Goal: Task Accomplishment & Management: Manage account settings

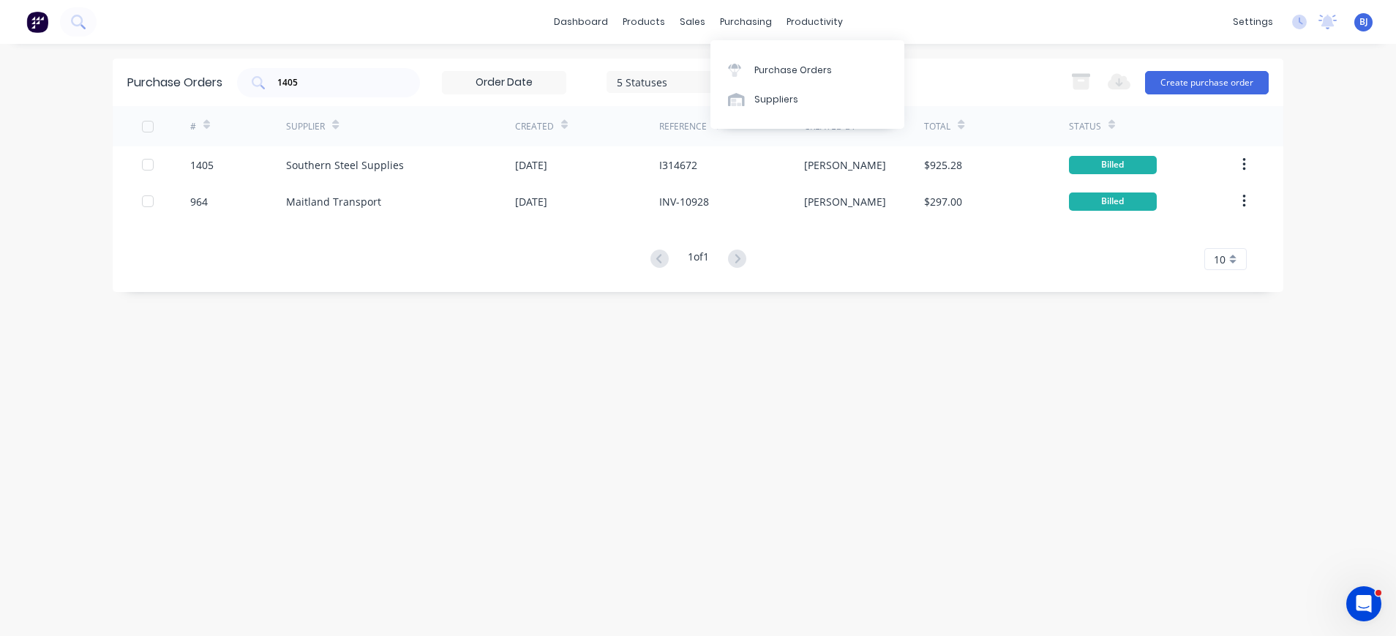
drag, startPoint x: 743, startPoint y: 14, endPoint x: 770, endPoint y: 53, distance: 47.3
click at [744, 17] on div "purchasing" at bounding box center [746, 22] width 67 height 22
click at [778, 62] on link "Purchase Orders" at bounding box center [808, 69] width 194 height 29
click at [343, 86] on input "1405" at bounding box center [336, 82] width 121 height 15
drag, startPoint x: 337, startPoint y: 86, endPoint x: 182, endPoint y: 94, distance: 155.4
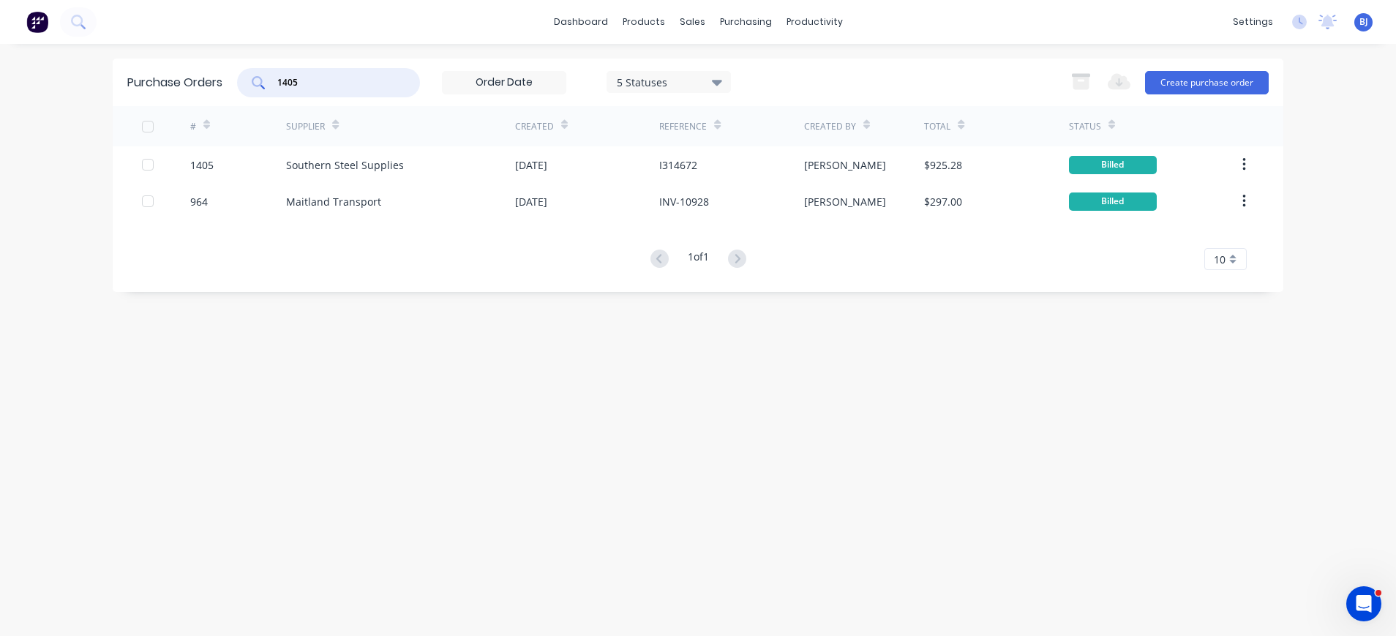
click at [182, 94] on div "Purchase Orders 1405 5 Statuses 5 Statuses Export to Excel (XLSX) Create purcha…" at bounding box center [698, 83] width 1171 height 48
type input "1410"
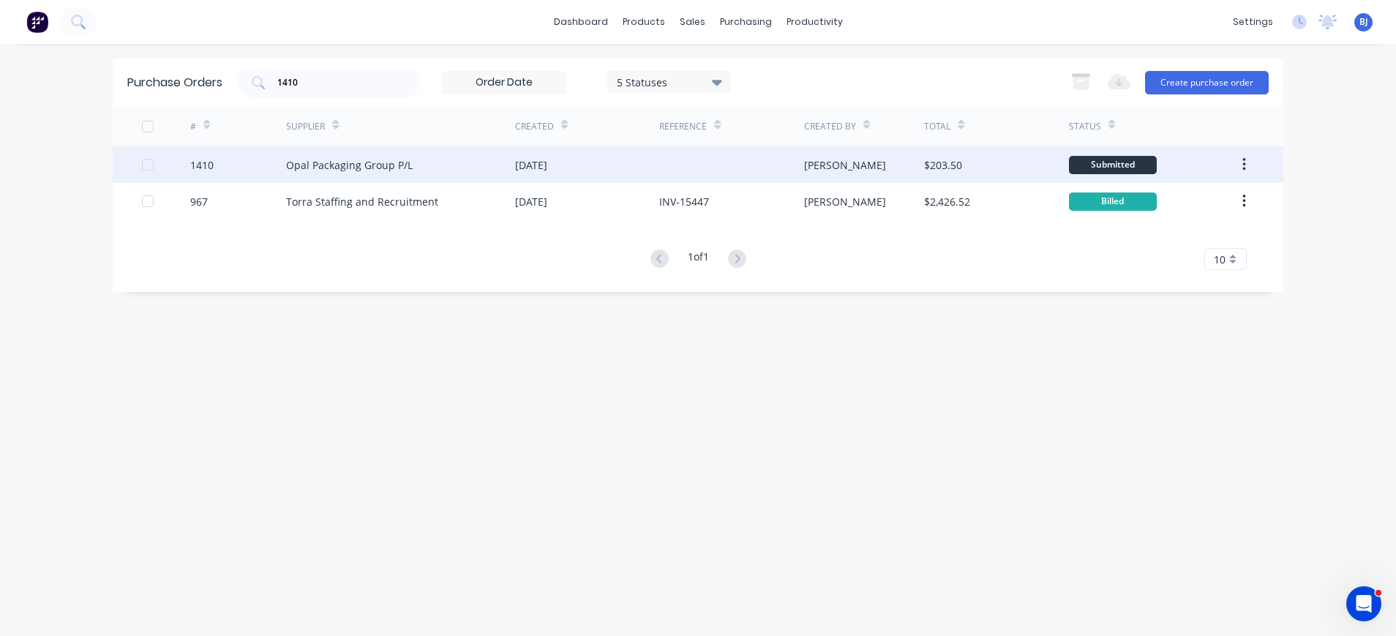
click at [298, 159] on div "Opal Packaging Group P/L" at bounding box center [349, 164] width 127 height 15
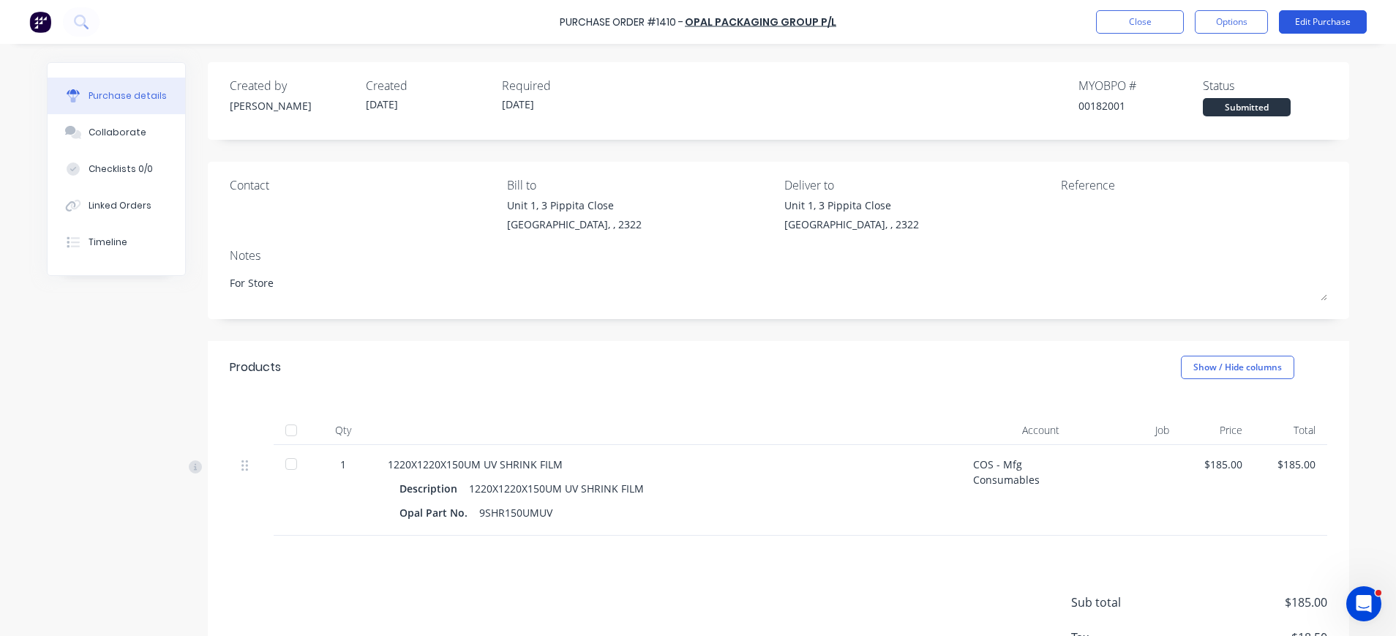
click at [1307, 21] on button "Edit Purchase" at bounding box center [1323, 21] width 88 height 23
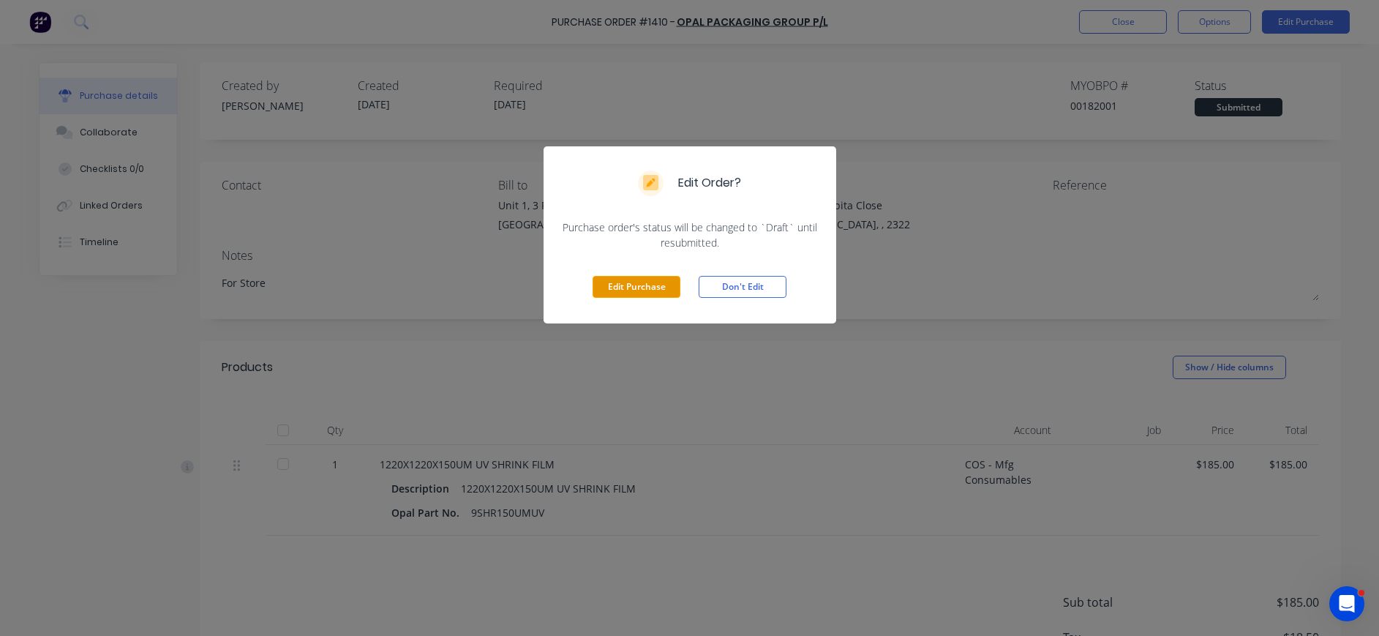
click at [642, 289] on button "Edit Purchase" at bounding box center [637, 287] width 88 height 22
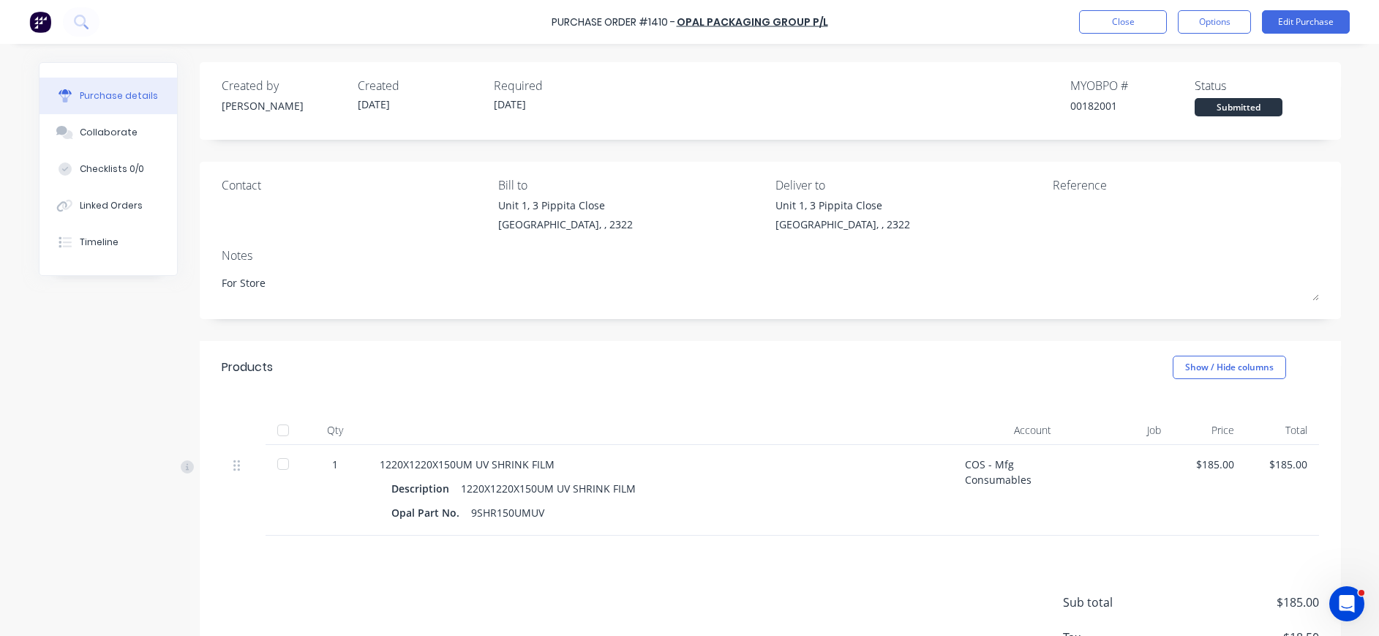
type textarea "x"
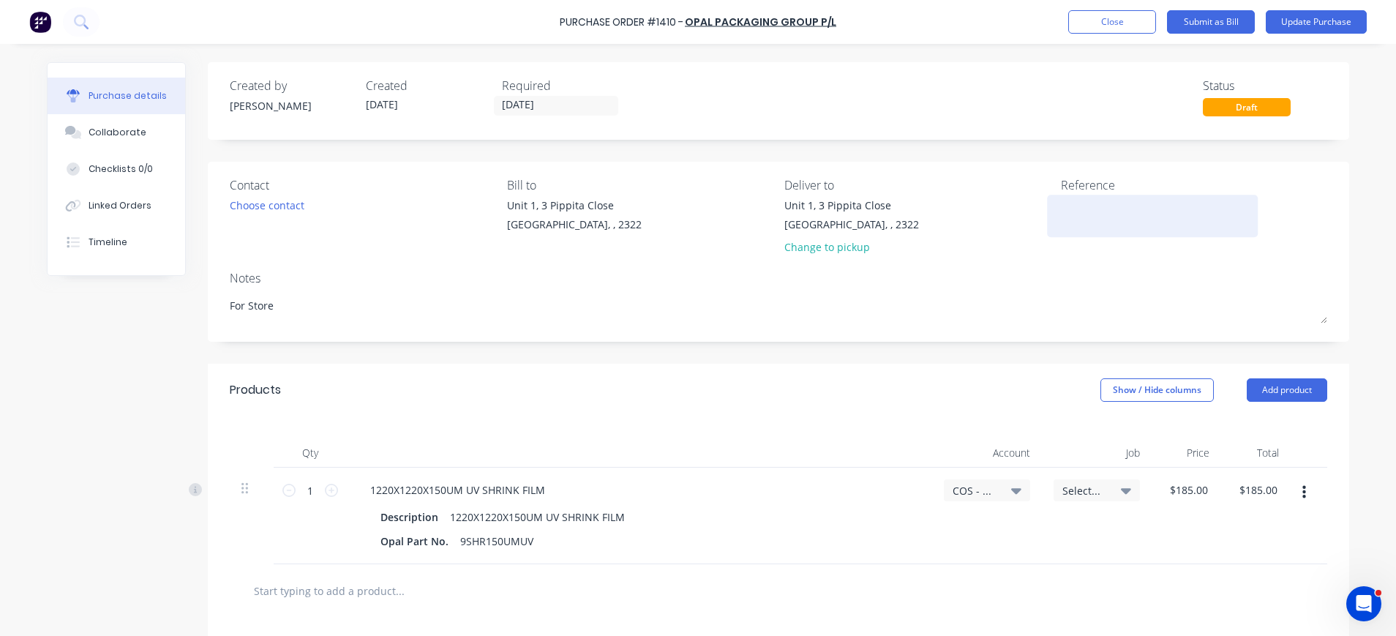
click at [1088, 198] on textarea at bounding box center [1152, 214] width 183 height 33
type textarea "I"
type textarea "5176"
type textarea "x"
type textarea "51765"
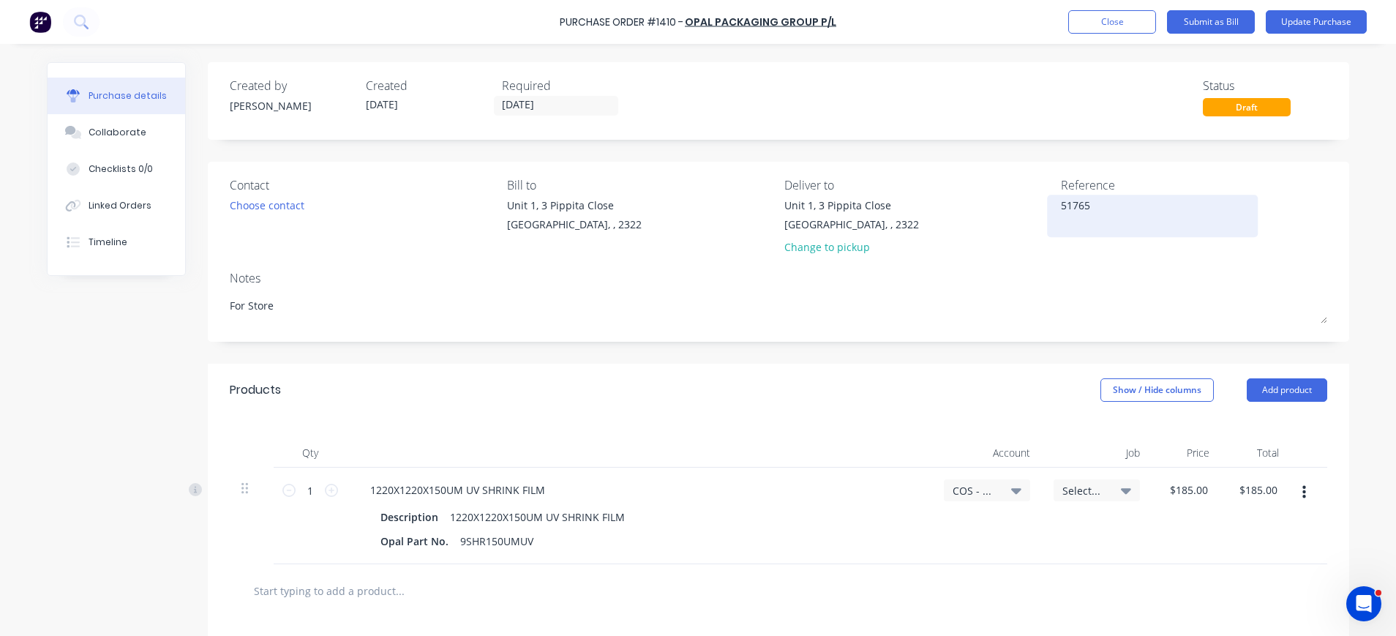
type textarea "x"
type textarea "517658"
type textarea "x"
type textarea "5176586"
type textarea "x"
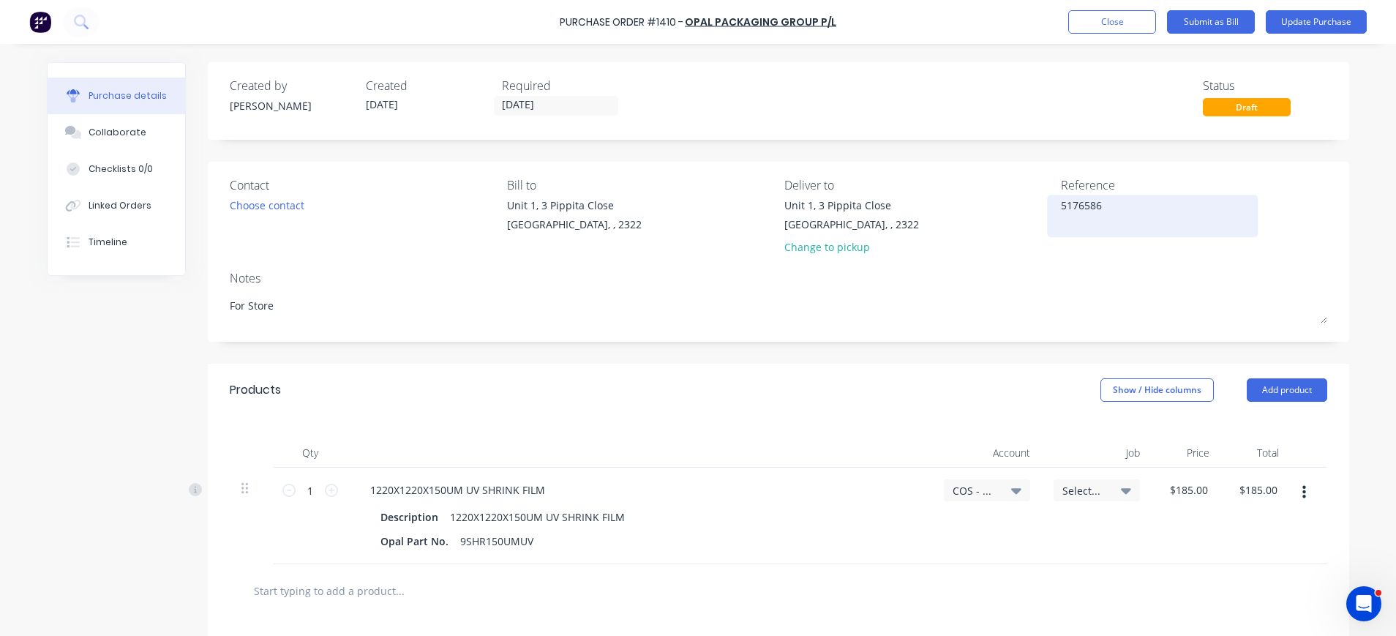
click at [1138, 217] on textarea "5176586" at bounding box center [1152, 214] width 183 height 33
type textarea "5176586"
type textarea "x"
type textarea "5176586"
click at [1011, 492] on icon at bounding box center [1016, 490] width 10 height 16
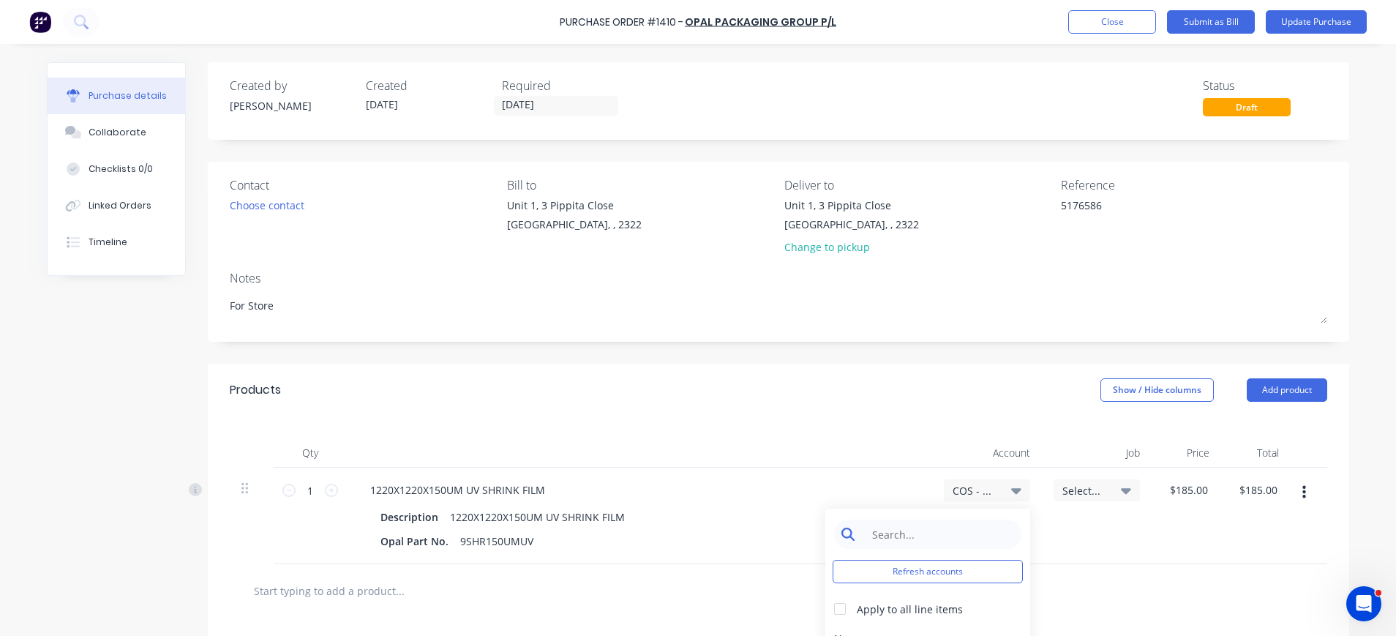
type textarea "x"
click at [943, 541] on input at bounding box center [939, 534] width 150 height 29
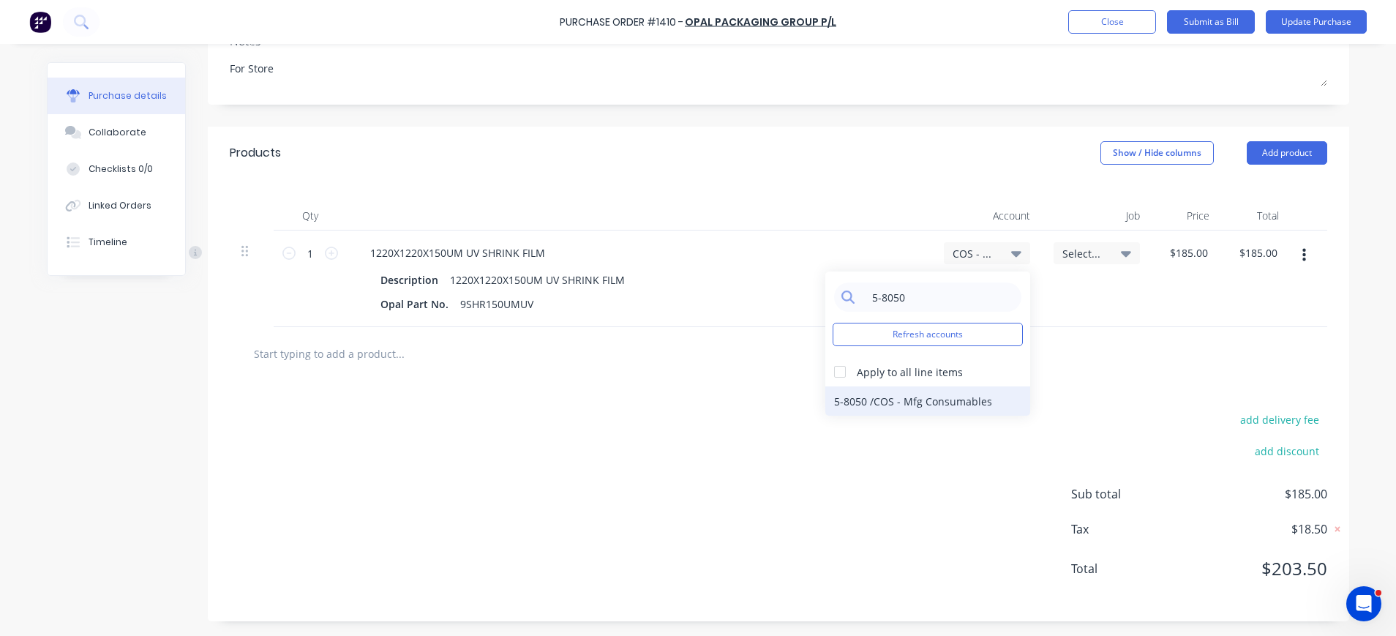
type input "5-8050"
click at [949, 400] on div "5-8050 / COS - Mfg Consumables" at bounding box center [927, 400] width 205 height 29
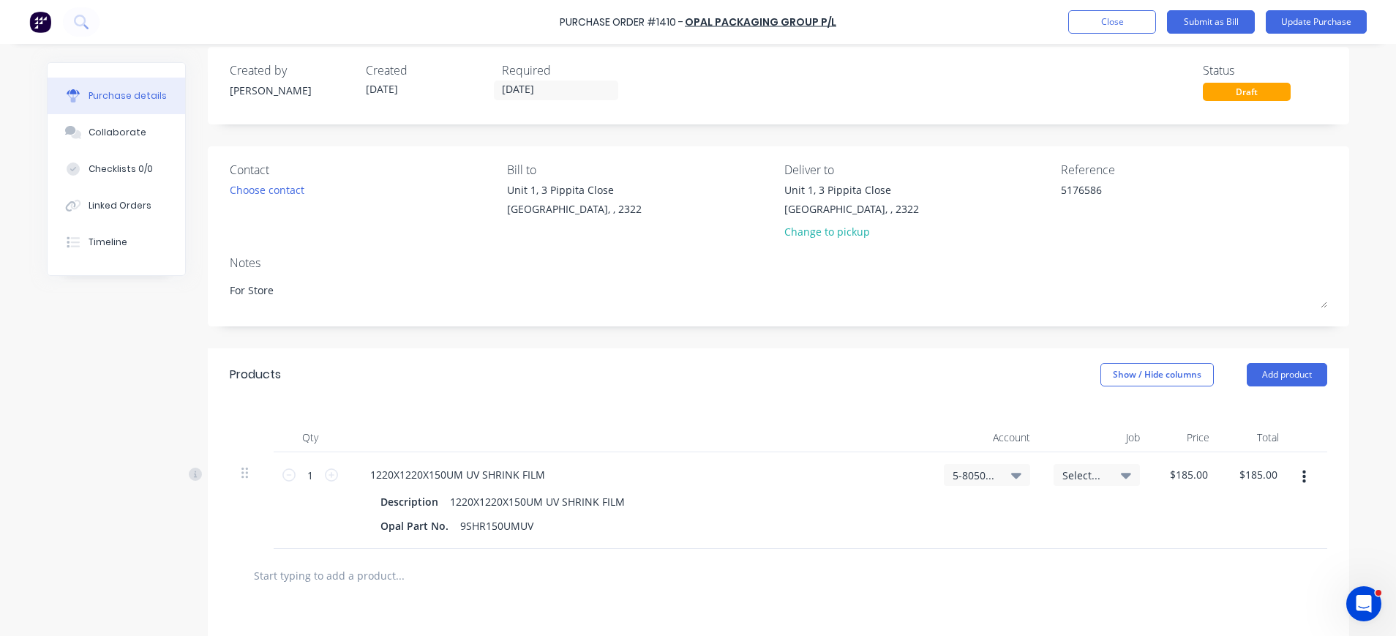
scroll to position [0, 0]
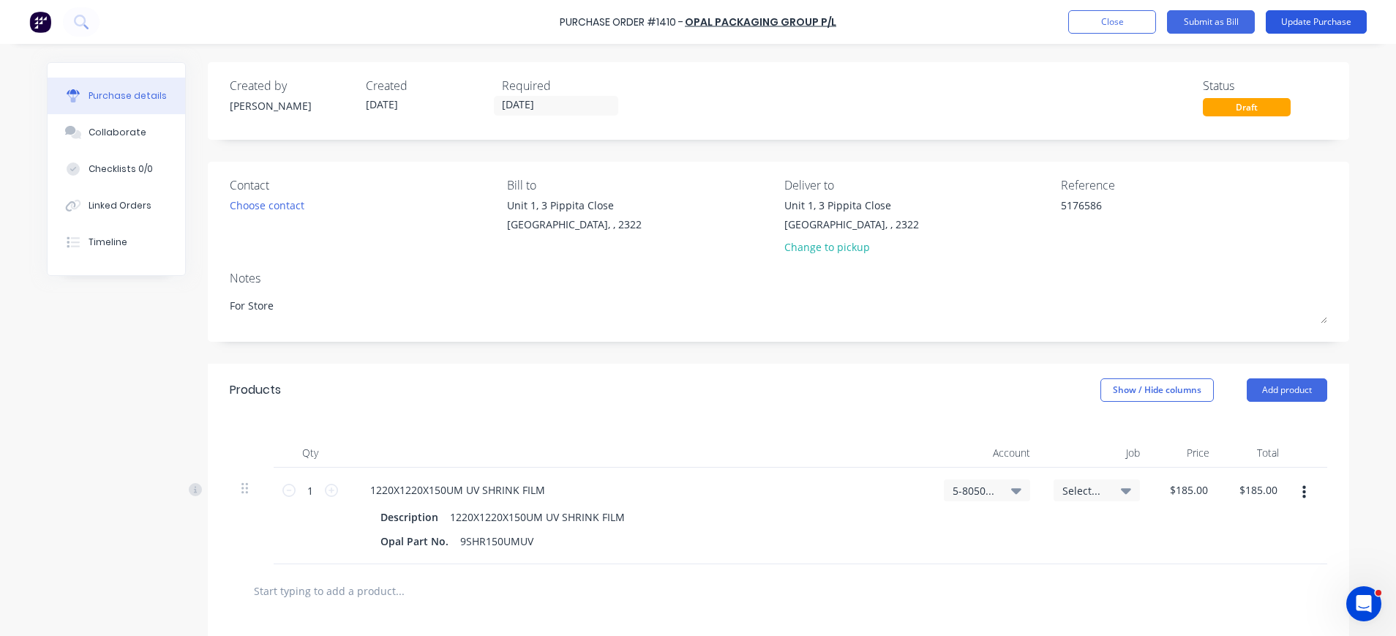
click at [1286, 22] on button "Update Purchase" at bounding box center [1316, 21] width 101 height 23
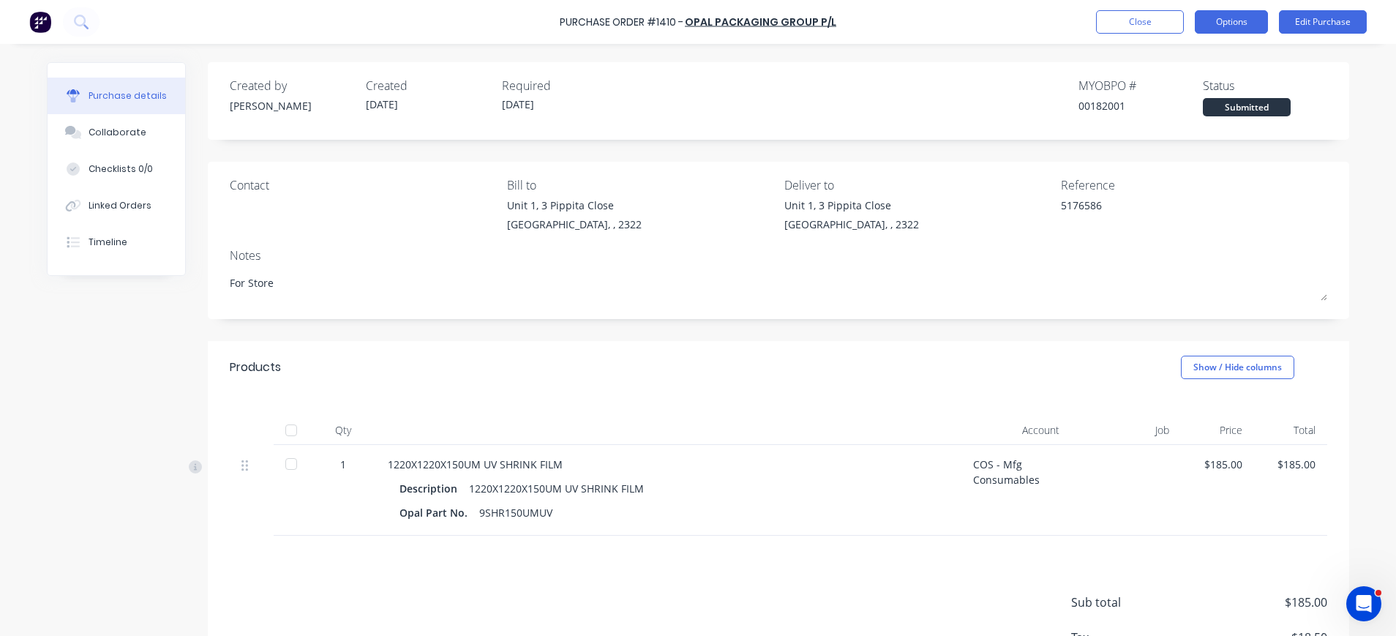
click at [1214, 27] on button "Options" at bounding box center [1231, 21] width 73 height 23
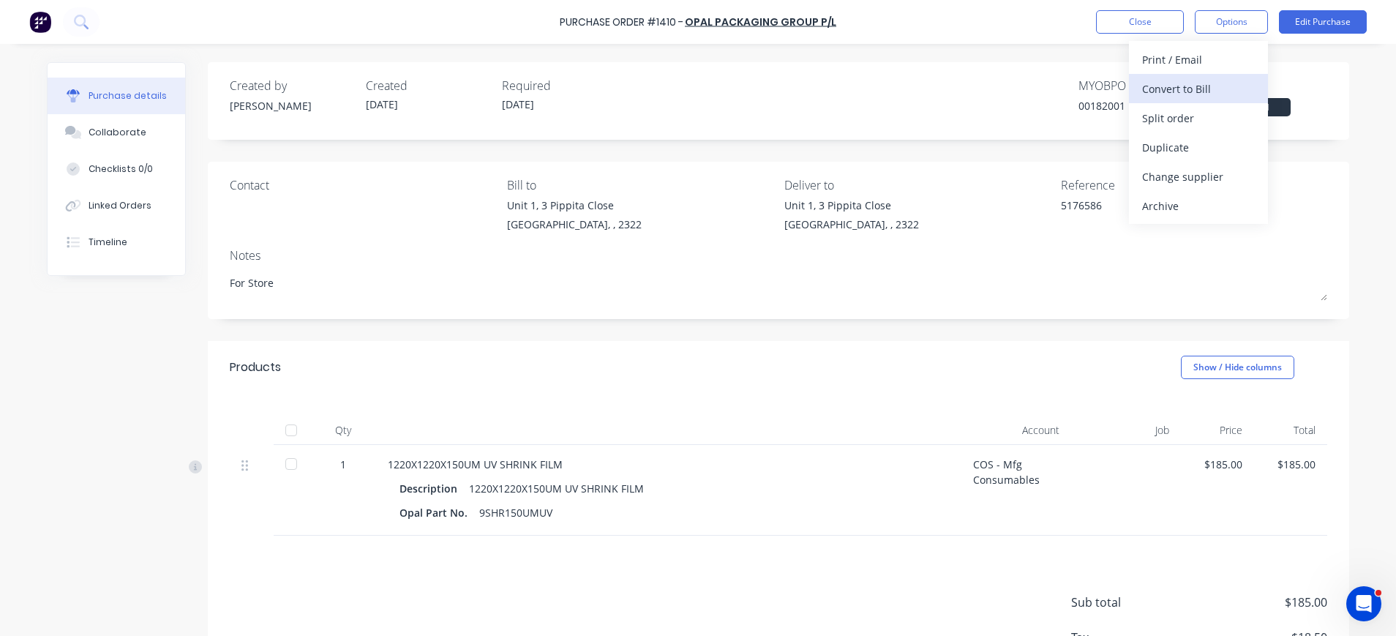
click at [1188, 91] on div "Convert to Bill" at bounding box center [1198, 88] width 113 height 21
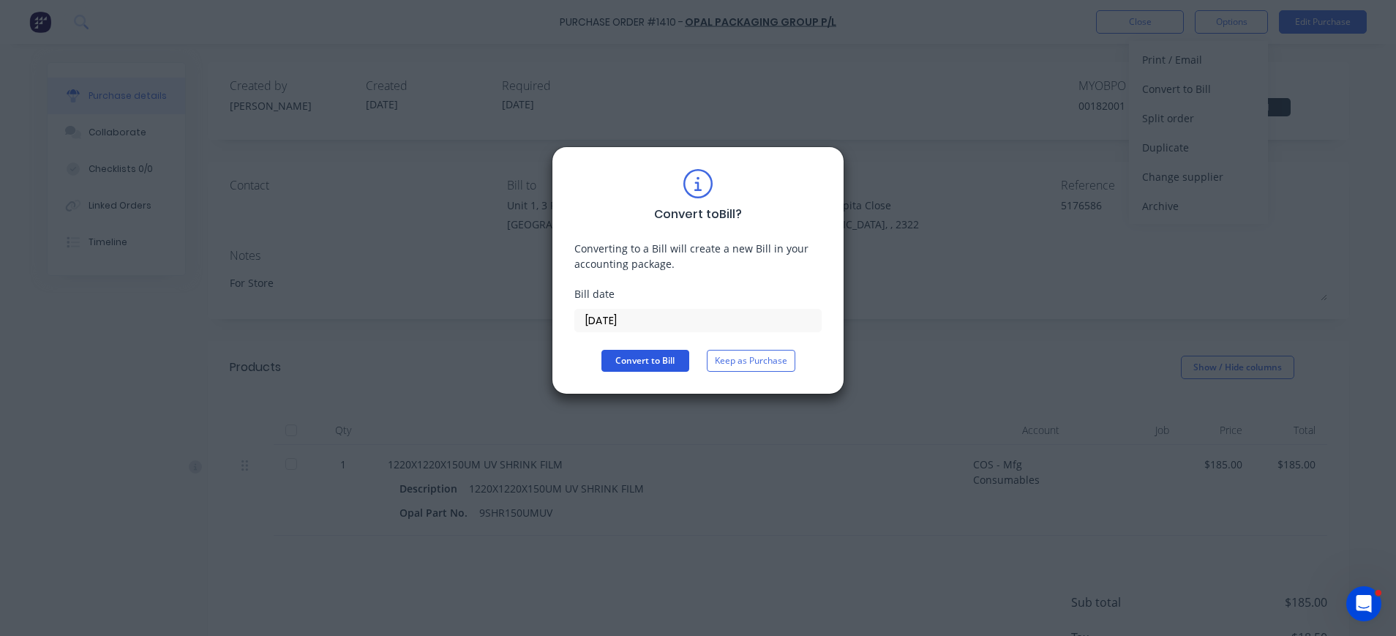
click at [671, 366] on button "Convert to Bill" at bounding box center [645, 361] width 88 height 22
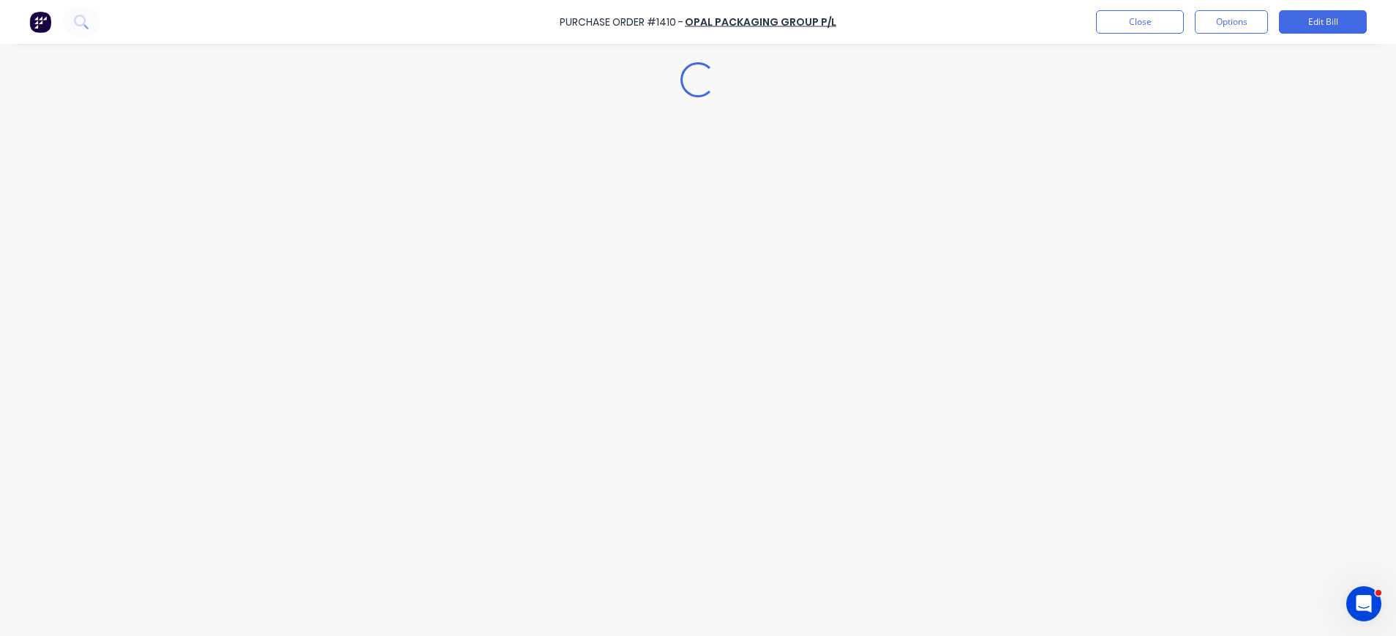
type textarea "x"
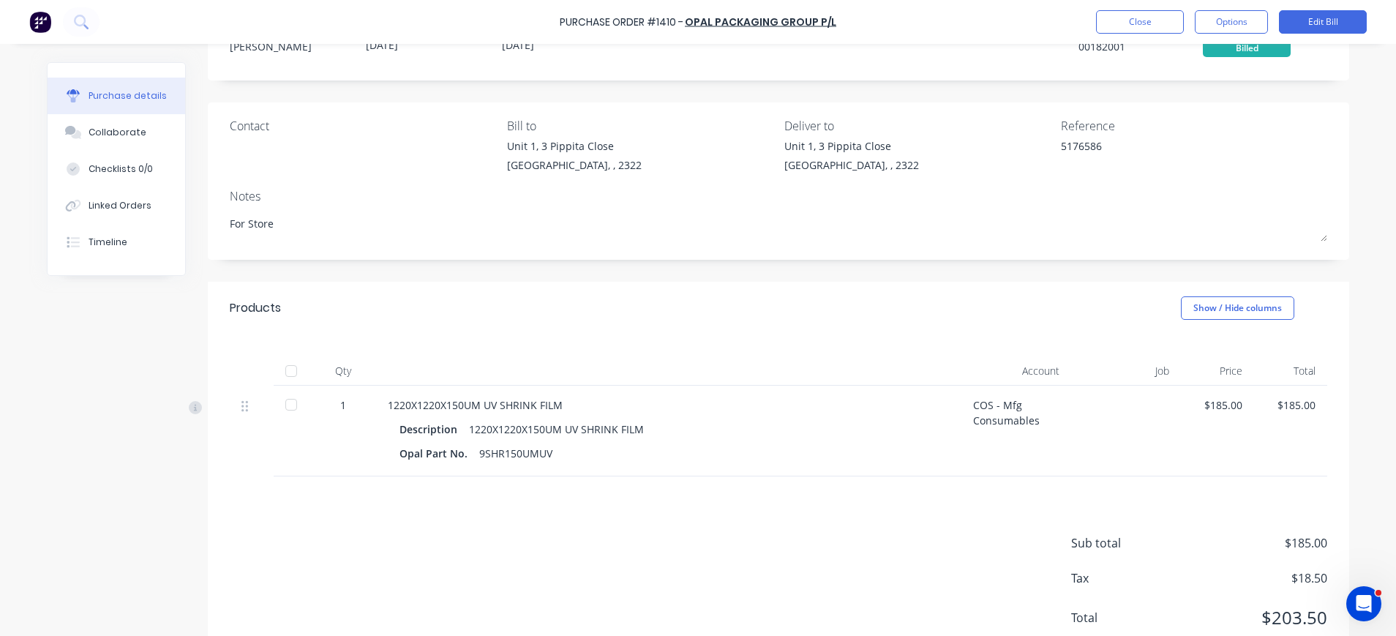
scroll to position [108, 0]
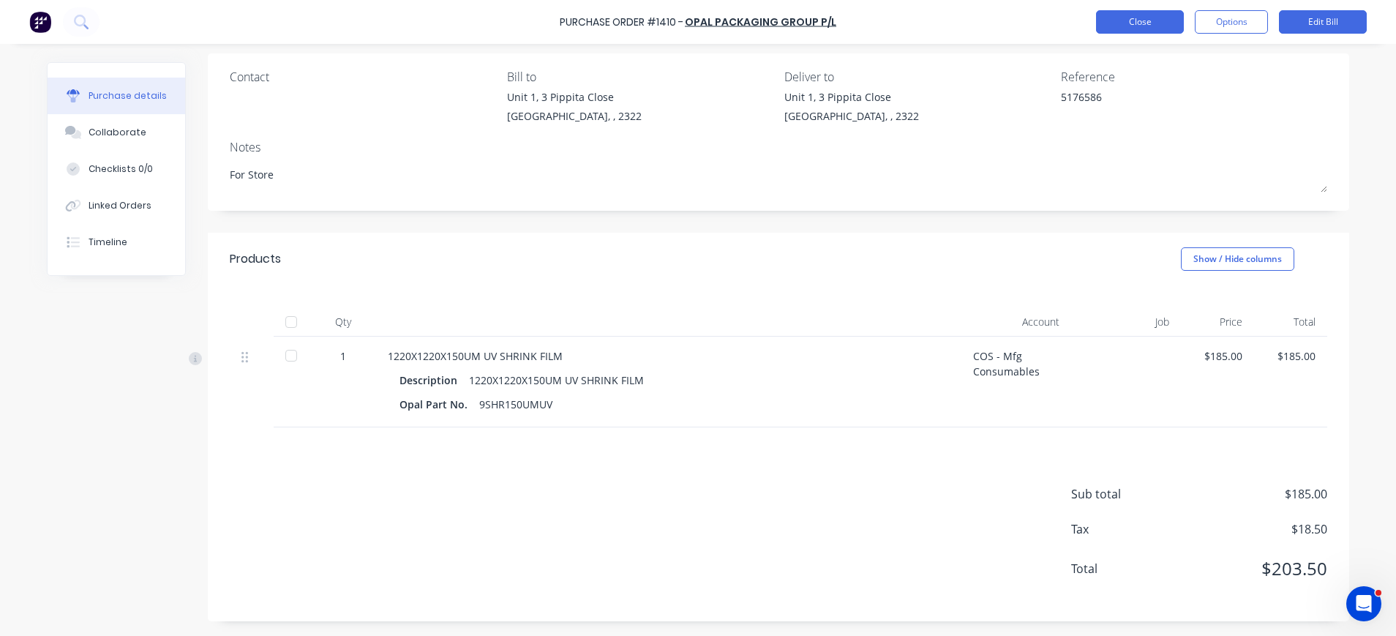
click at [1155, 25] on button "Close" at bounding box center [1140, 21] width 88 height 23
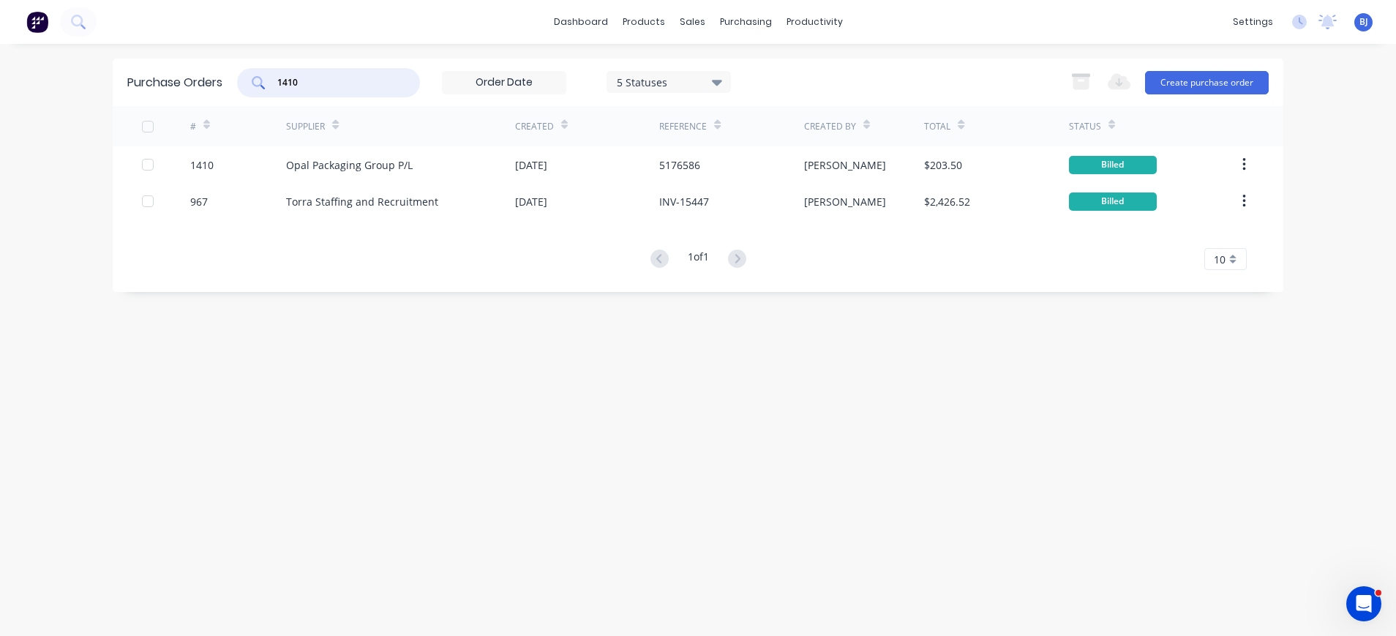
drag, startPoint x: 327, startPoint y: 81, endPoint x: 240, endPoint y: 79, distance: 87.1
click at [240, 79] on div "1410" at bounding box center [328, 82] width 183 height 29
type input "1340"
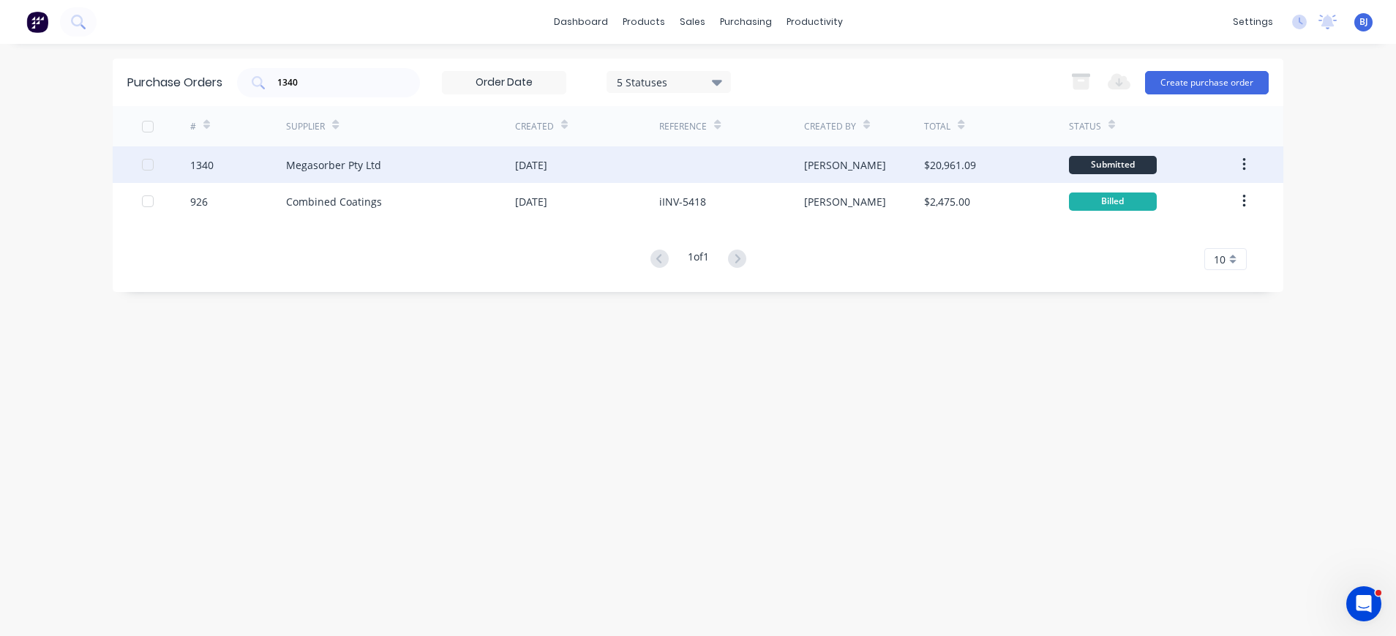
click at [359, 160] on div "Megasorber Pty Ltd" at bounding box center [333, 164] width 95 height 15
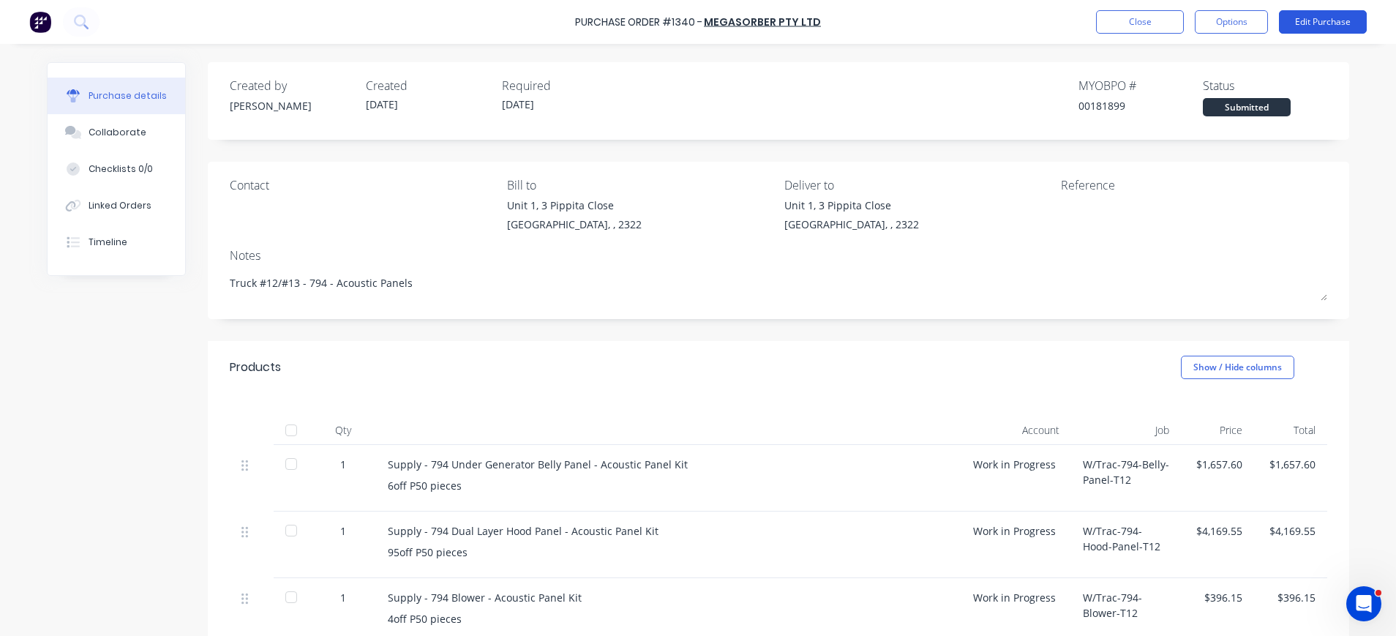
click at [1325, 26] on button "Edit Purchase" at bounding box center [1323, 21] width 88 height 23
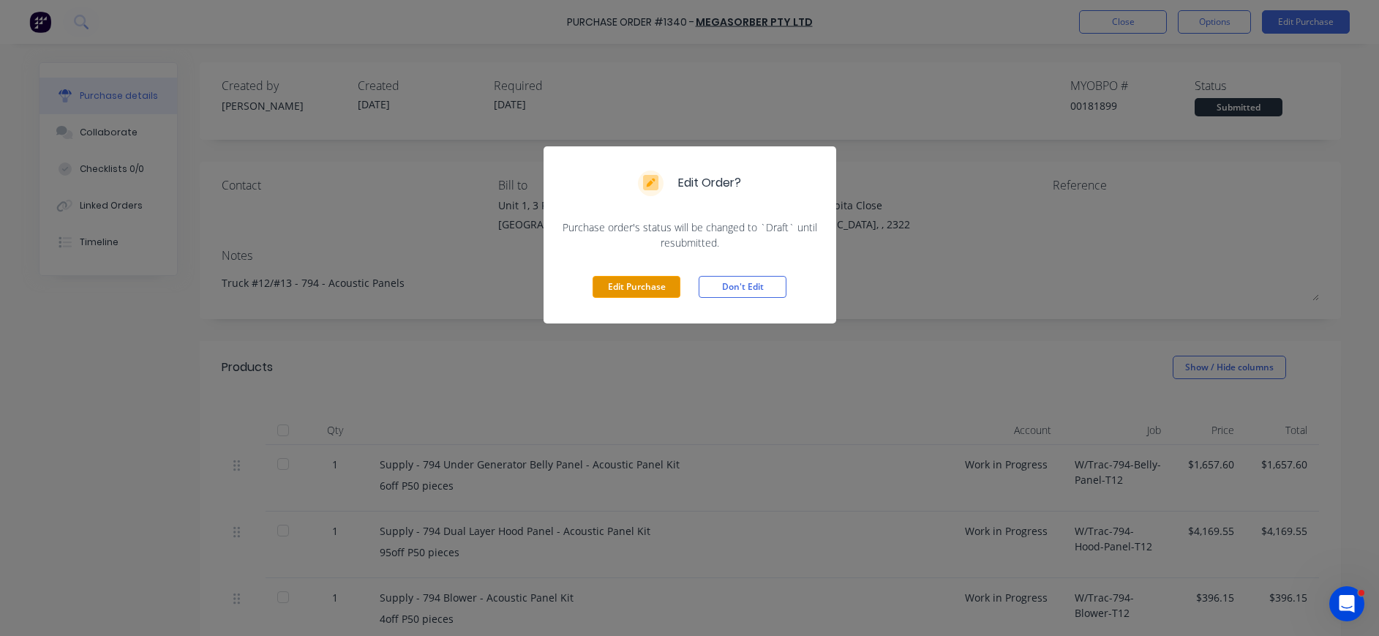
drag, startPoint x: 645, startPoint y: 281, endPoint x: 670, endPoint y: 269, distance: 26.8
click at [647, 281] on button "Edit Purchase" at bounding box center [637, 287] width 88 height 22
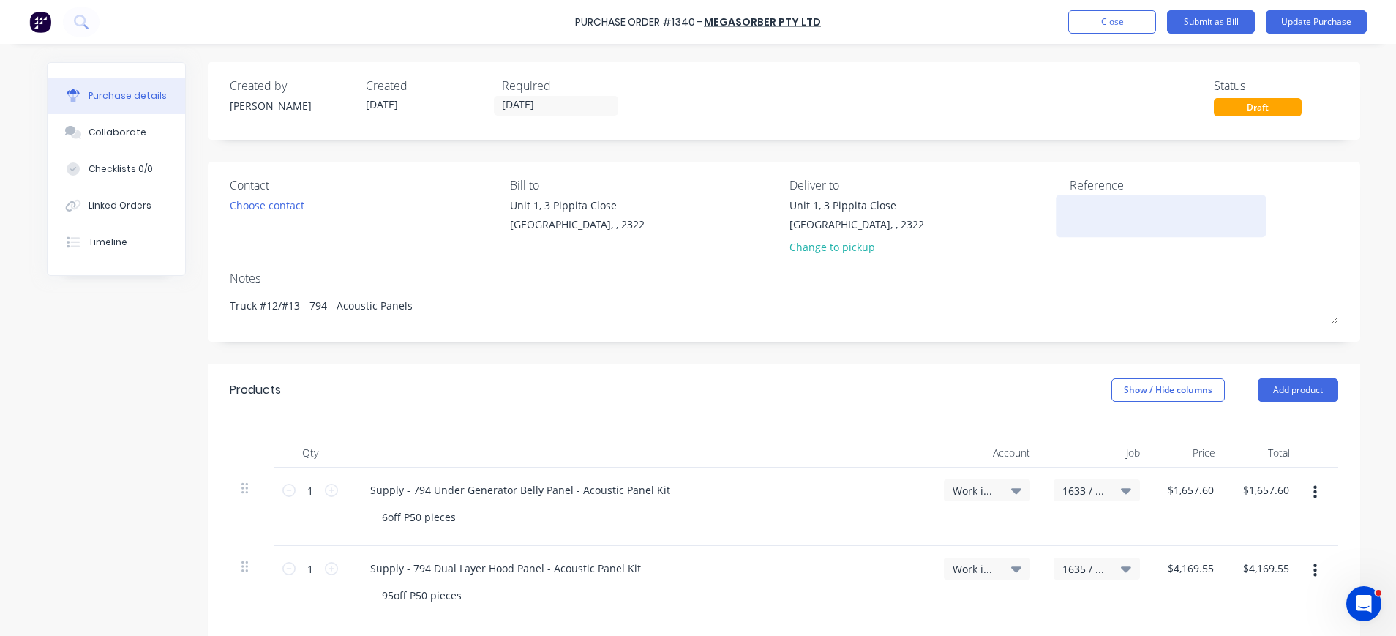
click at [1070, 206] on textarea at bounding box center [1161, 214] width 183 height 33
type textarea "x"
type textarea "M"
type textarea "x"
type textarea "M1"
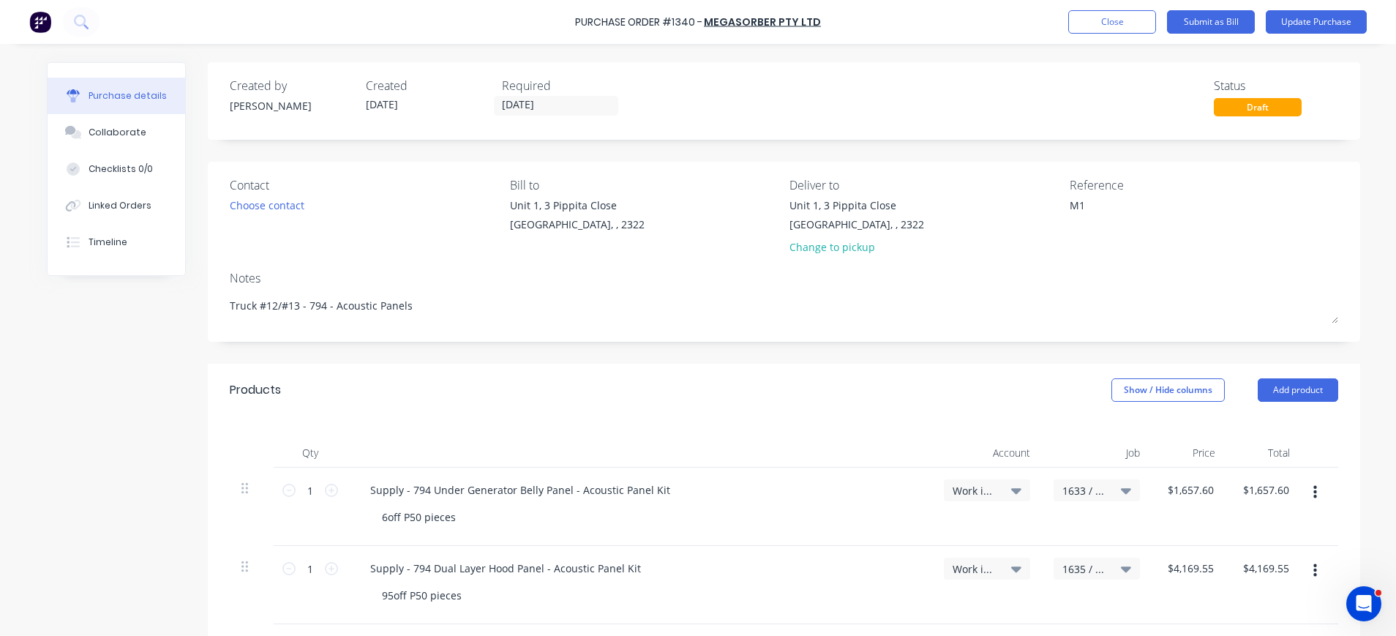
type textarea "x"
type textarea "M16"
type textarea "x"
type textarea "M164"
type textarea "x"
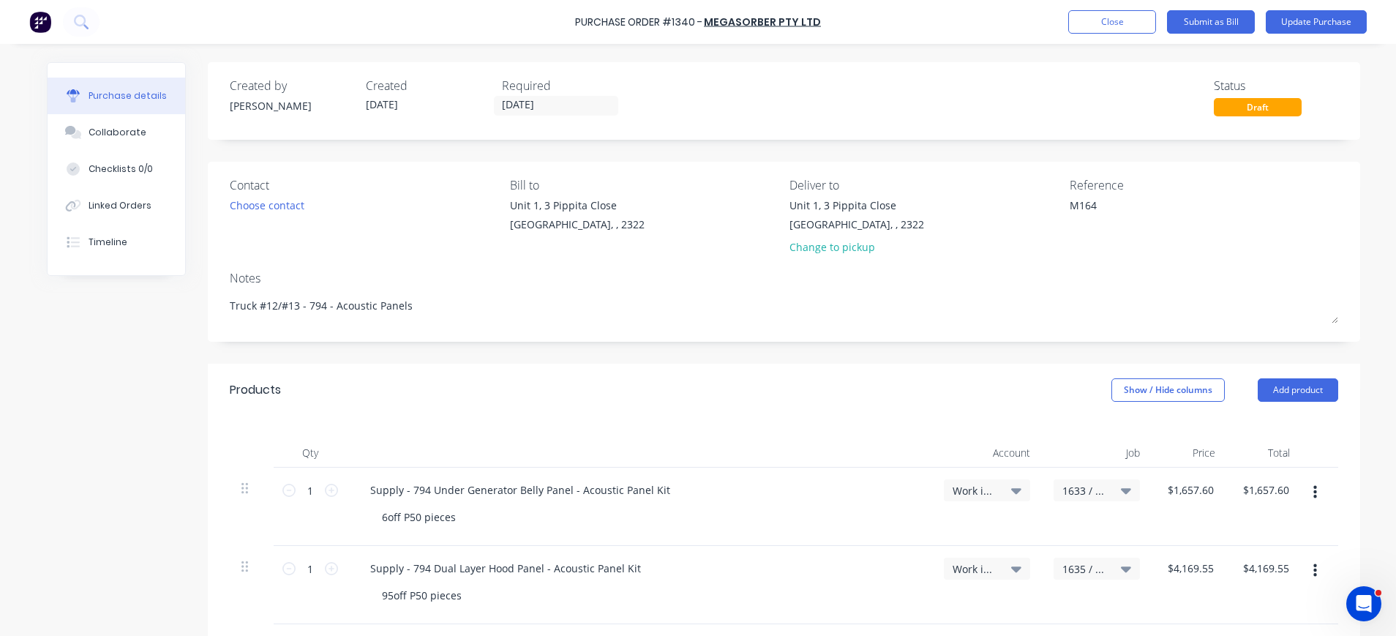
type textarea "M1648"
type textarea "x"
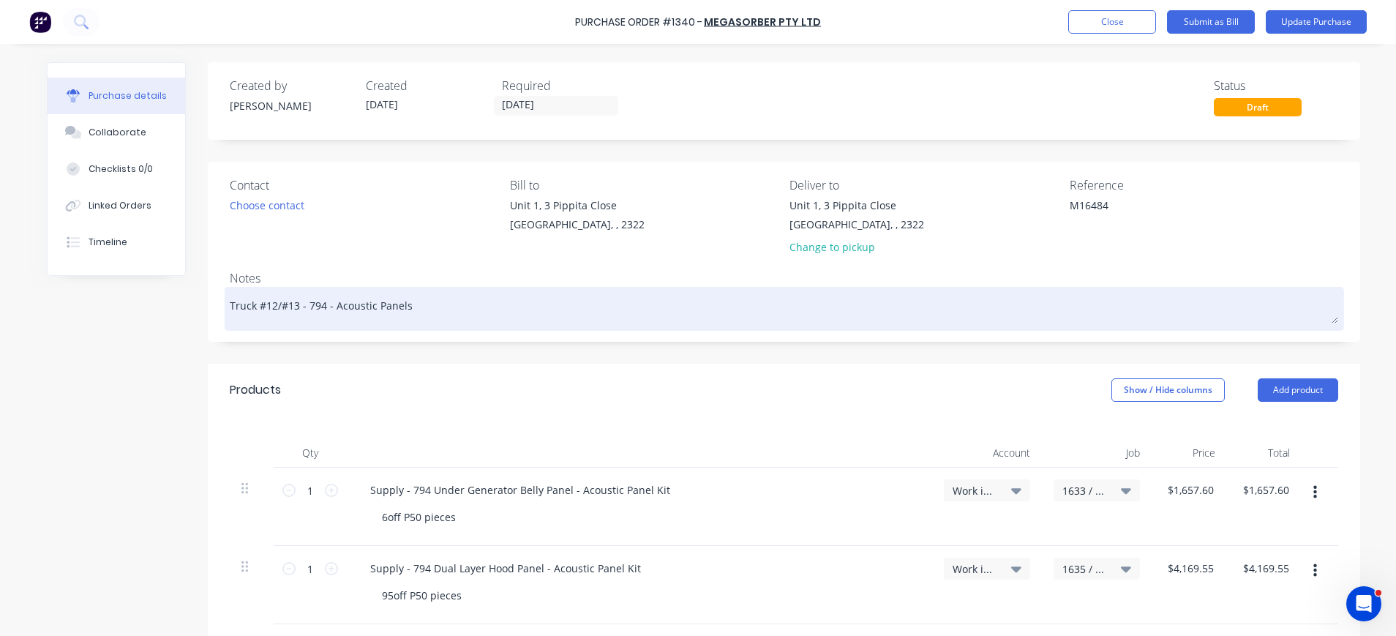
type textarea "M16484"
type textarea "x"
type textarea "M16484"
click at [543, 311] on textarea "Truck #12/#13 - 794 - Acoustic Panels" at bounding box center [784, 306] width 1109 height 33
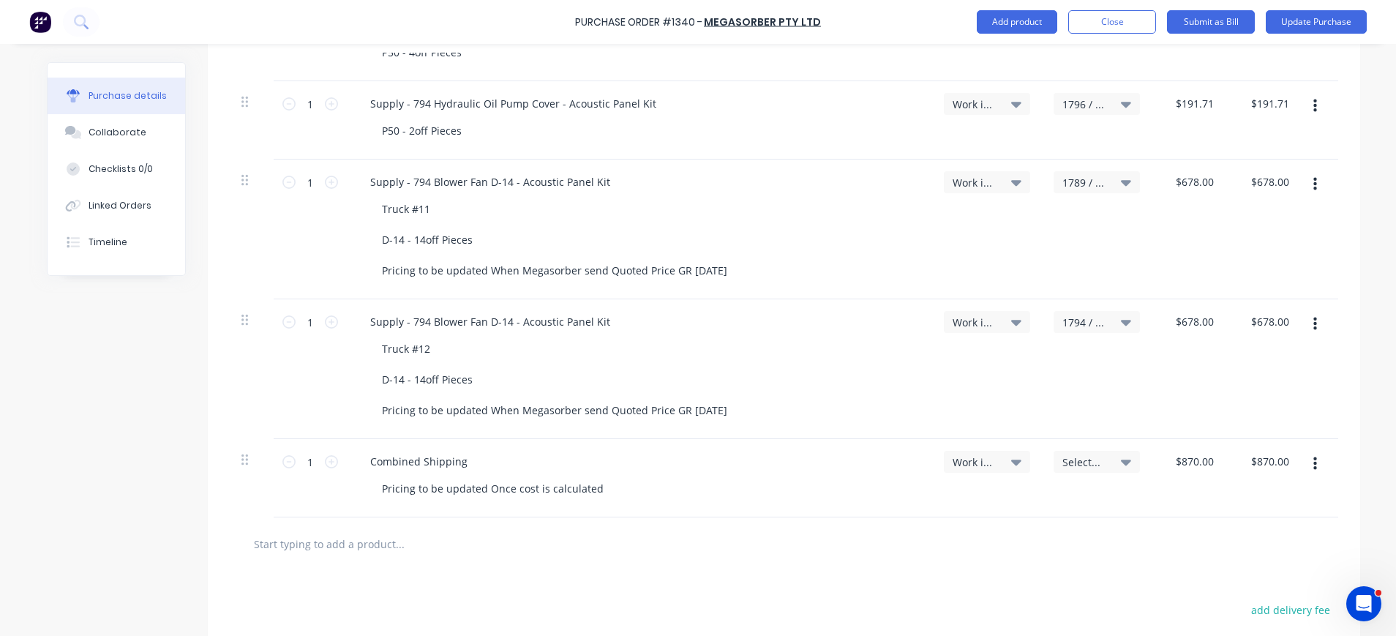
scroll to position [1171, 0]
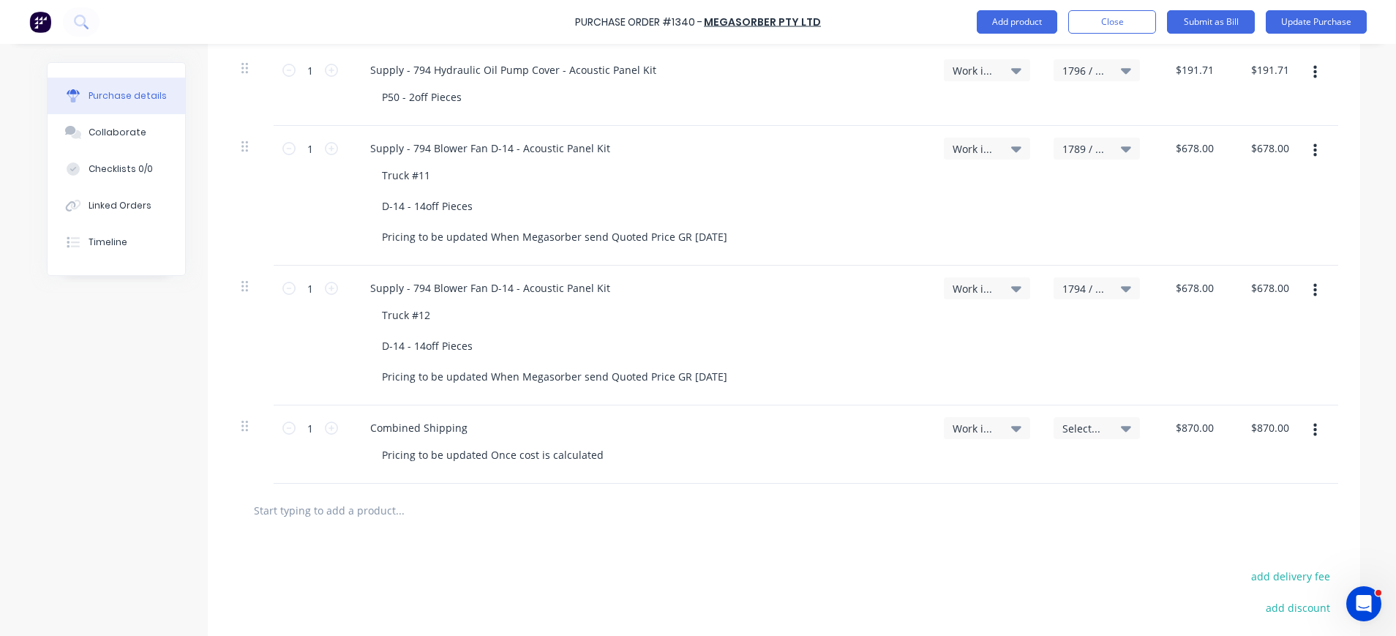
click at [1310, 430] on button "button" at bounding box center [1315, 430] width 34 height 26
click at [1261, 491] on button "Duplicate" at bounding box center [1270, 498] width 124 height 29
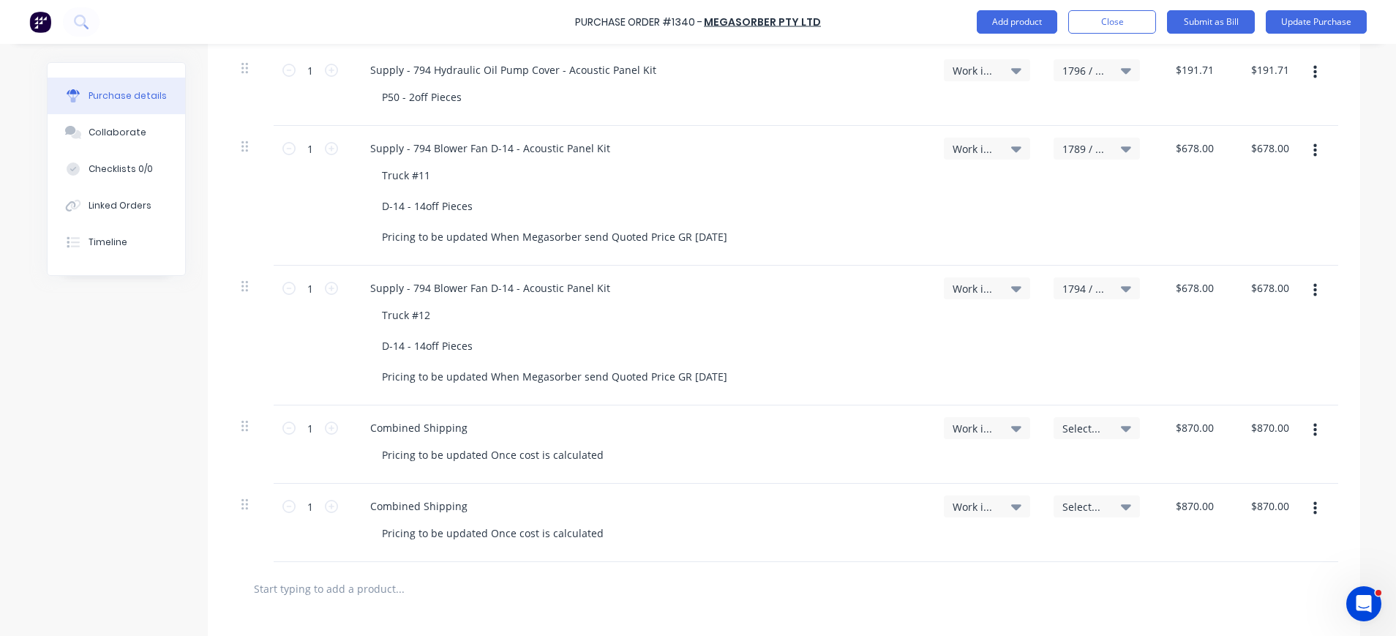
click at [1121, 425] on icon at bounding box center [1126, 428] width 10 height 16
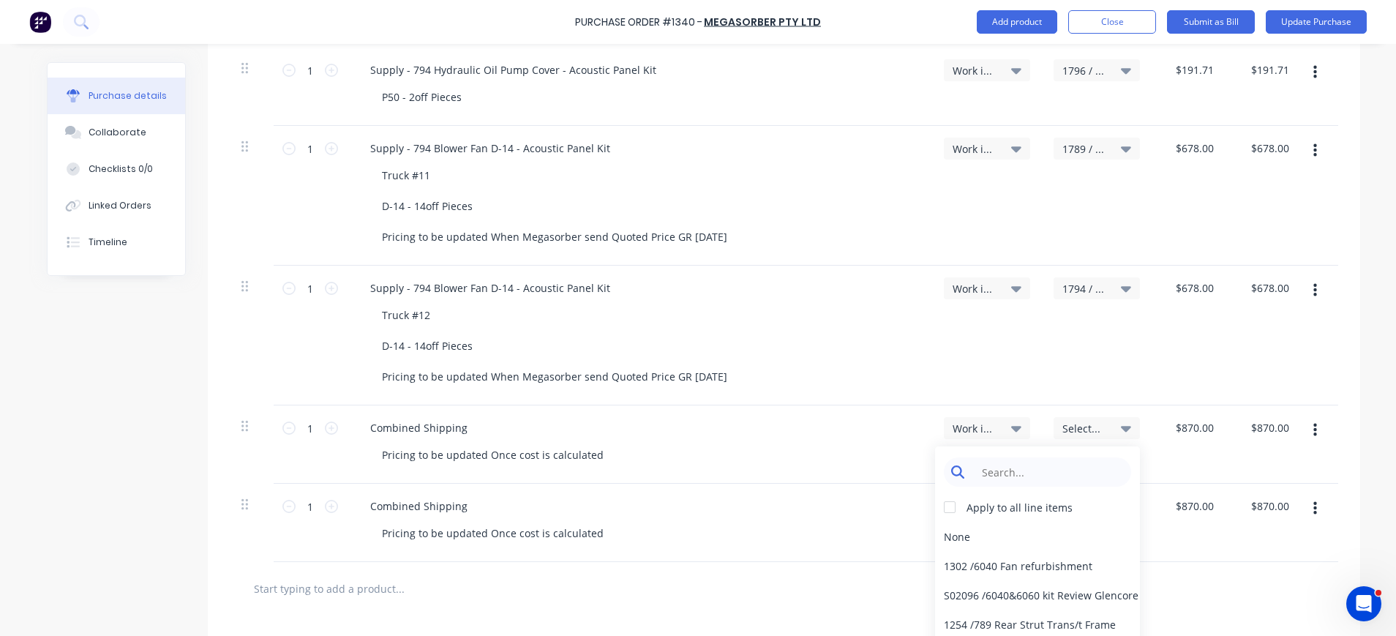
click at [1067, 473] on input at bounding box center [1049, 471] width 150 height 29
type textarea "x"
click at [1056, 462] on input at bounding box center [1049, 471] width 150 height 29
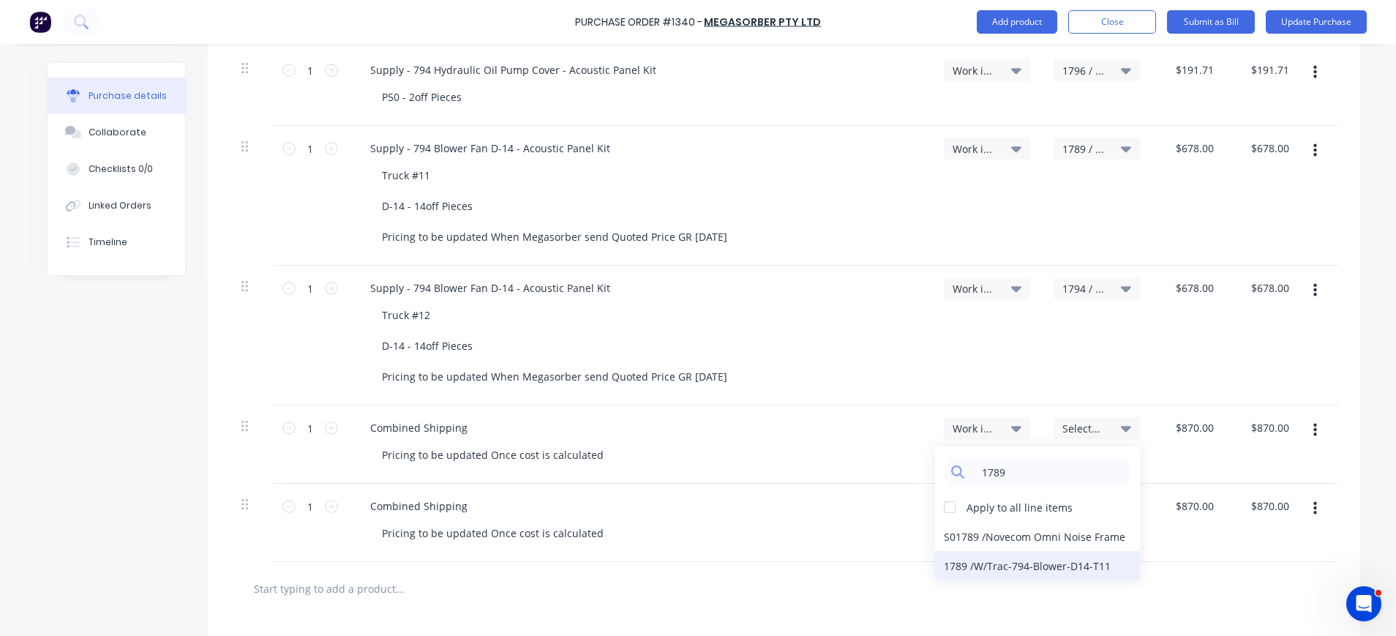
type input "1789"
click at [1083, 571] on div "1789 / W/Trac-794-Blower-D14-T11" at bounding box center [1037, 565] width 205 height 29
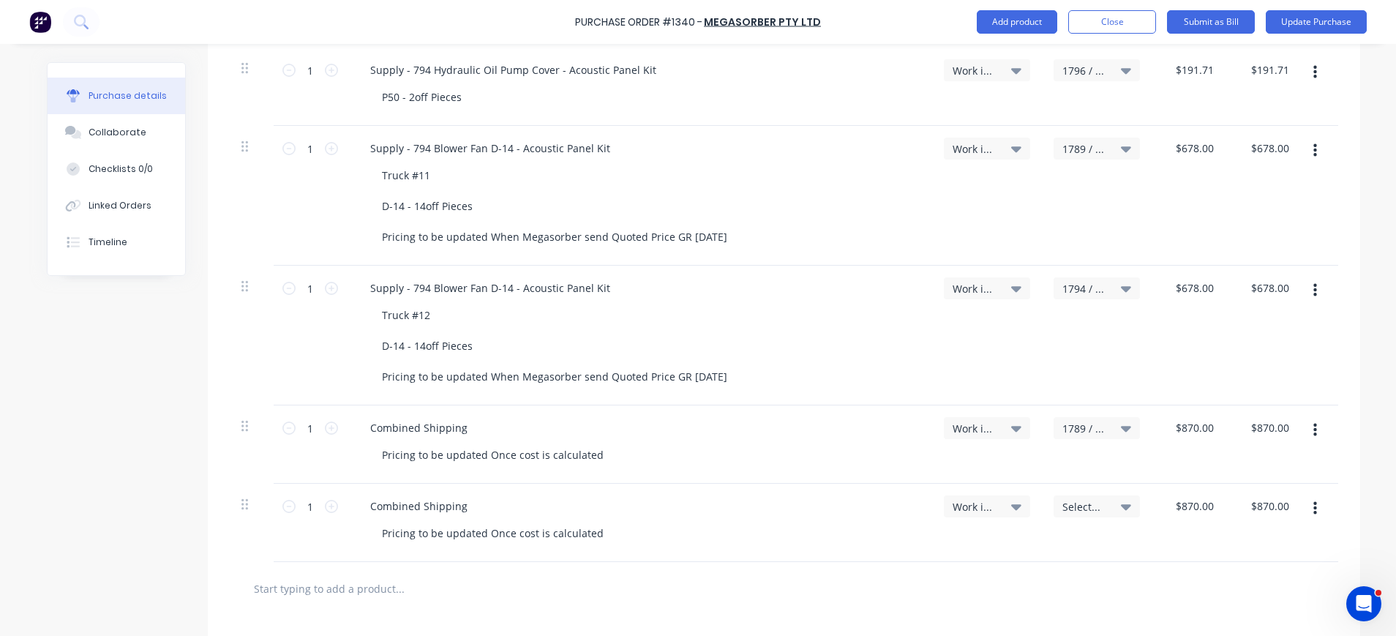
click at [1085, 509] on span "Select..." at bounding box center [1084, 506] width 44 height 15
type textarea "x"
click at [1076, 539] on input at bounding box center [1049, 550] width 150 height 29
type input "1794"
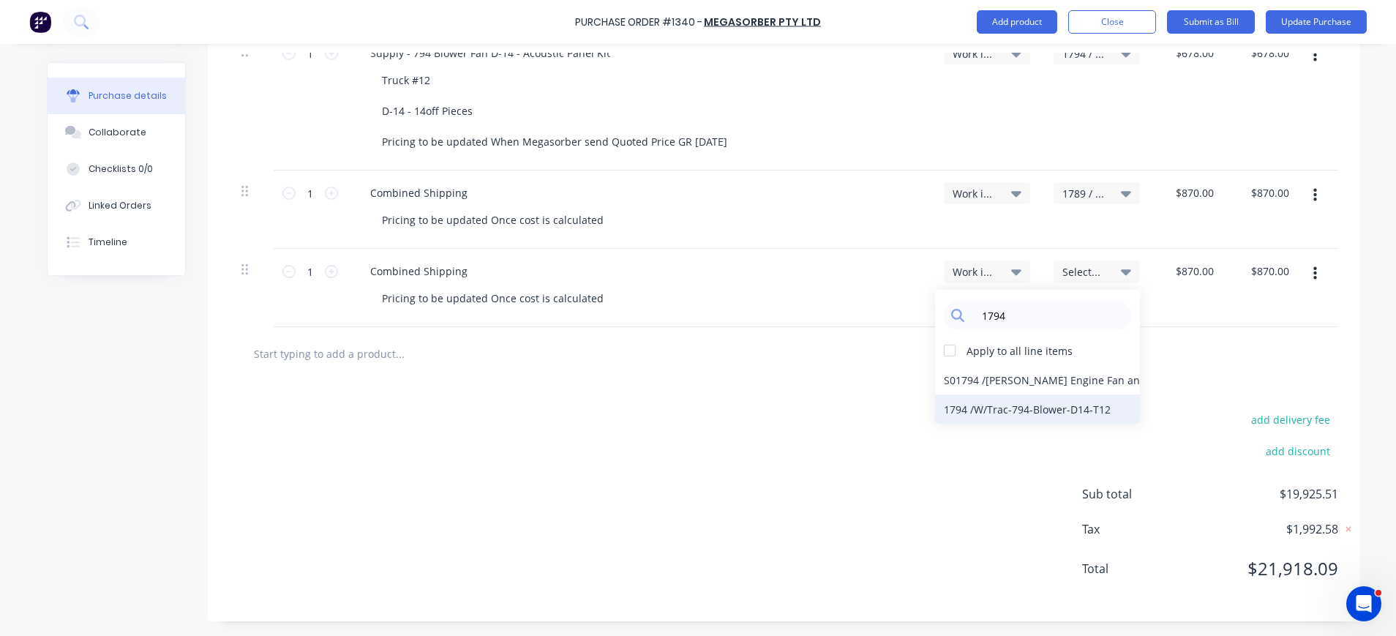
click at [1050, 410] on div "1794 / W/Trac-794-Blower-D14-T12" at bounding box center [1037, 408] width 205 height 29
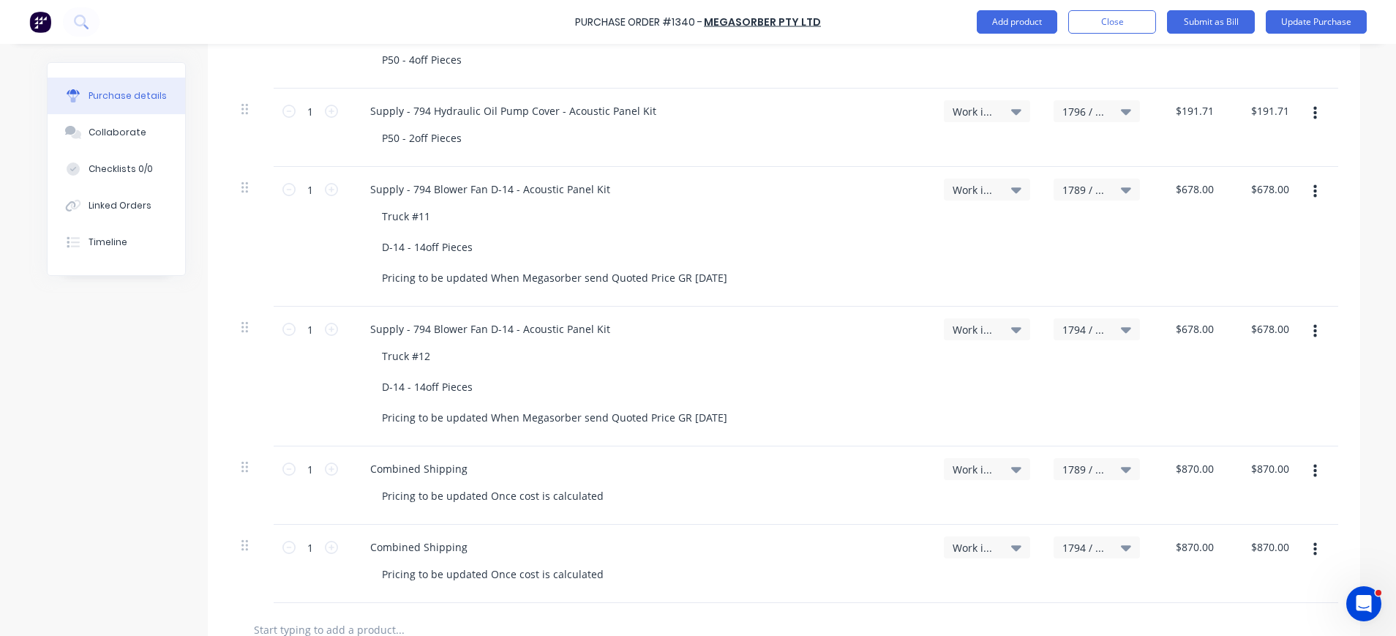
scroll to position [1113, 0]
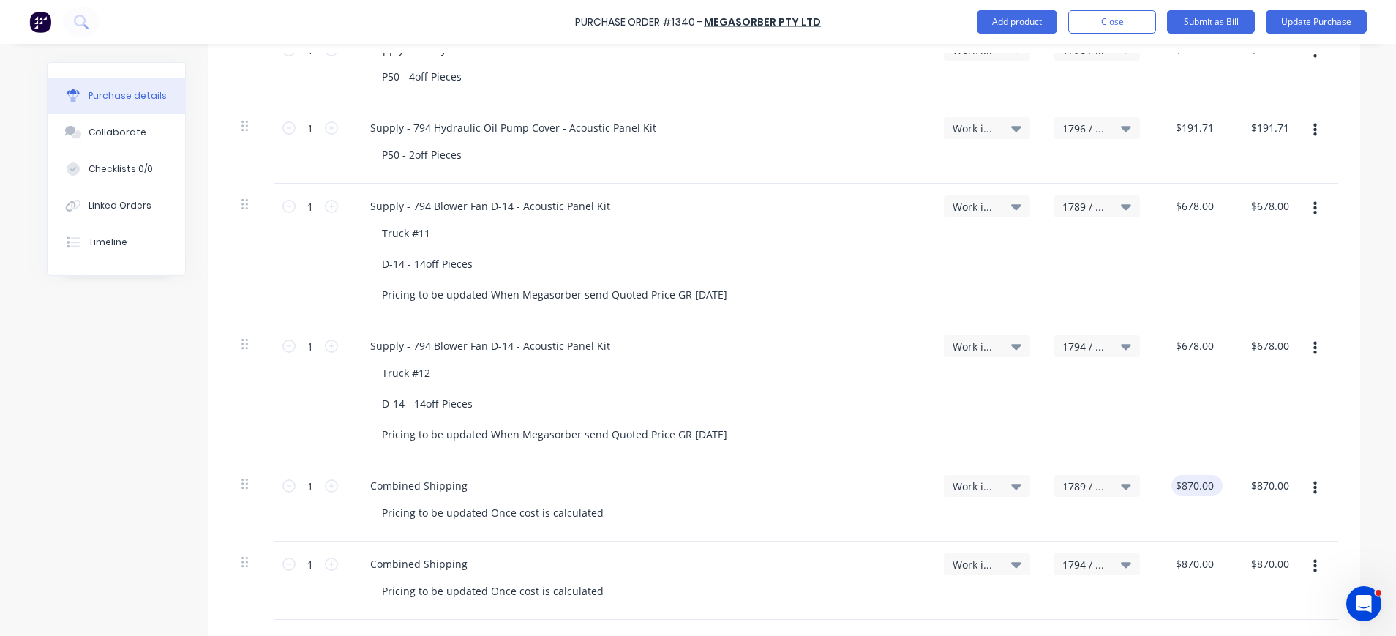
drag, startPoint x: 1163, startPoint y: 481, endPoint x: 1185, endPoint y: 484, distance: 21.4
click at [1178, 483] on div "$870.00 $870.00" at bounding box center [1193, 485] width 45 height 21
type textarea "x"
type input "870.0000"
drag, startPoint x: 1204, startPoint y: 484, endPoint x: 1181, endPoint y: 484, distance: 22.7
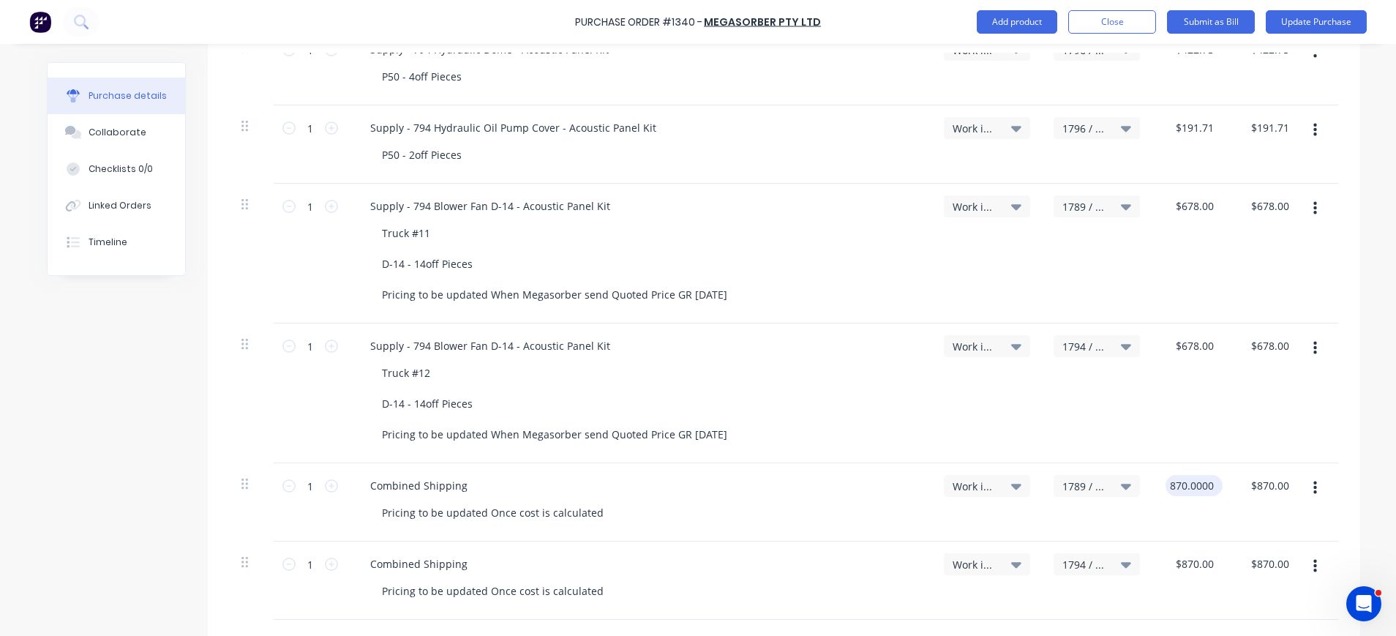
click at [1154, 484] on div "870.0000 870.0000" at bounding box center [1189, 502] width 75 height 78
type textarea "x"
type input "$870.00"
drag, startPoint x: 1201, startPoint y: 485, endPoint x: 1154, endPoint y: 486, distance: 47.6
click at [1154, 486] on div "$870.00 $870.00" at bounding box center [1189, 502] width 75 height 78
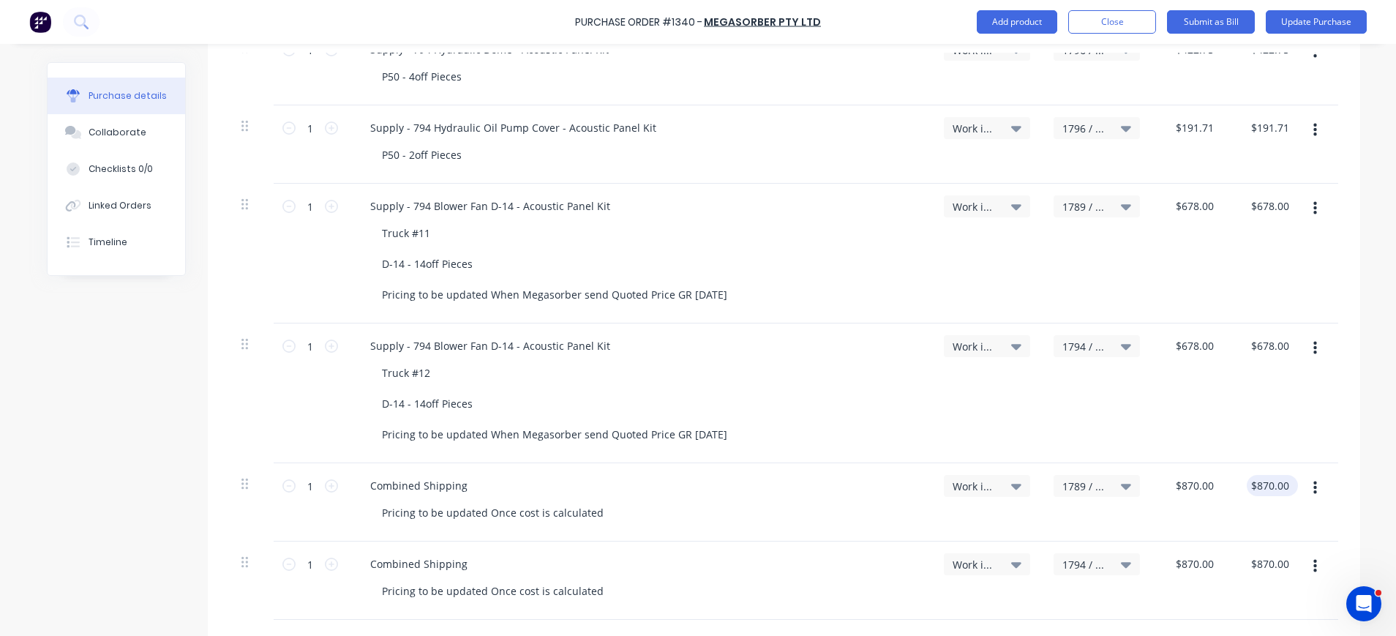
type textarea "x"
type input "870.00"
drag, startPoint x: 1154, startPoint y: 486, endPoint x: 1276, endPoint y: 487, distance: 122.2
click at [1276, 487] on input "870.00" at bounding box center [1273, 485] width 40 height 21
type textarea "x"
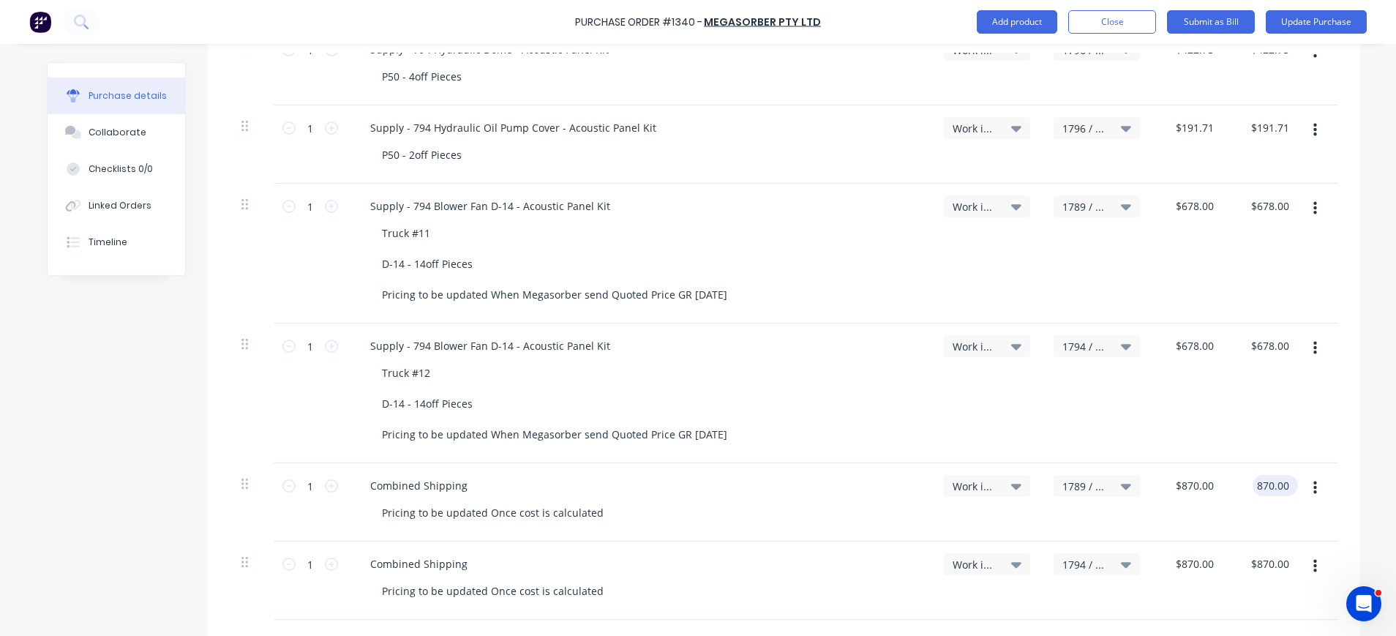
type input "$870.00"
drag, startPoint x: 1287, startPoint y: 484, endPoint x: 1243, endPoint y: 487, distance: 44.0
click at [1247, 487] on div "$870.00 $870.00" at bounding box center [1272, 485] width 51 height 21
type textarea "x"
drag, startPoint x: 1243, startPoint y: 487, endPoint x: 1299, endPoint y: 485, distance: 55.6
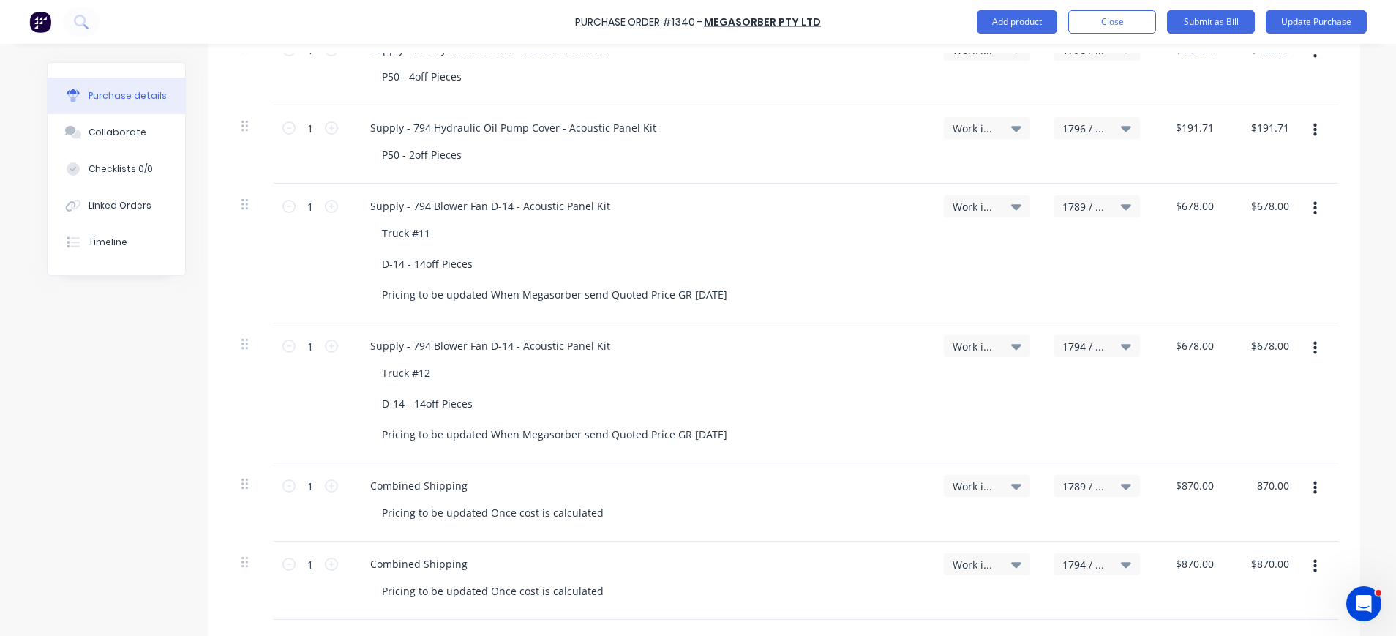
click at [1299, 485] on div "1 1 Combined Shipping Pricing to be updated Once cost is calculated Work in Pro…" at bounding box center [784, 502] width 1109 height 78
type input "435"
type textarea "x"
type input "$435.00"
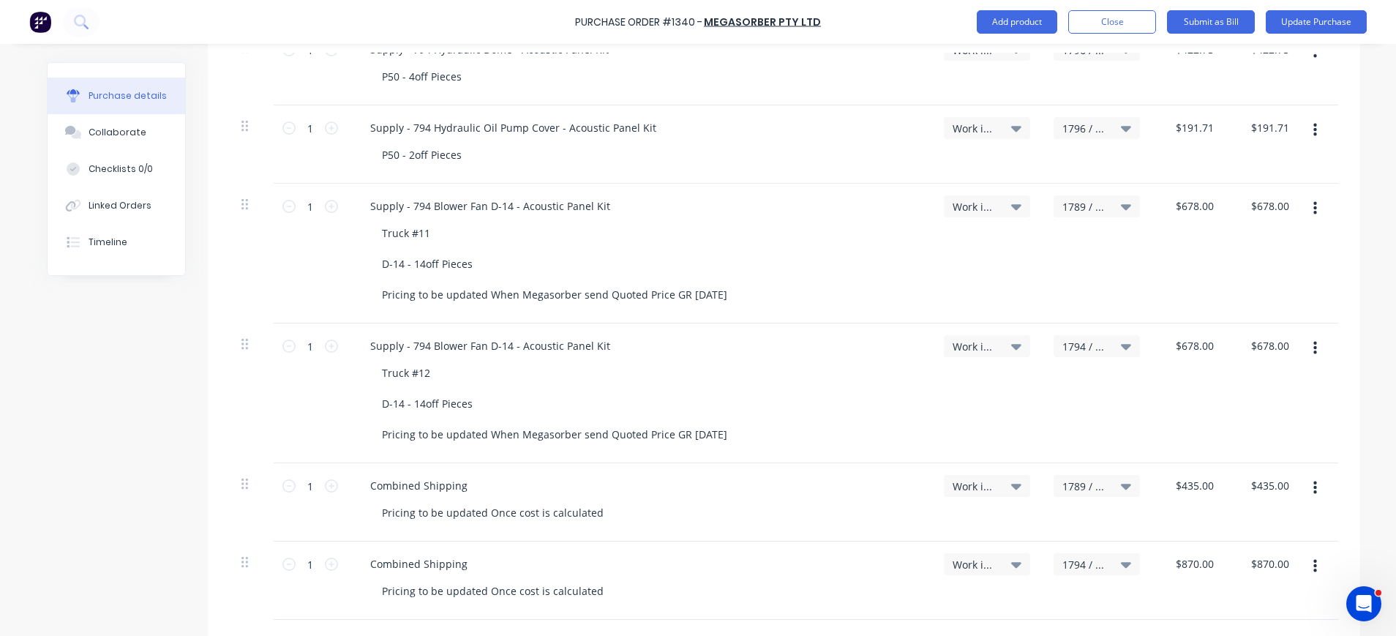
click at [1298, 482] on button "button" at bounding box center [1315, 488] width 34 height 26
click at [1208, 568] on button "Duplicate" at bounding box center [1270, 555] width 124 height 29
type textarea "x"
type input "$435.00"
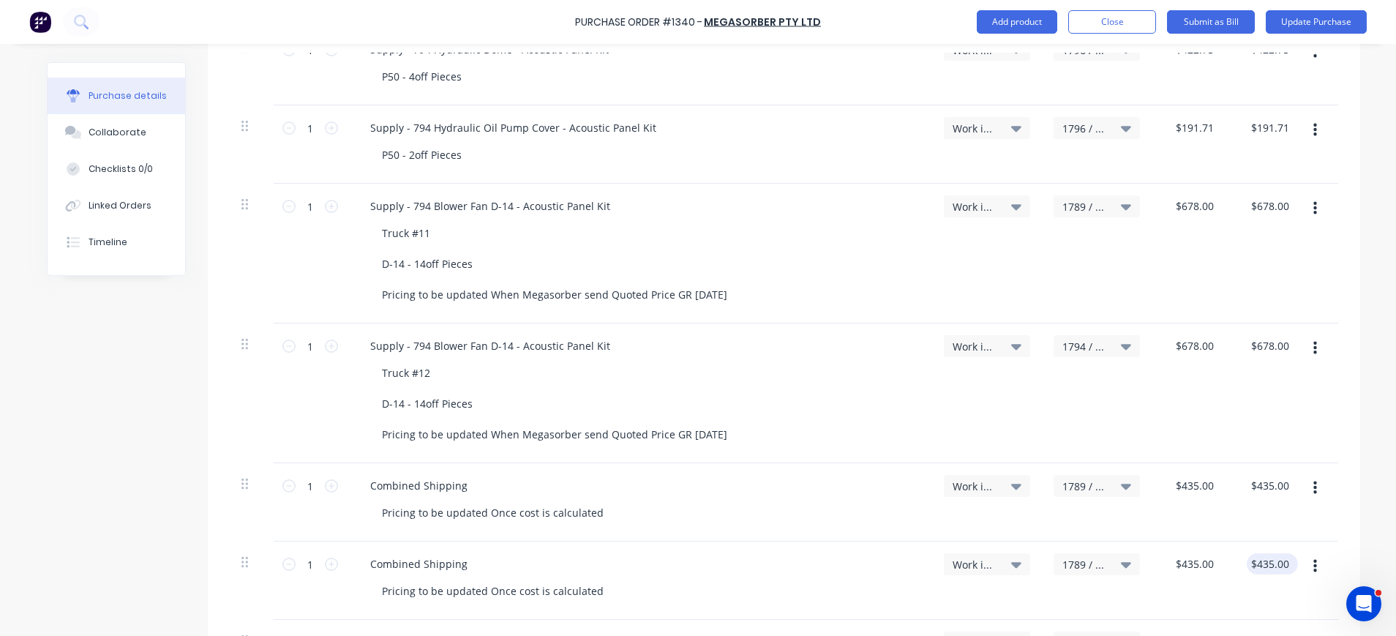
type textarea "x"
type input "435.0000"
click at [1250, 566] on input "435.0000" at bounding box center [1266, 563] width 51 height 21
type textarea "x"
type input "$435.00"
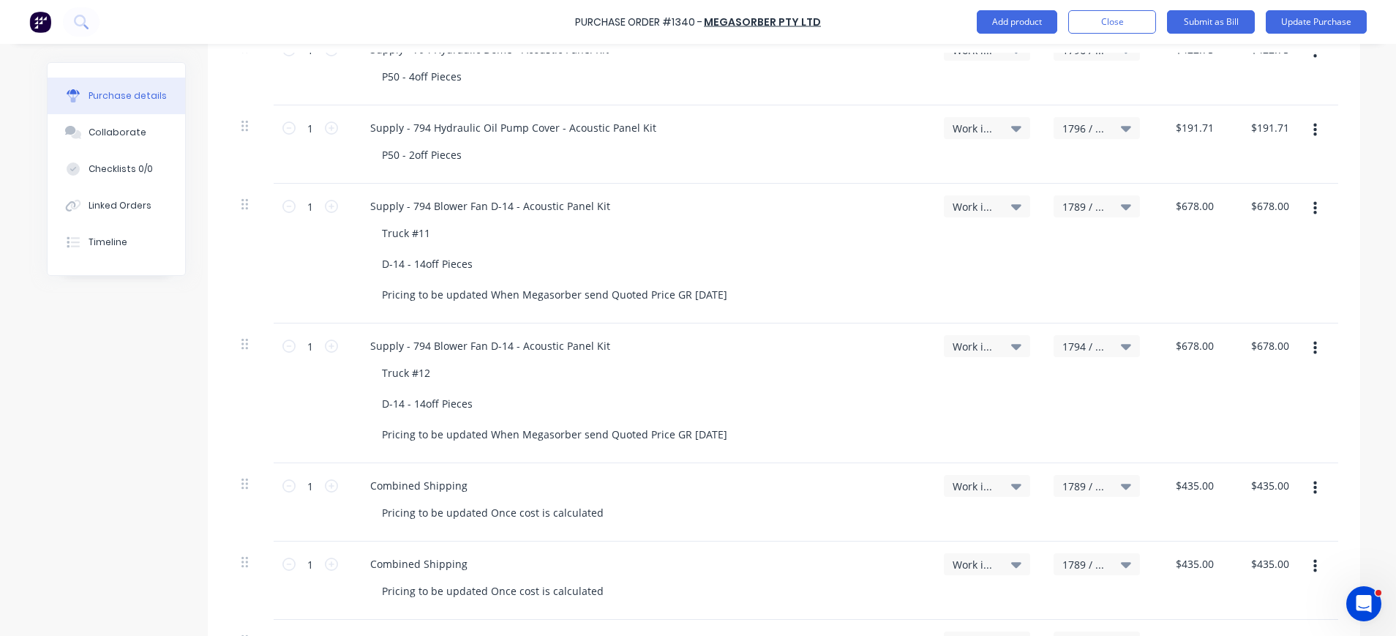
drag, startPoint x: 1238, startPoint y: 585, endPoint x: 1254, endPoint y: 592, distance: 17.4
click at [1238, 586] on div "$435.00 $435.00" at bounding box center [1264, 580] width 75 height 78
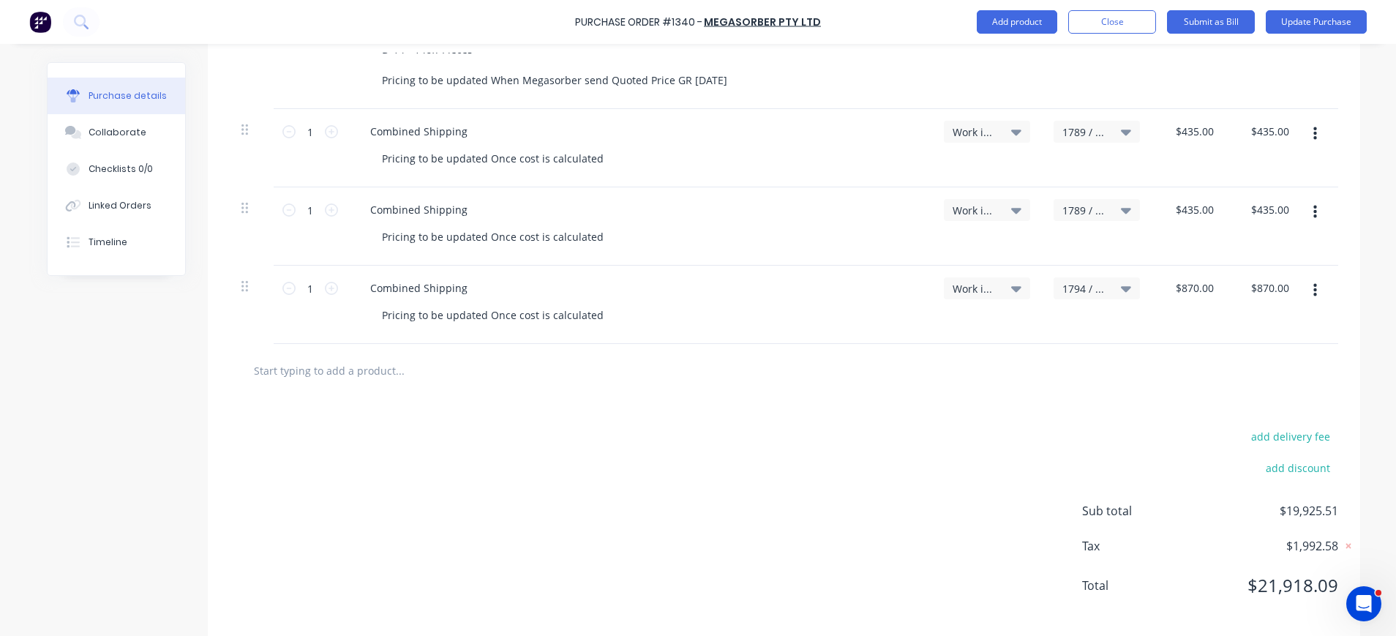
scroll to position [1484, 0]
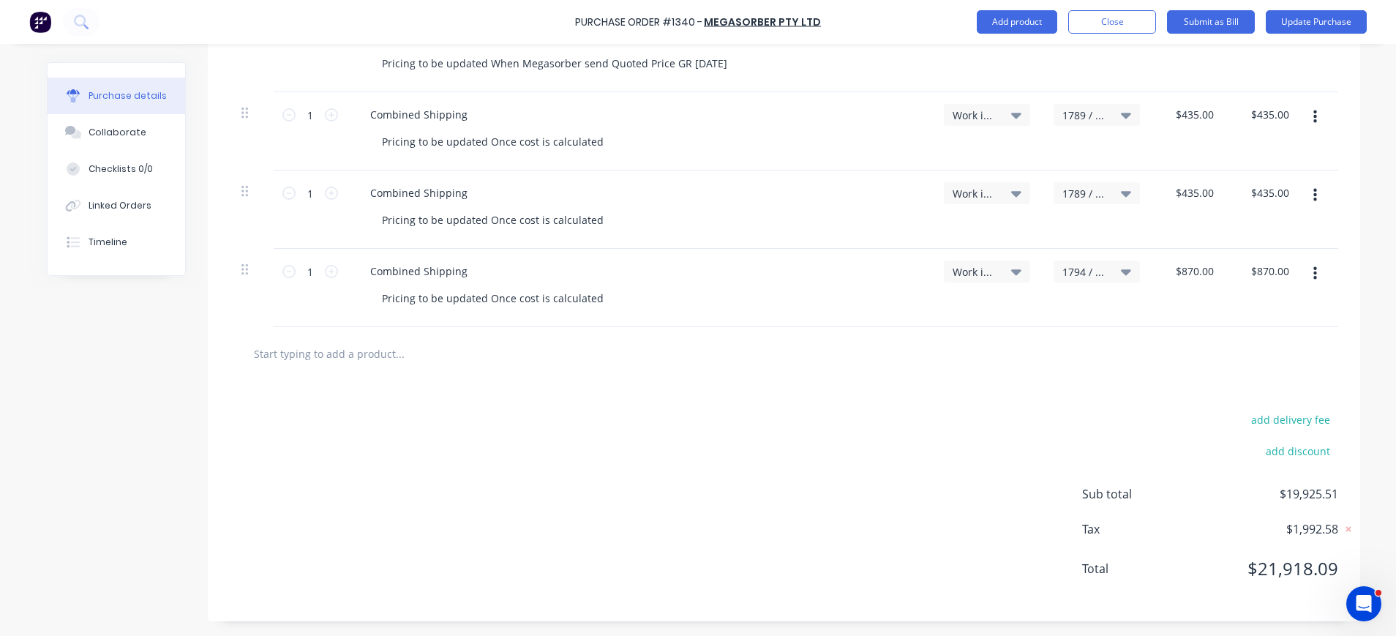
drag, startPoint x: 1306, startPoint y: 272, endPoint x: 950, endPoint y: 442, distance: 394.7
click at [950, 442] on div "add delivery fee add discount Sub total $19,925.51 Tax $1,992.58 Total $21,918.…" at bounding box center [784, 500] width 1152 height 241
click at [1313, 271] on icon "button" at bounding box center [1315, 274] width 4 height 16
click at [1259, 395] on button "Delete" at bounding box center [1270, 400] width 124 height 29
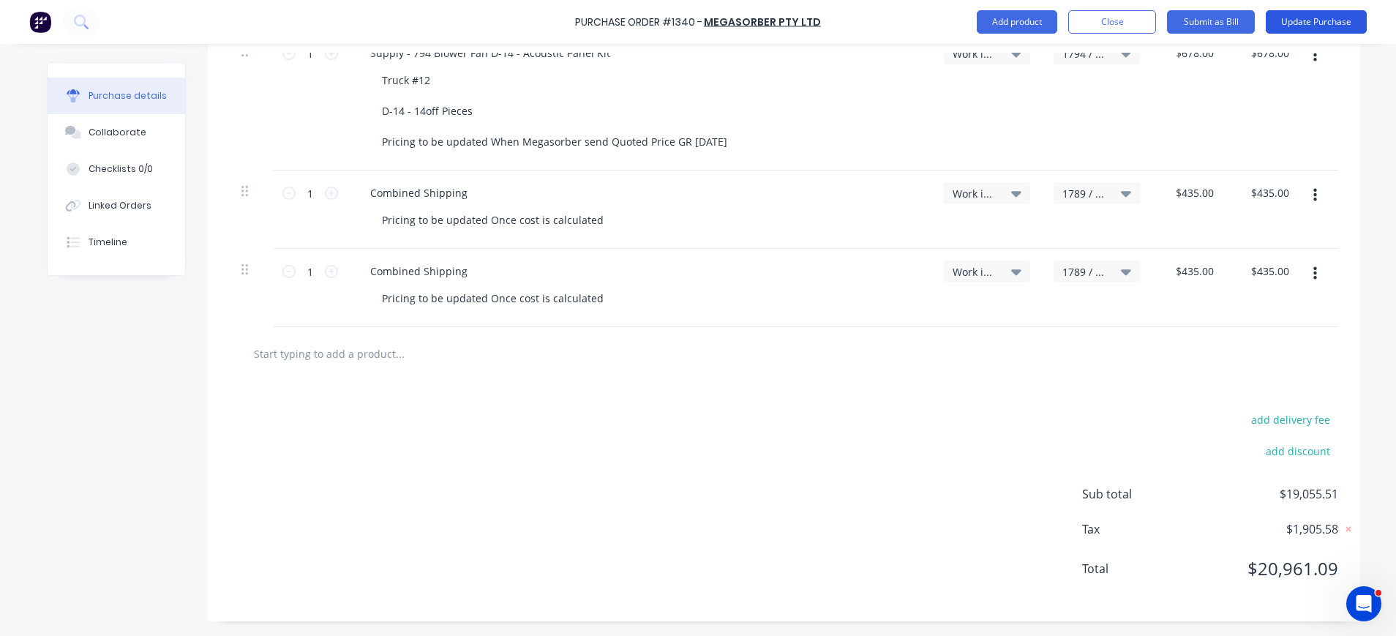
click at [1308, 16] on button "Update Purchase" at bounding box center [1316, 21] width 101 height 23
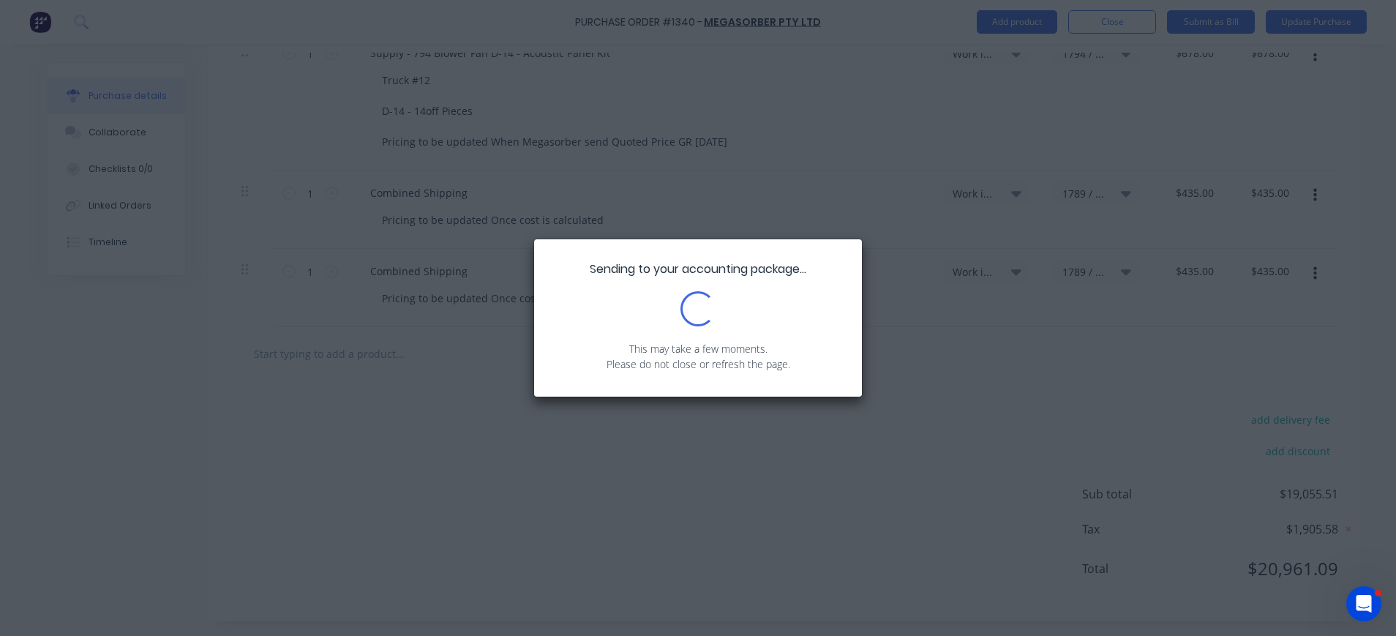
scroll to position [0, 0]
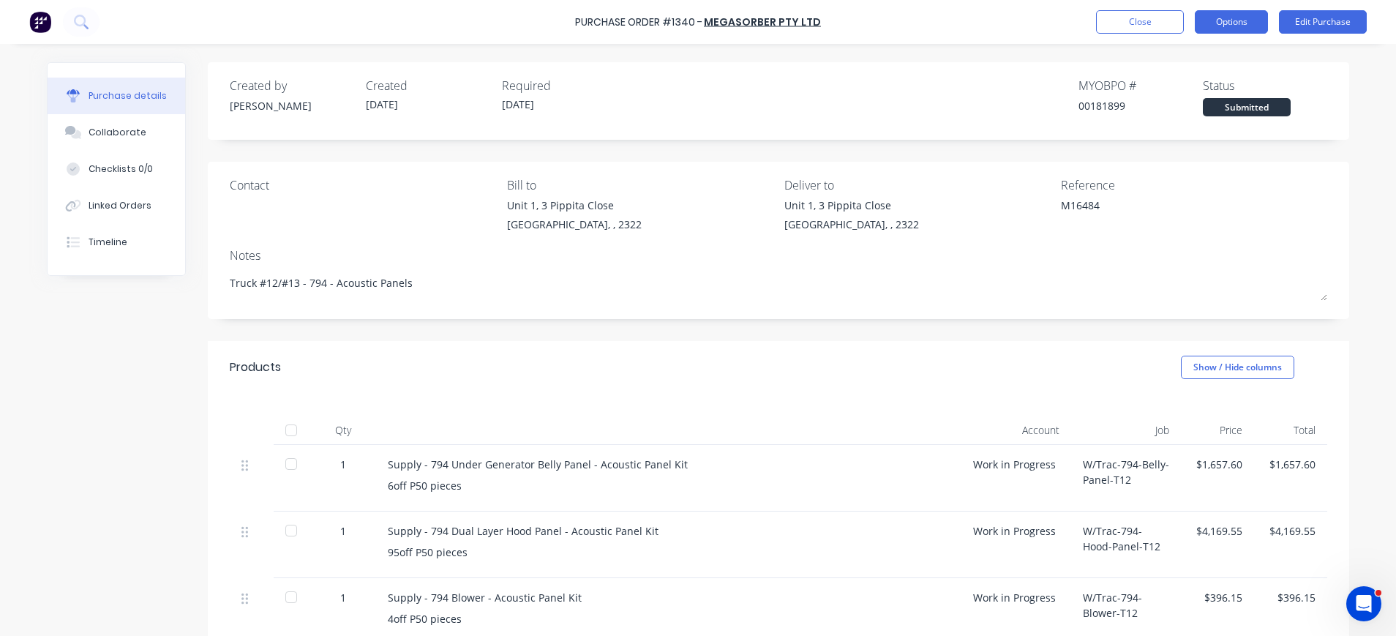
click at [1215, 26] on button "Options" at bounding box center [1231, 21] width 73 height 23
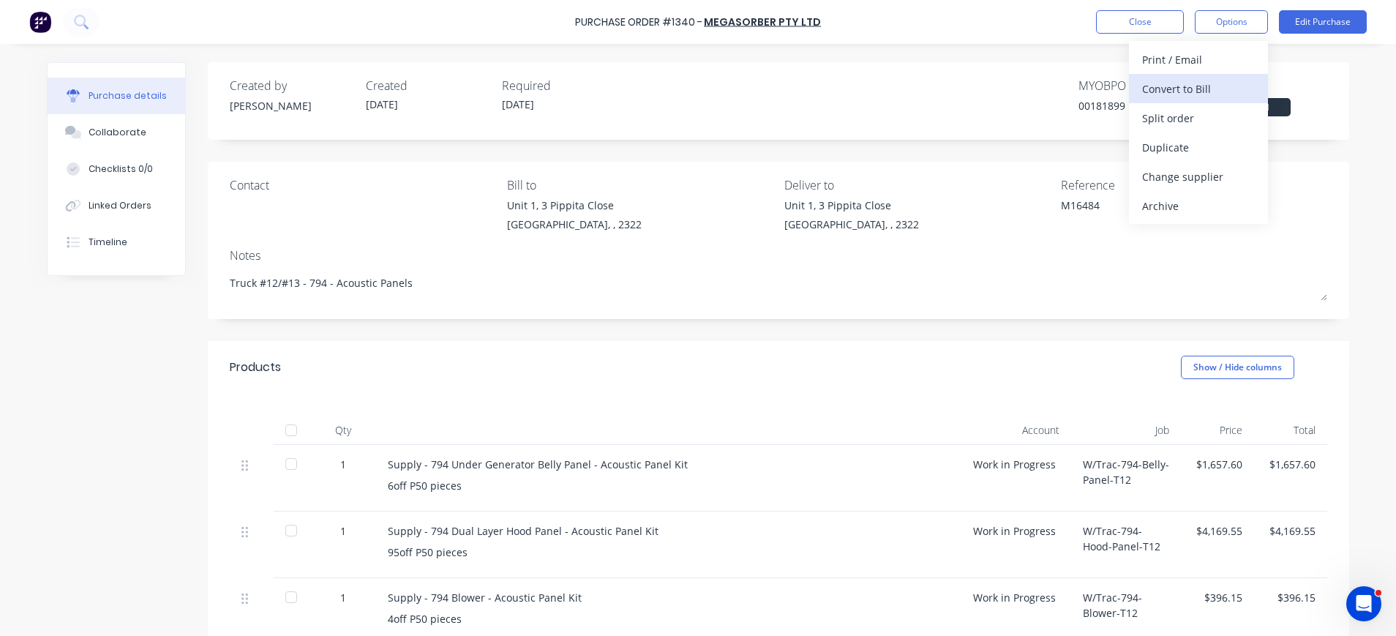
click at [1210, 83] on div "Convert to Bill" at bounding box center [1198, 88] width 113 height 21
type textarea "x"
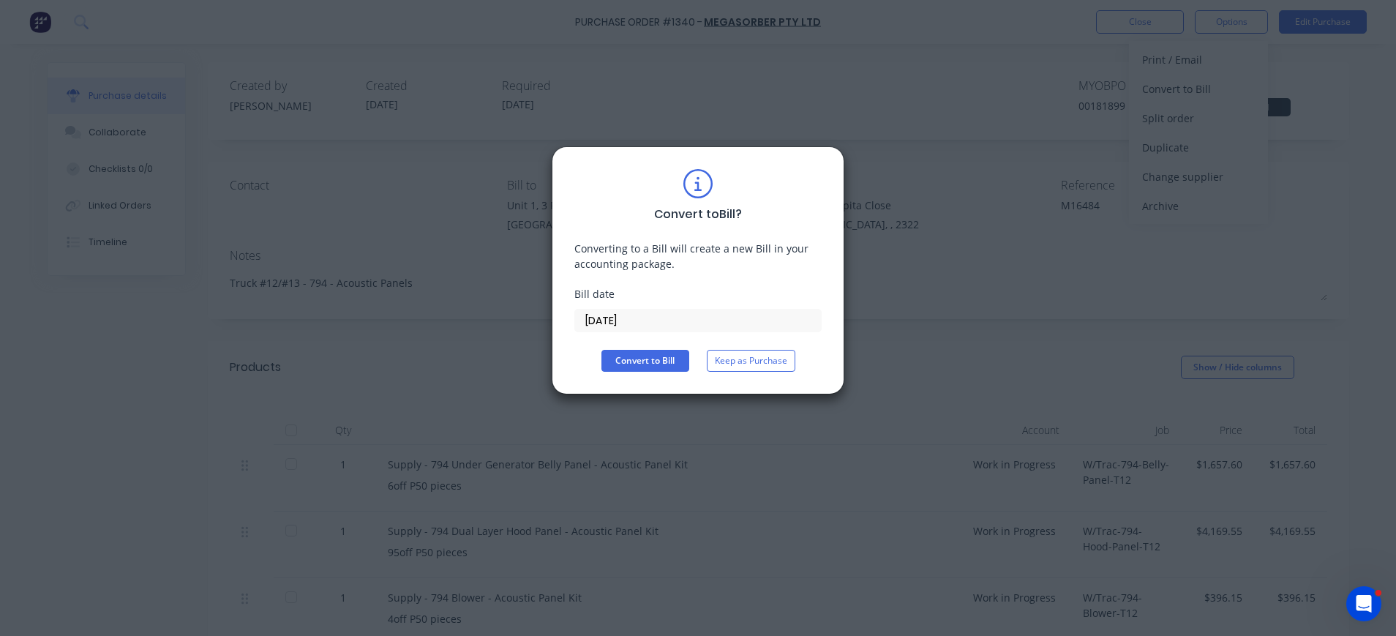
click at [642, 329] on input "[DATE]" at bounding box center [698, 321] width 246 height 22
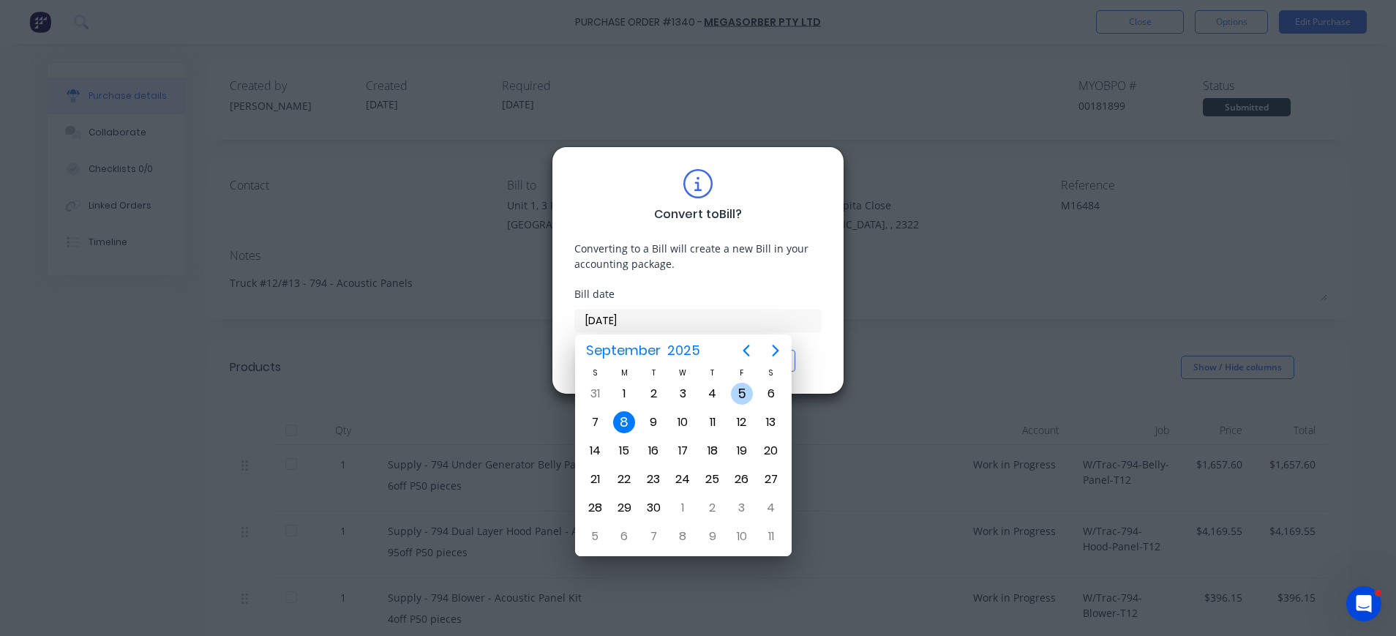
click at [738, 386] on div "5" at bounding box center [742, 394] width 22 height 22
type input "[DATE]"
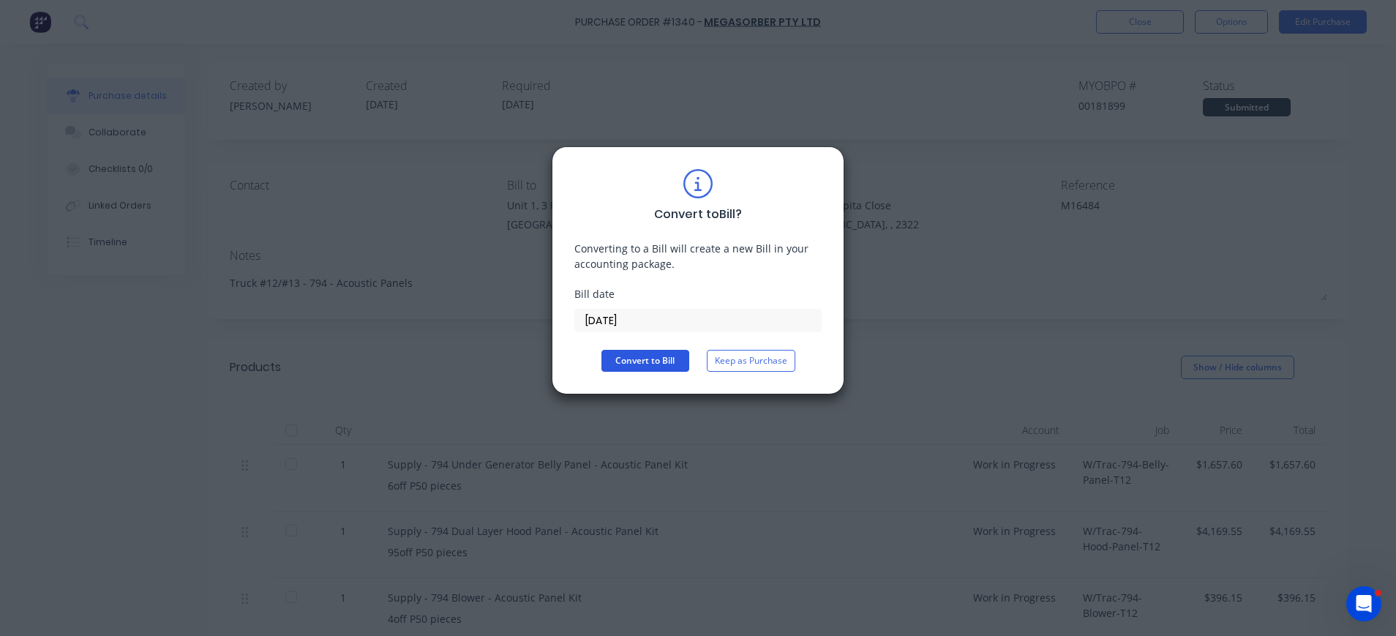
click at [648, 360] on button "Convert to Bill" at bounding box center [645, 361] width 88 height 22
type textarea "x"
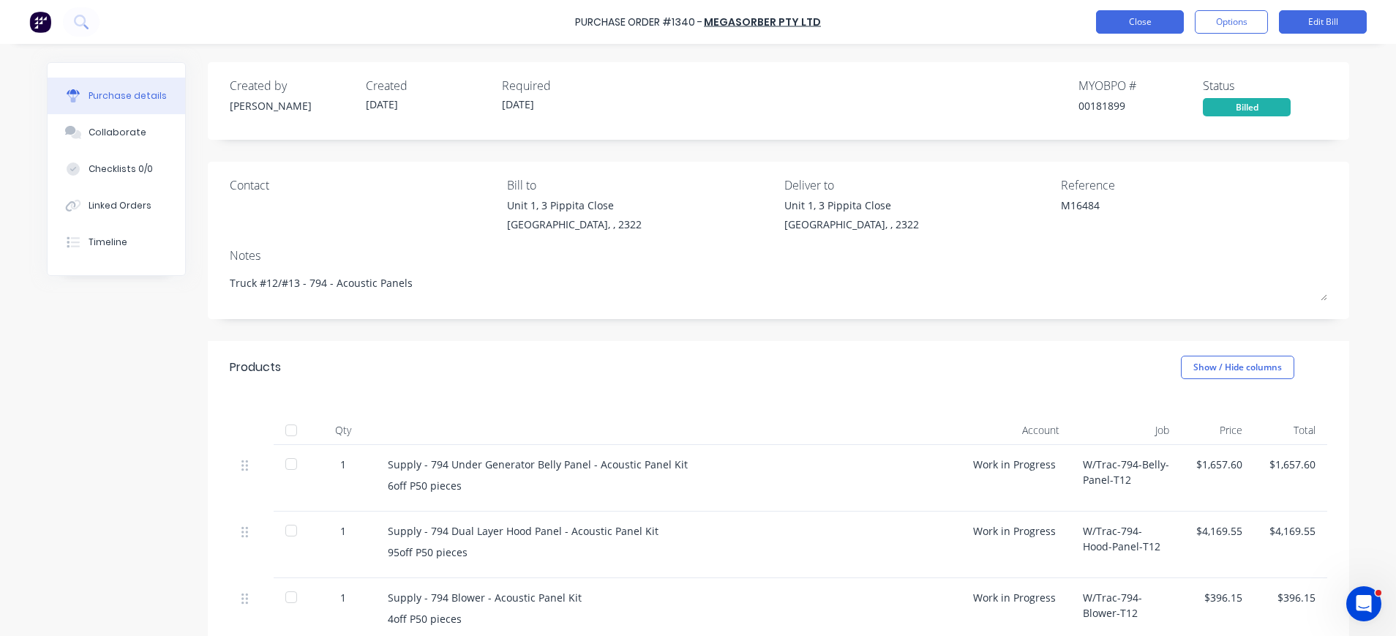
click at [1162, 18] on button "Close" at bounding box center [1140, 21] width 88 height 23
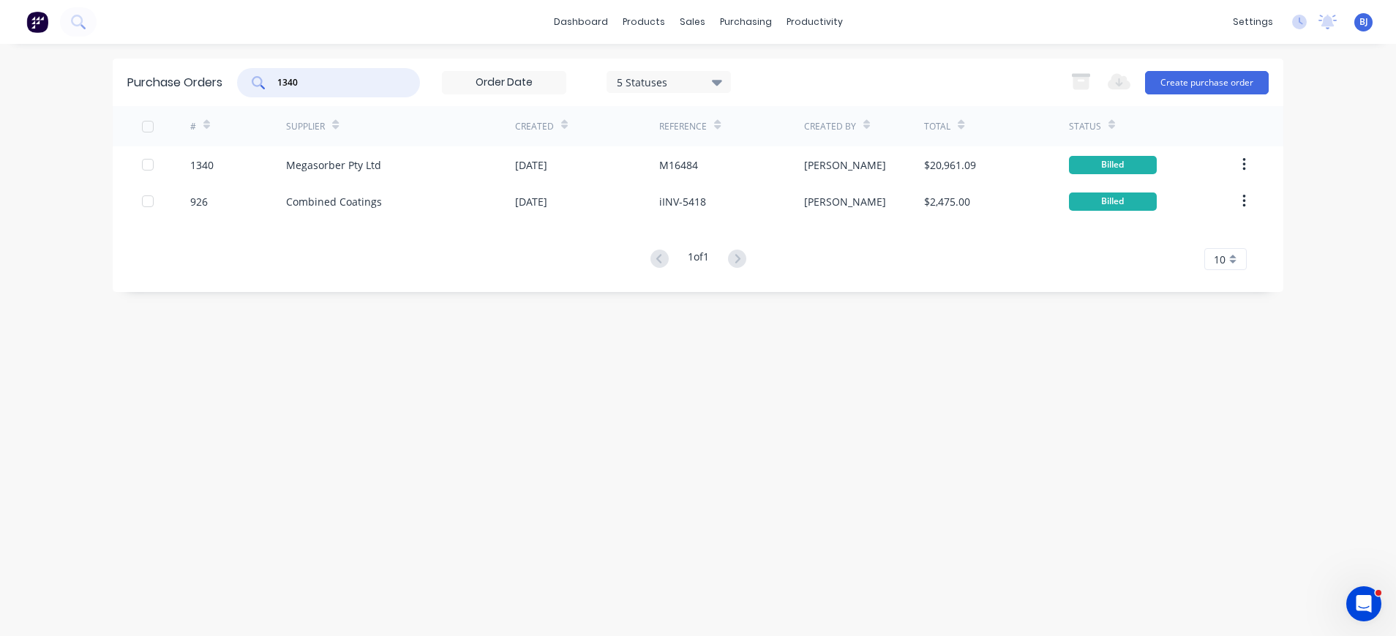
click at [315, 80] on input "1340" at bounding box center [336, 82] width 121 height 15
drag, startPoint x: 289, startPoint y: 79, endPoint x: 258, endPoint y: 77, distance: 30.8
click at [258, 77] on div "1340" at bounding box center [328, 82] width 183 height 29
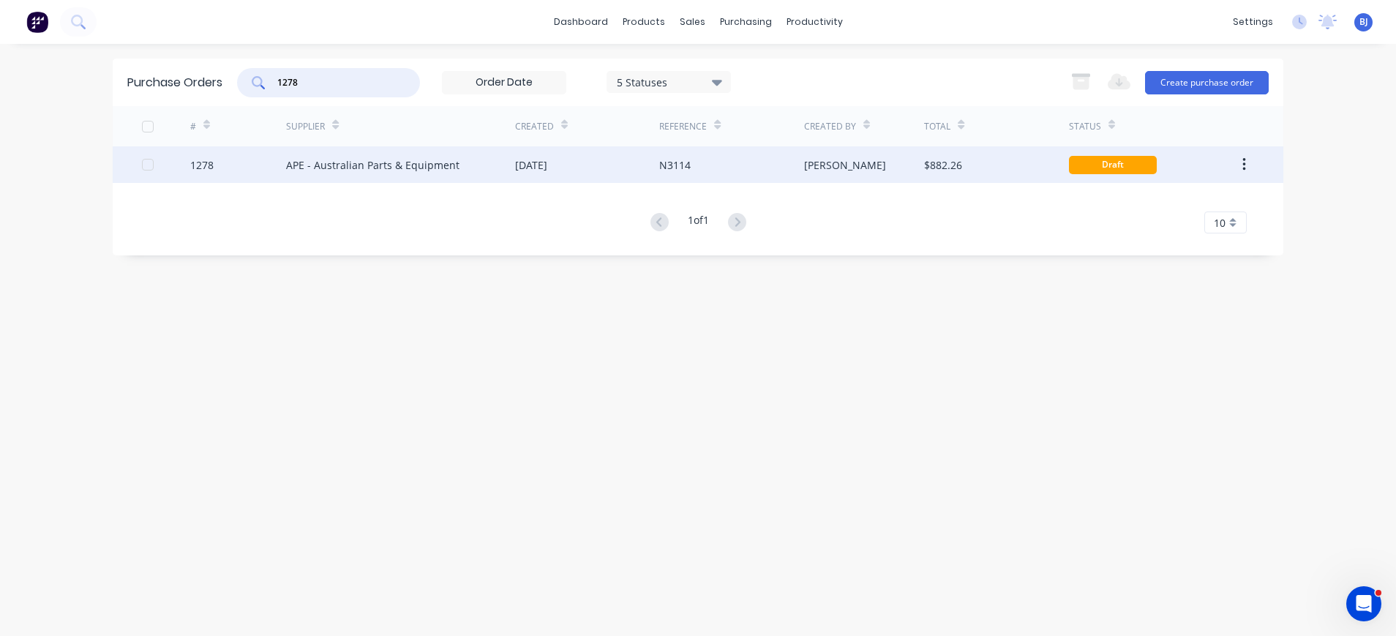
type input "1278"
click at [431, 165] on div "APE - Australian Parts & Equipment" at bounding box center [372, 164] width 173 height 15
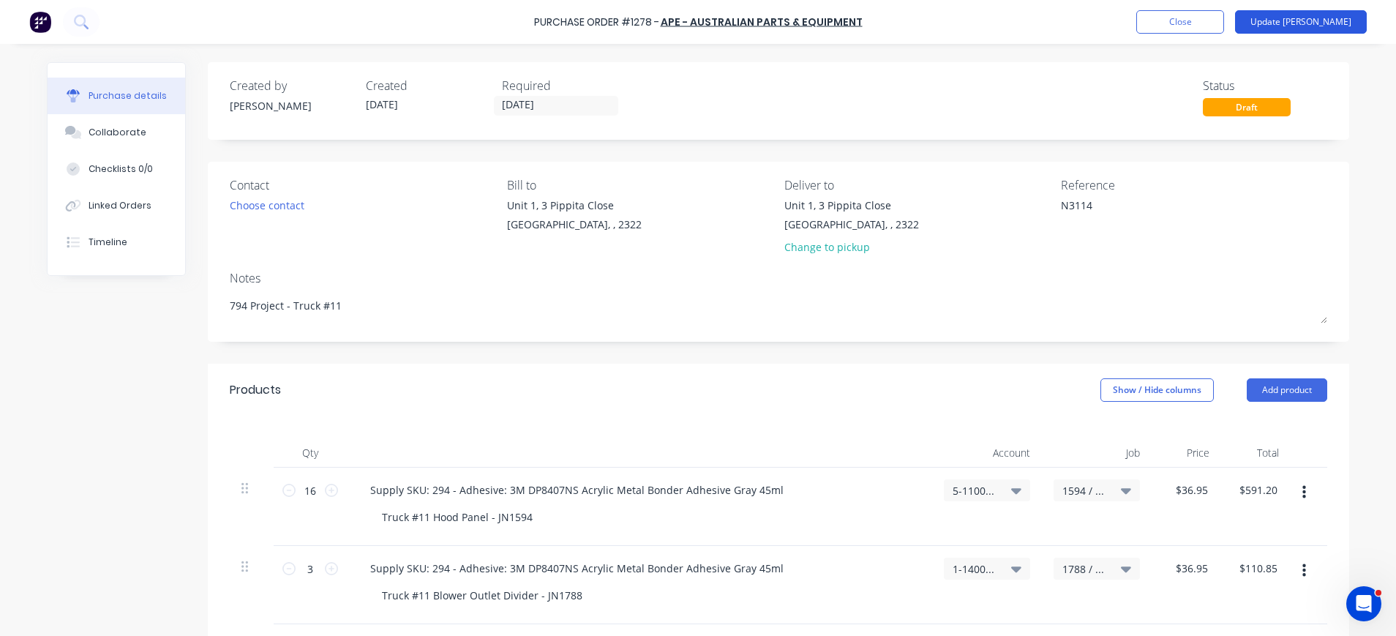
click at [1324, 19] on button "Update [PERSON_NAME]" at bounding box center [1301, 21] width 132 height 23
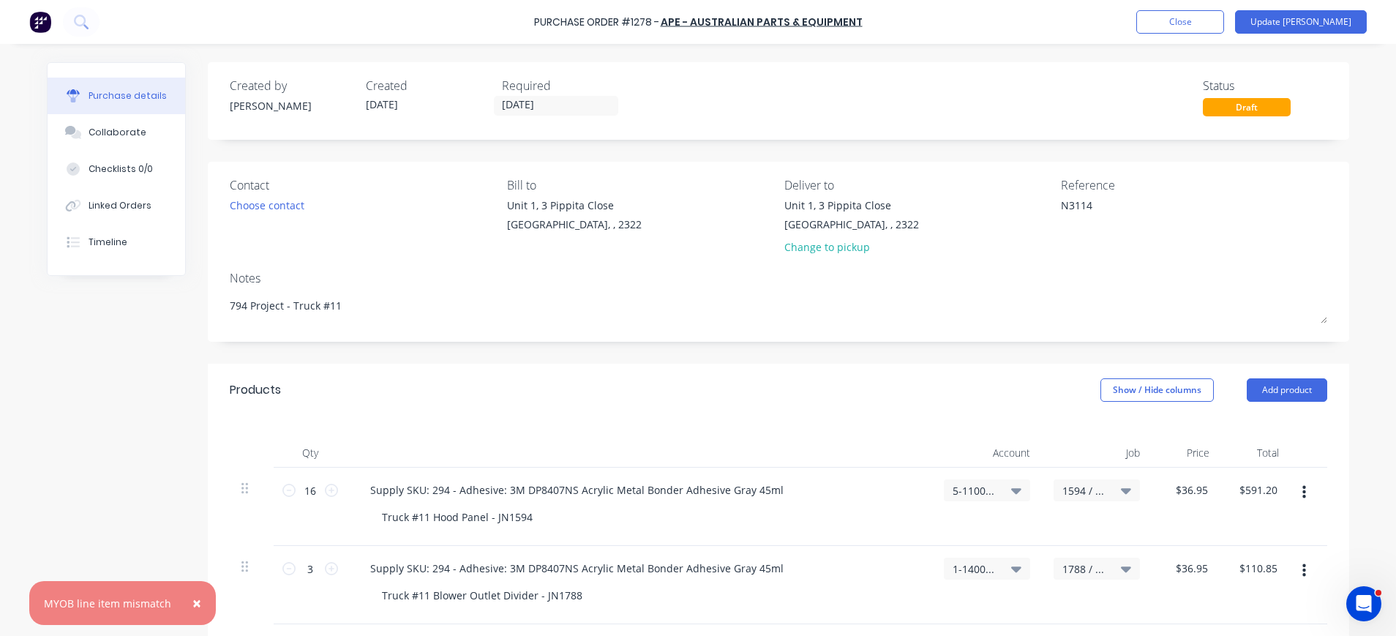
click at [192, 604] on span "×" at bounding box center [196, 603] width 9 height 20
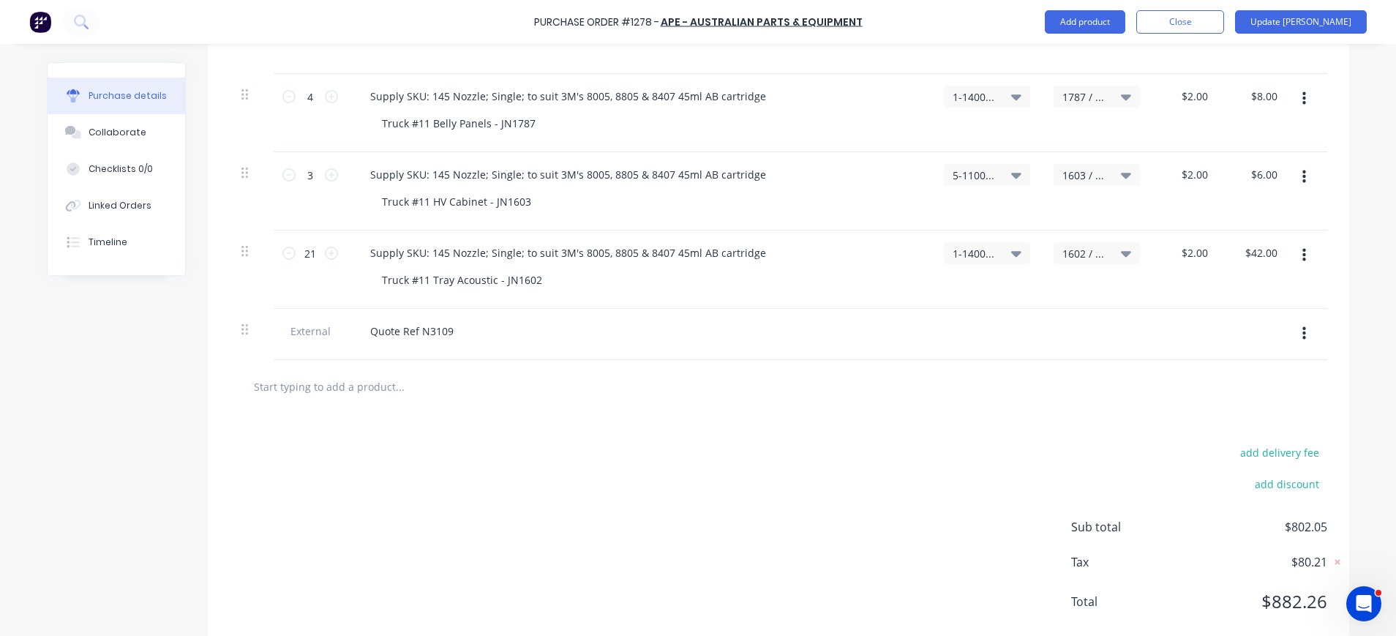
scroll to position [896, 0]
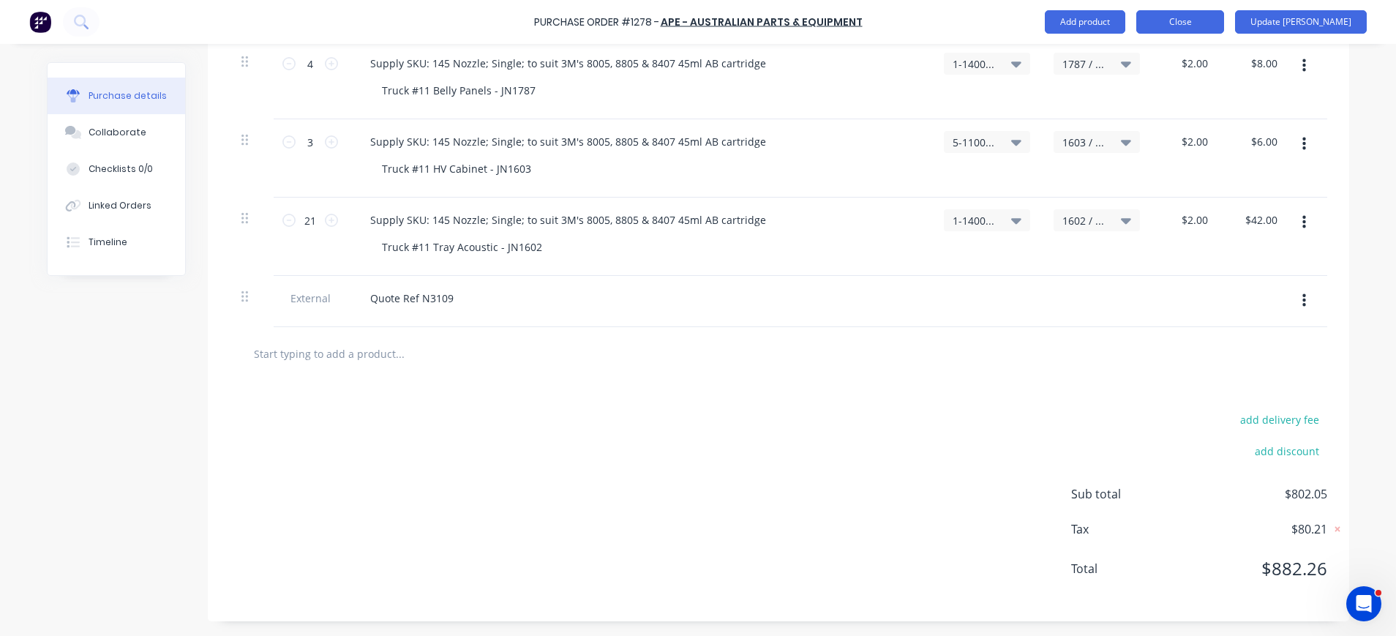
type textarea "x"
click at [1224, 23] on button "Close" at bounding box center [1180, 21] width 88 height 23
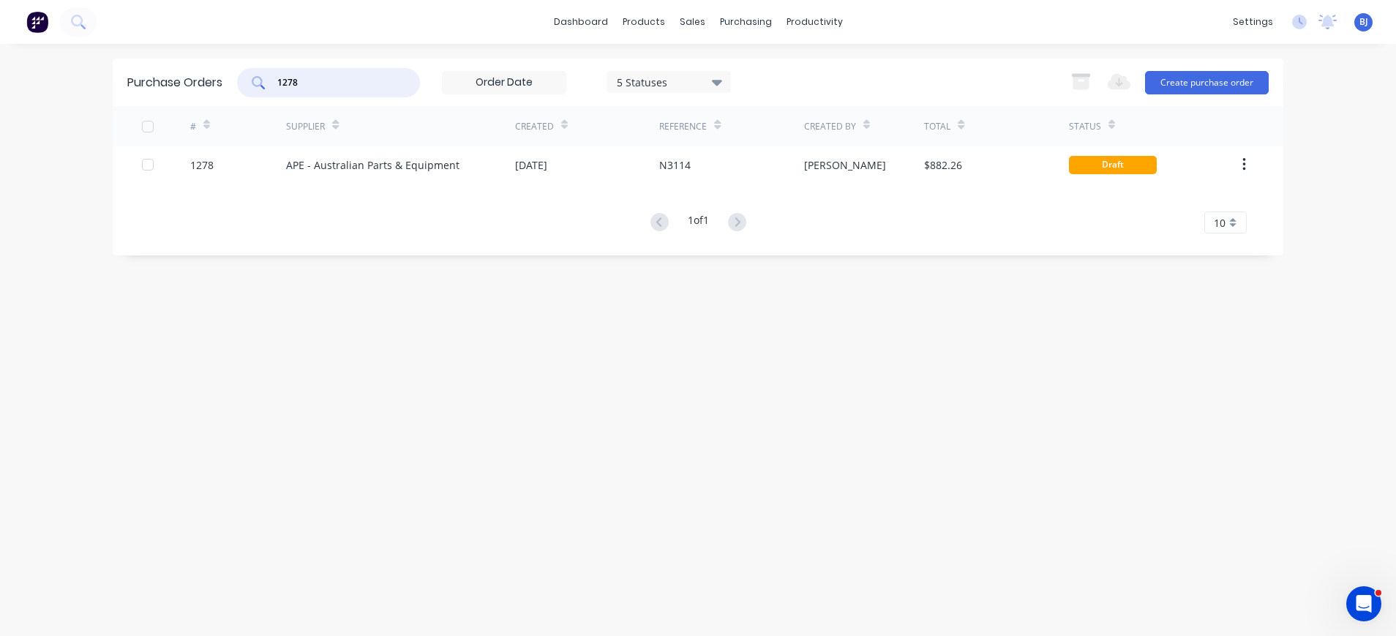
click at [350, 82] on input "1278" at bounding box center [336, 82] width 121 height 15
drag, startPoint x: 350, startPoint y: 82, endPoint x: 251, endPoint y: 80, distance: 99.5
click at [251, 80] on div "1278" at bounding box center [328, 82] width 183 height 29
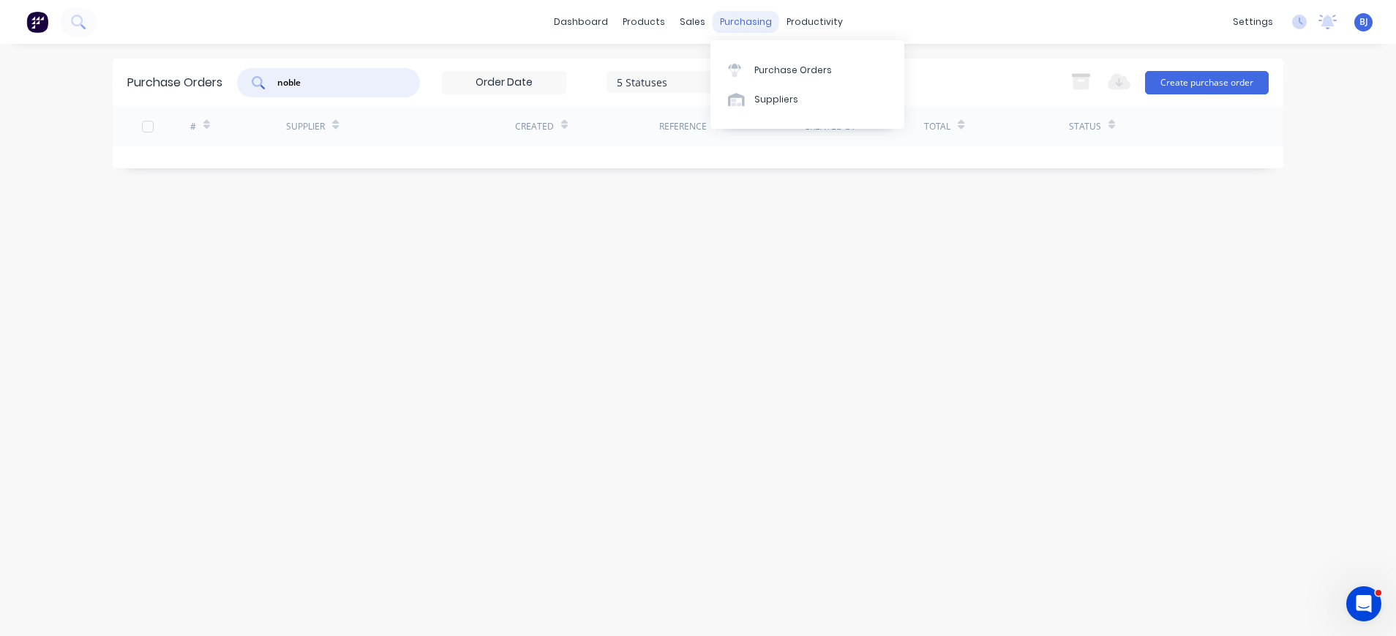
type input "noble"
click at [743, 21] on div "purchasing" at bounding box center [746, 22] width 67 height 22
click at [765, 103] on div "Suppliers" at bounding box center [776, 99] width 44 height 13
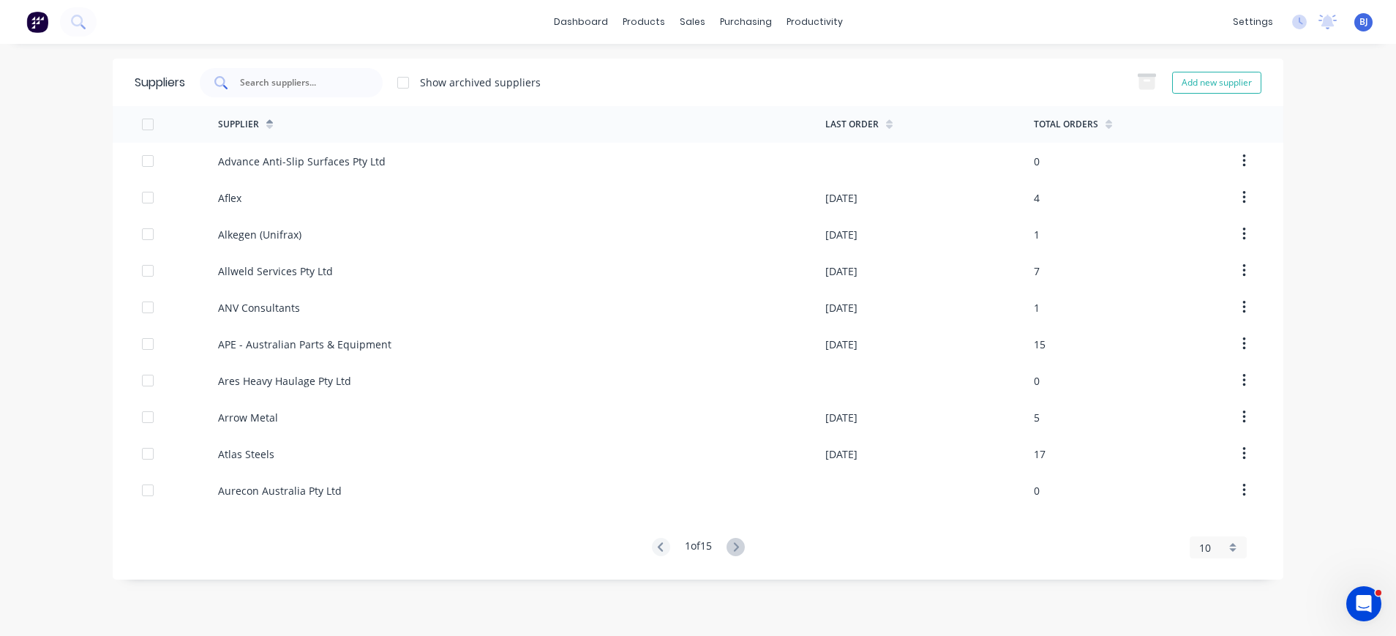
click at [326, 81] on input "text" at bounding box center [299, 82] width 121 height 15
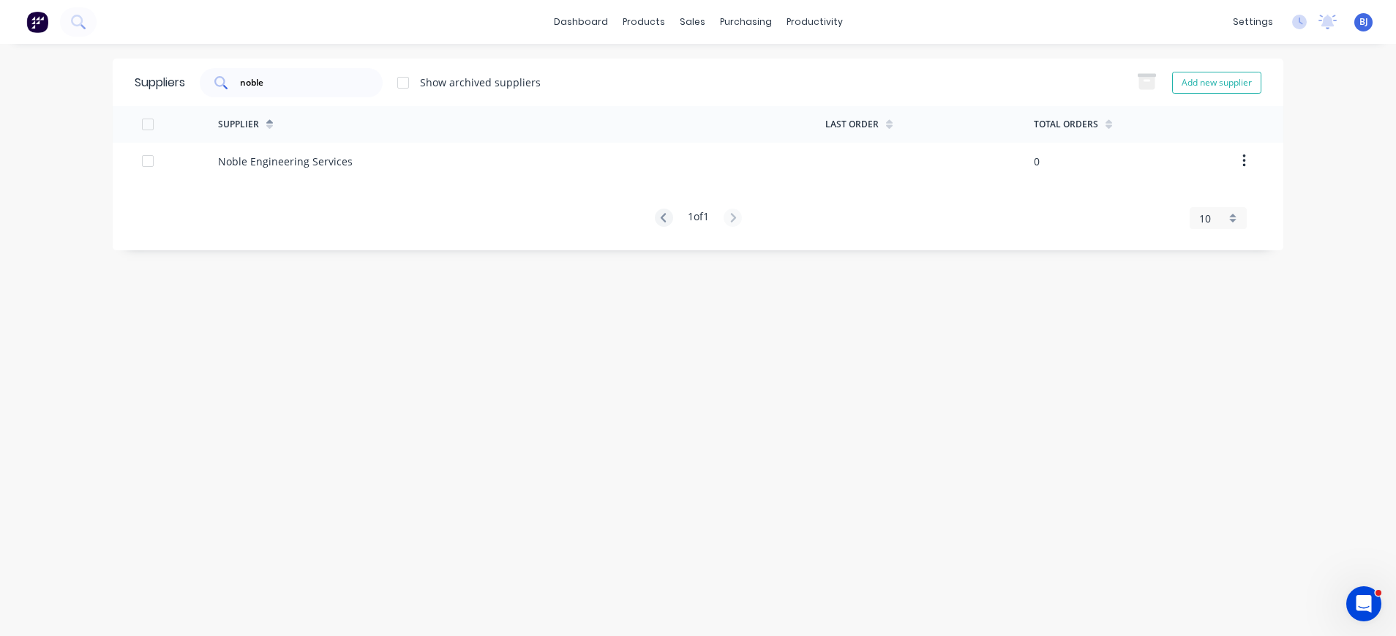
click at [301, 74] on div "noble" at bounding box center [291, 82] width 183 height 29
drag, startPoint x: 301, startPoint y: 77, endPoint x: 214, endPoint y: 77, distance: 87.8
click at [214, 77] on div "noble" at bounding box center [291, 82] width 183 height 29
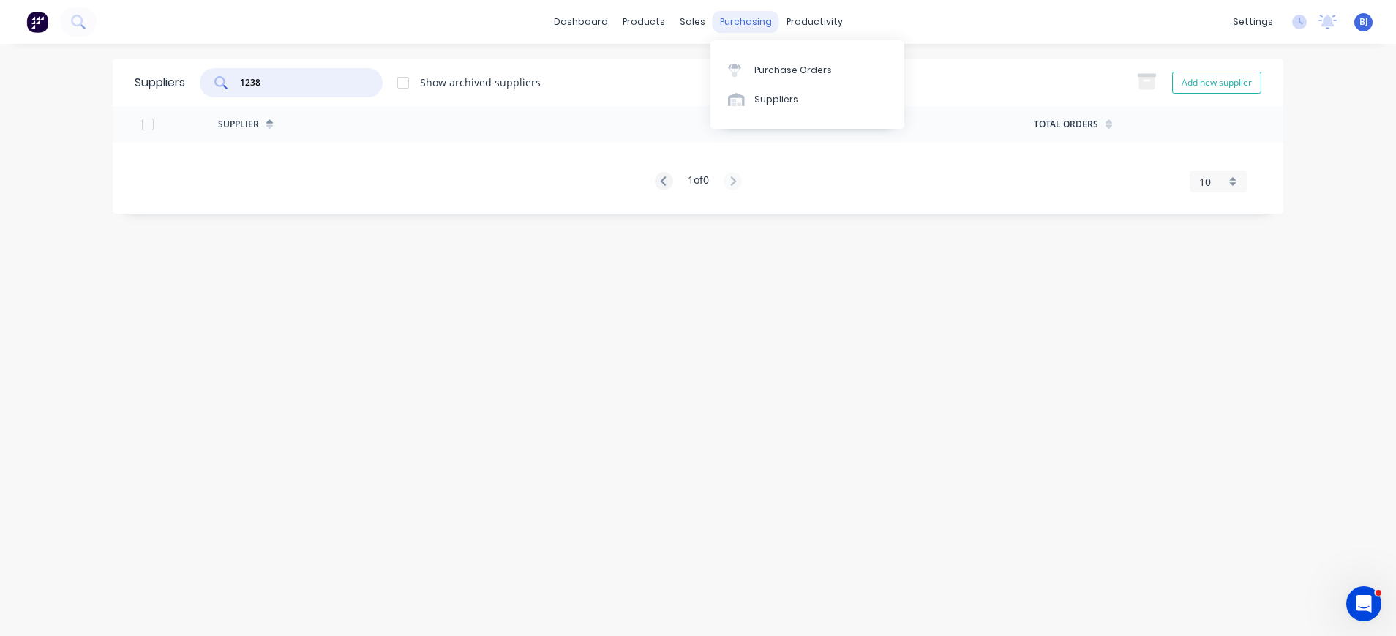
type input "1238"
click at [749, 23] on div "purchasing" at bounding box center [746, 22] width 67 height 22
click at [781, 68] on div "Purchase Orders" at bounding box center [793, 70] width 78 height 13
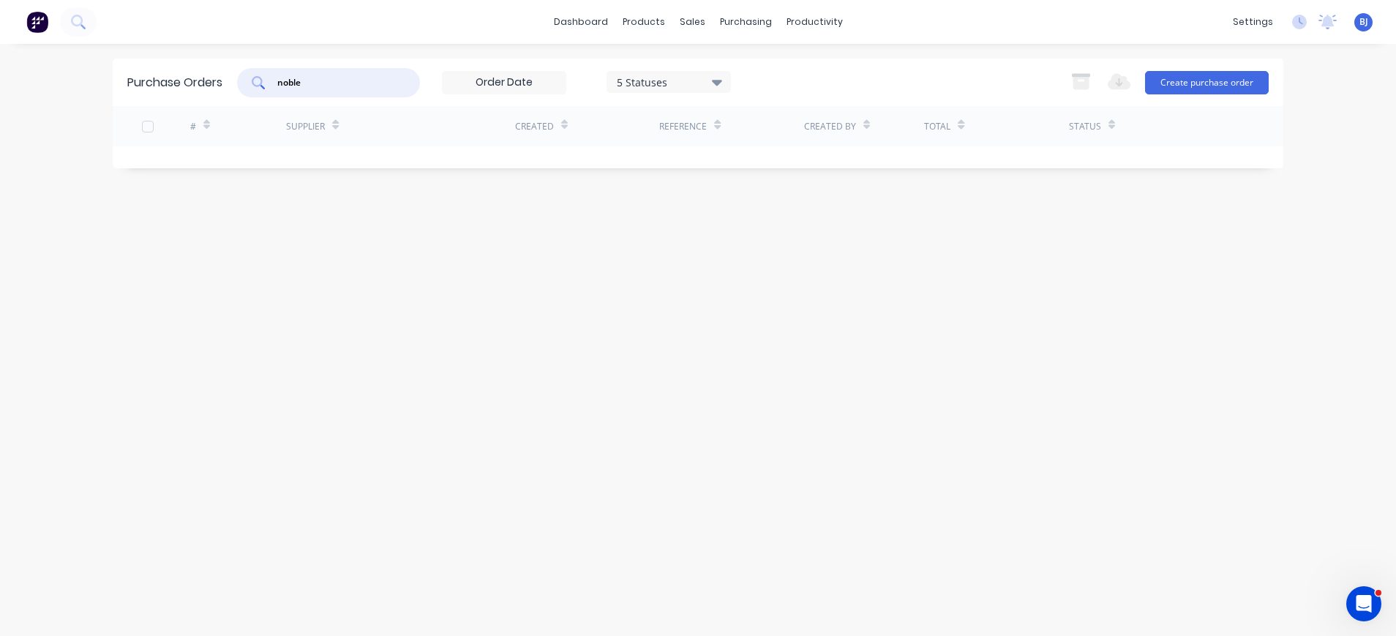
click at [315, 84] on input "noble" at bounding box center [336, 82] width 121 height 15
drag, startPoint x: 315, startPoint y: 83, endPoint x: 250, endPoint y: 84, distance: 64.4
click at [250, 84] on div "noble" at bounding box center [328, 82] width 183 height 29
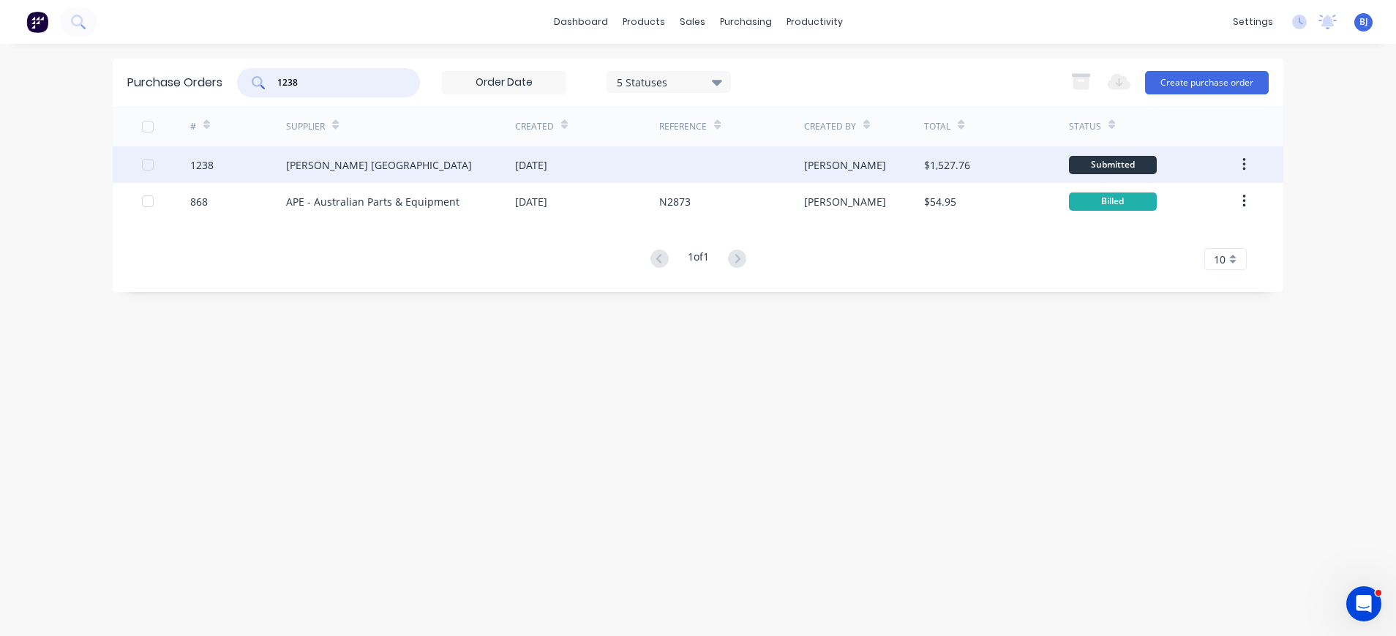
type input "1238"
click at [363, 162] on div "[PERSON_NAME] [GEOGRAPHIC_DATA]" at bounding box center [379, 164] width 186 height 15
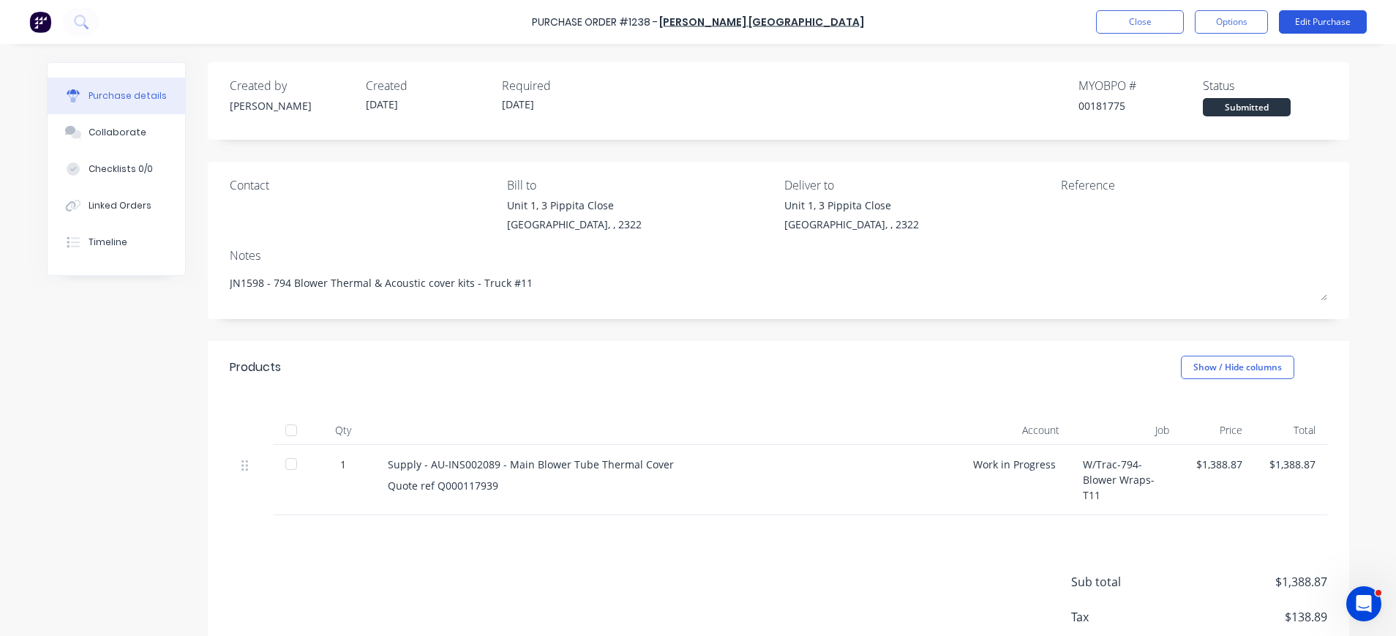
click at [1303, 23] on button "Edit Purchase" at bounding box center [1323, 21] width 88 height 23
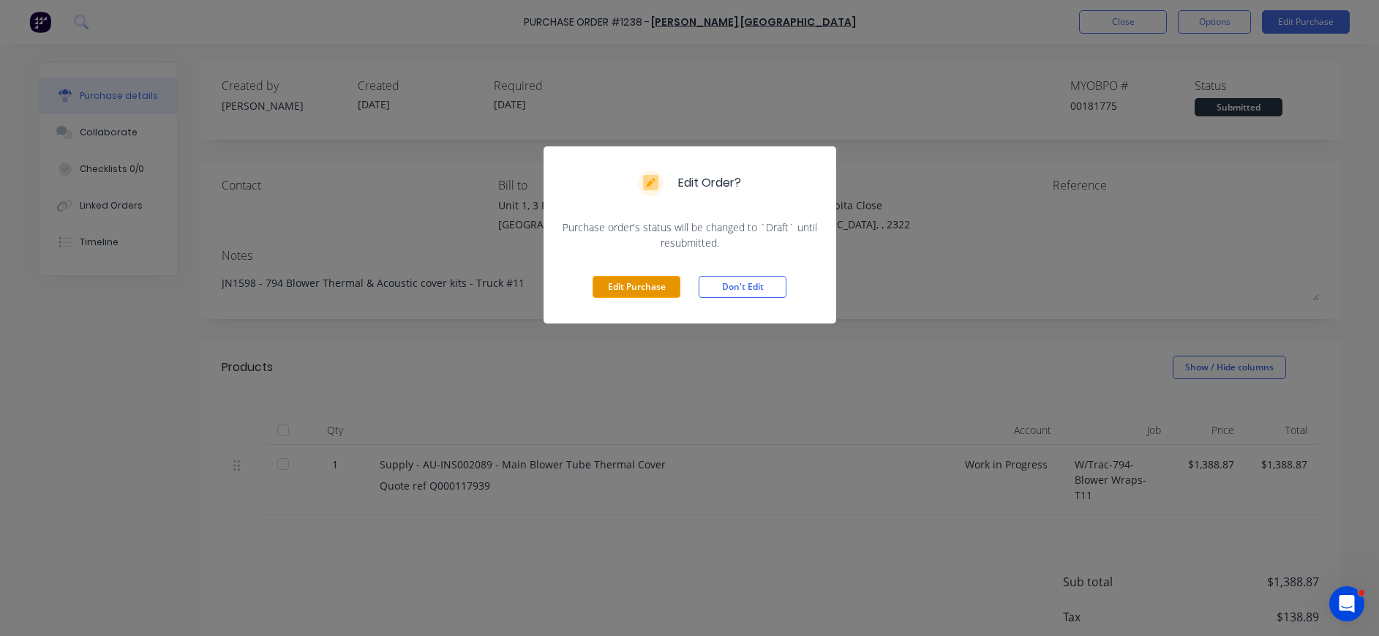
click at [633, 290] on button "Edit Purchase" at bounding box center [637, 287] width 88 height 22
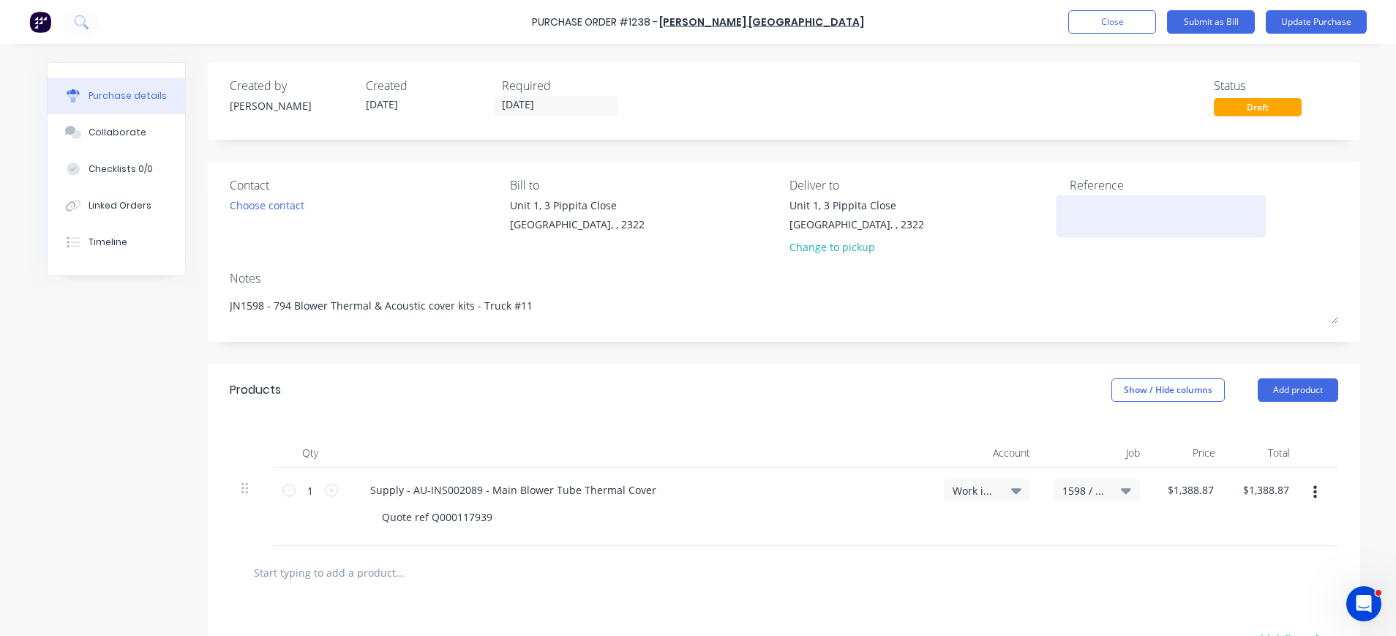
click at [1070, 218] on textarea at bounding box center [1161, 214] width 183 height 33
click at [1080, 234] on div at bounding box center [1161, 216] width 183 height 37
click at [1070, 203] on textarea at bounding box center [1161, 214] width 183 height 33
paste textarea "AU0000200385"
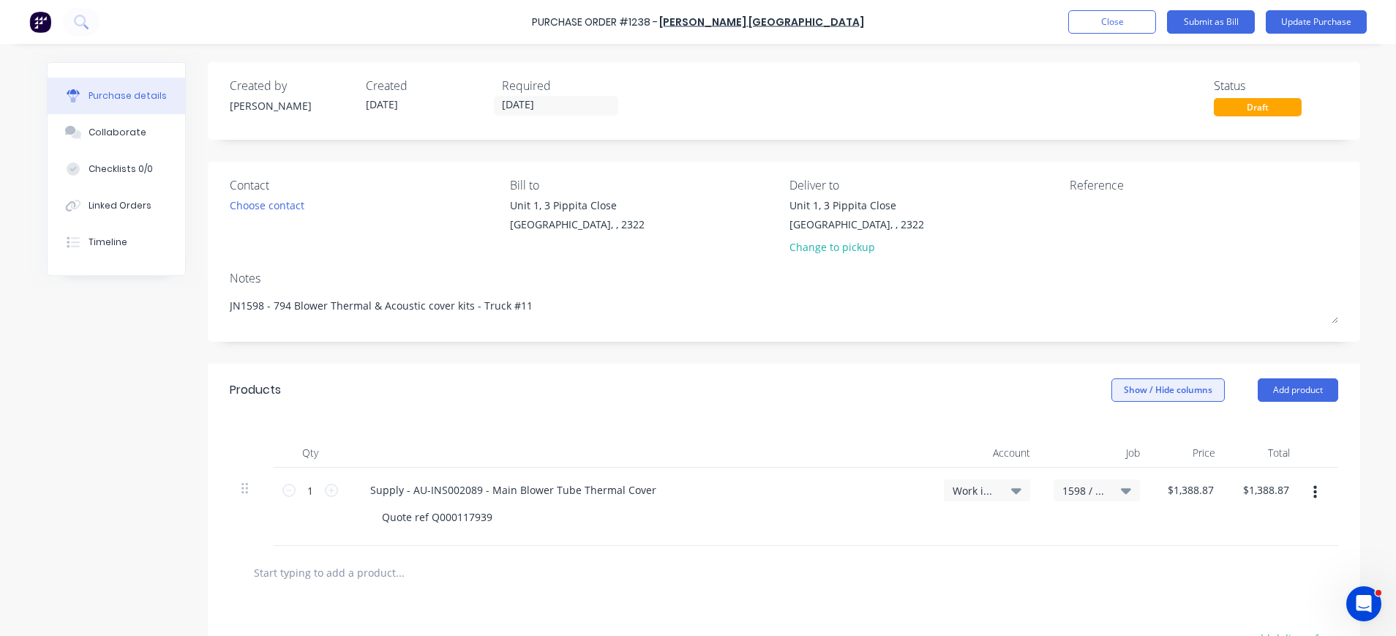
type textarea "x"
type textarea "AU0000200385"
type textarea "x"
type textarea "AU0000200385"
click at [855, 470] on div "Supply - AU-INS002089 - Main Blower Tube Thermal Cover Quote ref Q000117939" at bounding box center [639, 507] width 585 height 78
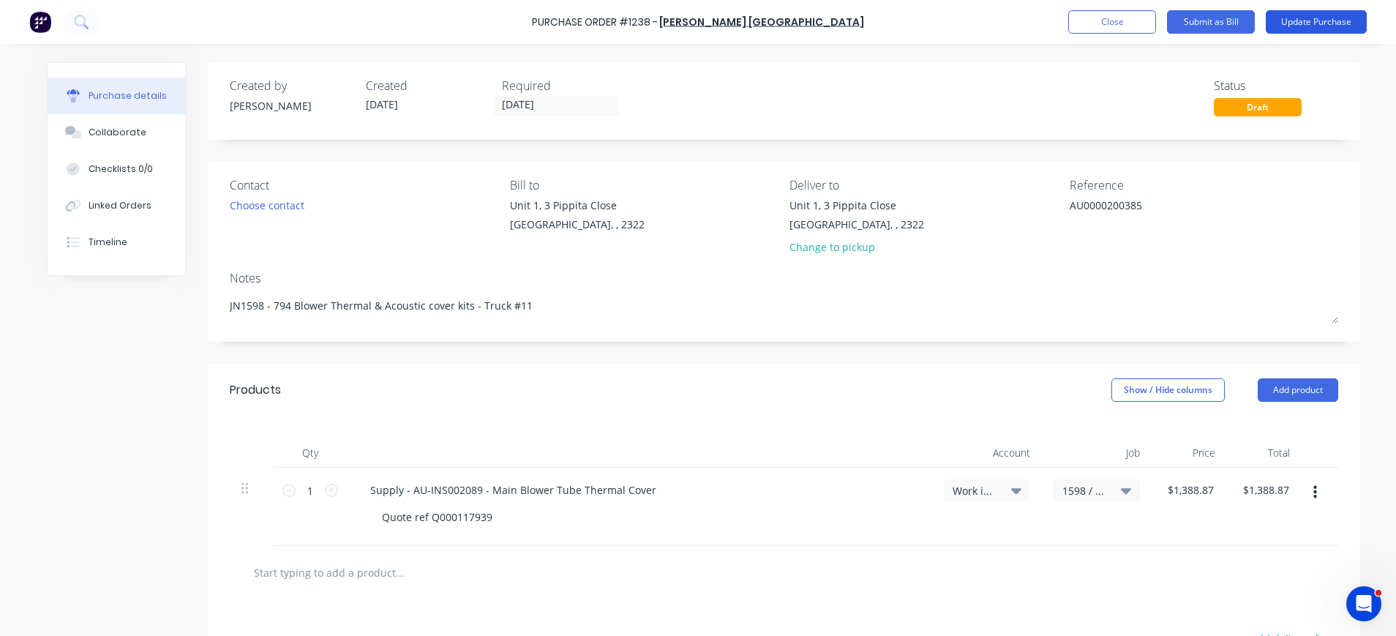
click at [1304, 20] on button "Update Purchase" at bounding box center [1316, 21] width 101 height 23
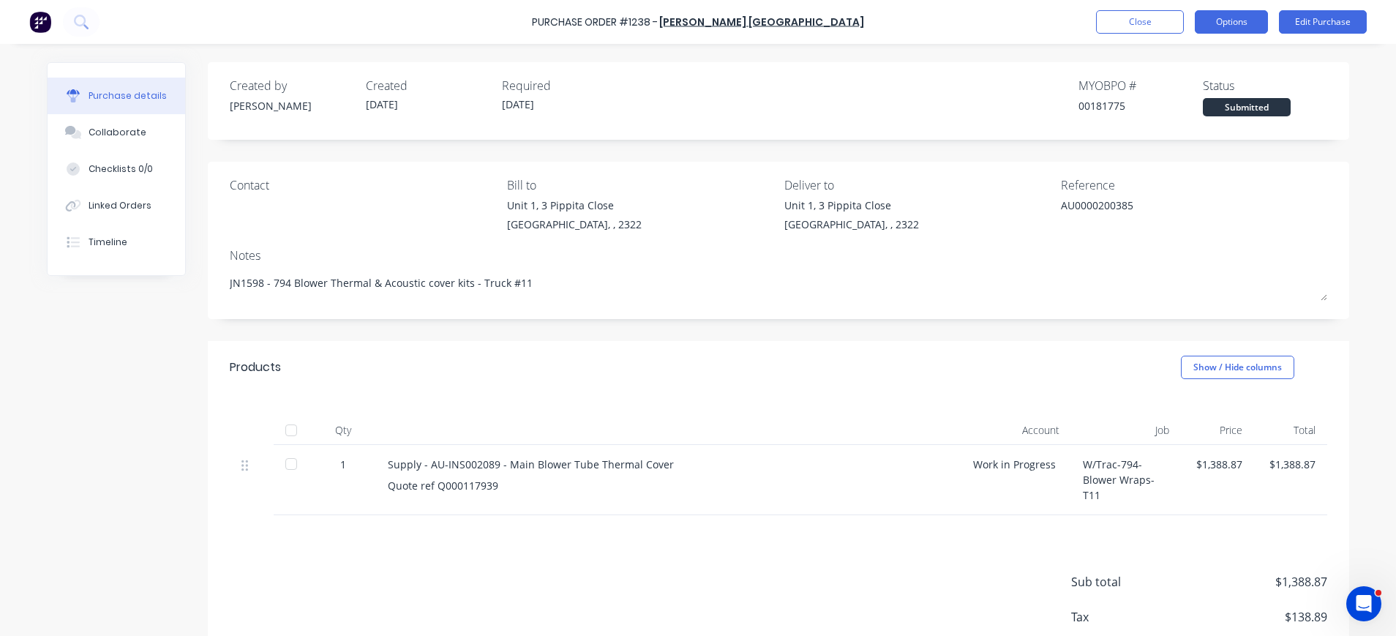
click at [1227, 23] on button "Options" at bounding box center [1231, 21] width 73 height 23
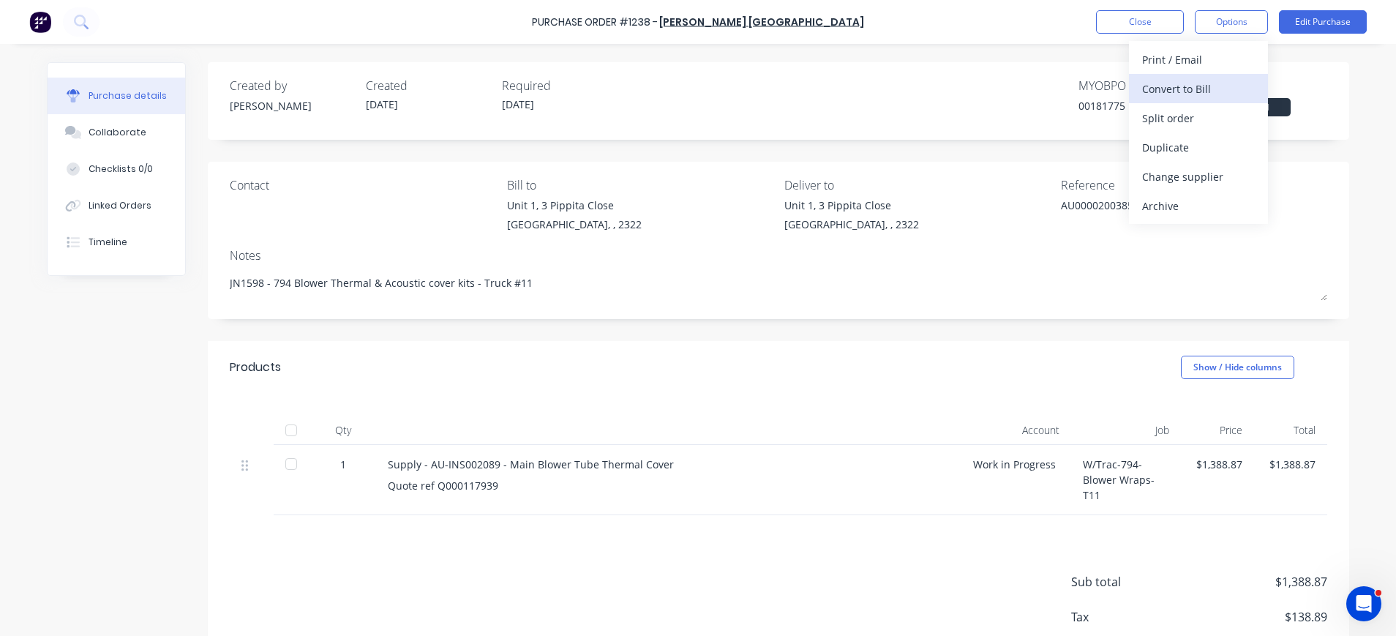
click at [1196, 89] on div "Convert to Bill" at bounding box center [1198, 88] width 113 height 21
type textarea "x"
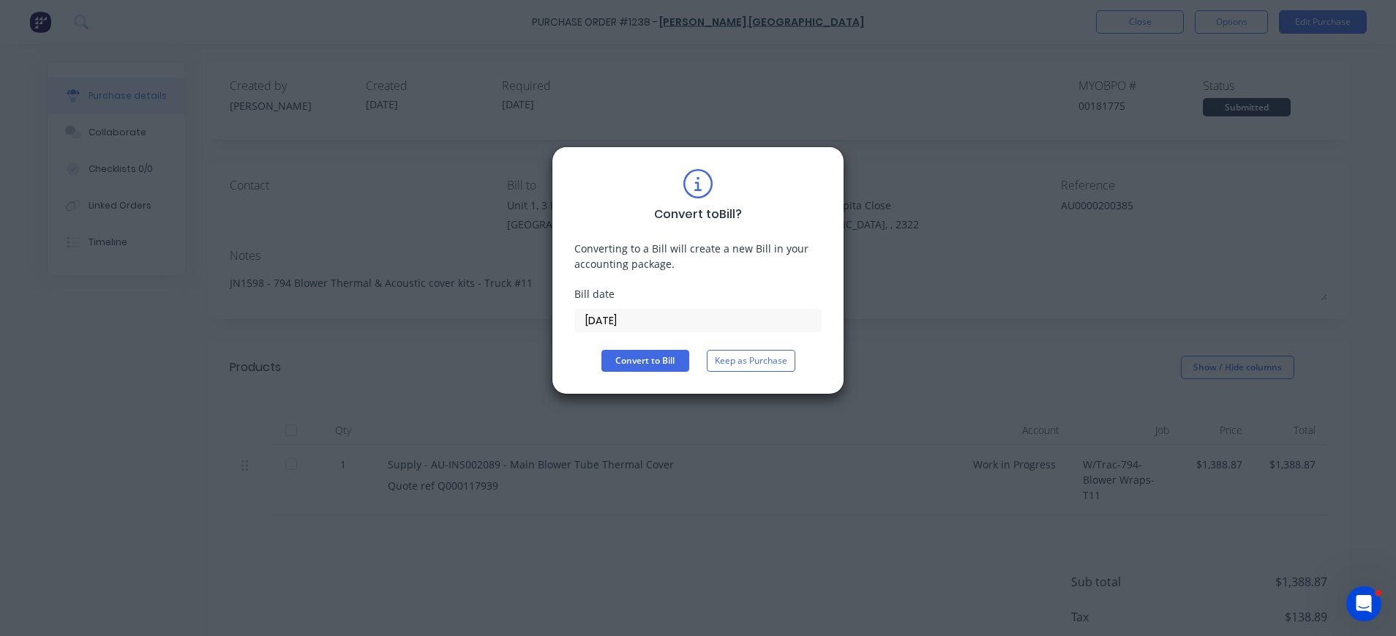
click at [642, 312] on input "[DATE]" at bounding box center [698, 321] width 246 height 22
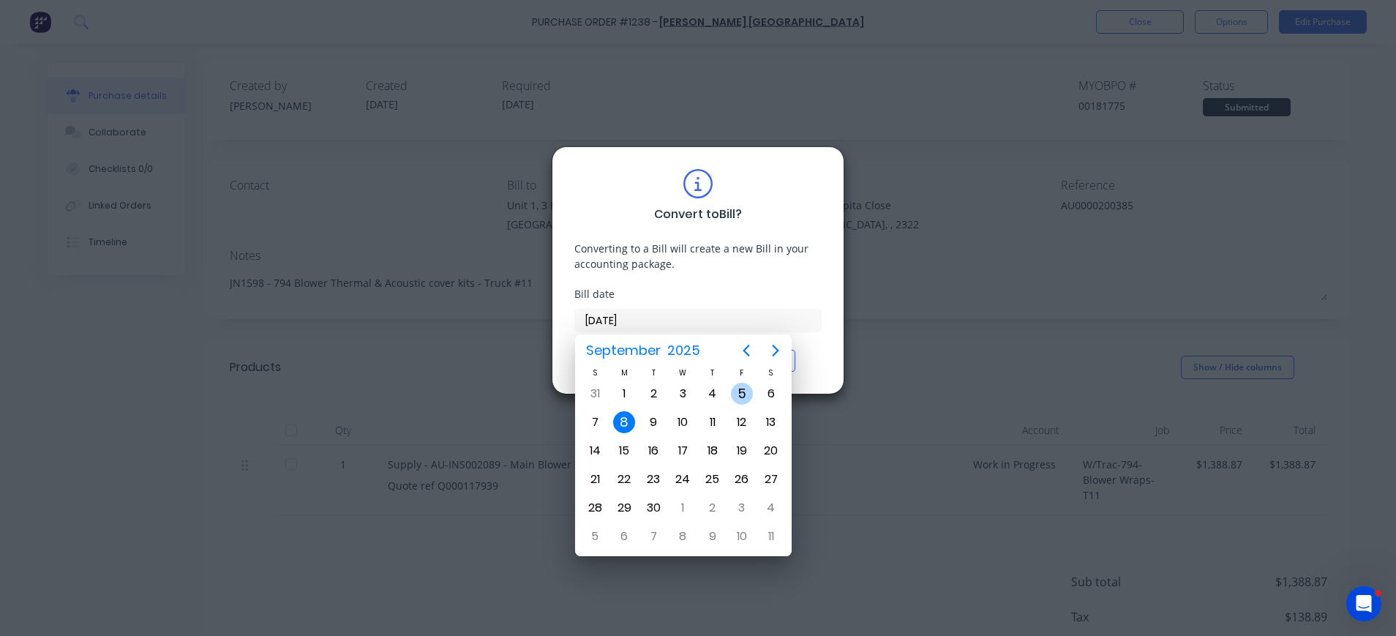
click at [747, 395] on div "5" at bounding box center [742, 394] width 22 height 22
type input "[DATE]"
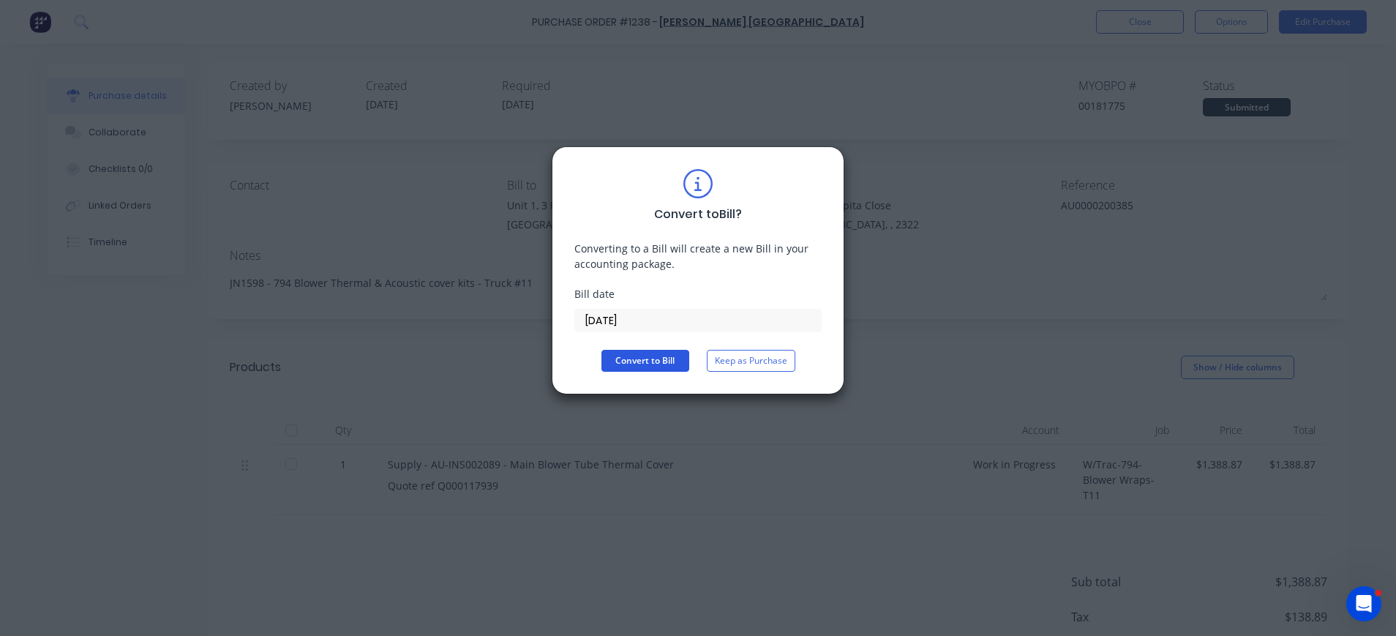
click at [649, 366] on button "Convert to Bill" at bounding box center [645, 361] width 88 height 22
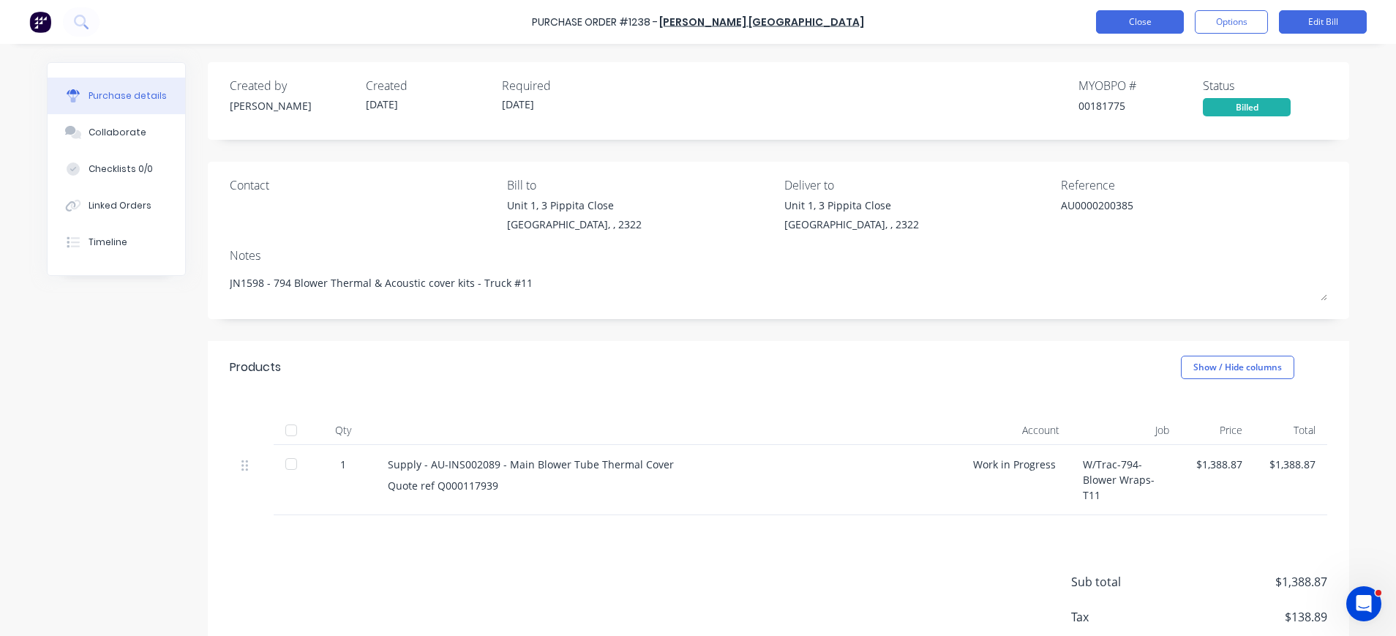
click at [1132, 25] on button "Close" at bounding box center [1140, 21] width 88 height 23
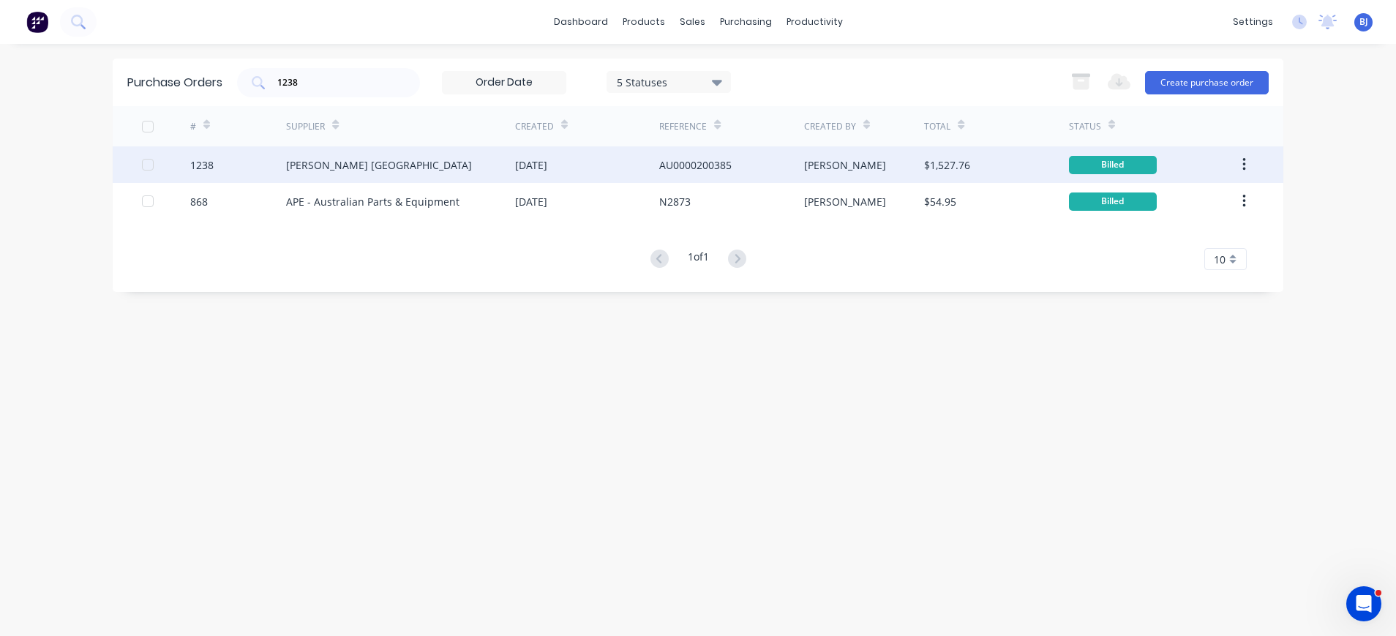
click at [353, 163] on div "[PERSON_NAME] [GEOGRAPHIC_DATA]" at bounding box center [379, 164] width 186 height 15
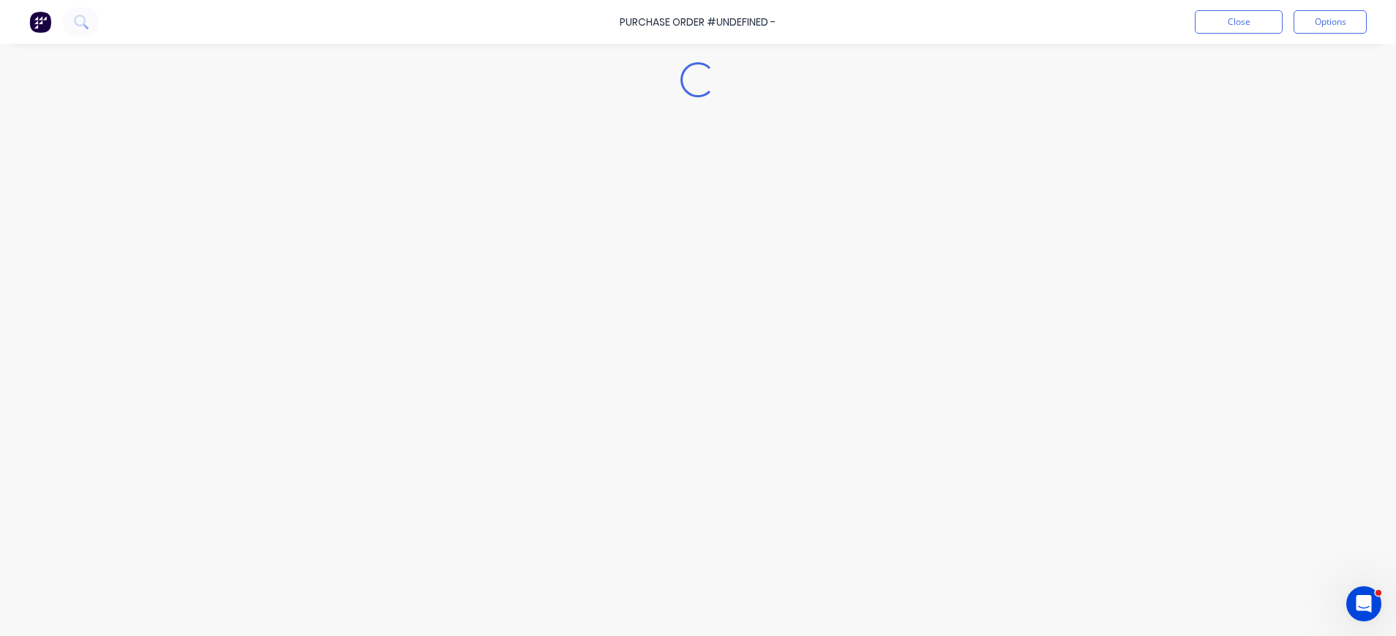
type textarea "x"
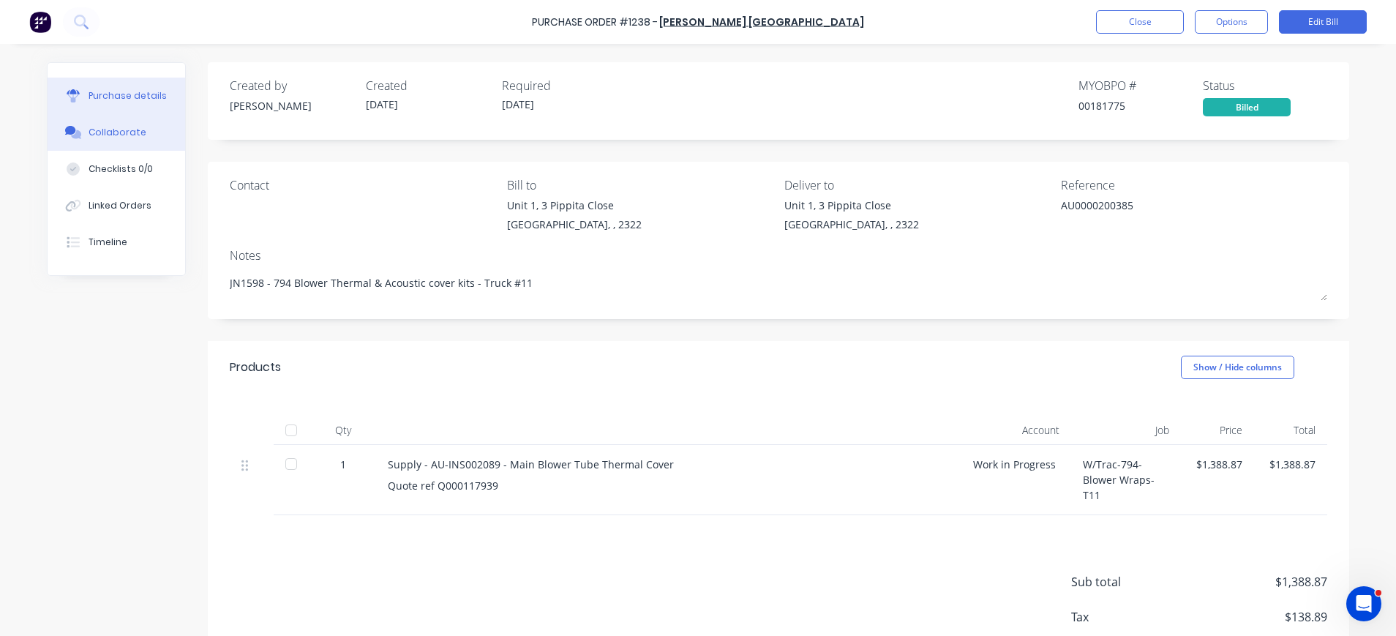
click at [112, 133] on div "Collaborate" at bounding box center [118, 132] width 58 height 13
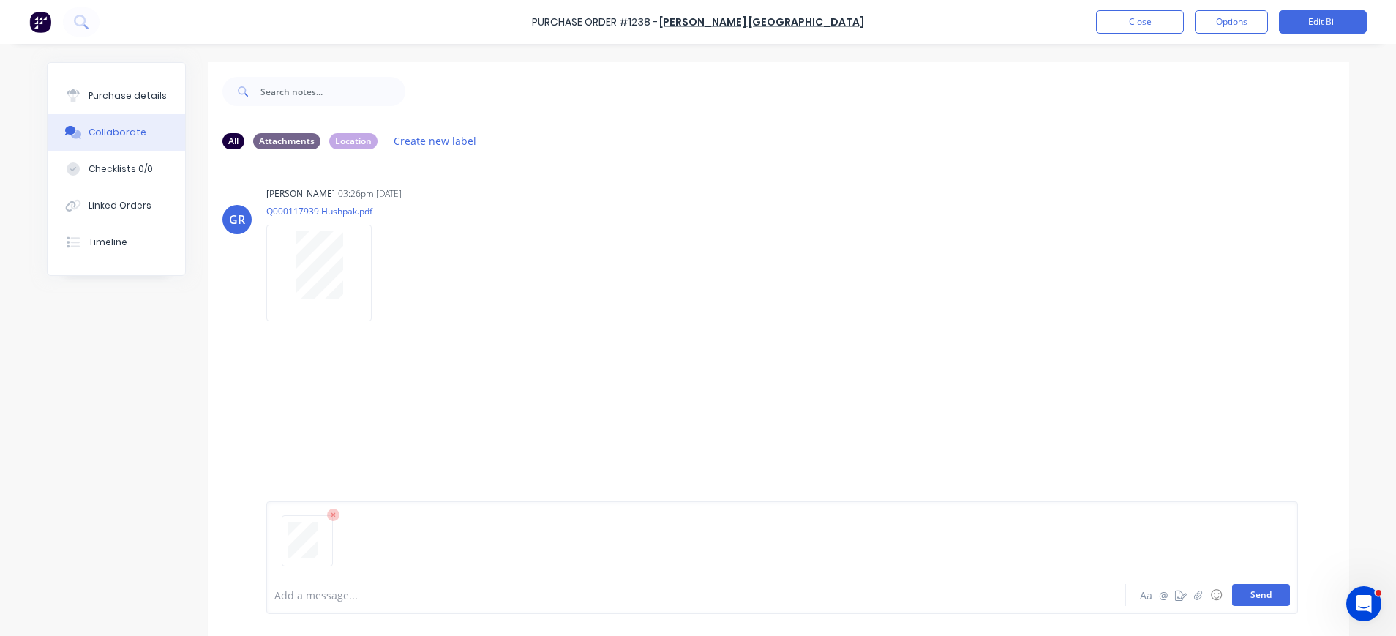
click at [1239, 598] on button "Send" at bounding box center [1261, 595] width 58 height 22
click at [1125, 19] on button "Close" at bounding box center [1140, 21] width 88 height 23
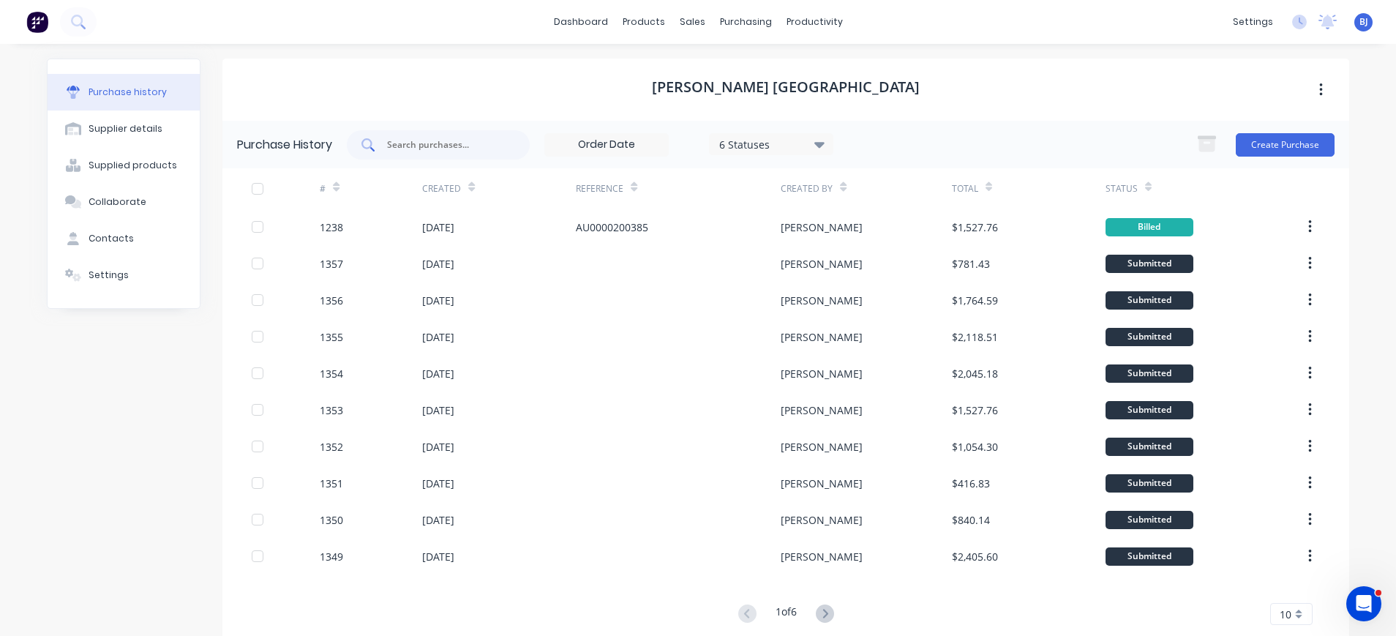
click at [438, 146] on input "text" at bounding box center [446, 145] width 121 height 15
type input "1241"
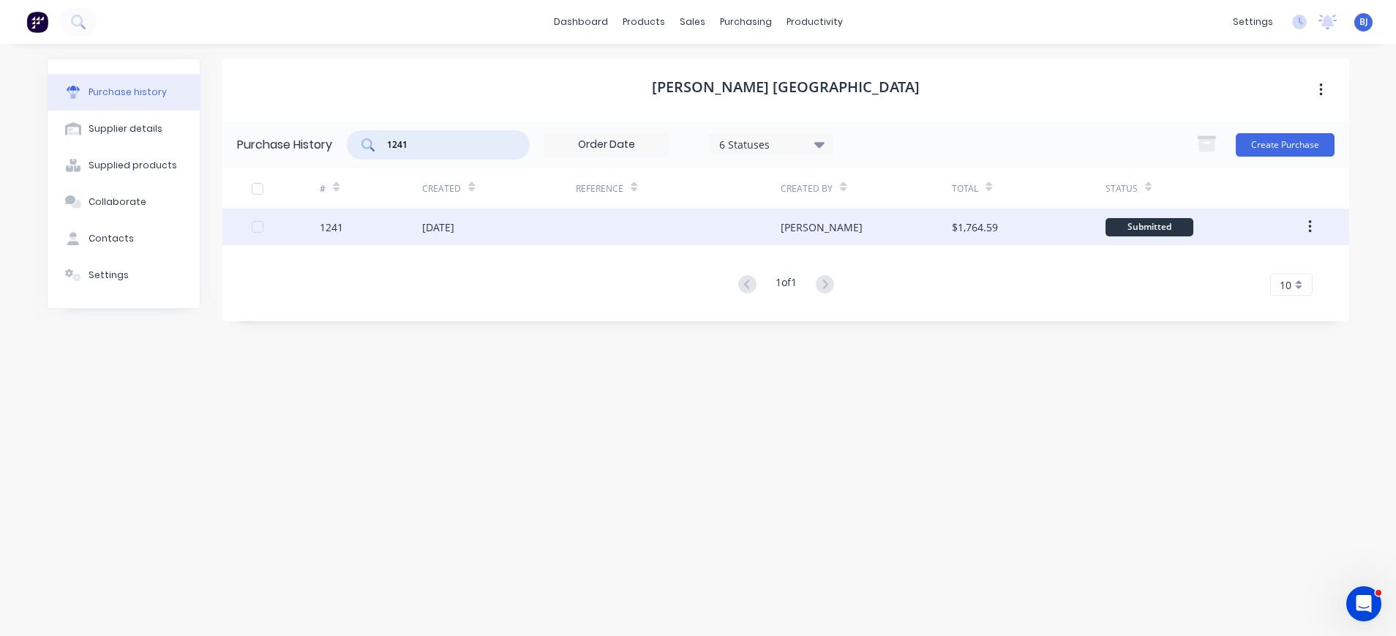
click at [454, 226] on div "[DATE]" at bounding box center [438, 227] width 32 height 15
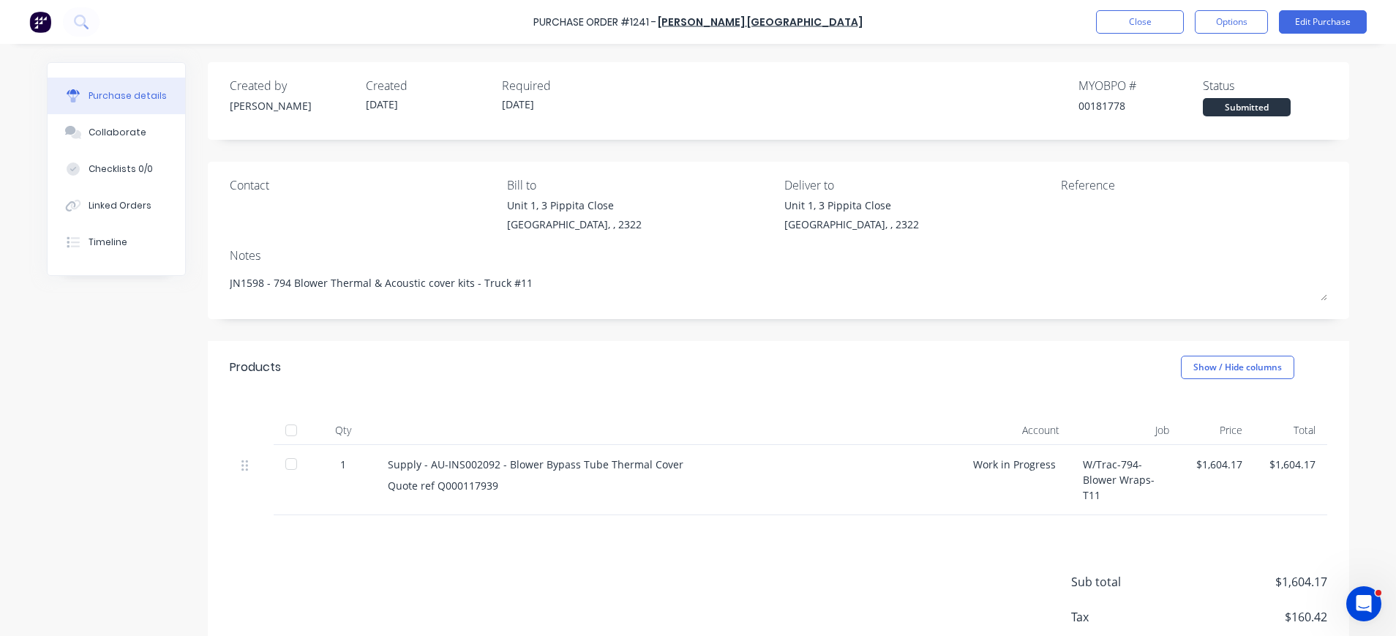
click at [1061, 206] on div at bounding box center [1152, 216] width 183 height 37
click at [1305, 20] on button "Edit Purchase" at bounding box center [1323, 21] width 88 height 23
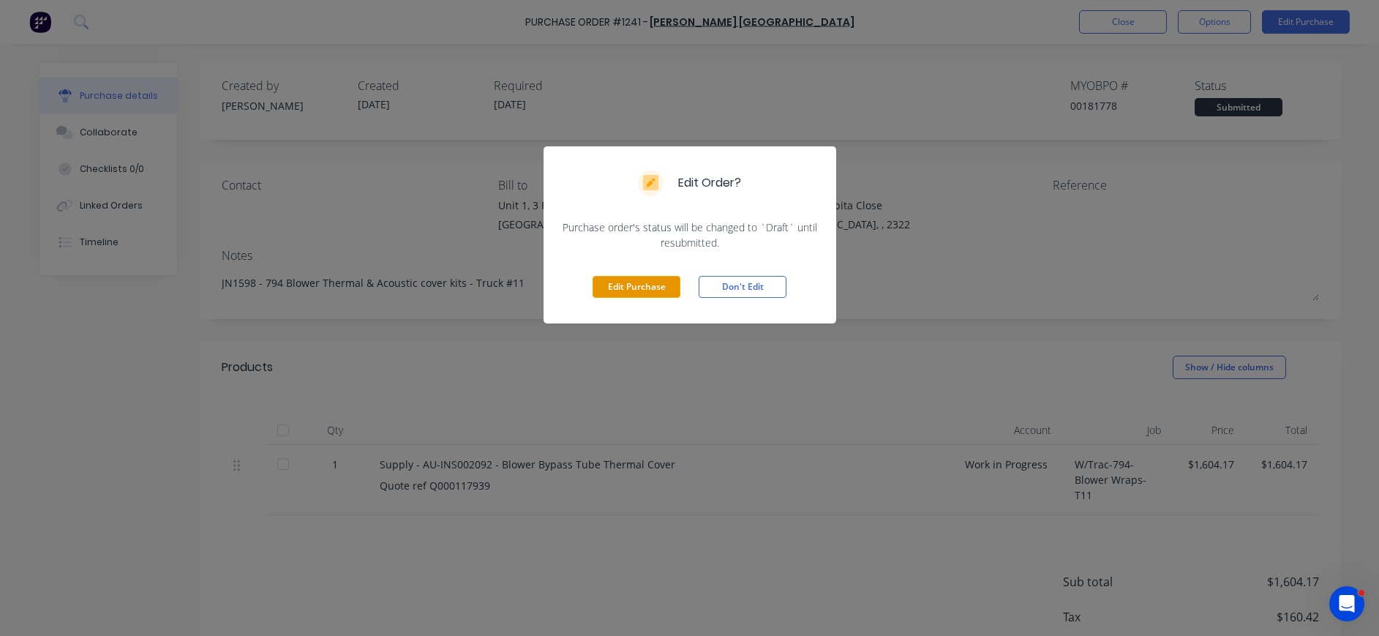
click at [607, 281] on button "Edit Purchase" at bounding box center [637, 287] width 88 height 22
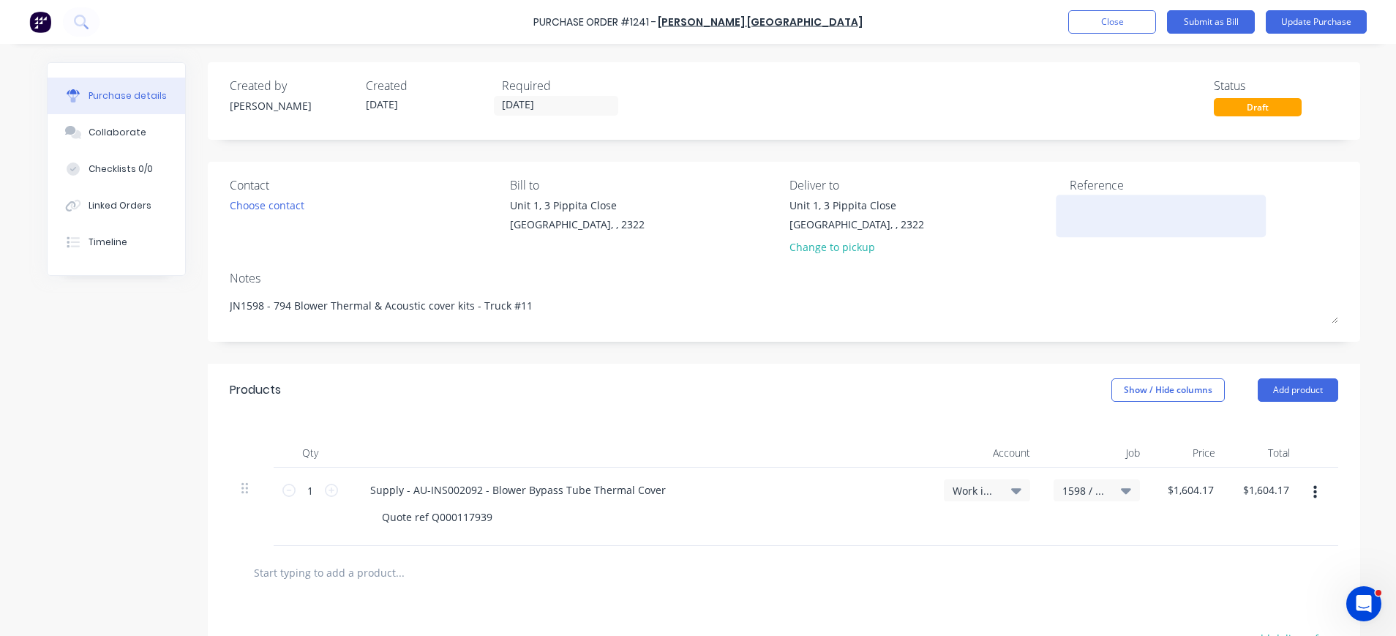
click at [1070, 206] on div at bounding box center [1161, 216] width 183 height 37
click at [1070, 206] on textarea at bounding box center [1161, 214] width 183 height 33
type textarea "x"
paste textarea "AU0000200388"
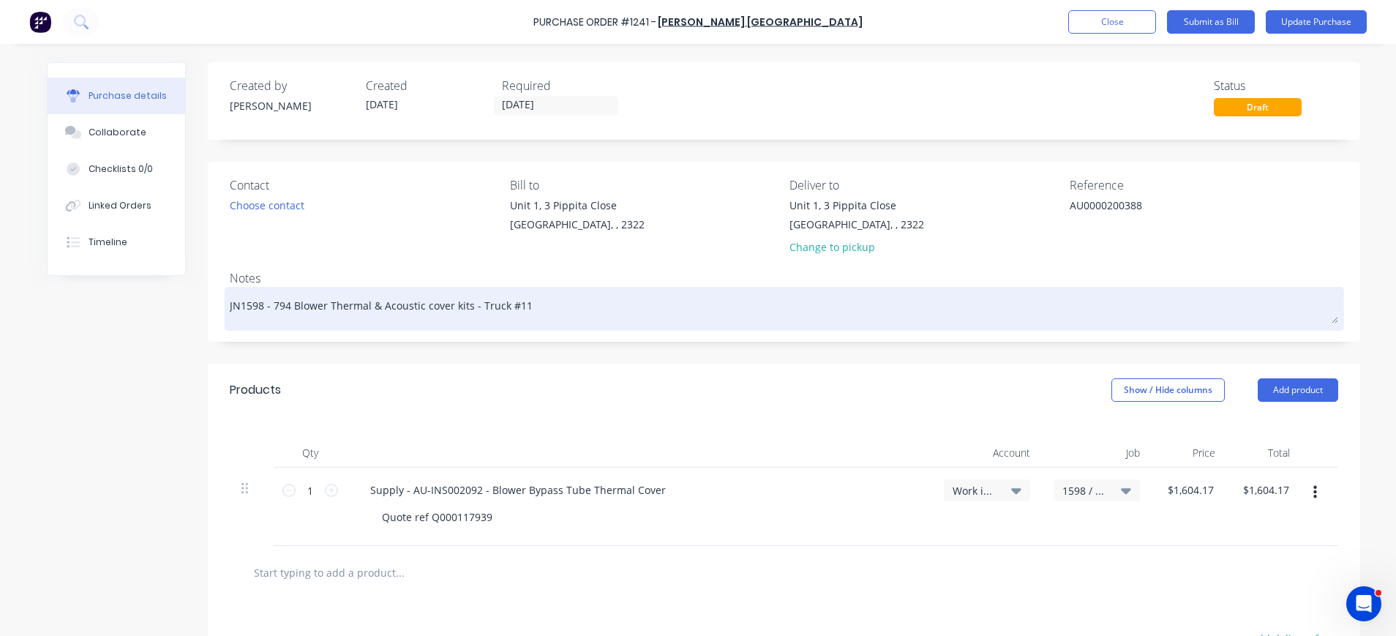
type textarea "AU0000200388"
type textarea "x"
type textarea "AU0000200388"
click at [1018, 308] on textarea "JN1598 - 794 Blower Thermal & Acoustic cover kits - Truck #11" at bounding box center [784, 306] width 1109 height 33
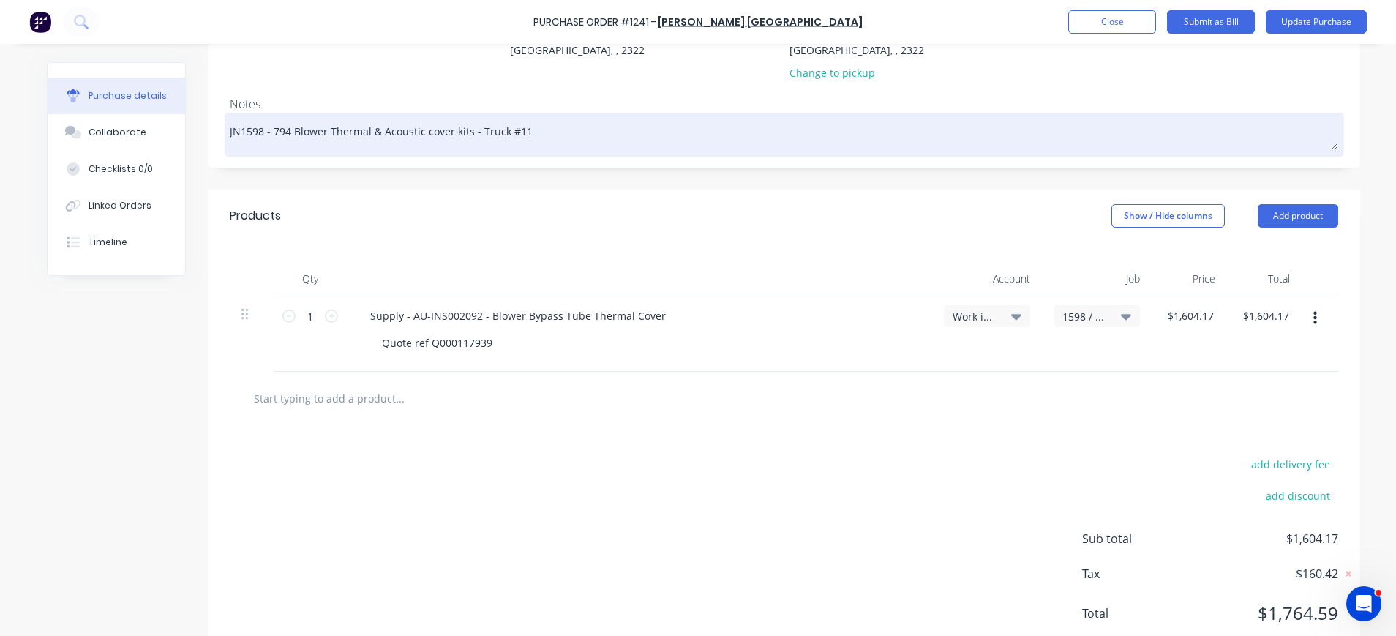
scroll to position [219, 0]
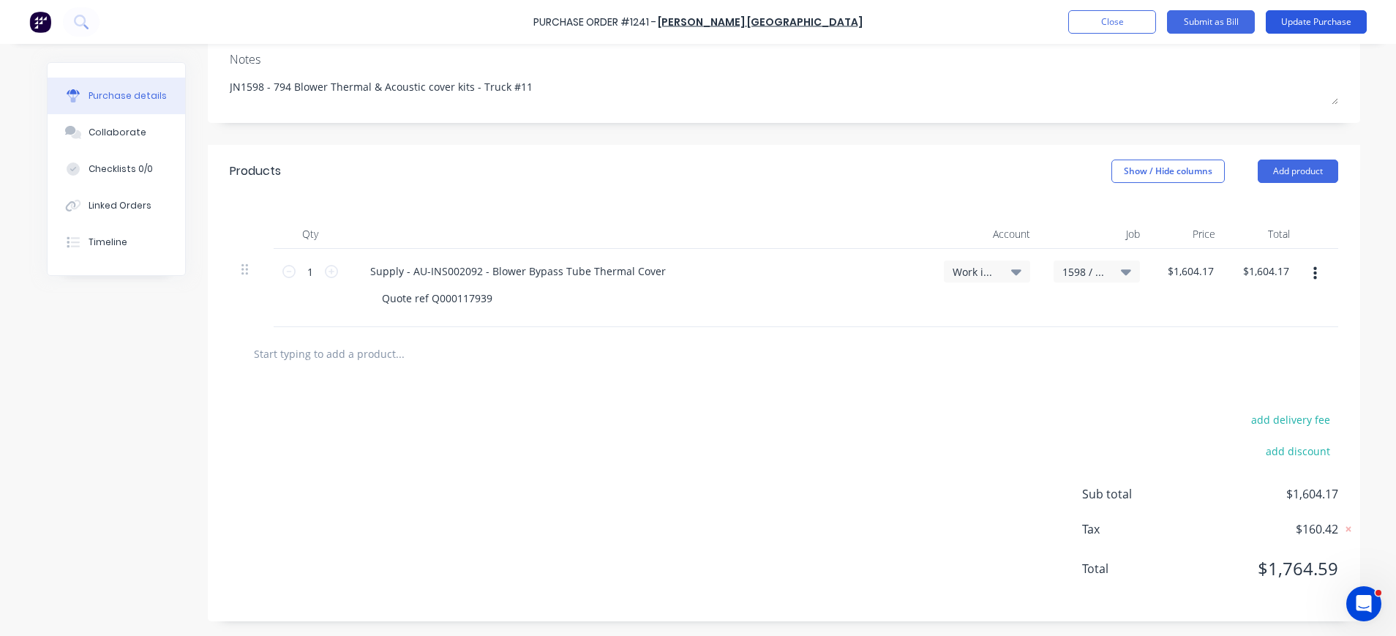
click at [1300, 22] on button "Update Purchase" at bounding box center [1316, 21] width 101 height 23
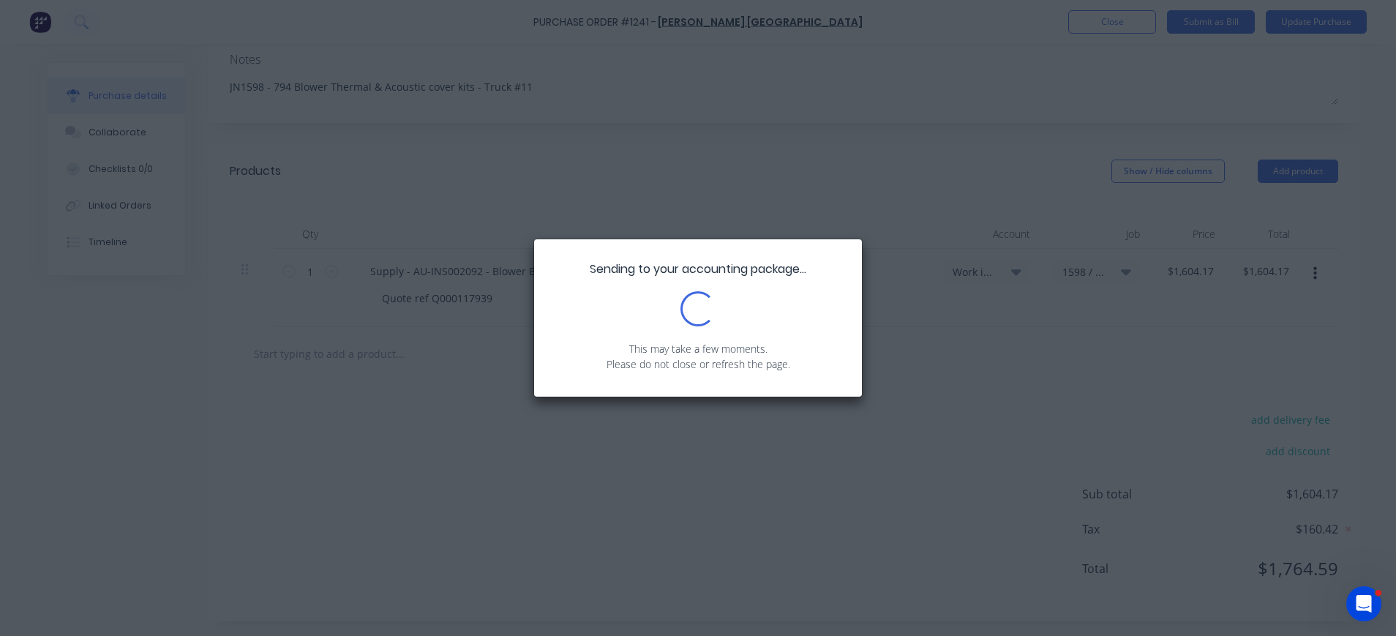
type textarea "x"
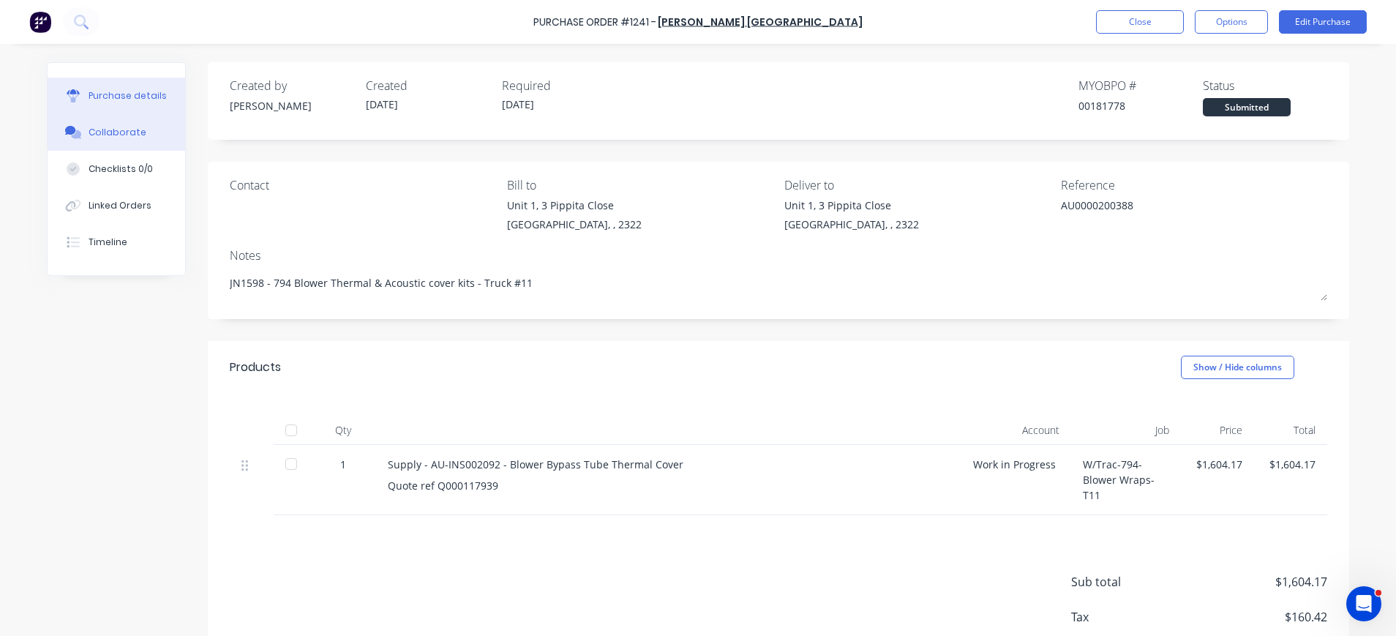
click at [99, 137] on div "Collaborate" at bounding box center [118, 132] width 58 height 13
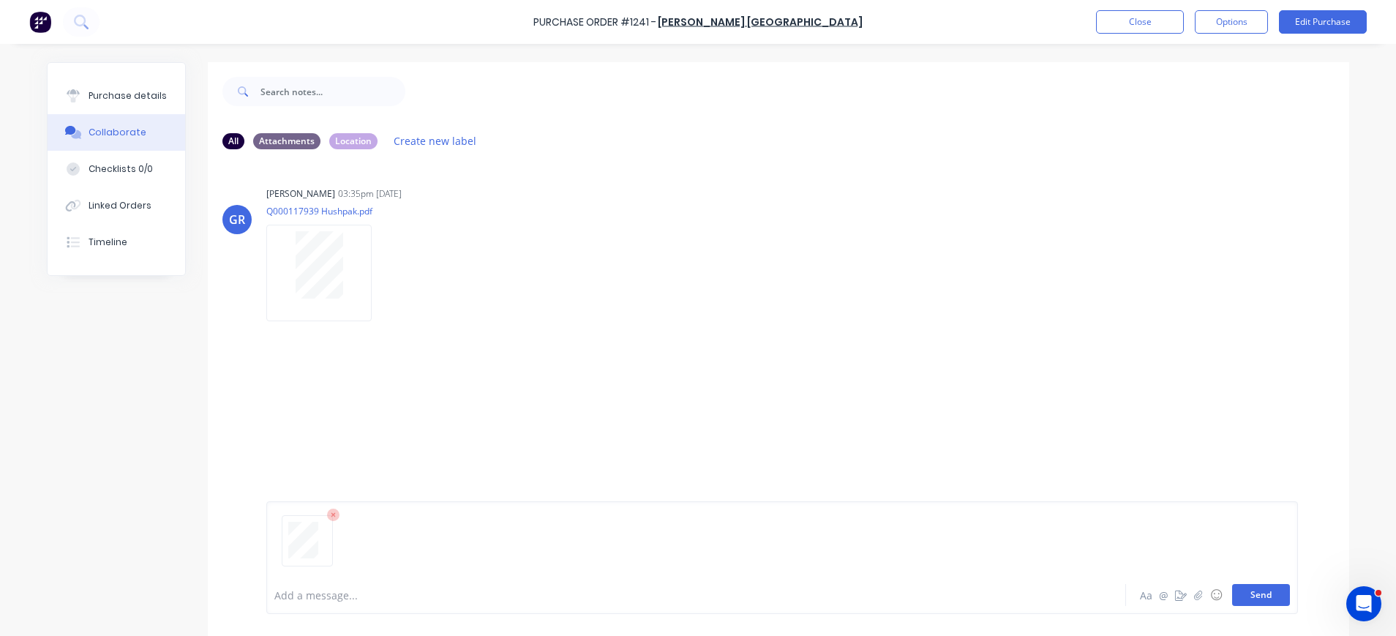
click at [1251, 601] on button "Send" at bounding box center [1261, 595] width 58 height 22
click at [1163, 23] on button "Close" at bounding box center [1140, 21] width 88 height 23
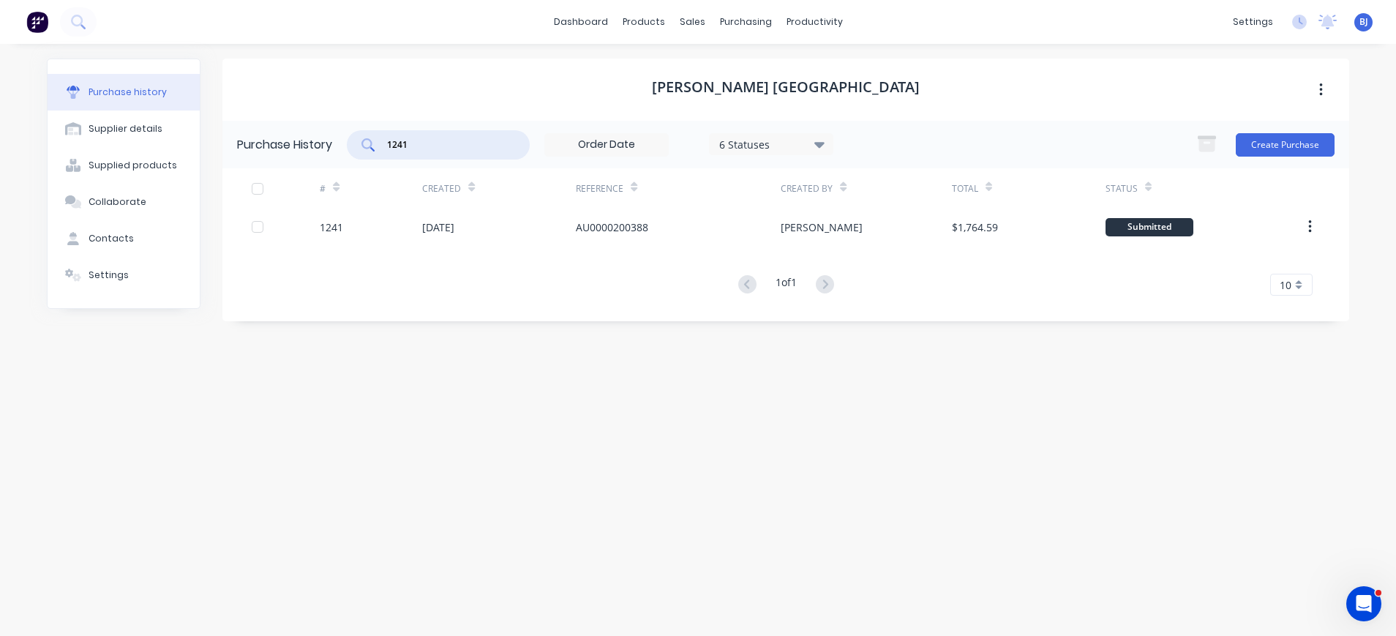
drag, startPoint x: 424, startPoint y: 148, endPoint x: 340, endPoint y: 147, distance: 84.9
click at [340, 147] on div "Purchase History 1241 6 Statuses 6 Statuses Create Purchase" at bounding box center [785, 145] width 1127 height 48
type input "1242"
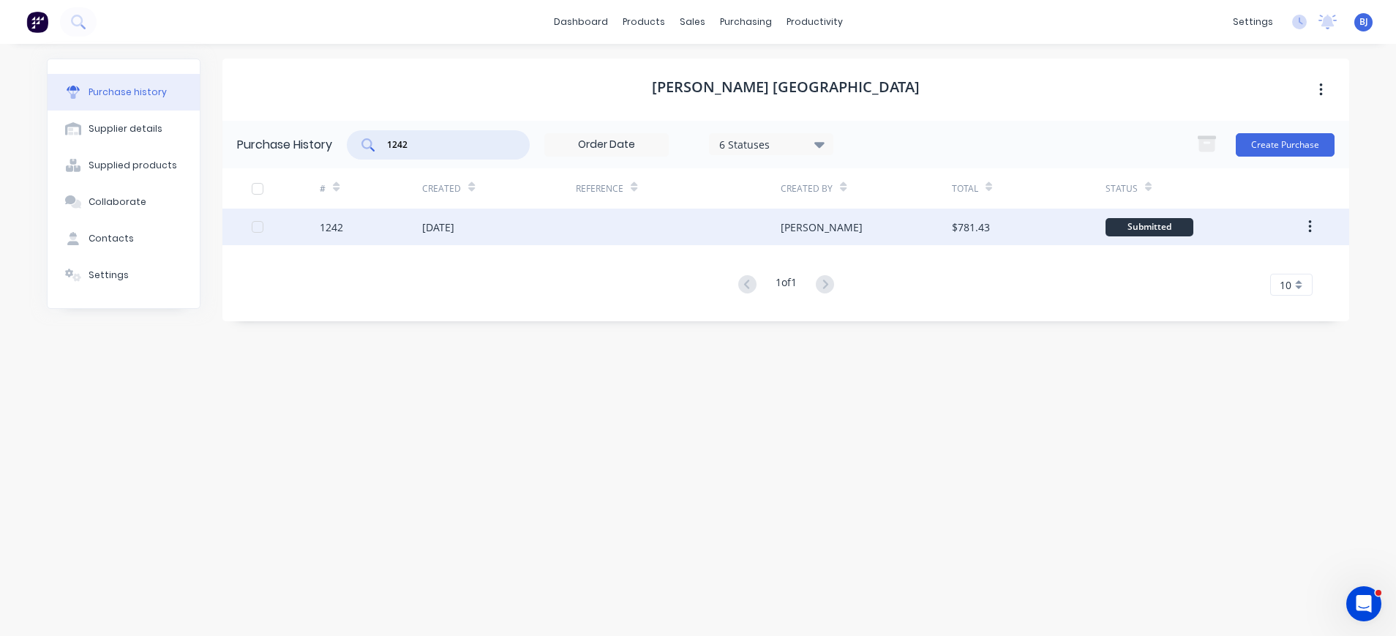
click at [454, 228] on div "[DATE]" at bounding box center [438, 227] width 32 height 15
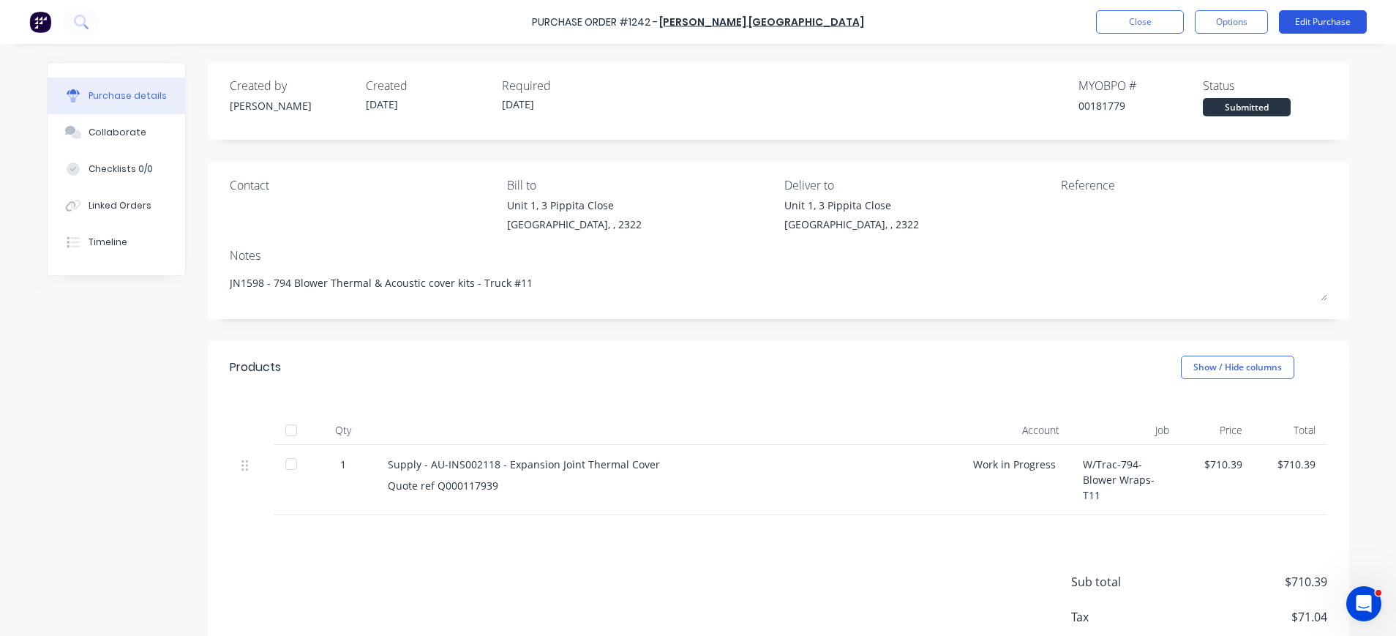
click at [1327, 24] on button "Edit Purchase" at bounding box center [1323, 21] width 88 height 23
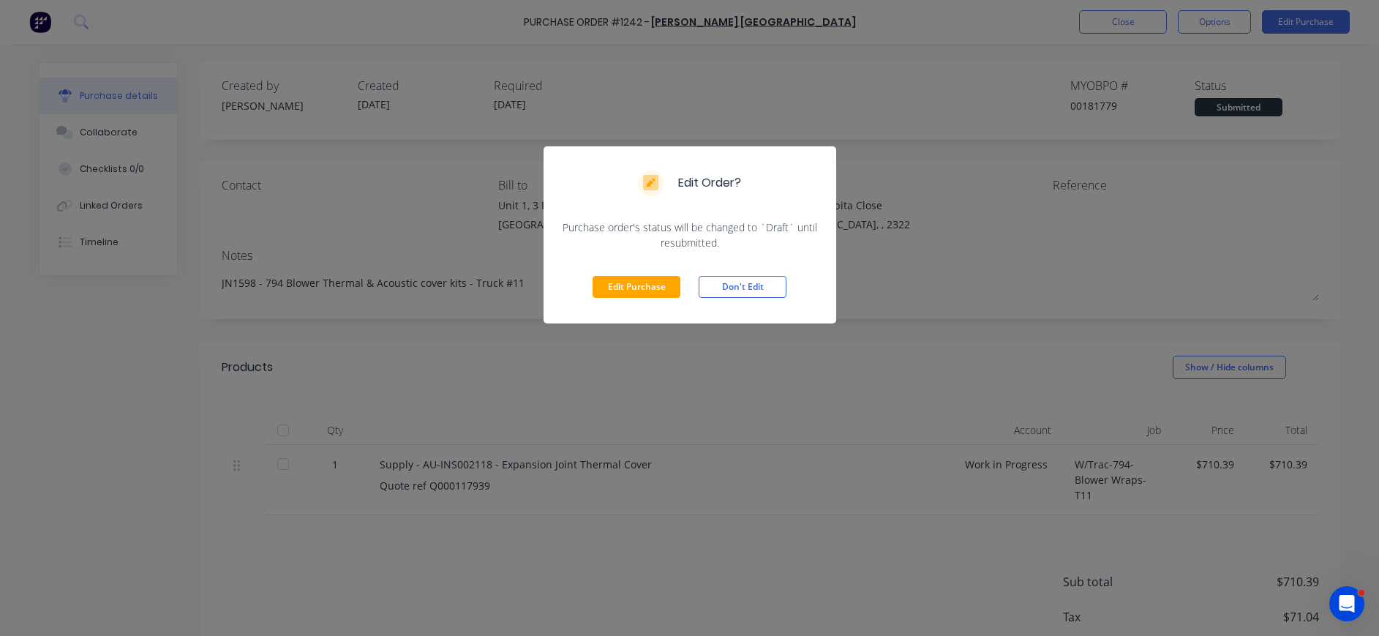
drag, startPoint x: 628, startPoint y: 281, endPoint x: 811, endPoint y: 233, distance: 189.0
click at [629, 281] on button "Edit Purchase" at bounding box center [637, 287] width 88 height 22
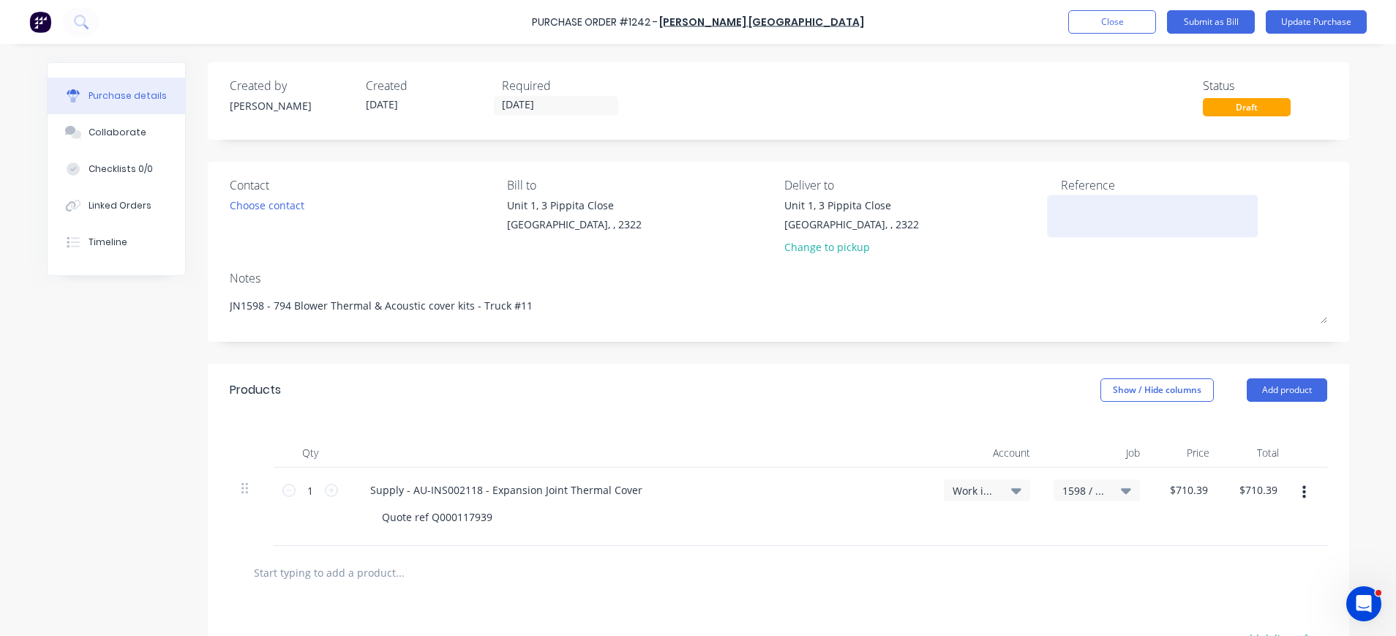
drag, startPoint x: 1066, startPoint y: 231, endPoint x: 1061, endPoint y: 220, distance: 12.1
click at [1064, 228] on div at bounding box center [1152, 216] width 183 height 37
click at [1063, 211] on textarea at bounding box center [1152, 214] width 183 height 33
paste textarea "AU0000200389"
type textarea "x"
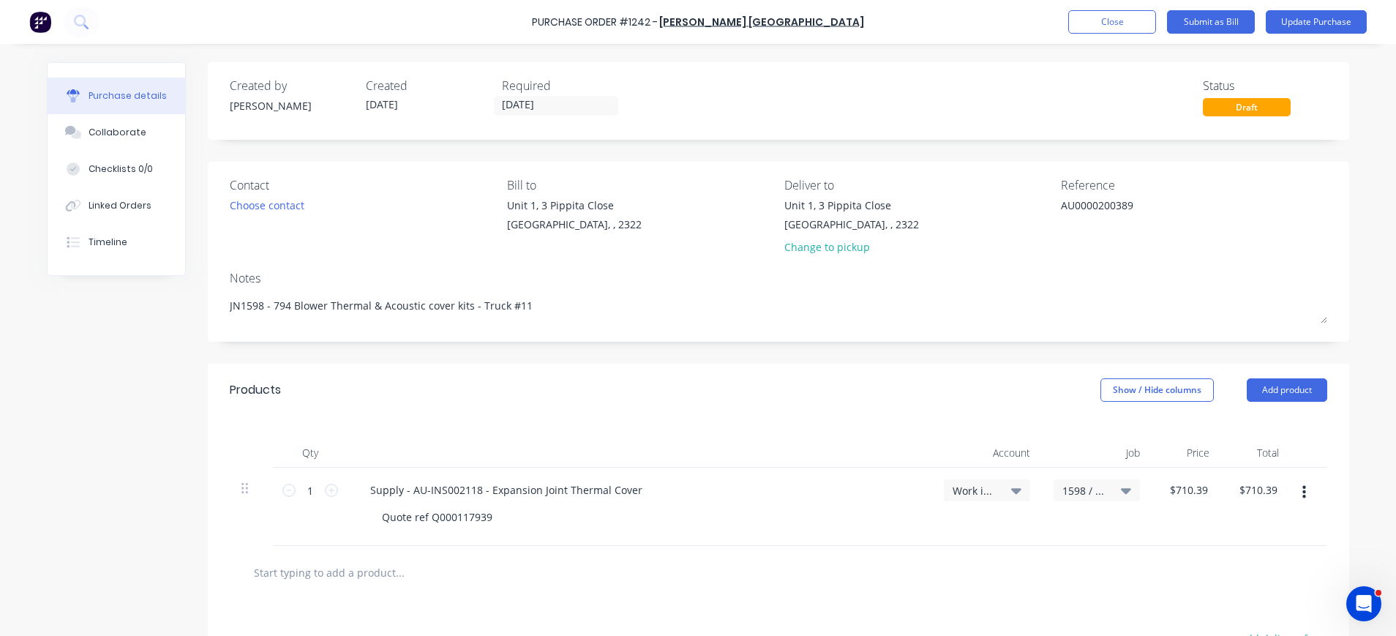
type textarea "AU0000200389"
type textarea "x"
type textarea "AU0000200389"
click at [1159, 248] on div "Reference AU0000200389" at bounding box center [1194, 219] width 266 height 86
click at [350, 564] on input "text" at bounding box center [399, 572] width 293 height 29
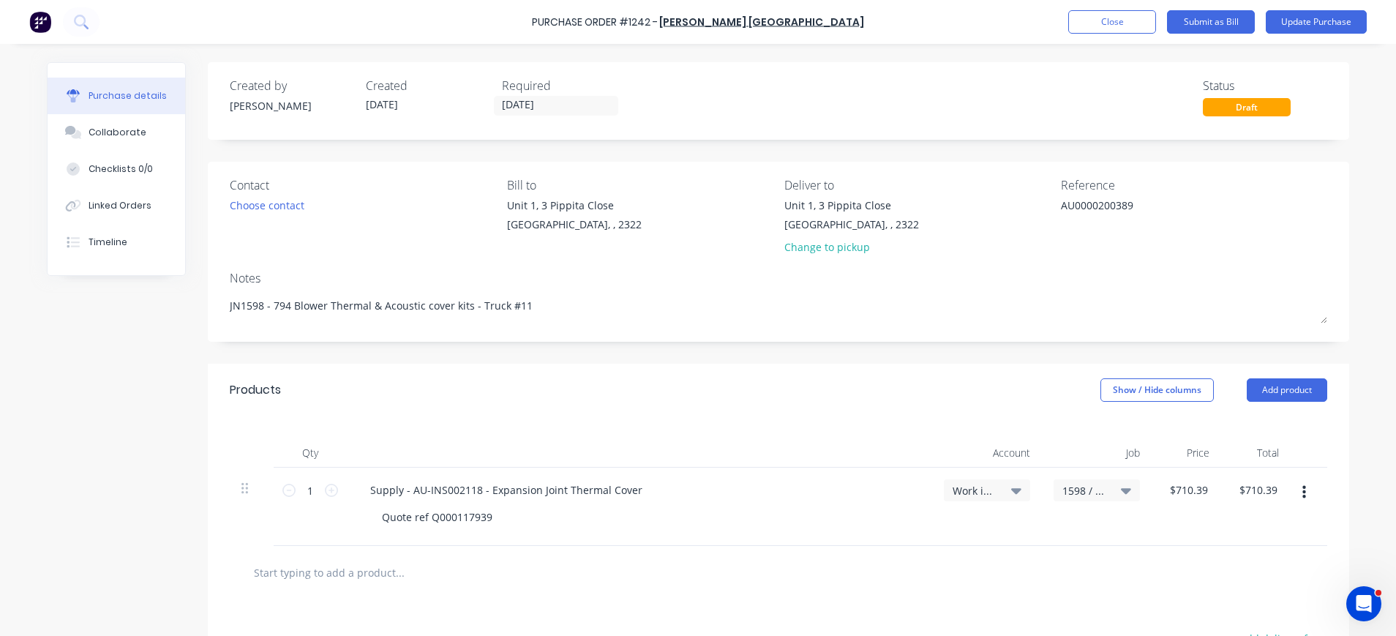
paste input "AU-MCC000072 6.000 175.00 1,050.00 FITTING SERVICE, PER HOUR."
type textarea "x"
type input "AU-MCC000072 6.000 175.00 1,050.00 FITTING SERVICE, PER HOUR."
type textarea "x"
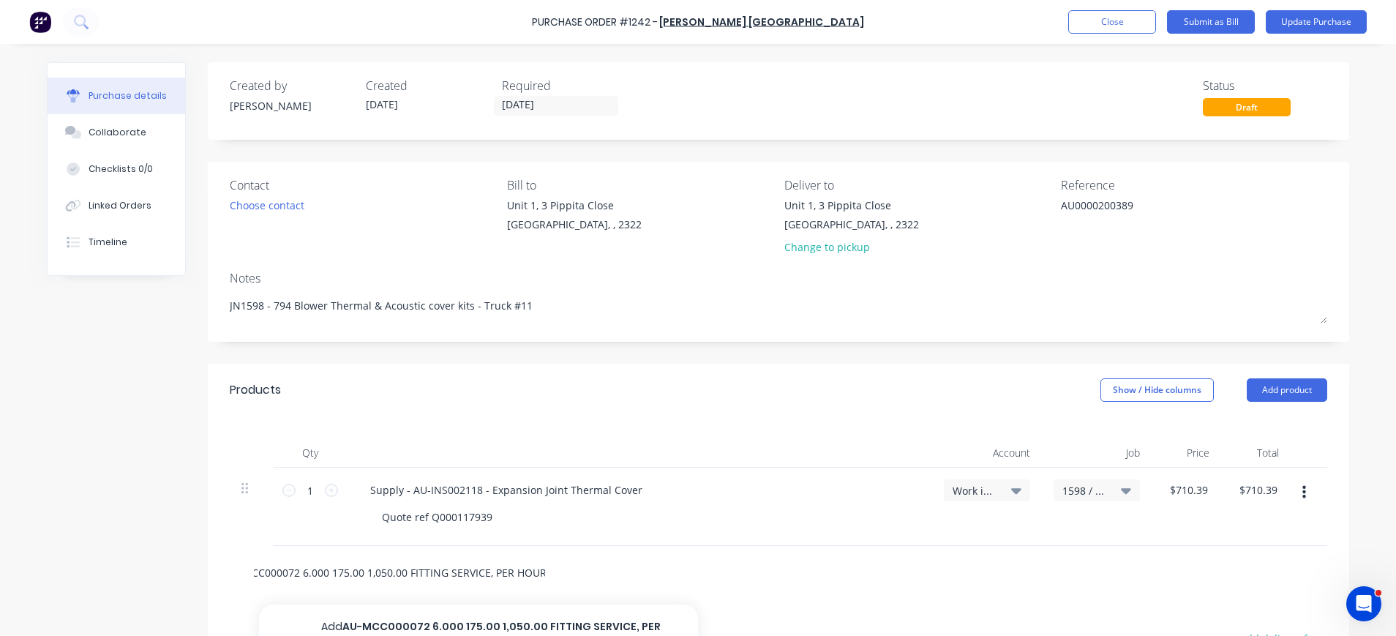
type input "AU-MCC000072 6.000 175.00 1,050.00 FITTING SERVICE, PER HOUR."
click at [809, 568] on div "AU-MCC000072 6.000 175.00 1,050.00 FITTING SERVICE, PER HOUR. Add AU-MCC000072 …" at bounding box center [778, 572] width 1074 height 29
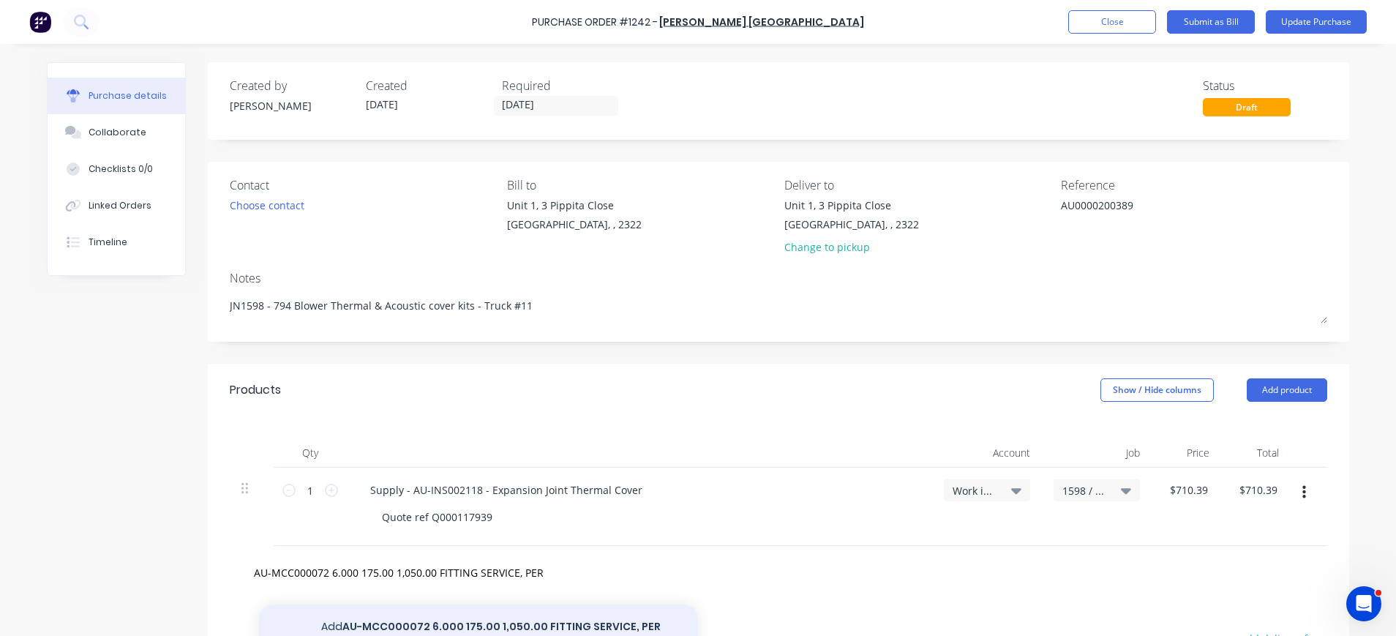
click at [654, 623] on button "Add AU-MCC000072 6.000 175.00 1,050.00 FITTING SERVICE, PER HOUR. to order" at bounding box center [478, 634] width 439 height 60
type textarea "x"
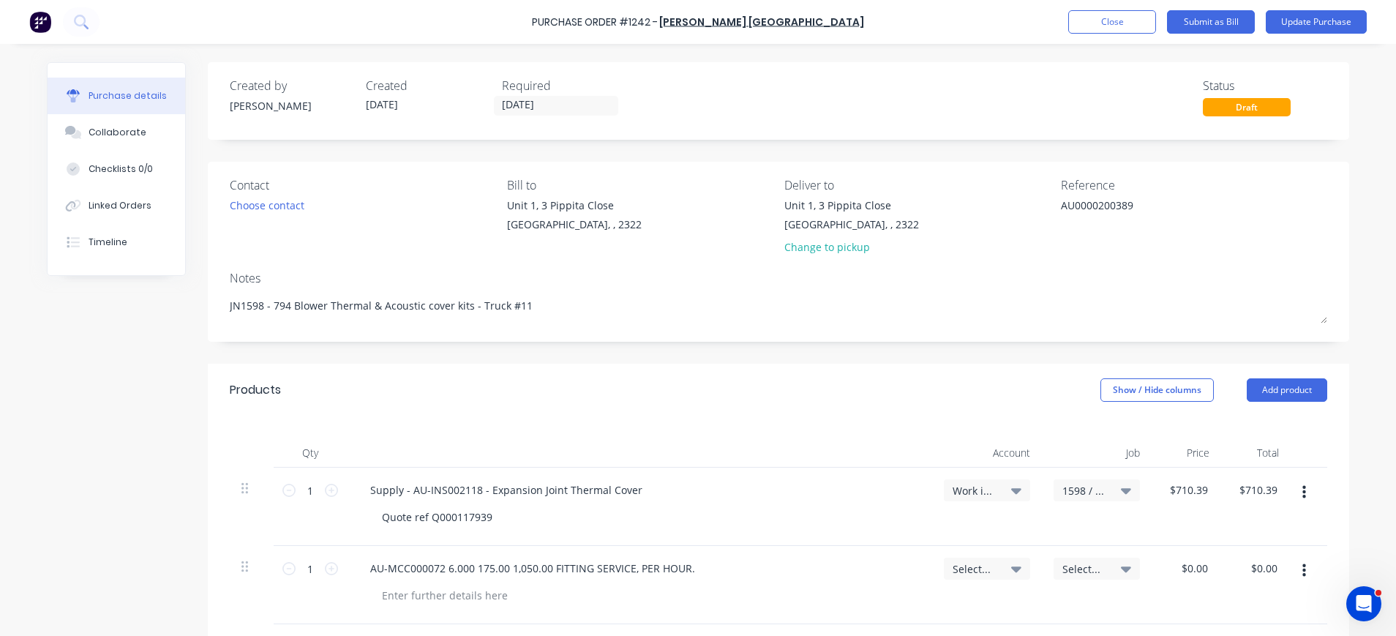
click at [1011, 565] on icon at bounding box center [1016, 569] width 10 height 16
type textarea "x"
click at [951, 609] on input at bounding box center [939, 612] width 150 height 29
type input "1-140"
click at [1082, 567] on span "Select..." at bounding box center [1084, 568] width 44 height 15
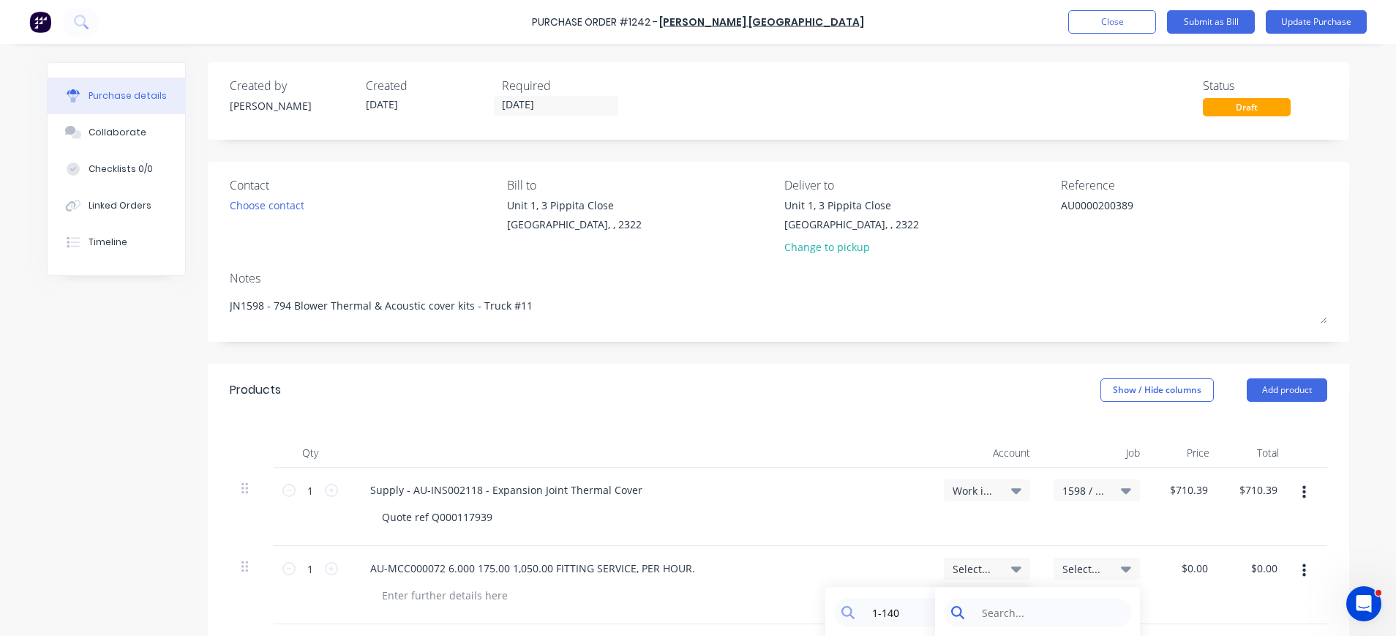
type textarea "x"
click at [1076, 610] on input at bounding box center [1049, 612] width 150 height 29
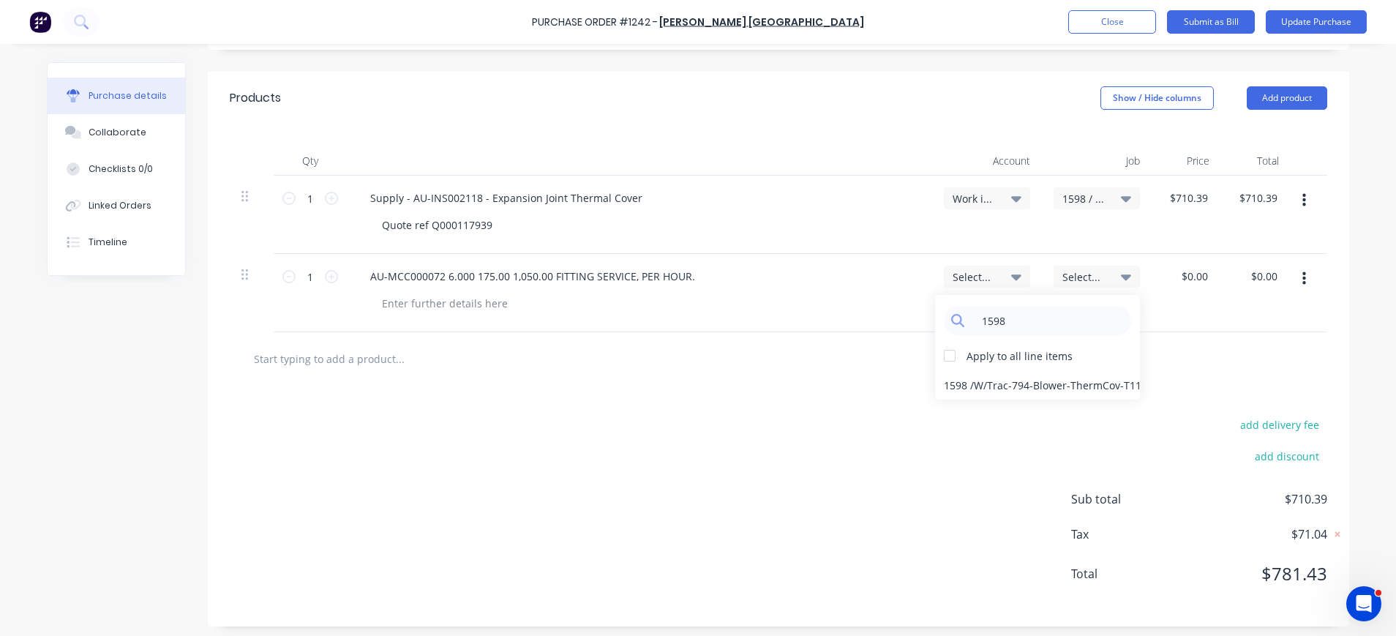
scroll to position [293, 0]
type input "1598"
click at [312, 279] on input "1" at bounding box center [310, 276] width 29 height 22
type textarea "x"
type input "6"
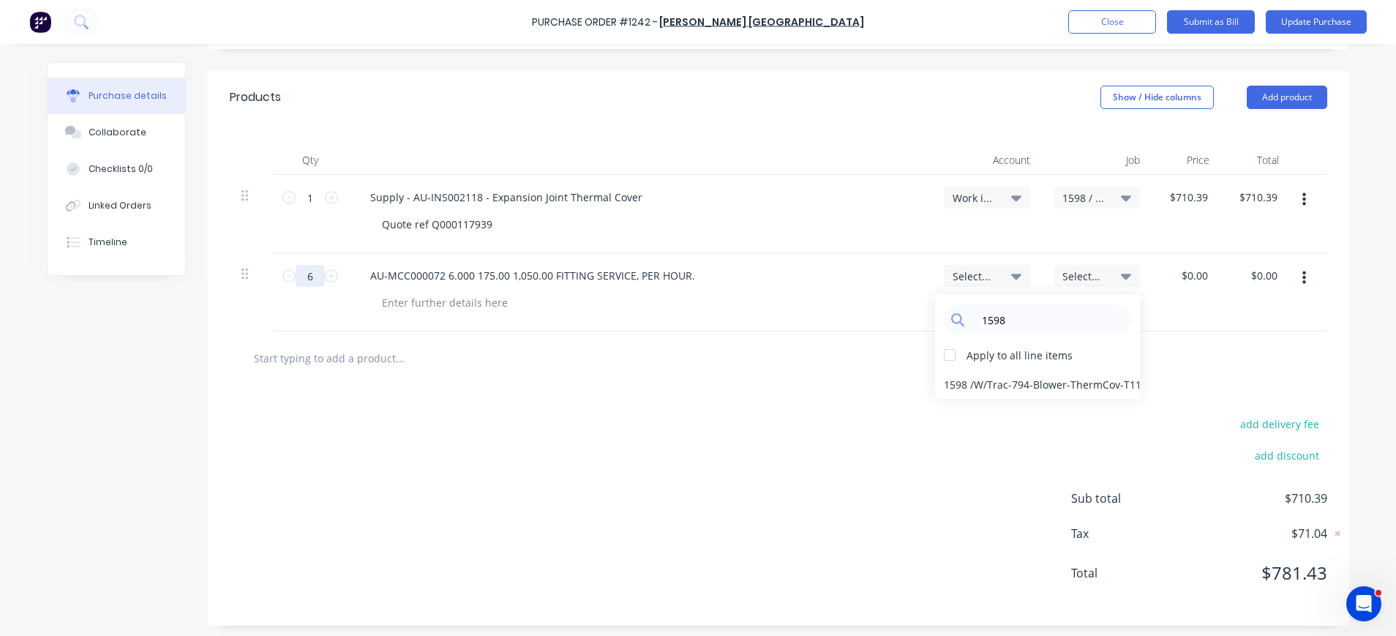
type textarea "x"
type input "6"
click at [1205, 274] on div "$0.00 $0.00" at bounding box center [1197, 275] width 40 height 21
type textarea "x"
drag, startPoint x: 1199, startPoint y: 277, endPoint x: 1173, endPoint y: 276, distance: 26.4
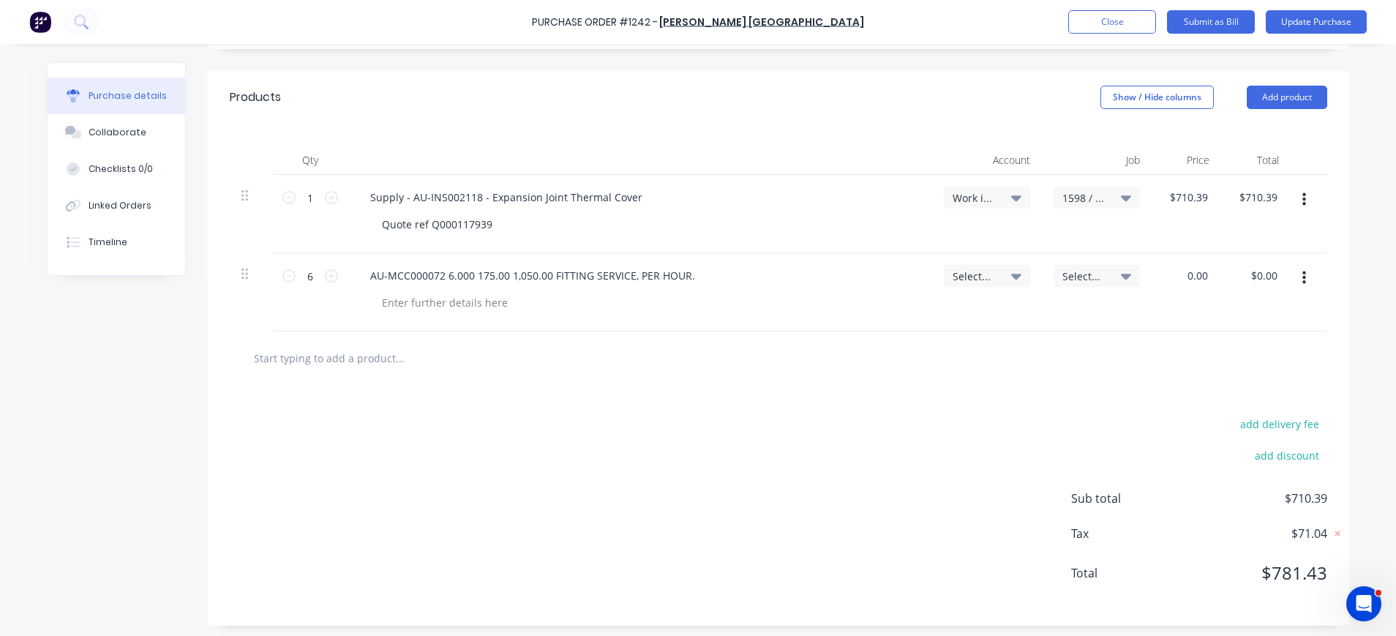
click at [1173, 276] on div "0.00 0.00" at bounding box center [1187, 292] width 70 height 78
type input "175"
type textarea "x"
type input "$175.00"
type input "1050.00"
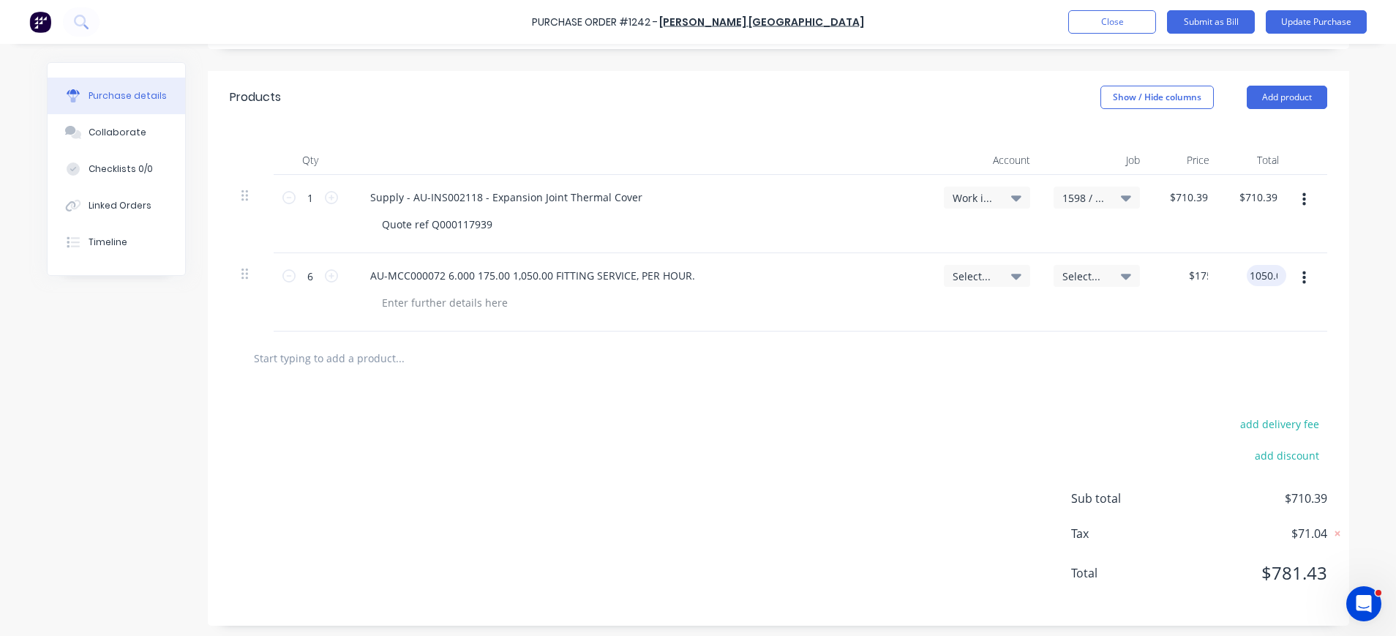
click at [1269, 281] on input "1050.00" at bounding box center [1264, 275] width 34 height 21
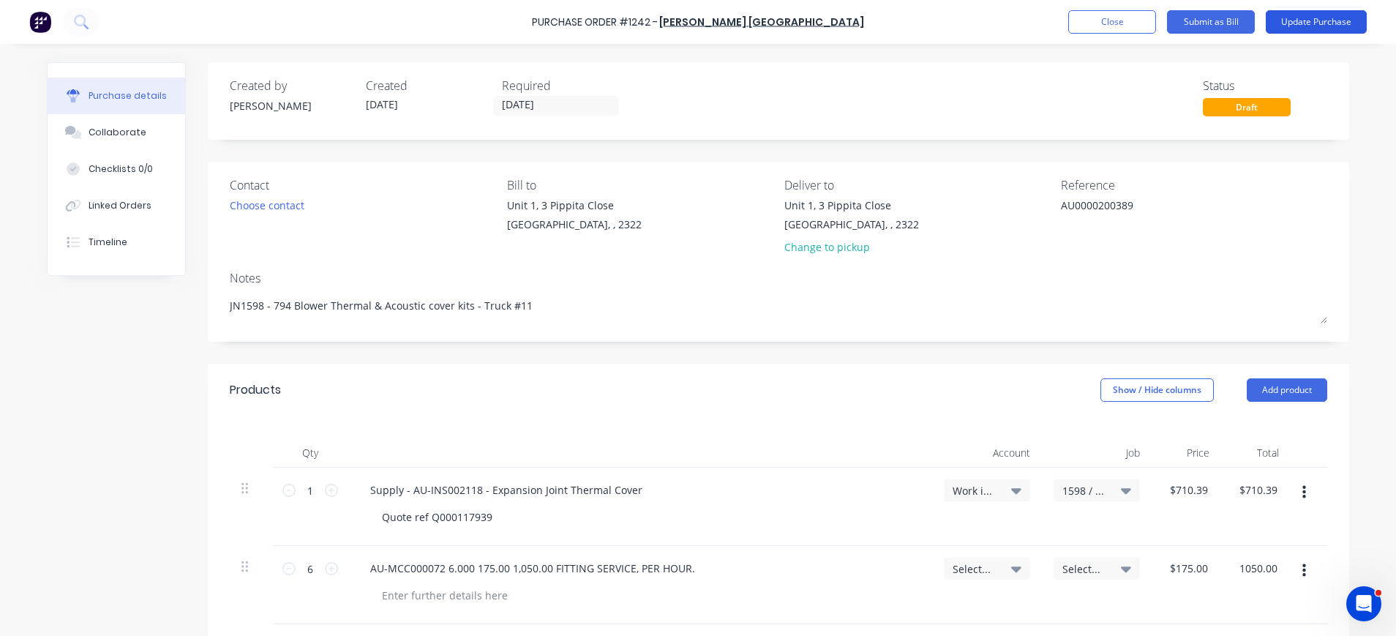
type textarea "x"
type input "$1,050.00"
click at [1305, 23] on button "Update Purchase" at bounding box center [1316, 21] width 101 height 23
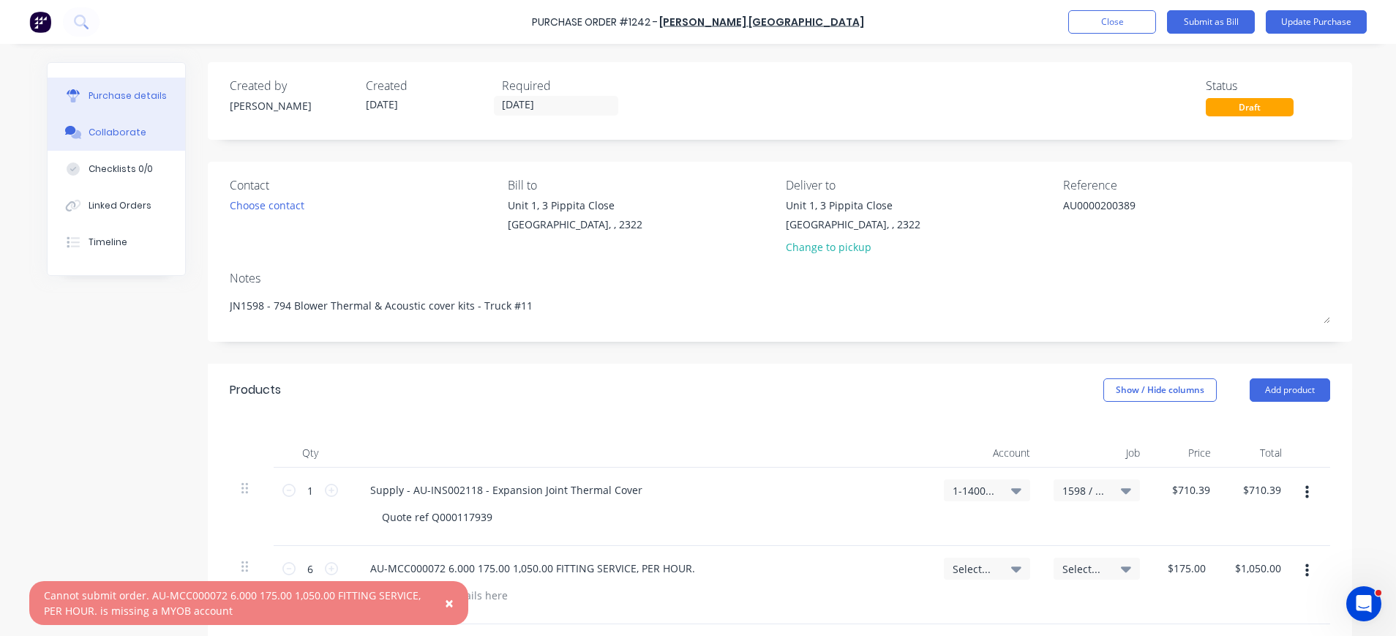
click at [89, 131] on div "Collaborate" at bounding box center [118, 132] width 58 height 13
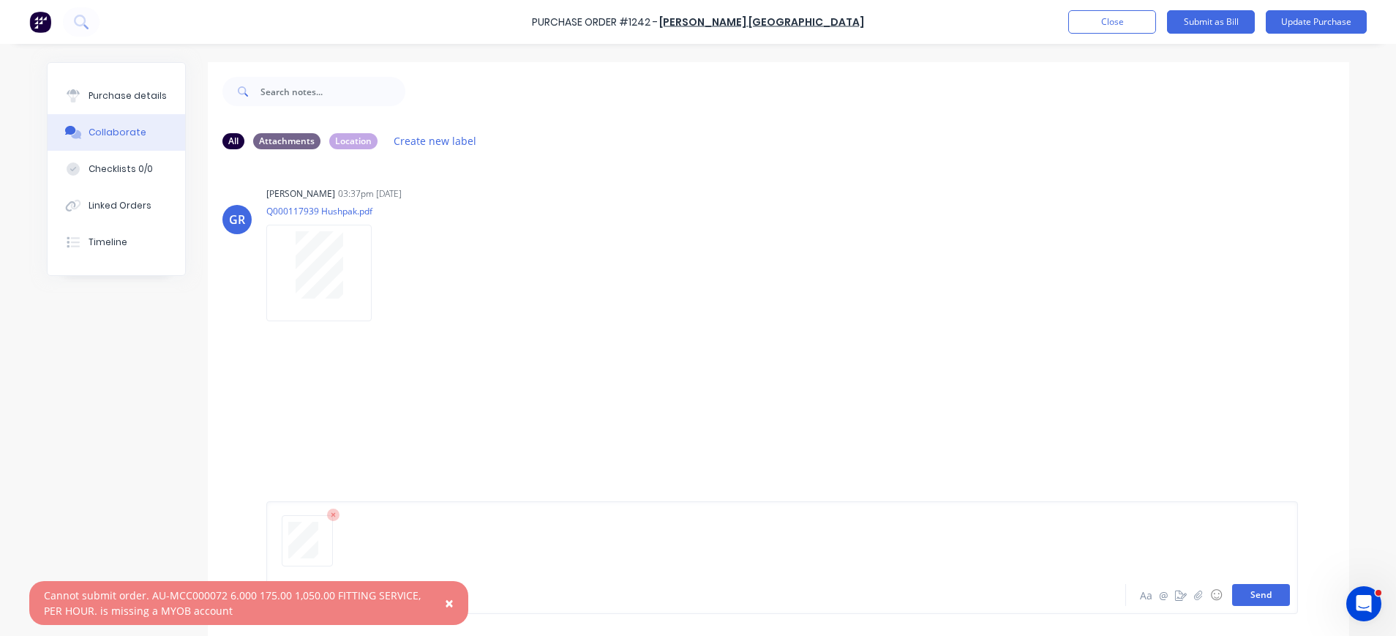
click at [1271, 596] on button "Send" at bounding box center [1261, 595] width 58 height 22
click at [1328, 21] on button "Update Purchase" at bounding box center [1316, 21] width 101 height 23
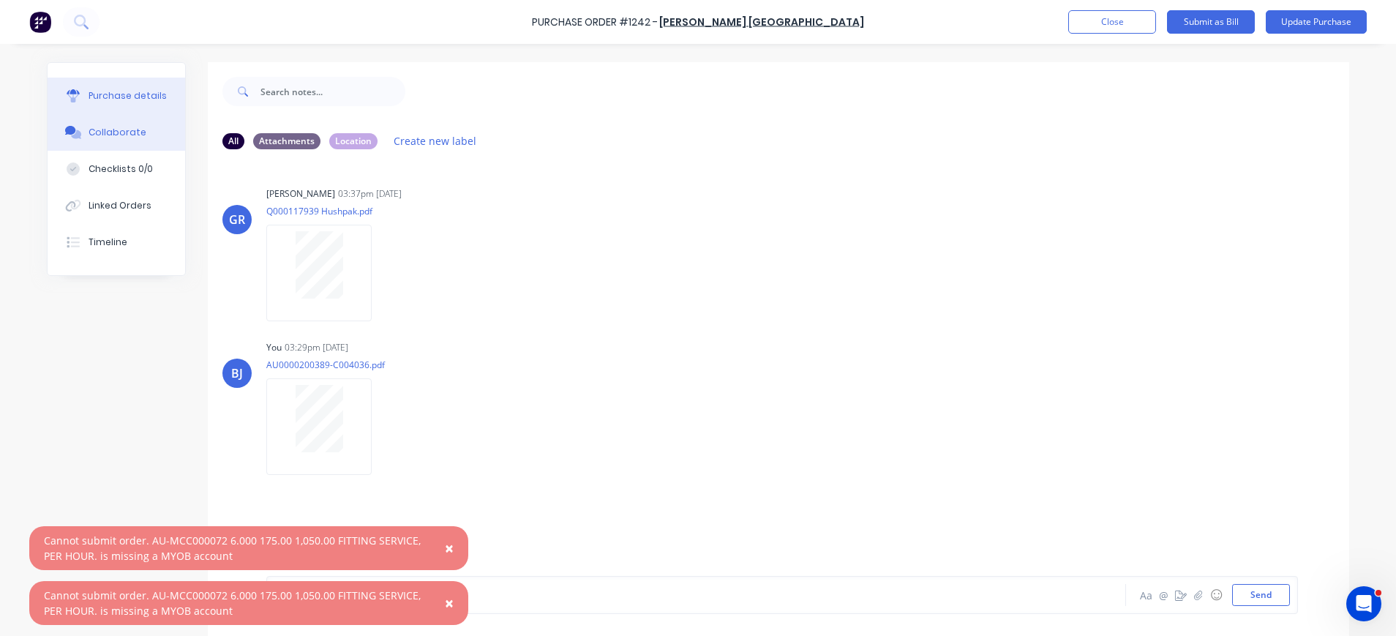
drag, startPoint x: 61, startPoint y: 100, endPoint x: 166, endPoint y: 113, distance: 106.3
click at [67, 99] on icon at bounding box center [73, 95] width 13 height 13
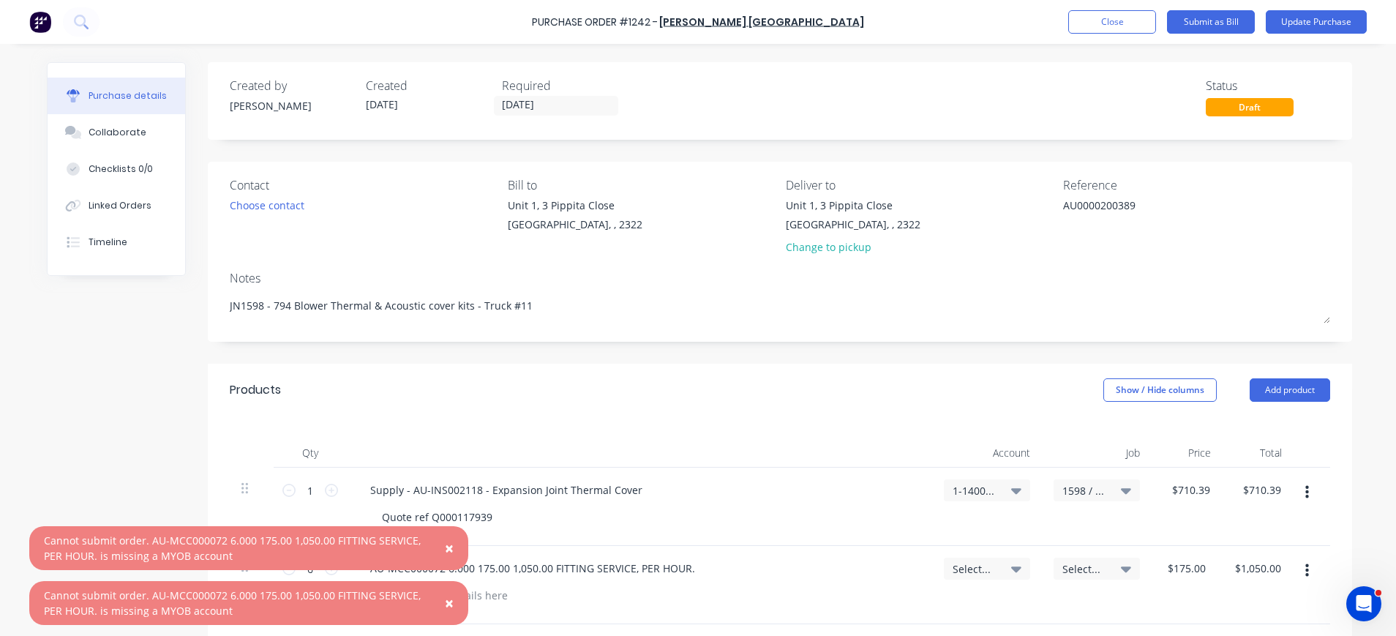
click at [1011, 565] on icon at bounding box center [1016, 569] width 10 height 16
type textarea "x"
click at [951, 616] on input at bounding box center [939, 612] width 150 height 29
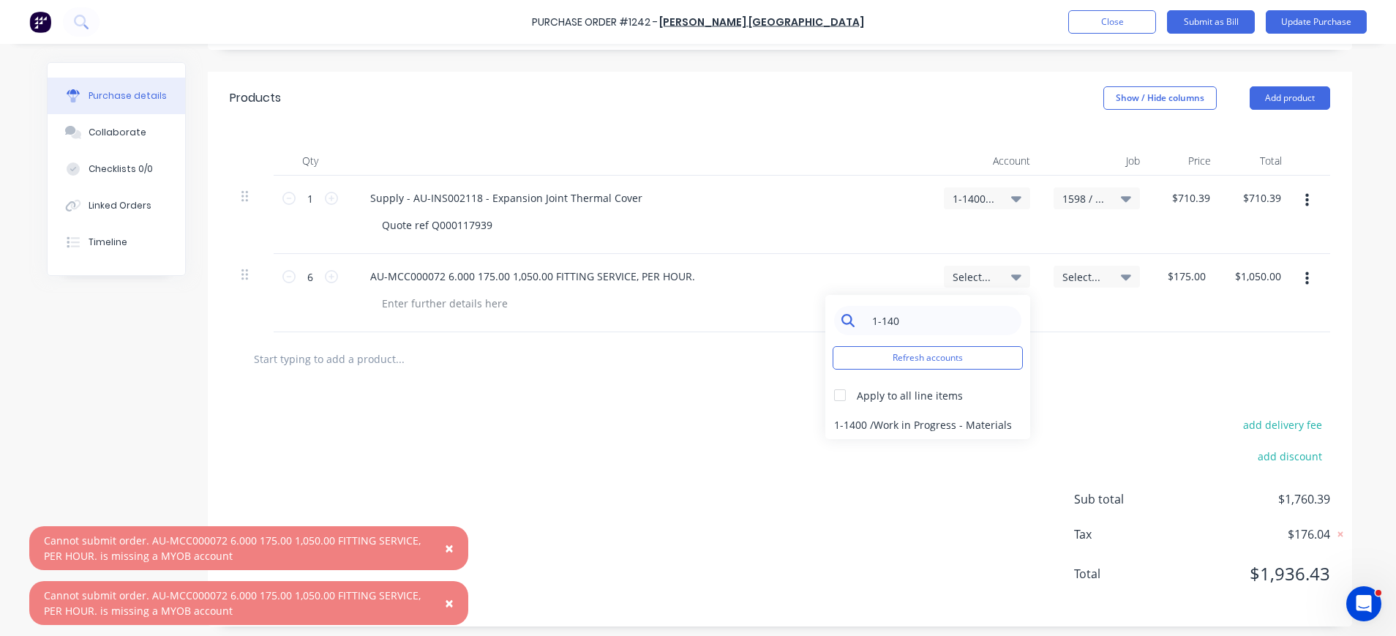
scroll to position [293, 0]
type input "1-140"
click at [938, 423] on div "1-1400 / Work in Progress - Materials" at bounding box center [927, 423] width 205 height 29
click at [1070, 279] on span "Select..." at bounding box center [1084, 276] width 44 height 15
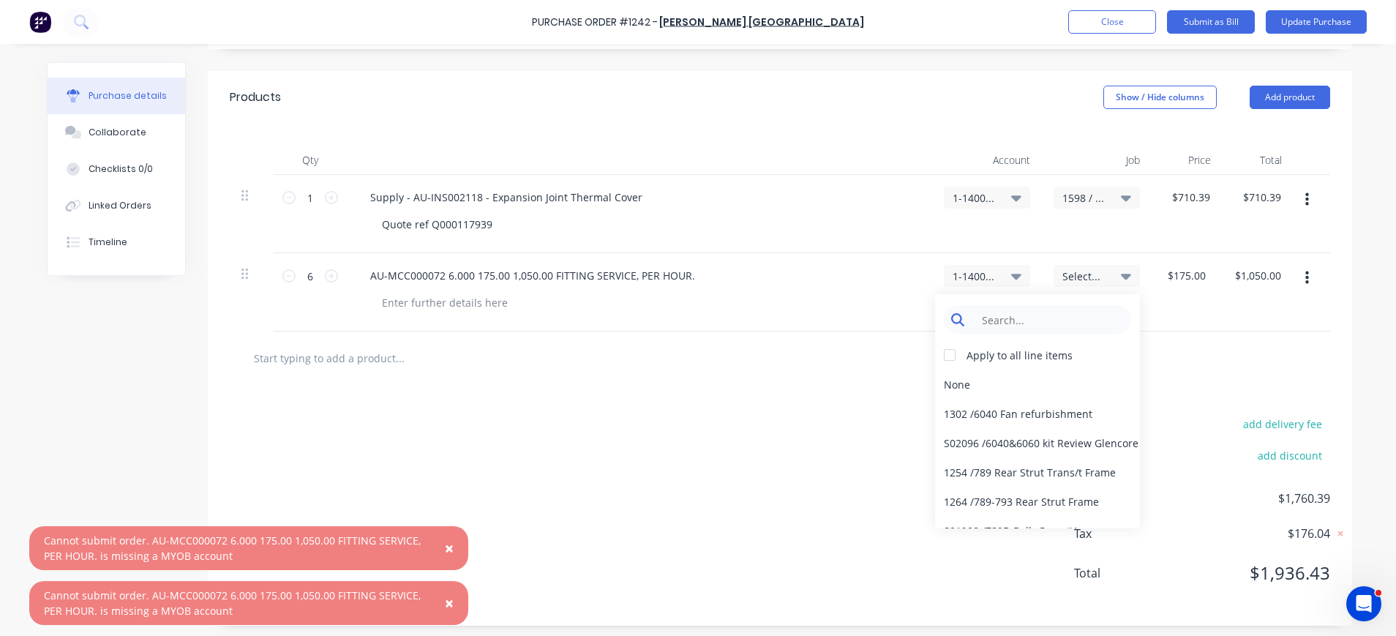
type textarea "x"
click at [1084, 315] on input at bounding box center [1049, 319] width 150 height 29
type input "1598"
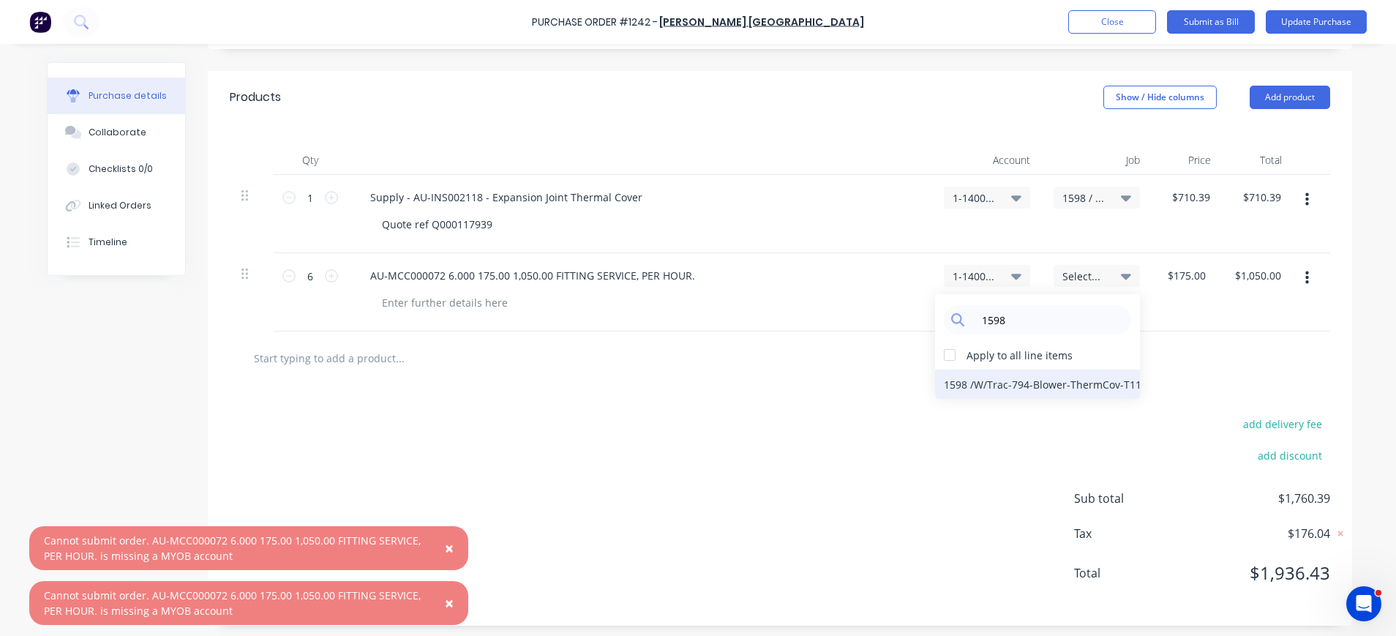
click at [1085, 383] on div "1598 / W/Trac-794-Blower-ThermCov-T11" at bounding box center [1037, 384] width 205 height 29
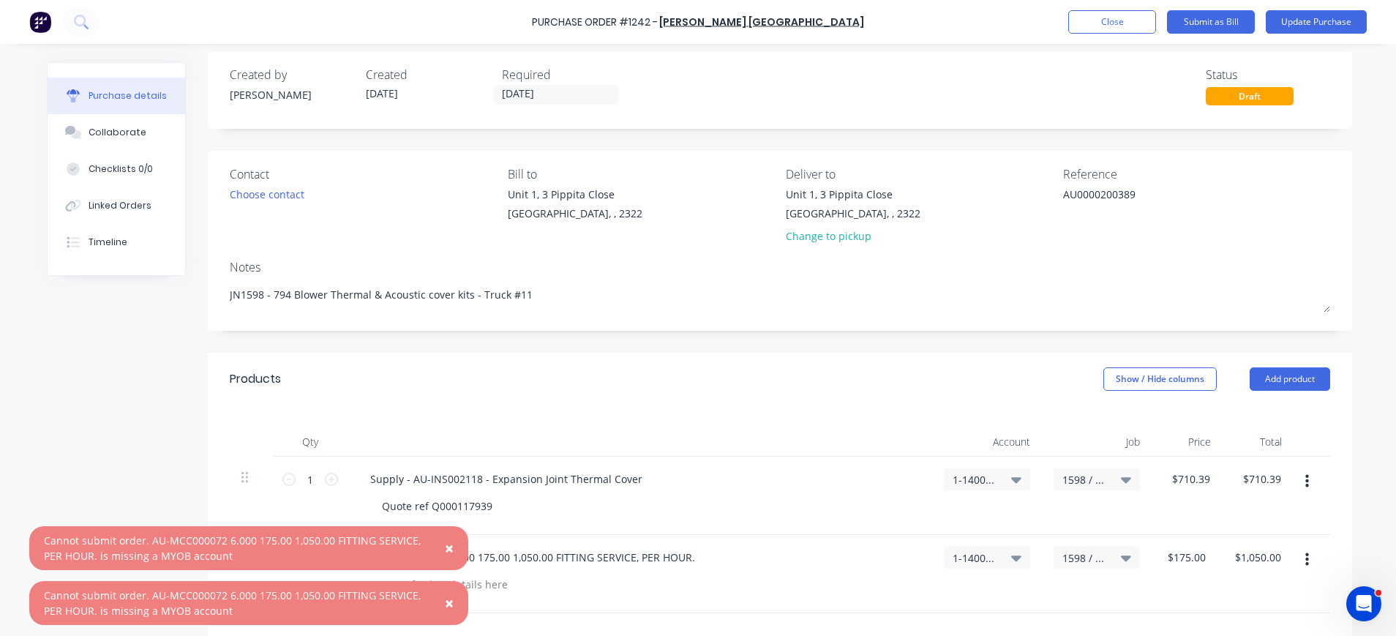
scroll to position [0, 0]
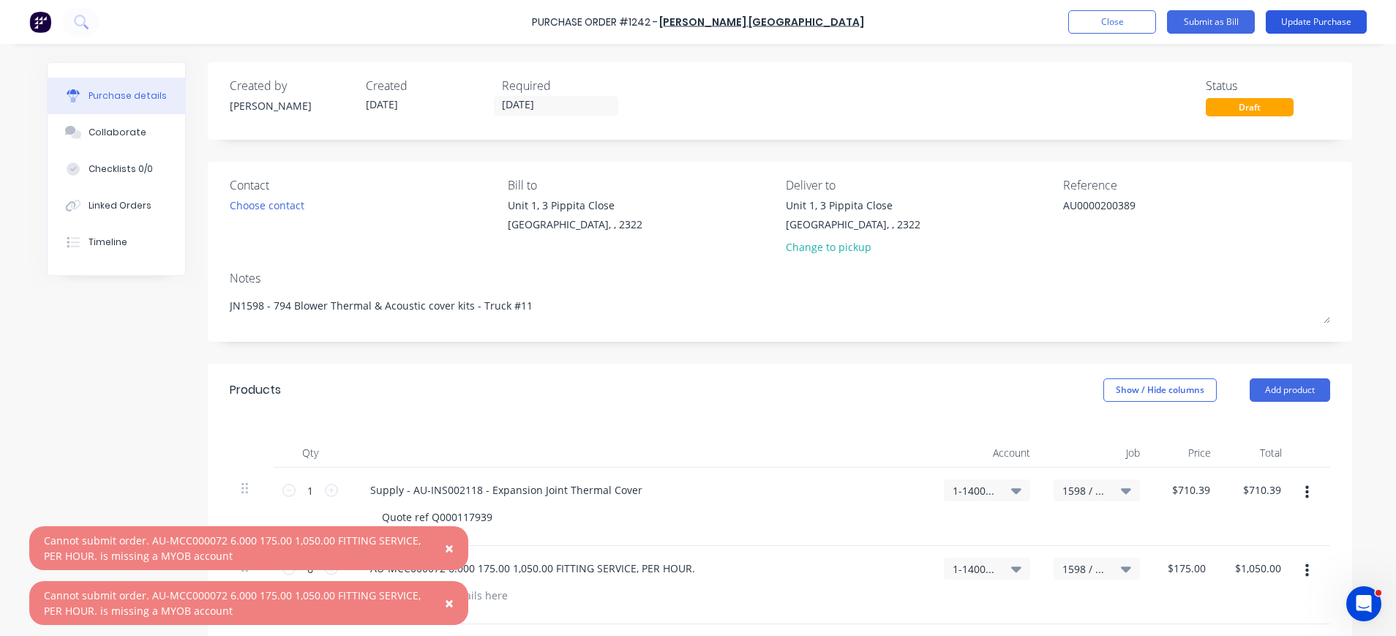
click at [1330, 20] on button "Update Purchase" at bounding box center [1316, 21] width 101 height 23
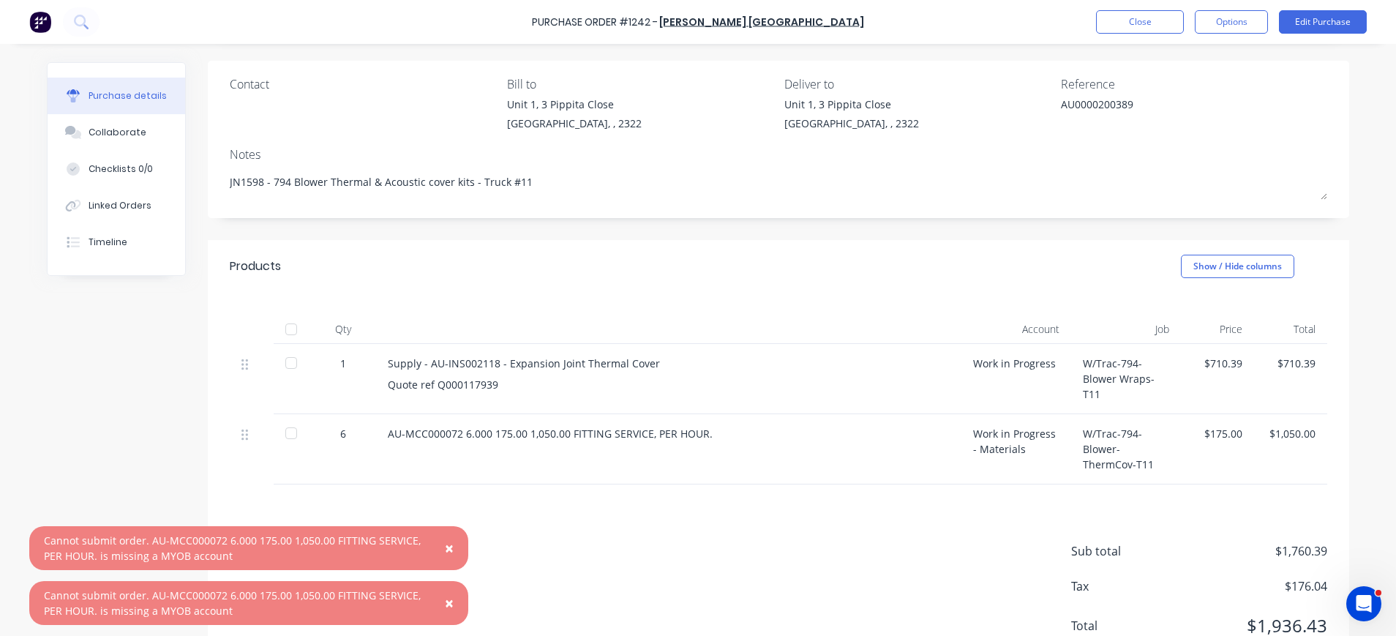
scroll to position [154, 0]
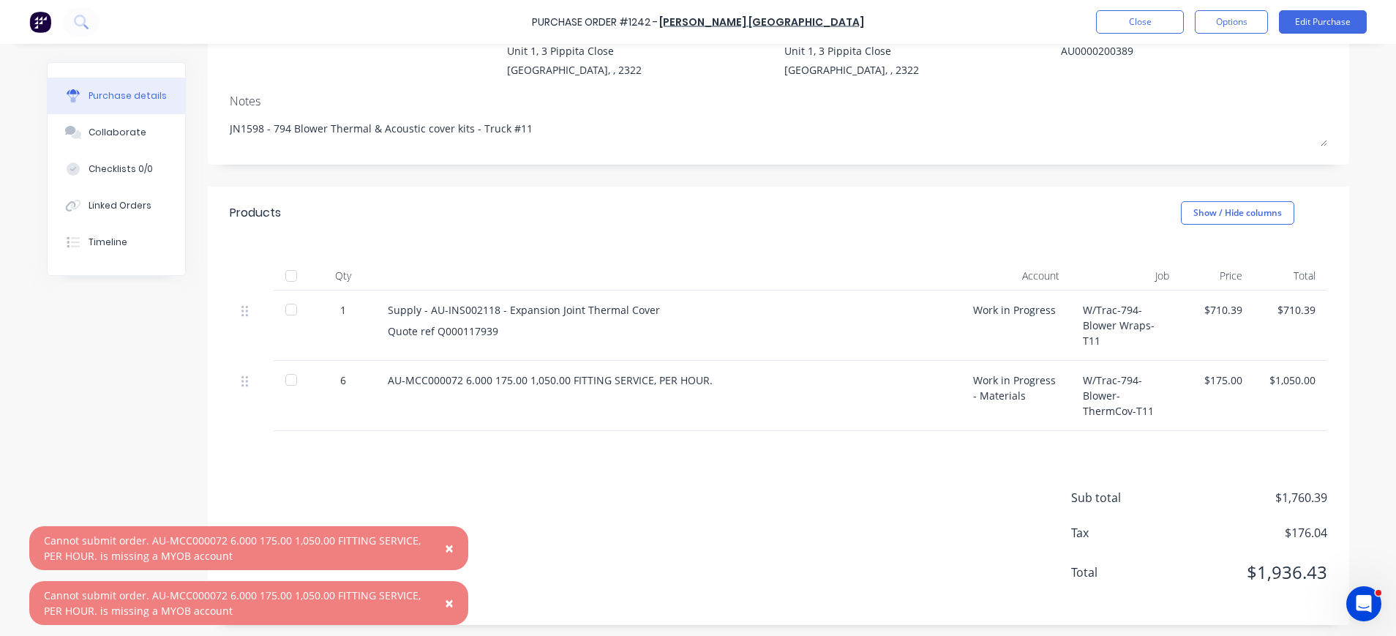
click at [456, 549] on button "×" at bounding box center [449, 548] width 38 height 35
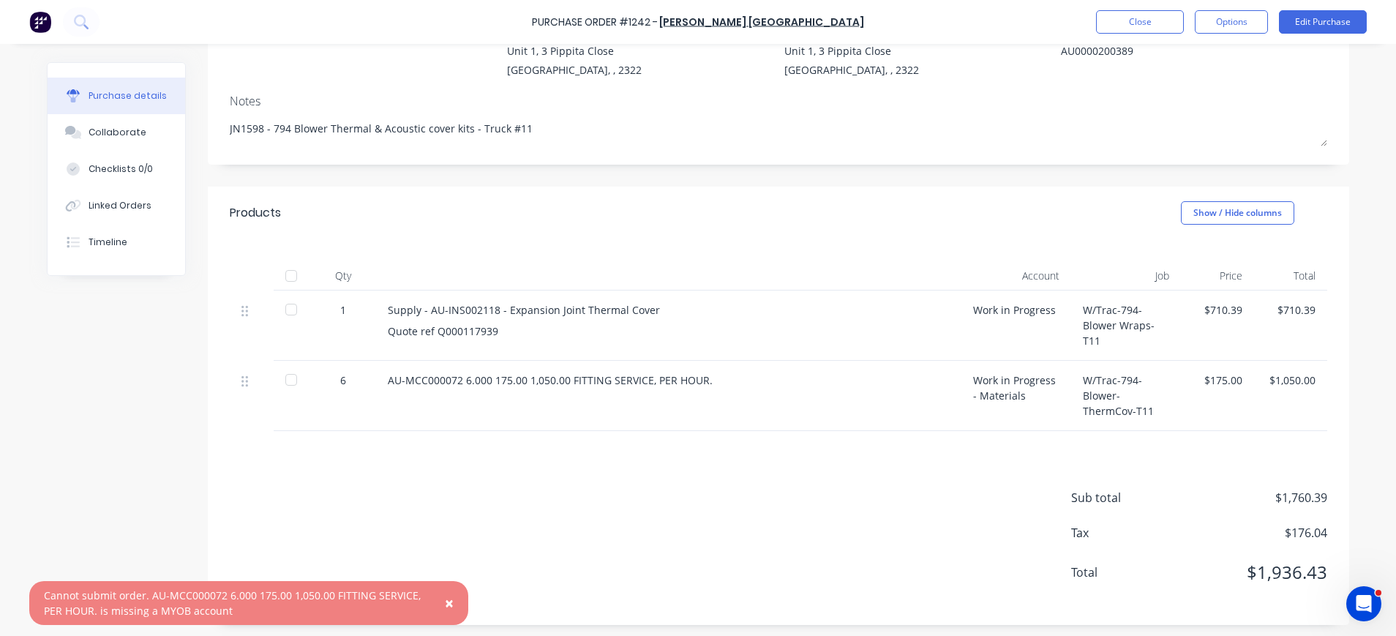
click at [449, 605] on span "×" at bounding box center [449, 603] width 9 height 20
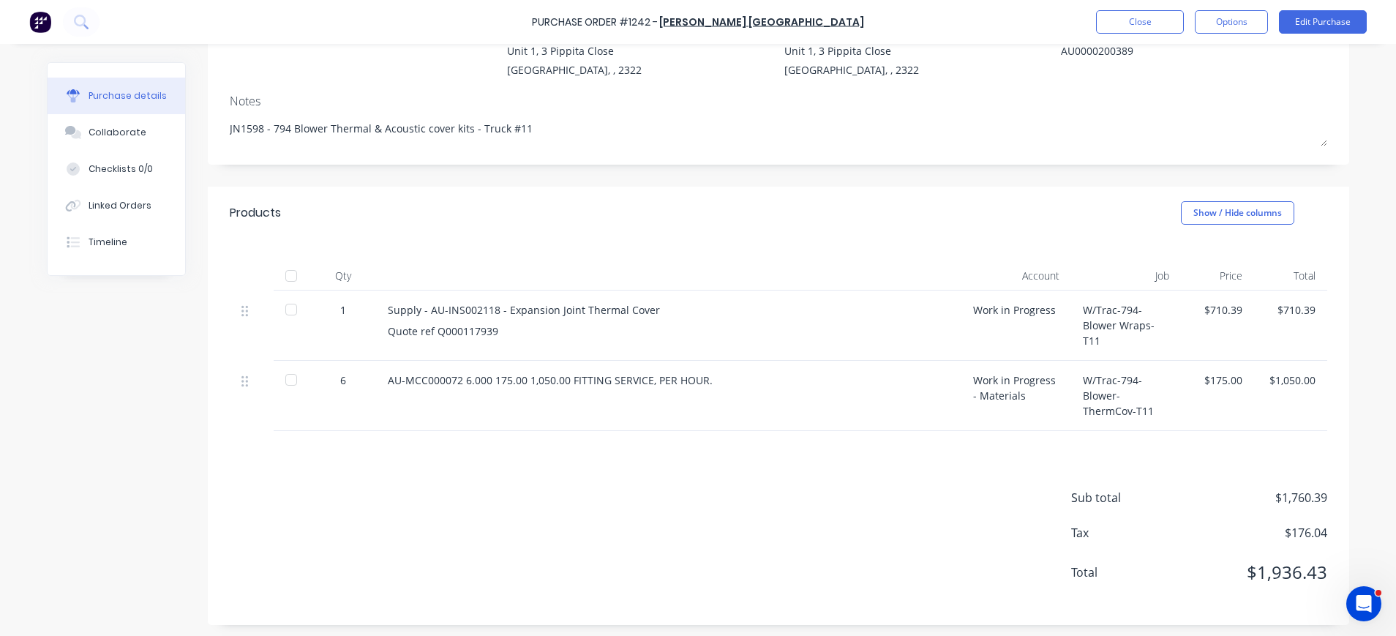
scroll to position [0, 0]
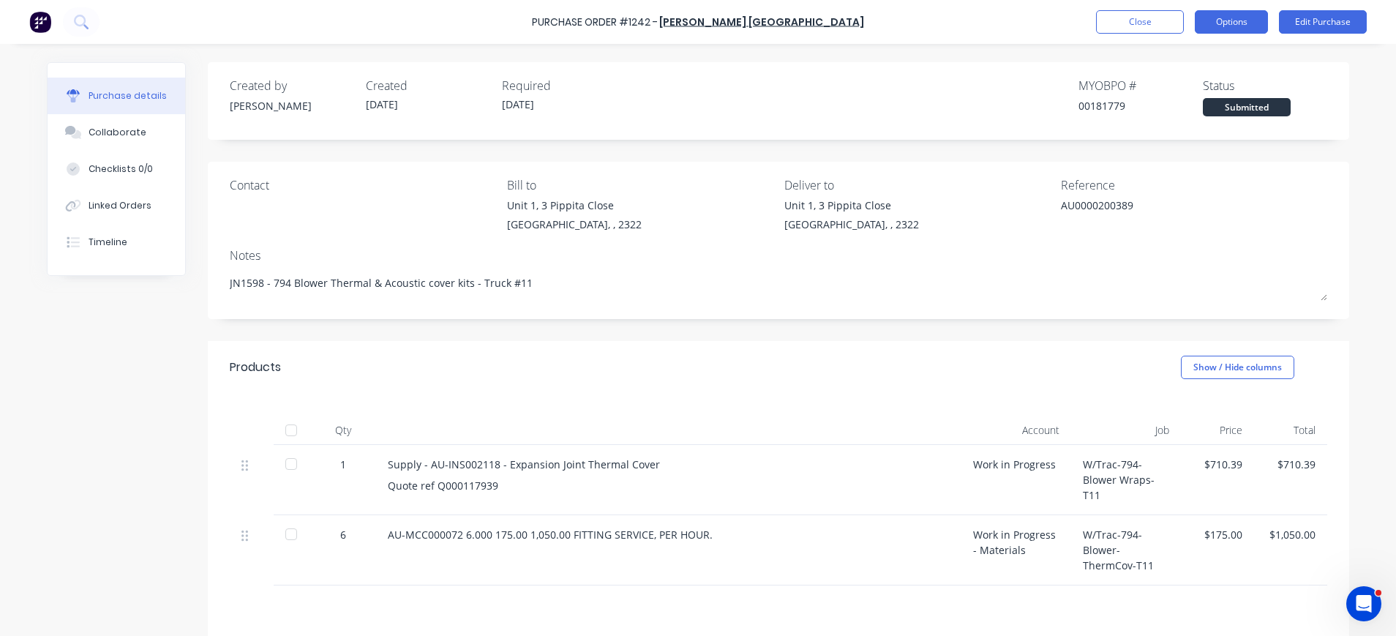
click at [1223, 24] on button "Options" at bounding box center [1231, 21] width 73 height 23
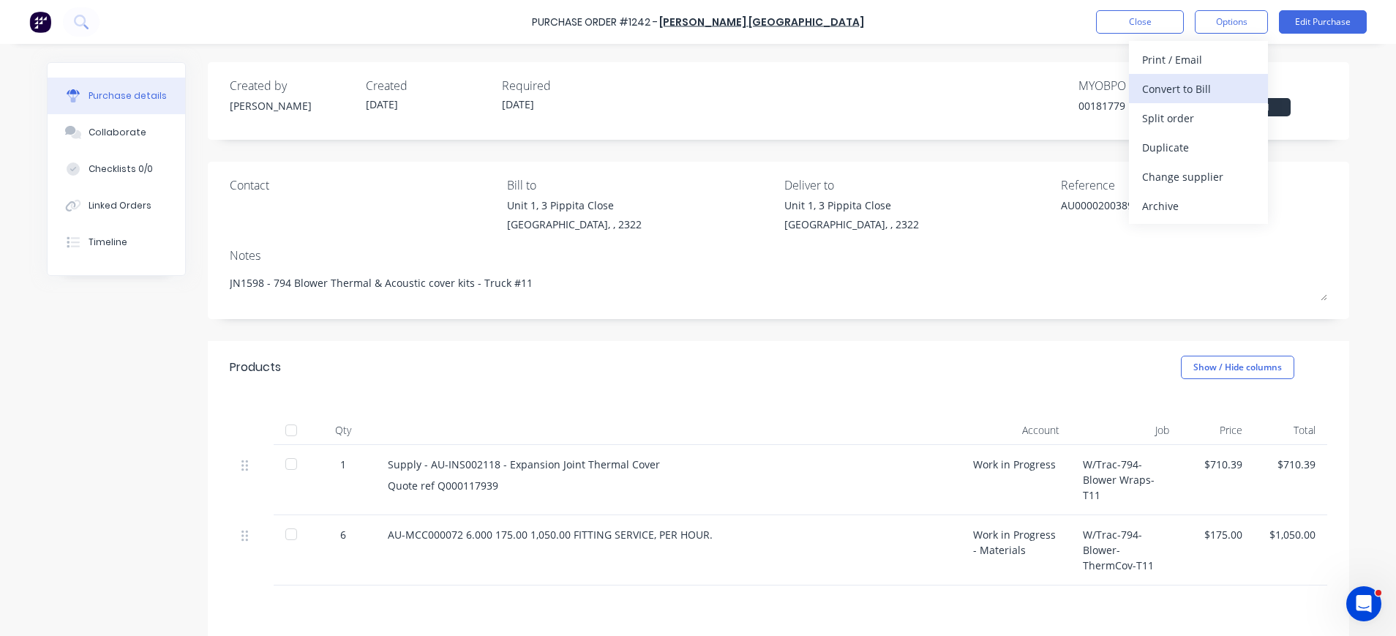
click at [1208, 85] on div "Convert to Bill" at bounding box center [1198, 88] width 113 height 21
type textarea "x"
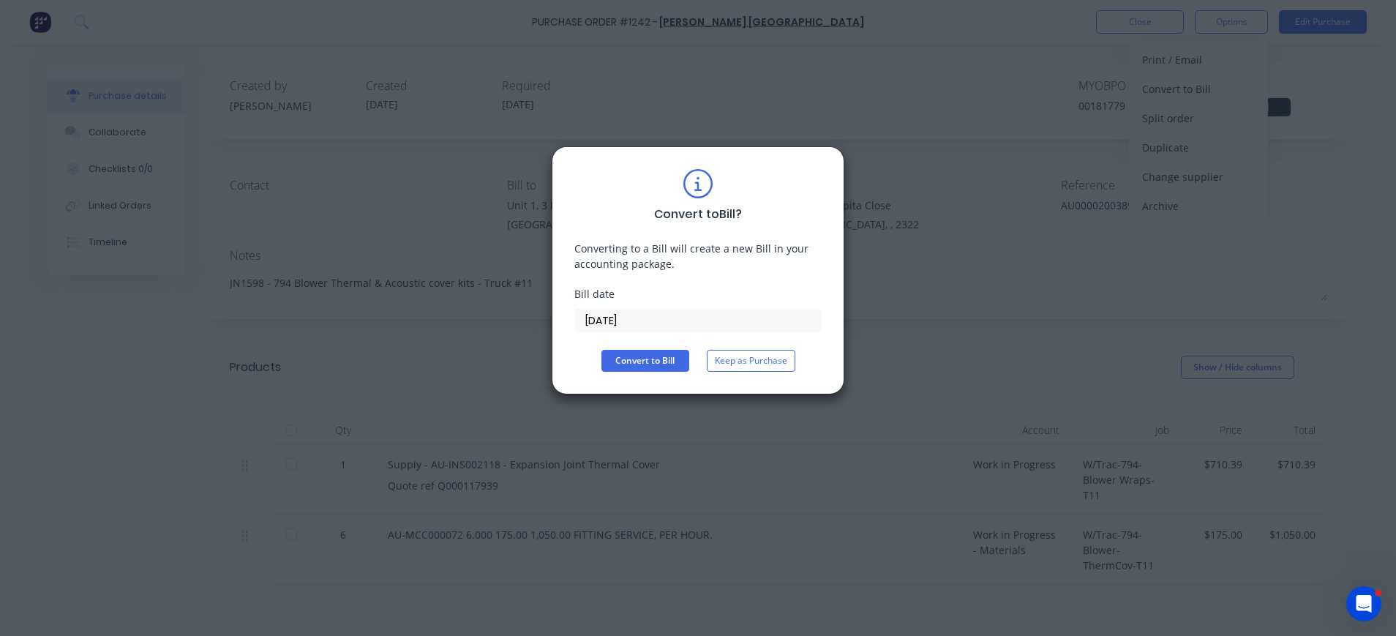
click at [648, 320] on input "[DATE]" at bounding box center [698, 321] width 246 height 22
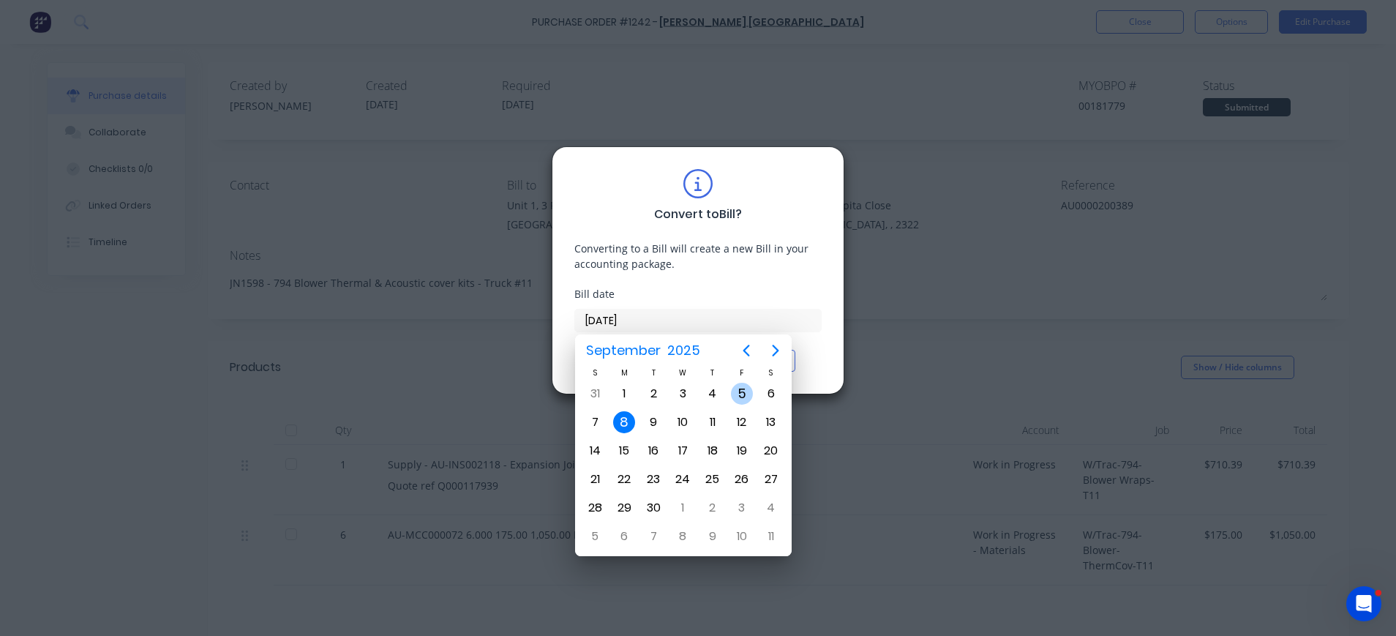
click at [732, 389] on div "5" at bounding box center [742, 394] width 22 height 22
type input "[DATE]"
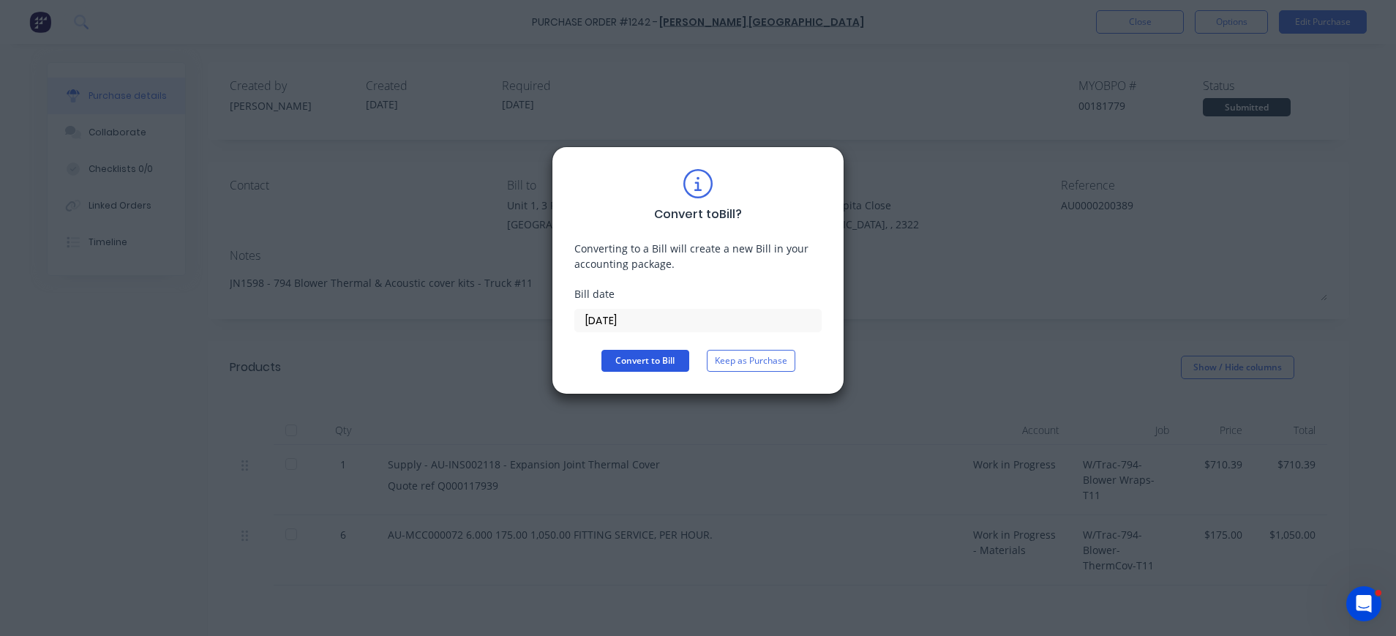
click at [652, 361] on button "Convert to Bill" at bounding box center [645, 361] width 88 height 22
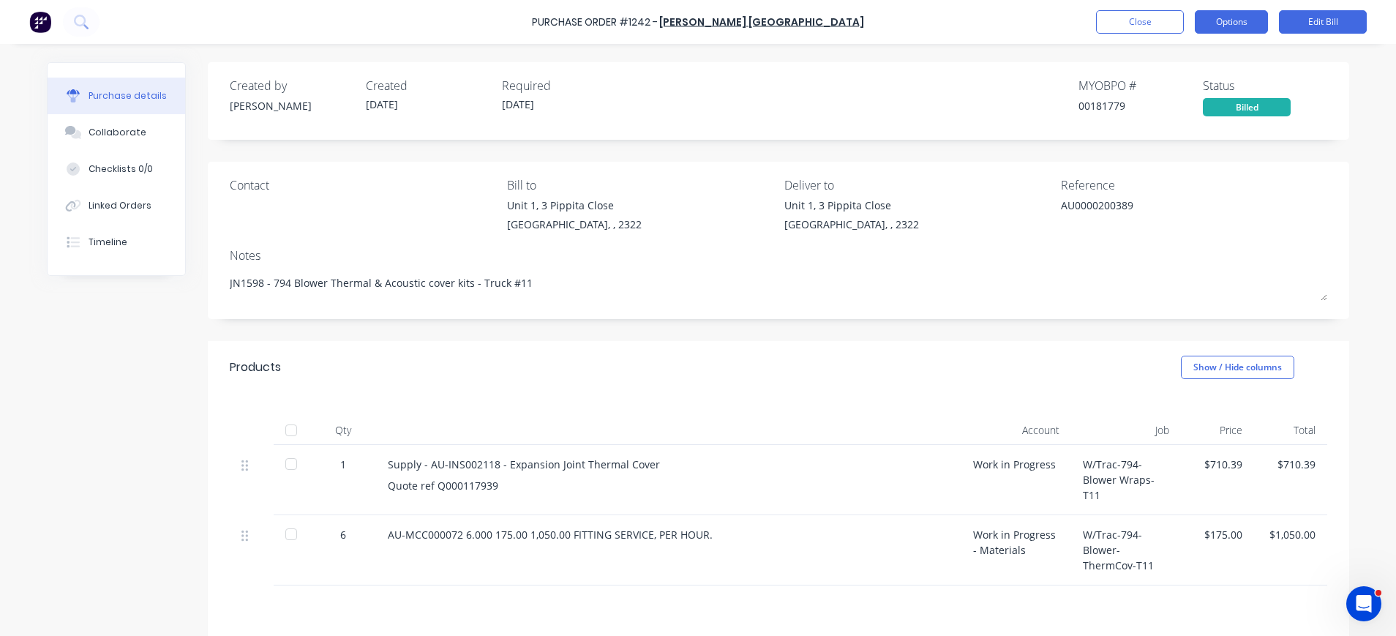
click at [1223, 19] on button "Options" at bounding box center [1231, 21] width 73 height 23
click at [1030, 234] on div "[STREET_ADDRESS]" at bounding box center [917, 219] width 266 height 42
click at [1254, 18] on button "Options" at bounding box center [1231, 21] width 73 height 23
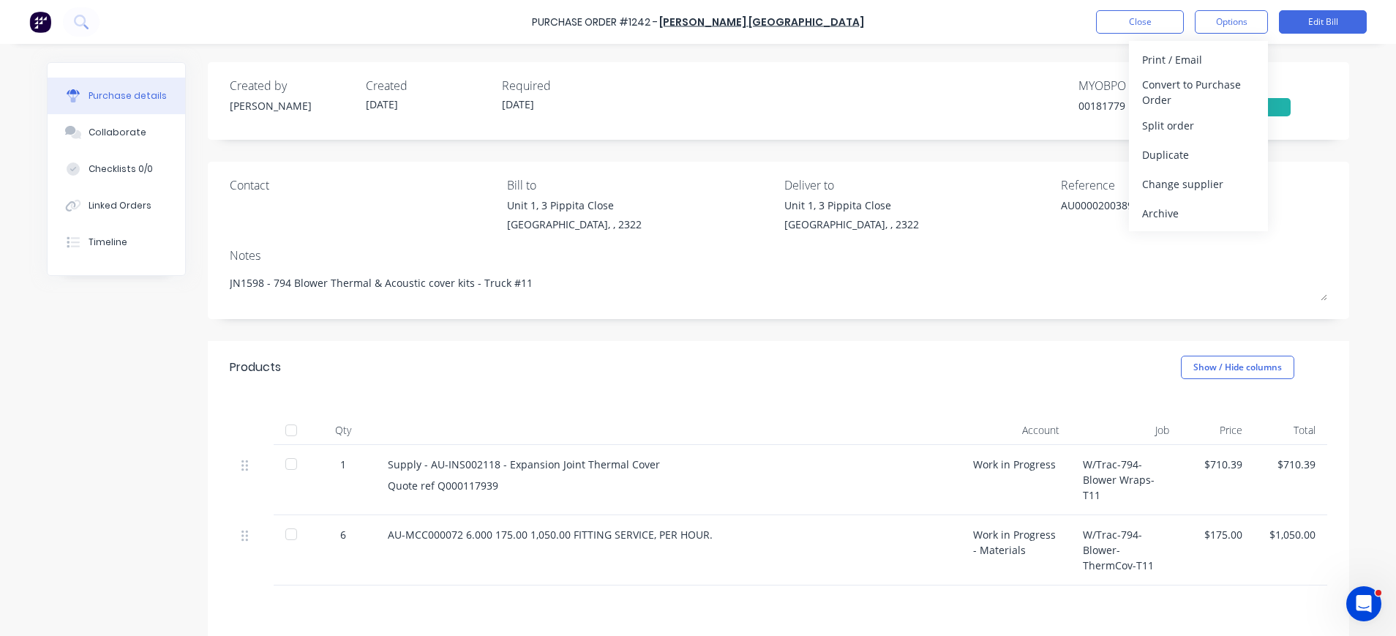
click at [1073, 233] on div "AU0000200389" at bounding box center [1152, 216] width 183 height 37
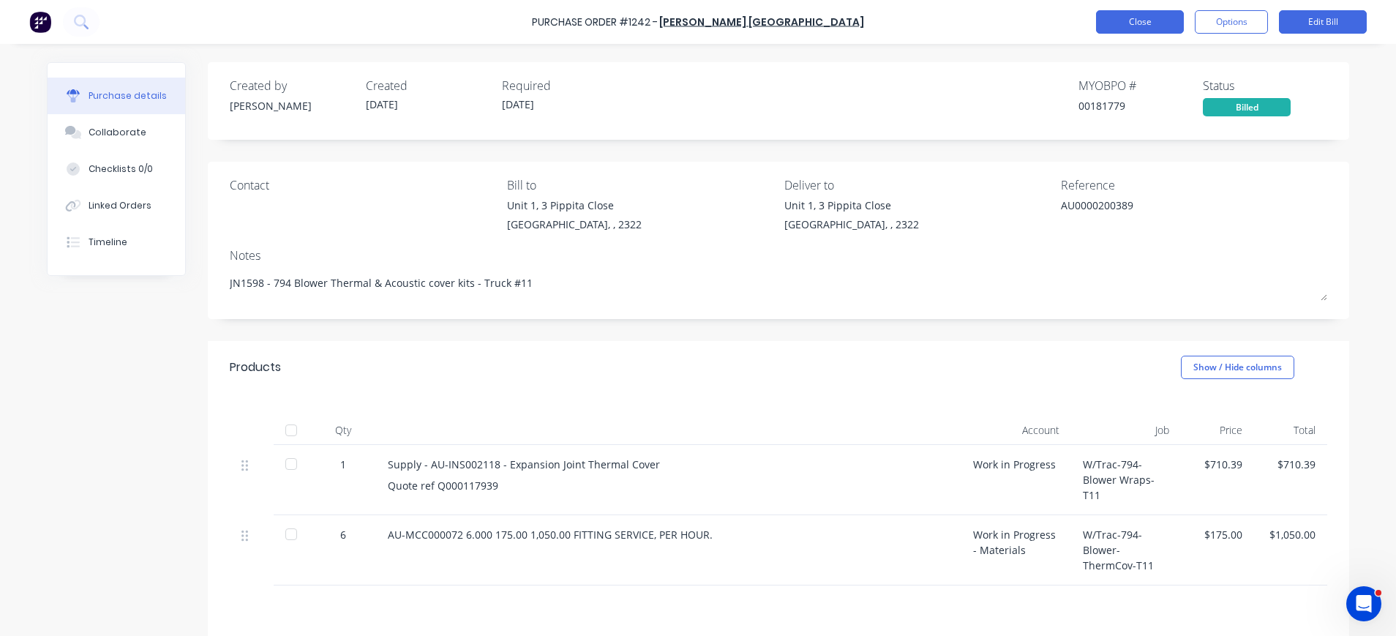
click at [1162, 22] on button "Close" at bounding box center [1140, 21] width 88 height 23
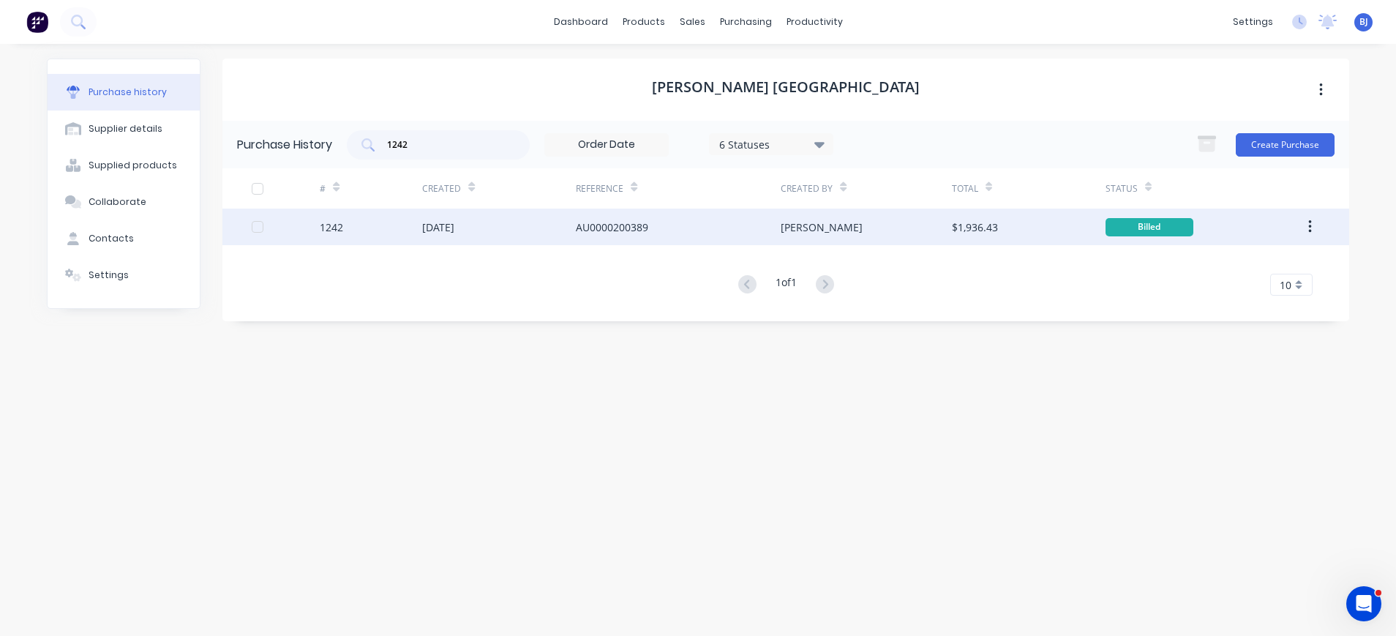
click at [577, 225] on div "AU0000200389" at bounding box center [612, 227] width 72 height 15
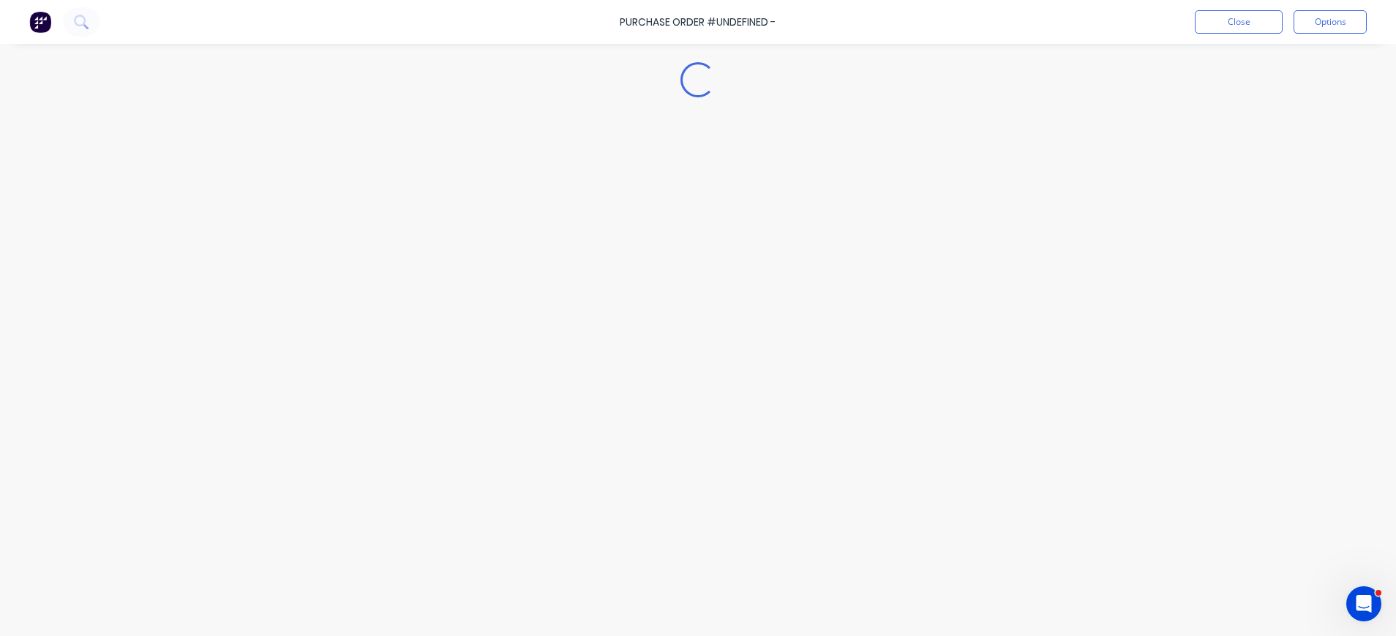
type textarea "x"
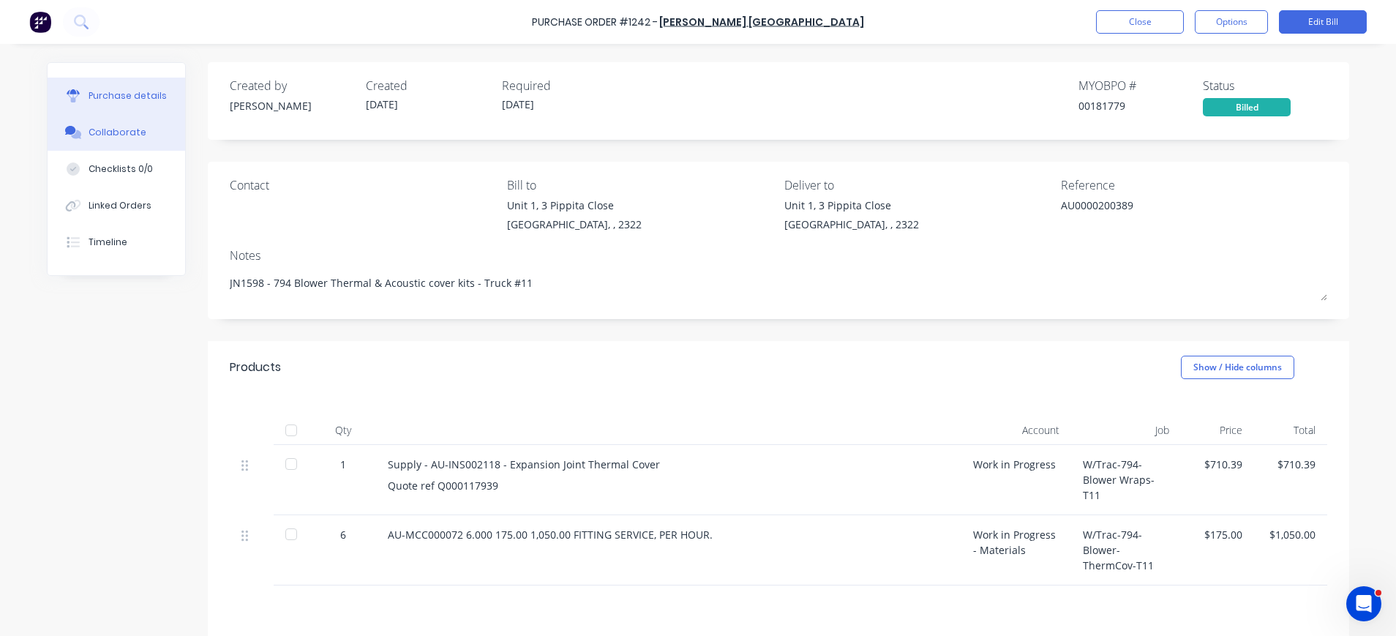
click at [97, 132] on div "Collaborate" at bounding box center [118, 132] width 58 height 13
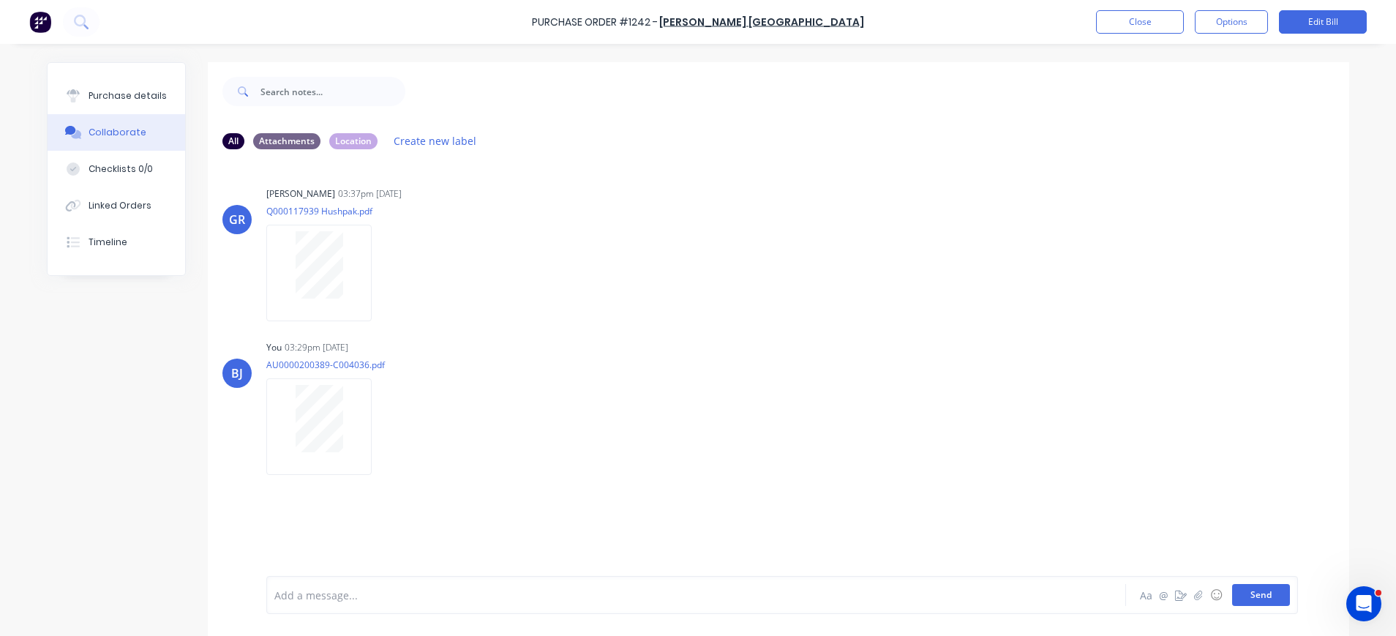
click at [1263, 593] on button "Send" at bounding box center [1261, 595] width 58 height 22
click at [1159, 24] on button "Close" at bounding box center [1140, 21] width 88 height 23
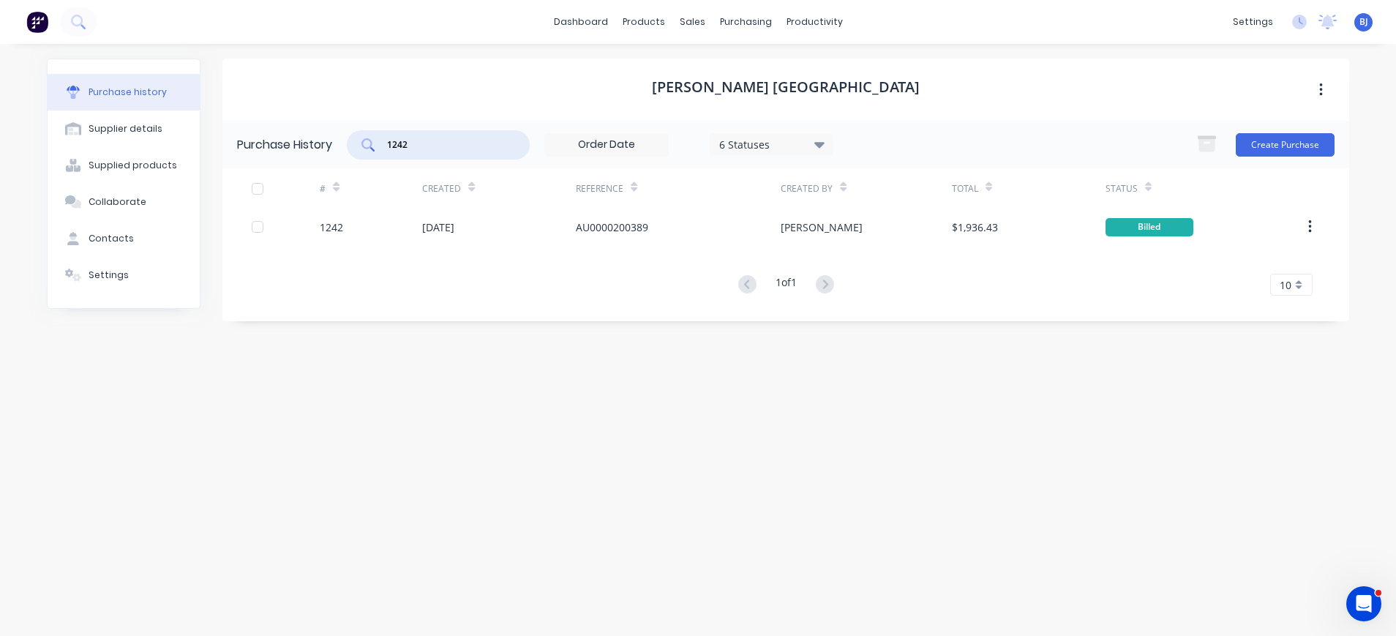
drag, startPoint x: 443, startPoint y: 142, endPoint x: 371, endPoint y: 144, distance: 71.7
click at [371, 144] on div "1242" at bounding box center [438, 144] width 183 height 29
type input "1242"
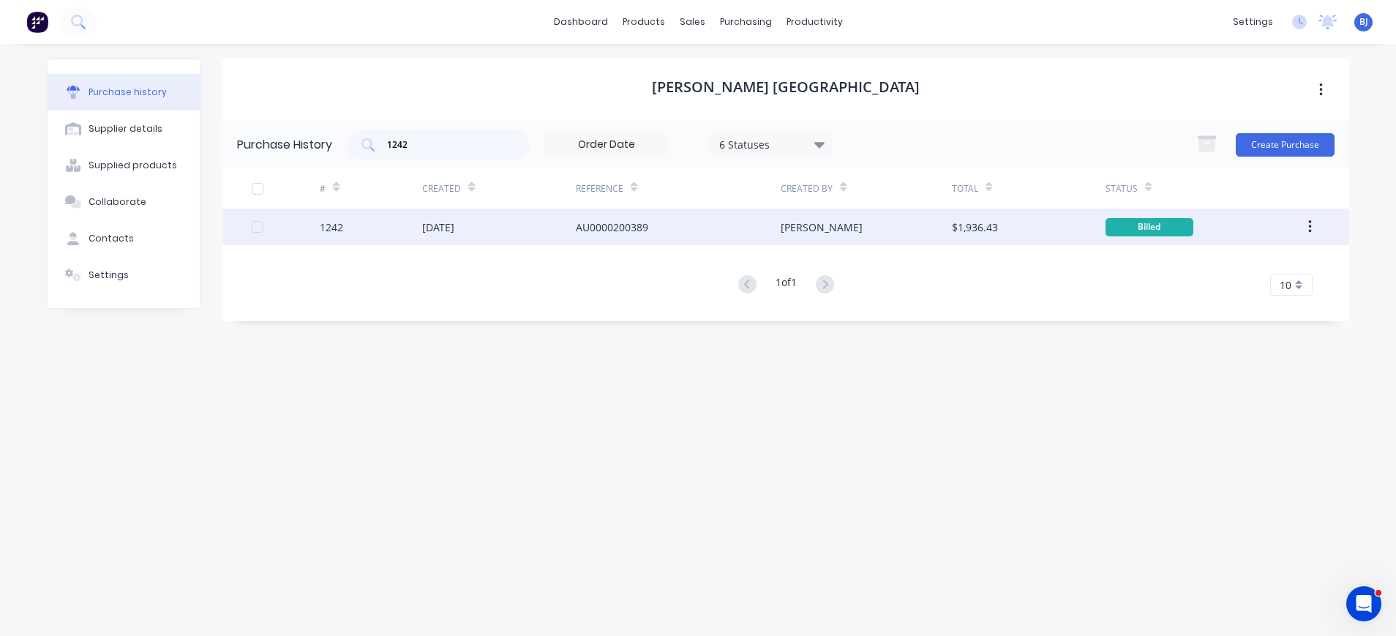
click at [443, 228] on div "[DATE]" at bounding box center [438, 227] width 32 height 15
type textarea "x"
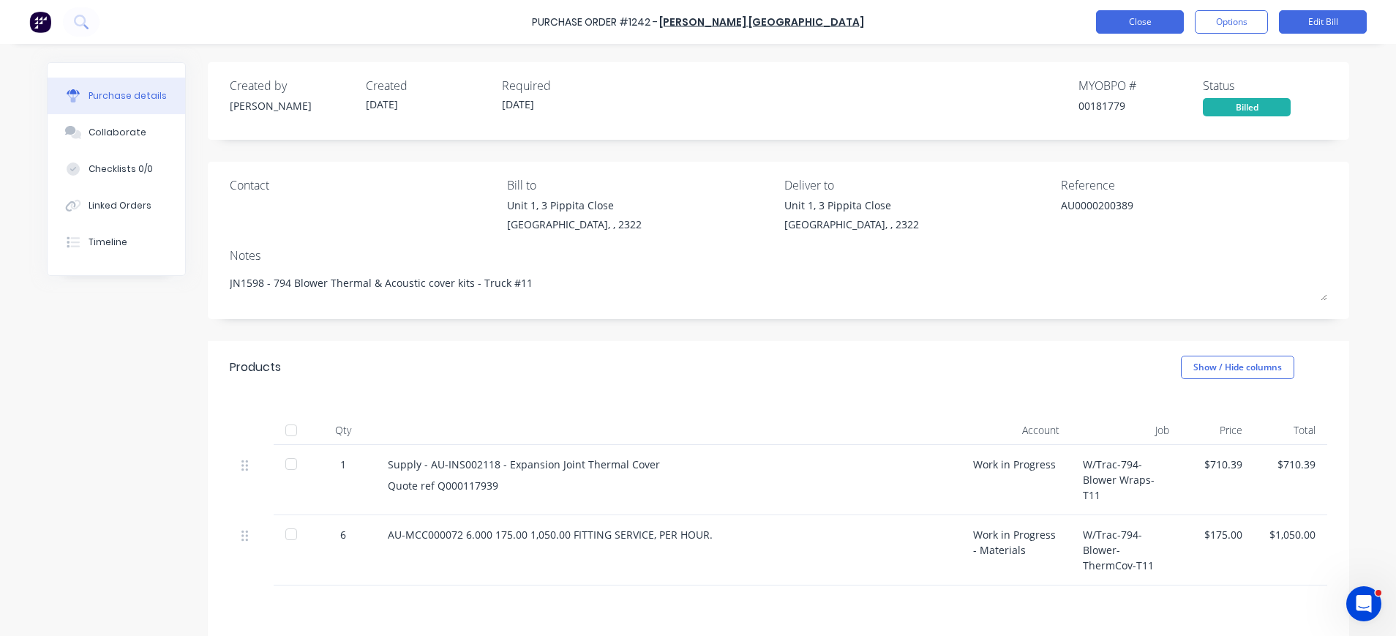
click at [1151, 23] on button "Close" at bounding box center [1140, 21] width 88 height 23
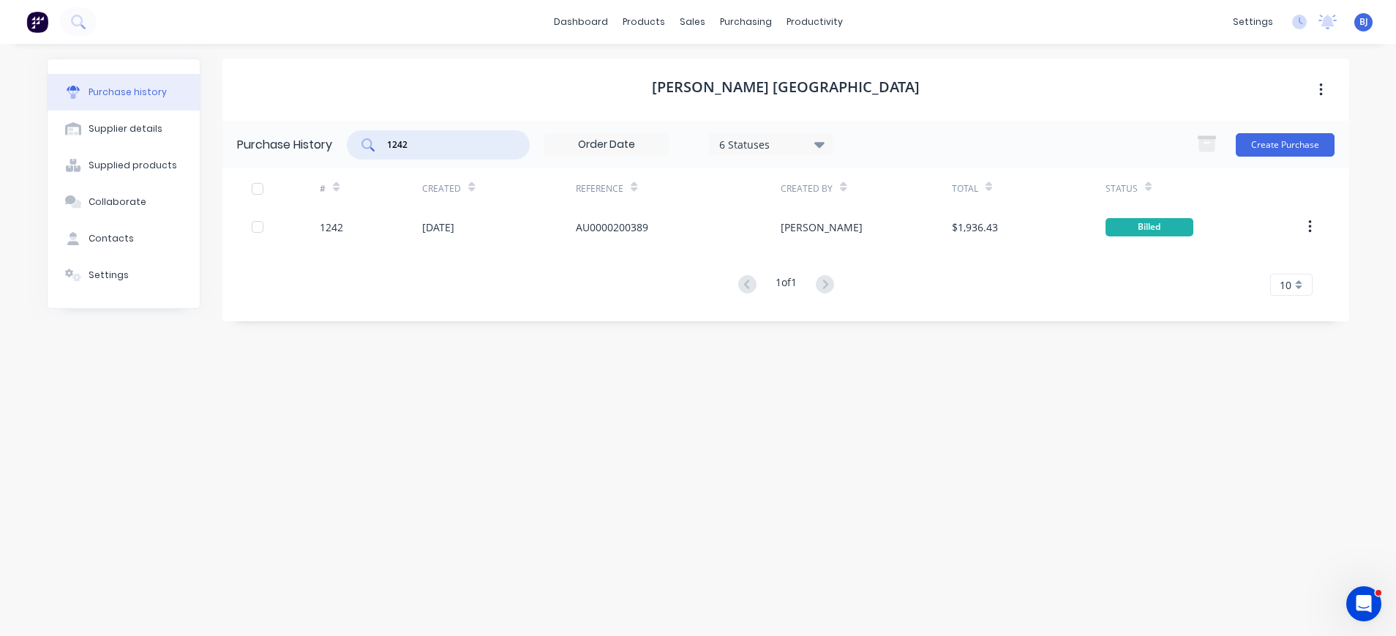
click at [428, 147] on input "1242" at bounding box center [446, 145] width 121 height 15
type input "1241"
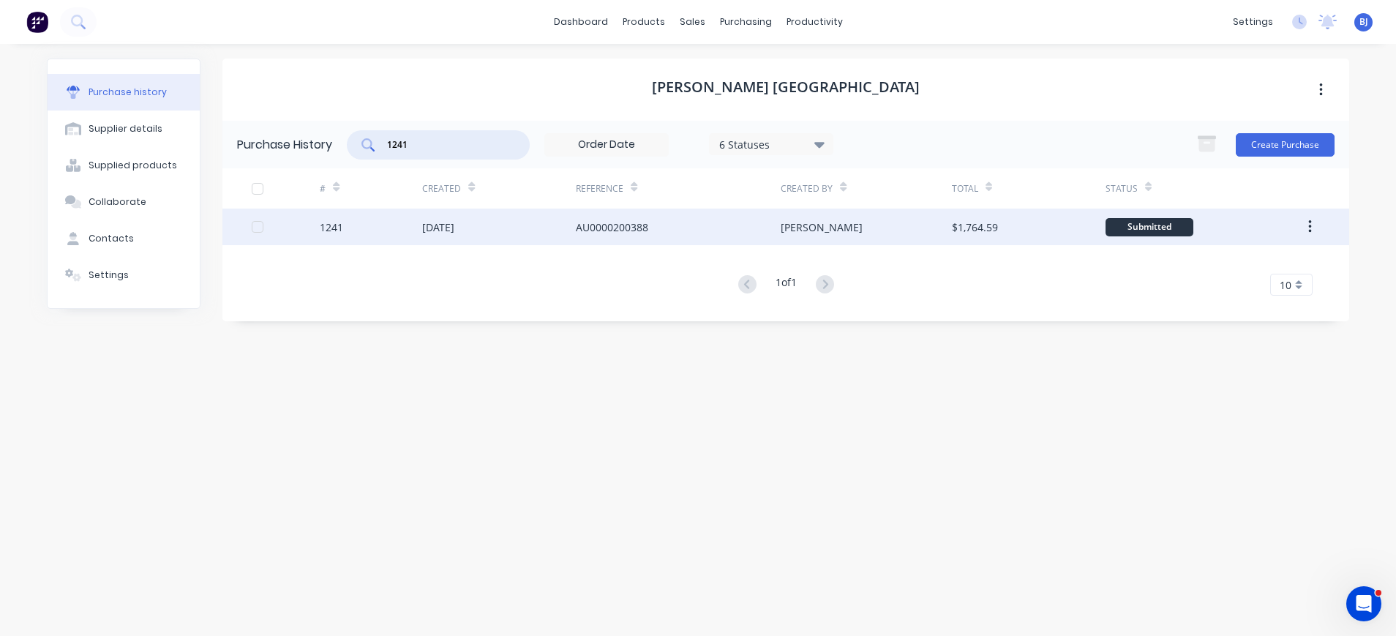
click at [454, 228] on div "[DATE]" at bounding box center [438, 227] width 32 height 15
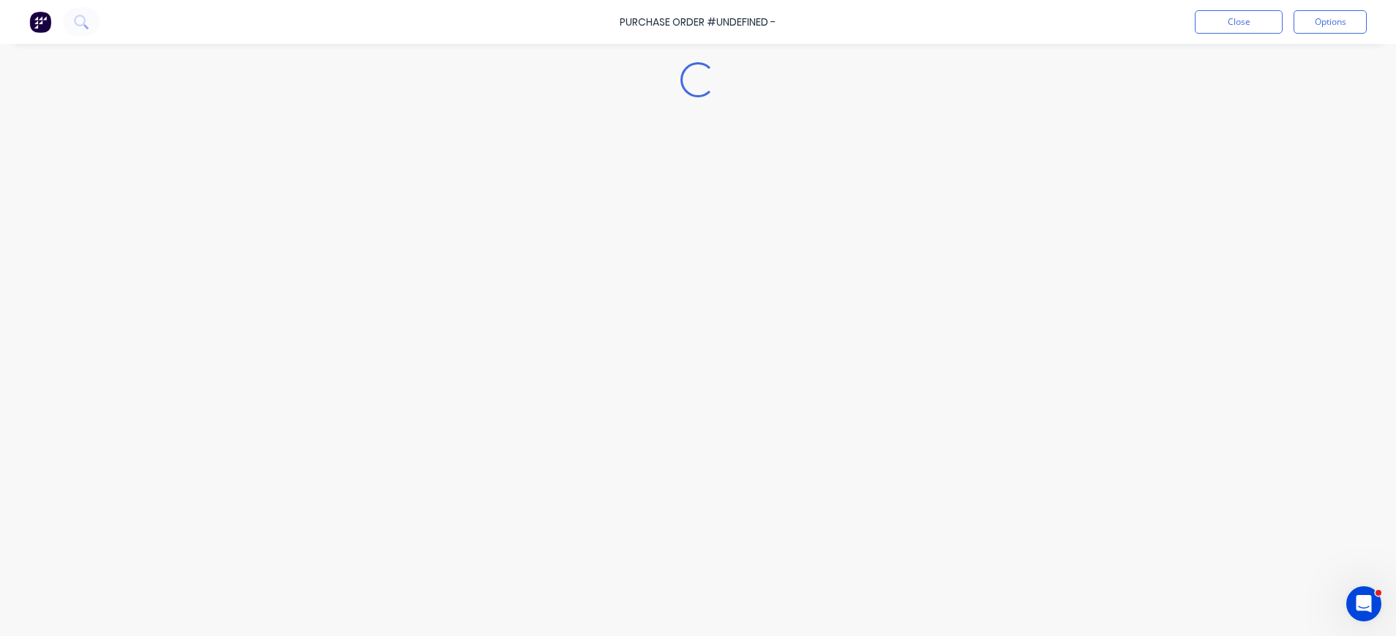
type textarea "x"
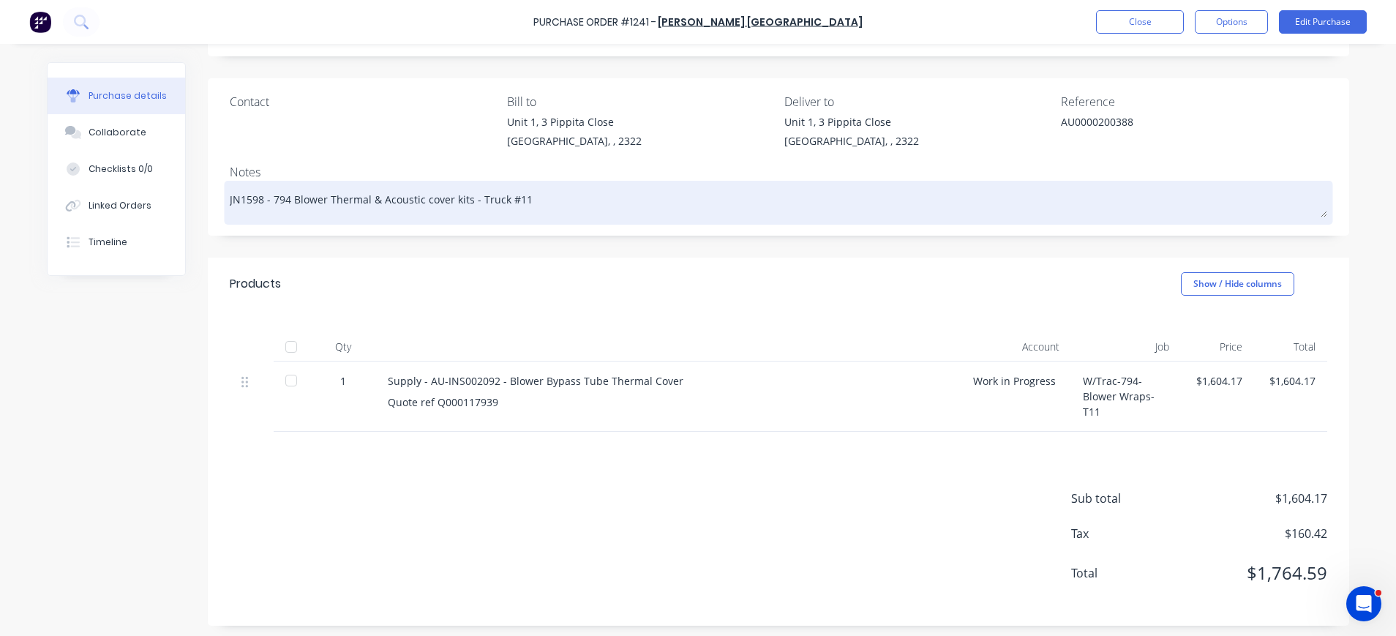
scroll to position [84, 0]
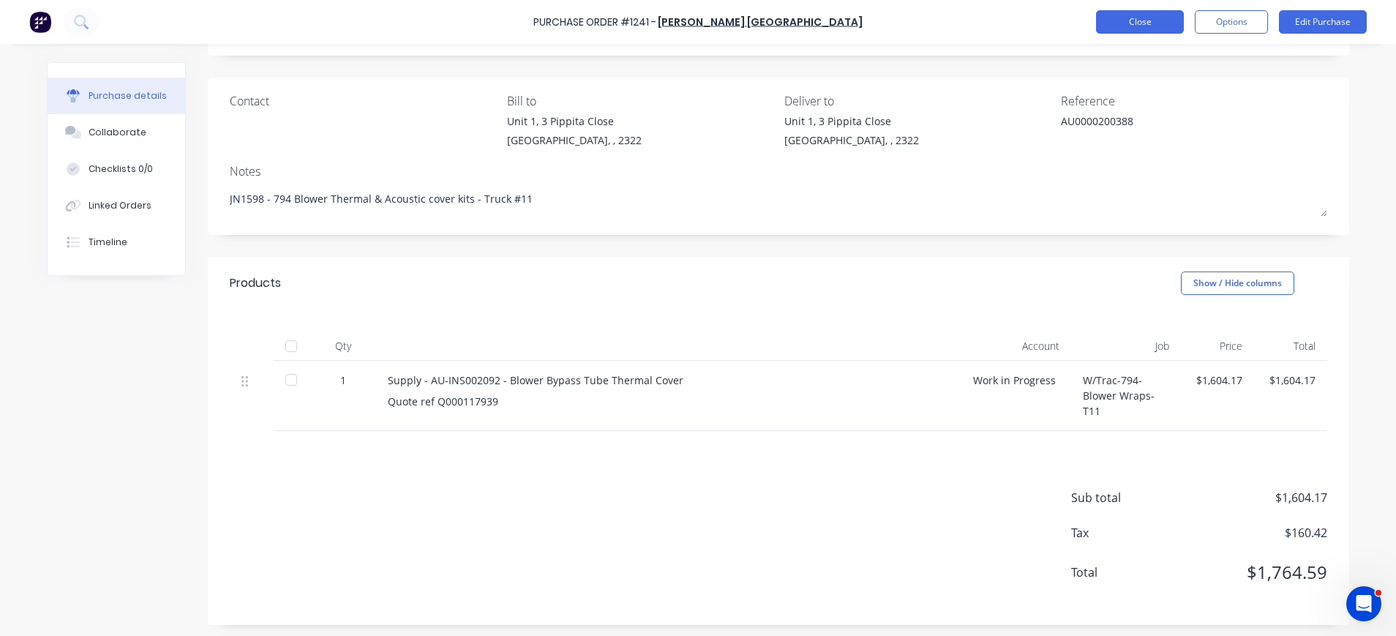
click at [1146, 22] on button "Close" at bounding box center [1140, 21] width 88 height 23
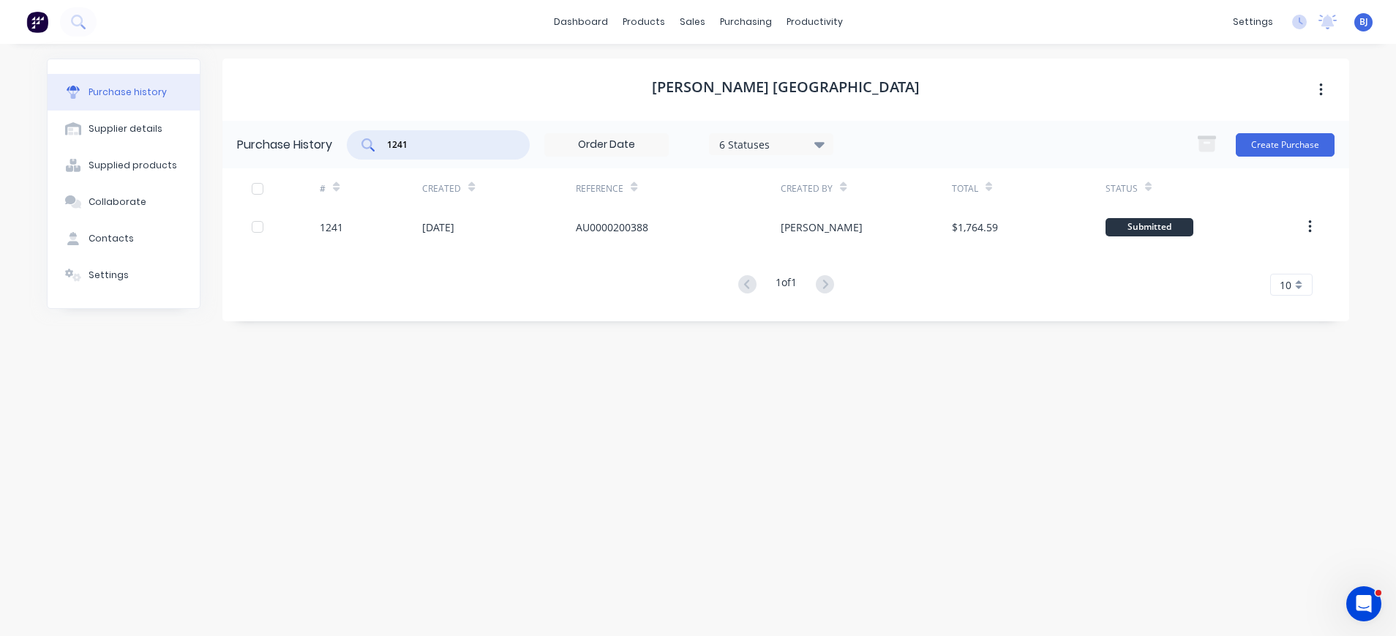
click at [447, 143] on input "1241" at bounding box center [446, 145] width 121 height 15
drag, startPoint x: 421, startPoint y: 143, endPoint x: 406, endPoint y: 143, distance: 14.6
click at [406, 143] on input "1241" at bounding box center [446, 145] width 121 height 15
type input "1240"
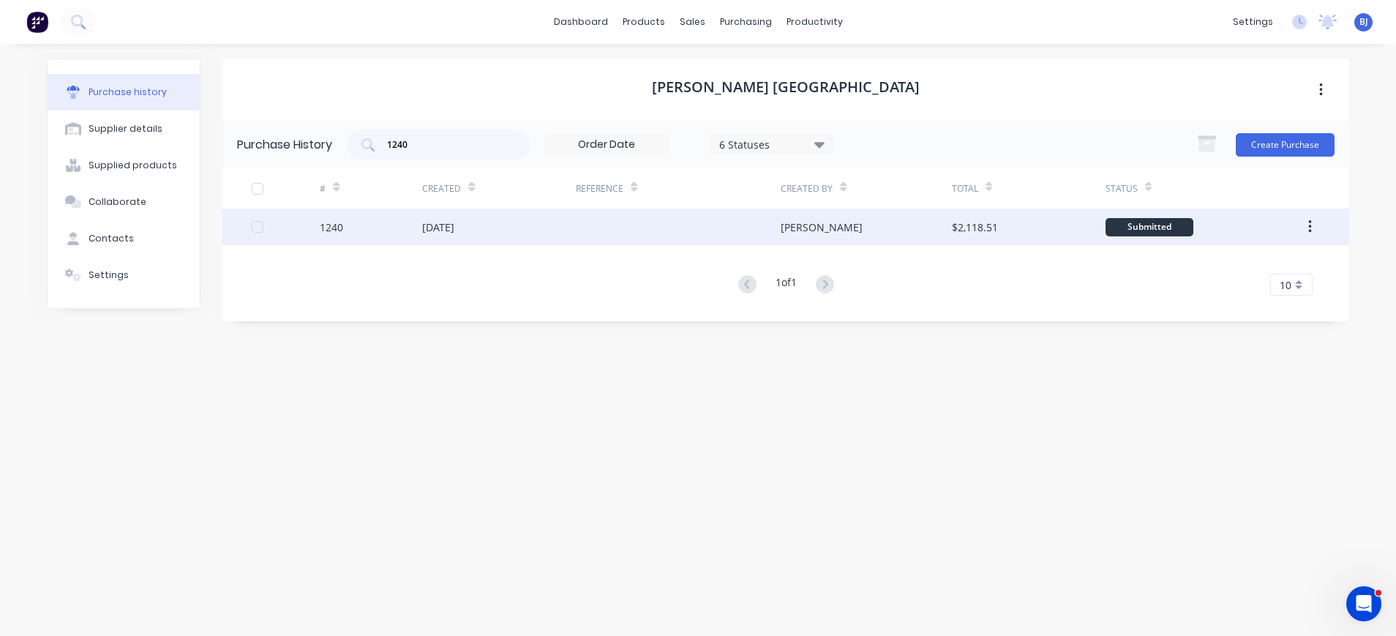
click at [454, 226] on div "[DATE]" at bounding box center [438, 227] width 32 height 15
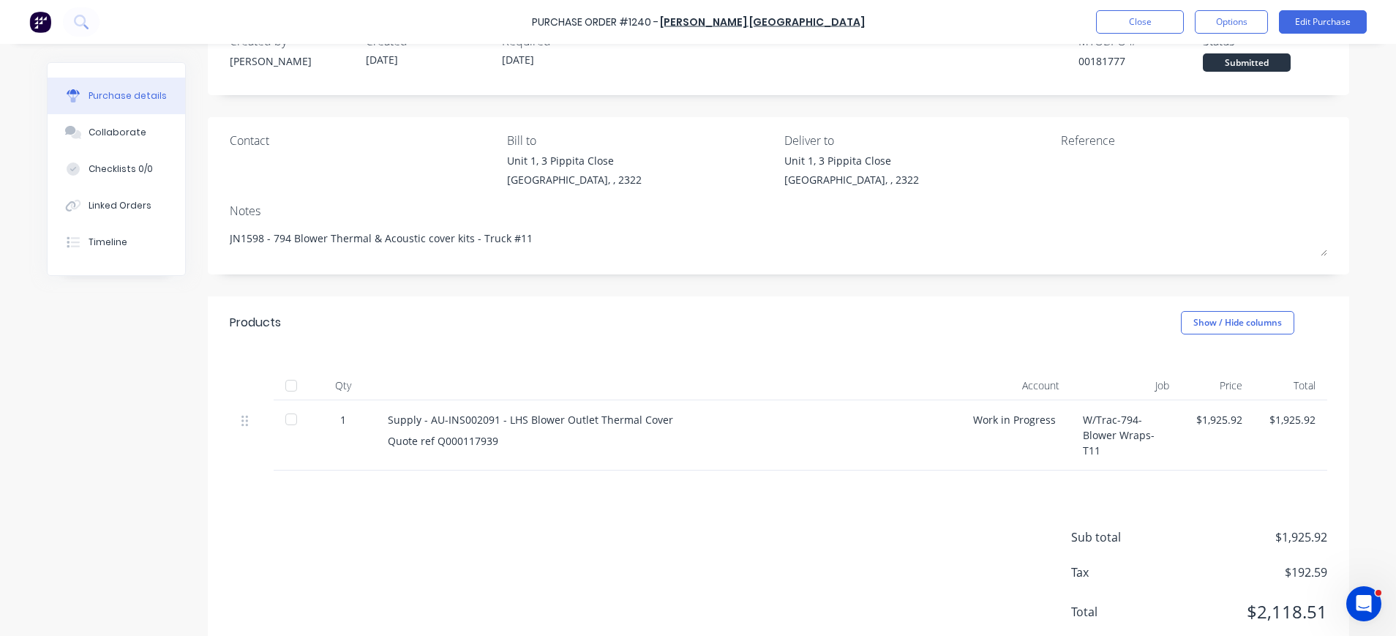
scroll to position [84, 0]
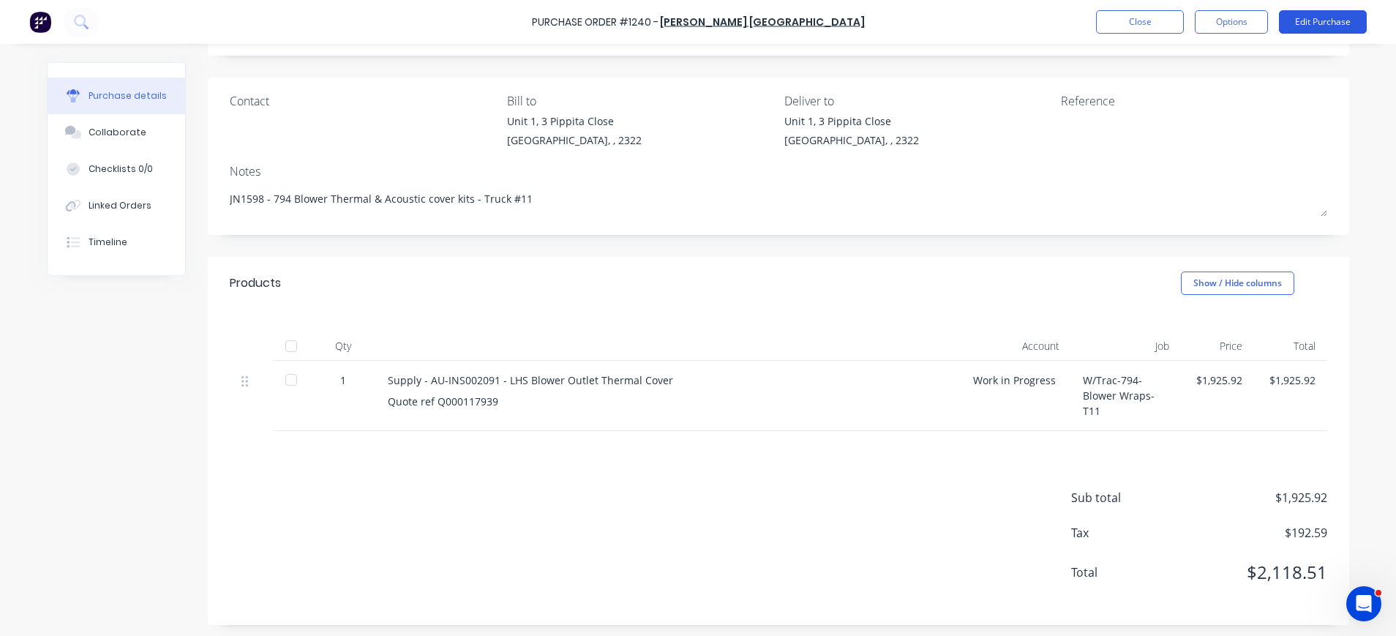
click at [1312, 20] on button "Edit Purchase" at bounding box center [1323, 21] width 88 height 23
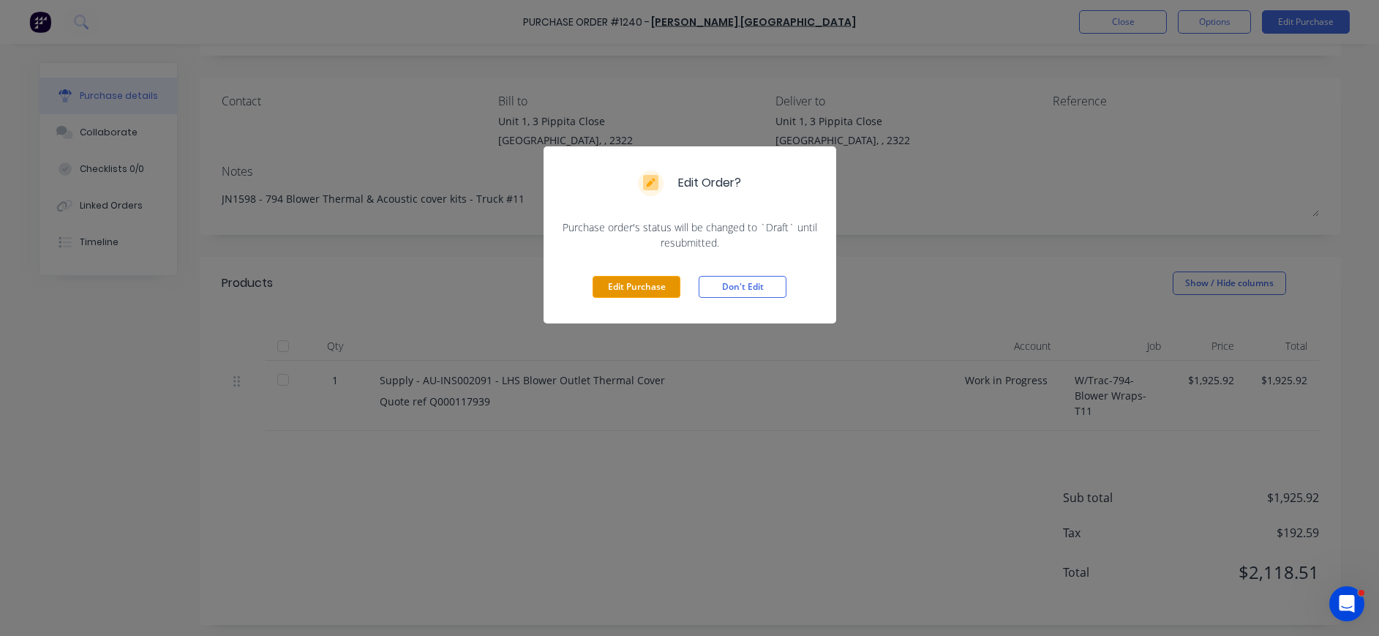
click at [649, 285] on button "Edit Purchase" at bounding box center [637, 287] width 88 height 22
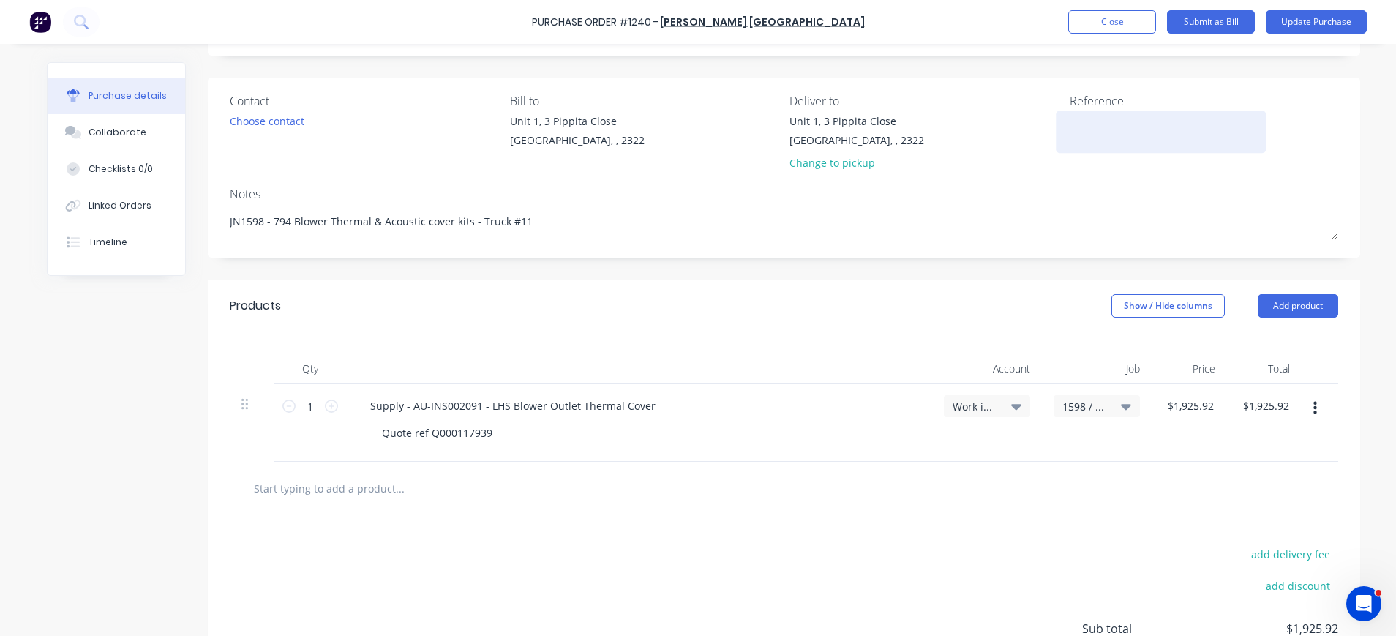
click at [1084, 128] on textarea at bounding box center [1161, 129] width 183 height 33
type textarea "x"
paste textarea "AU0000200387"
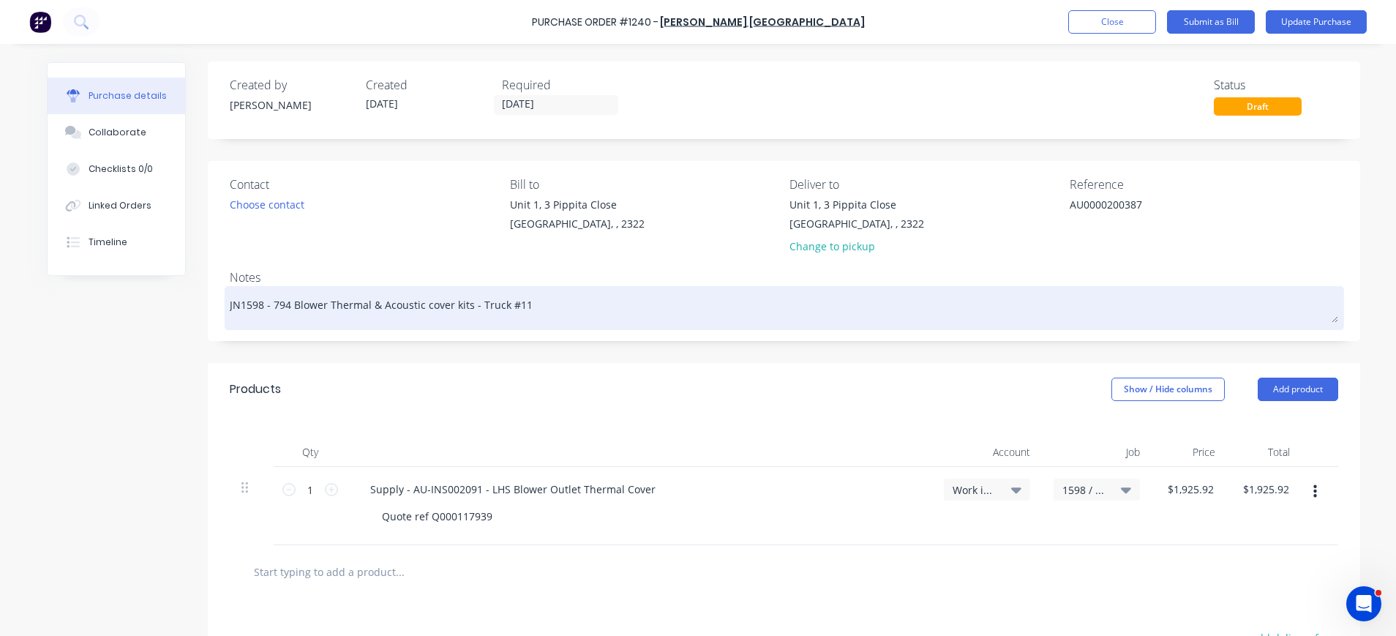
scroll to position [0, 0]
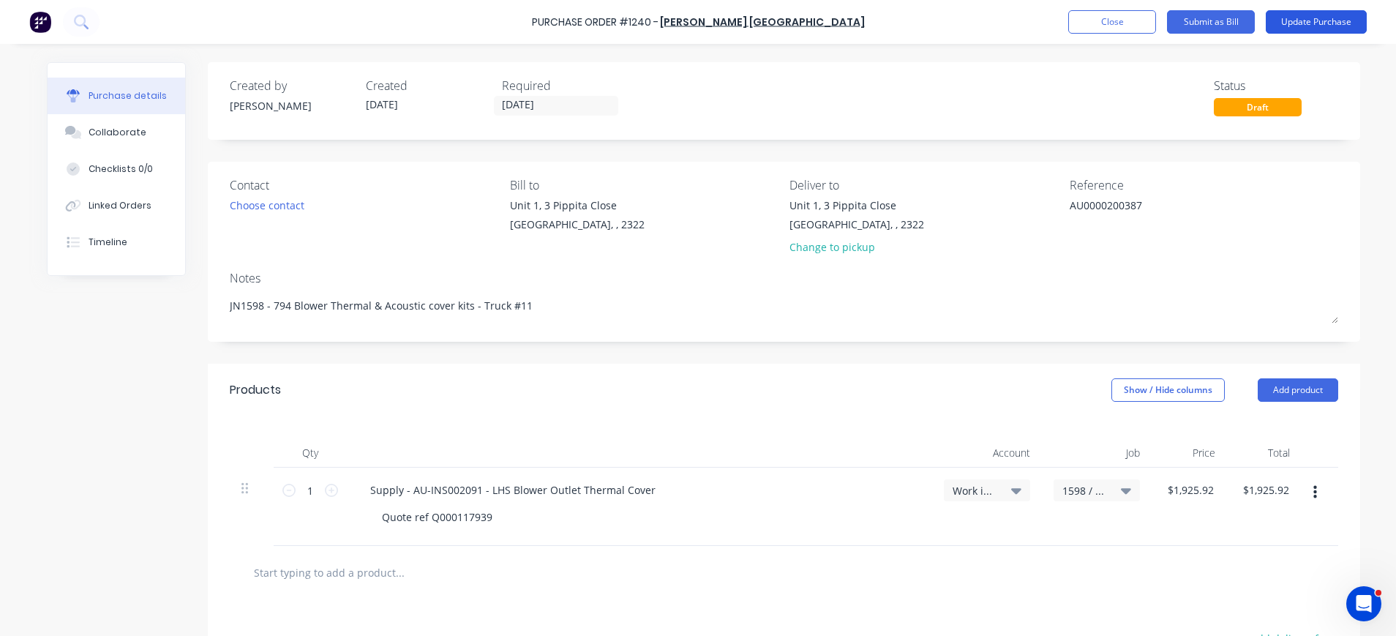
type textarea "AU0000200387"
type textarea "x"
type textarea "AU0000200387"
click at [1334, 20] on button "Update Purchase" at bounding box center [1316, 21] width 101 height 23
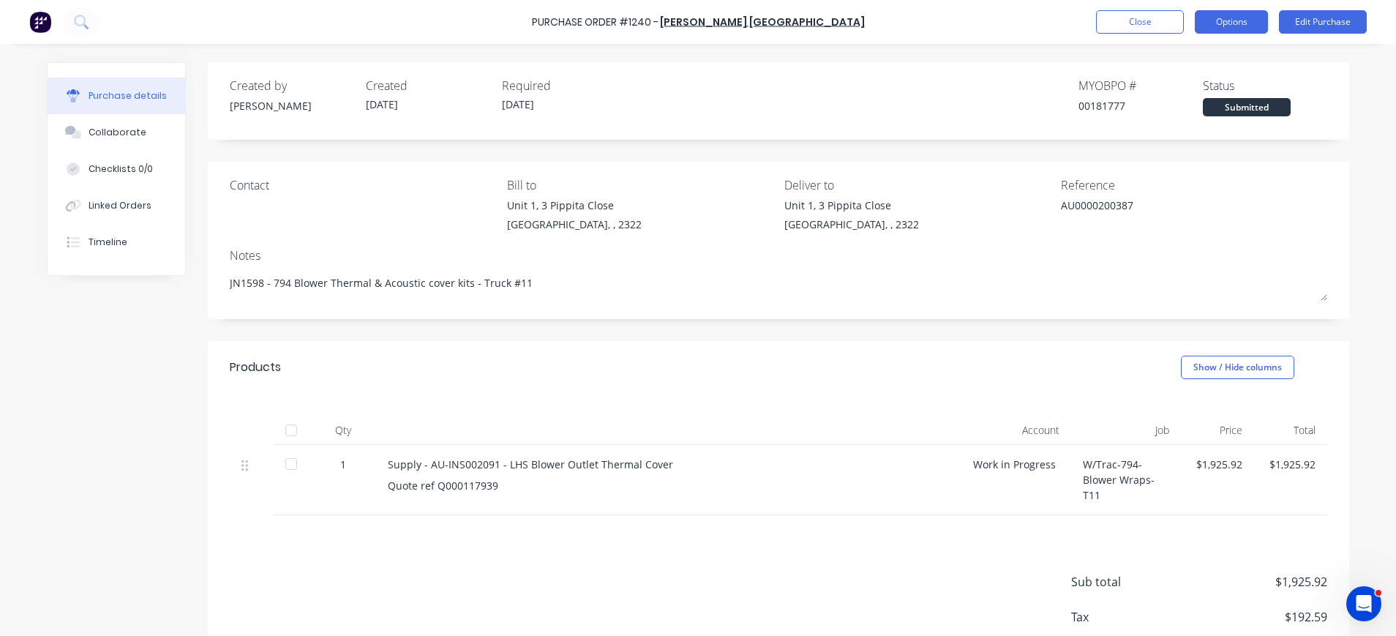
click at [1242, 22] on button "Options" at bounding box center [1231, 21] width 73 height 23
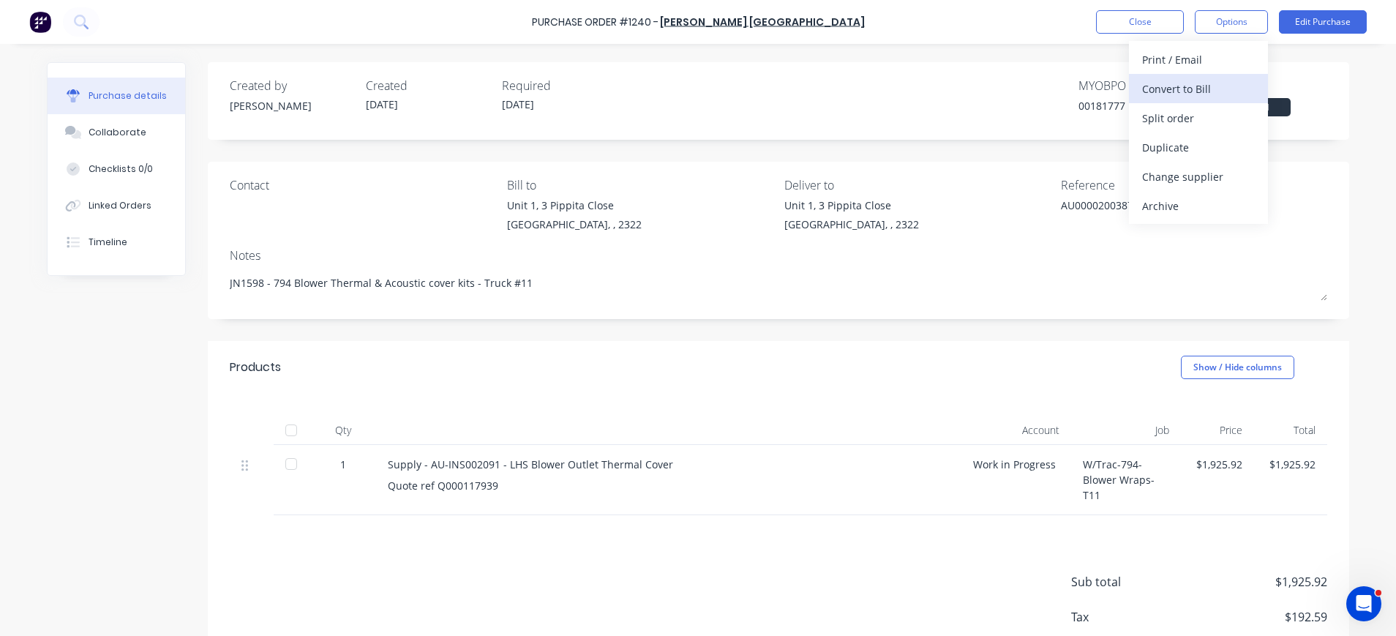
click at [1206, 89] on div "Convert to Bill" at bounding box center [1198, 88] width 113 height 21
type textarea "x"
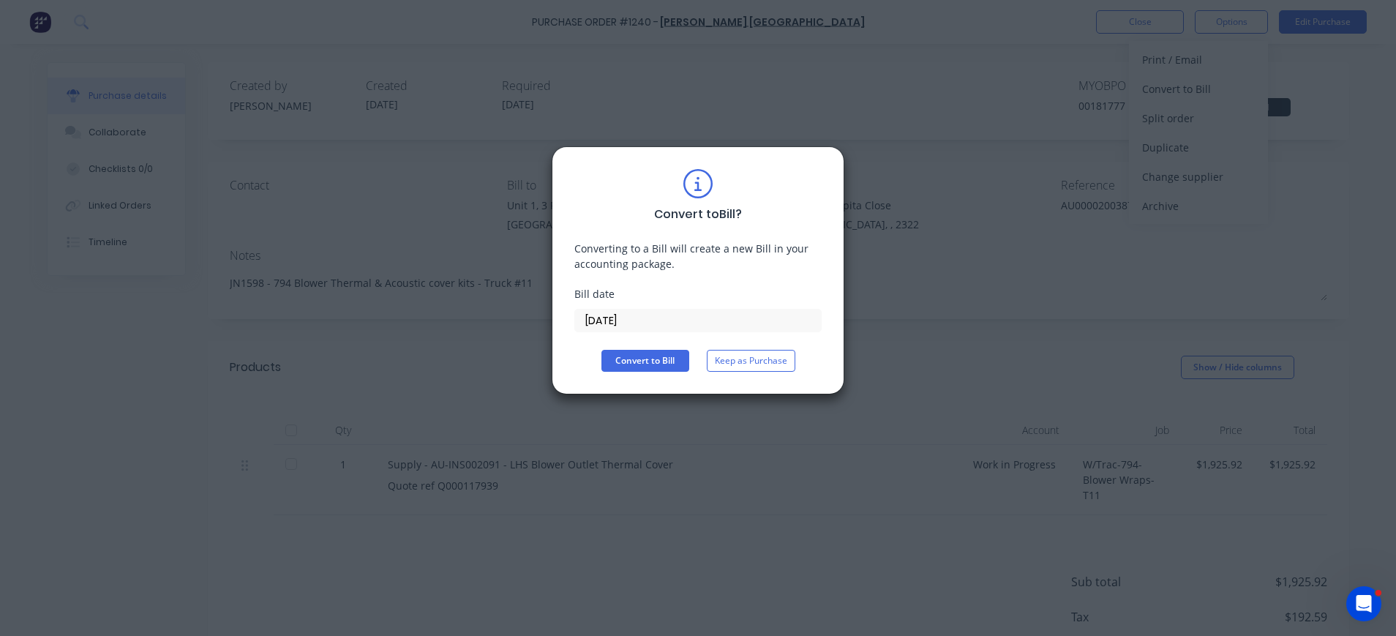
click at [607, 327] on input "[DATE]" at bounding box center [698, 321] width 246 height 22
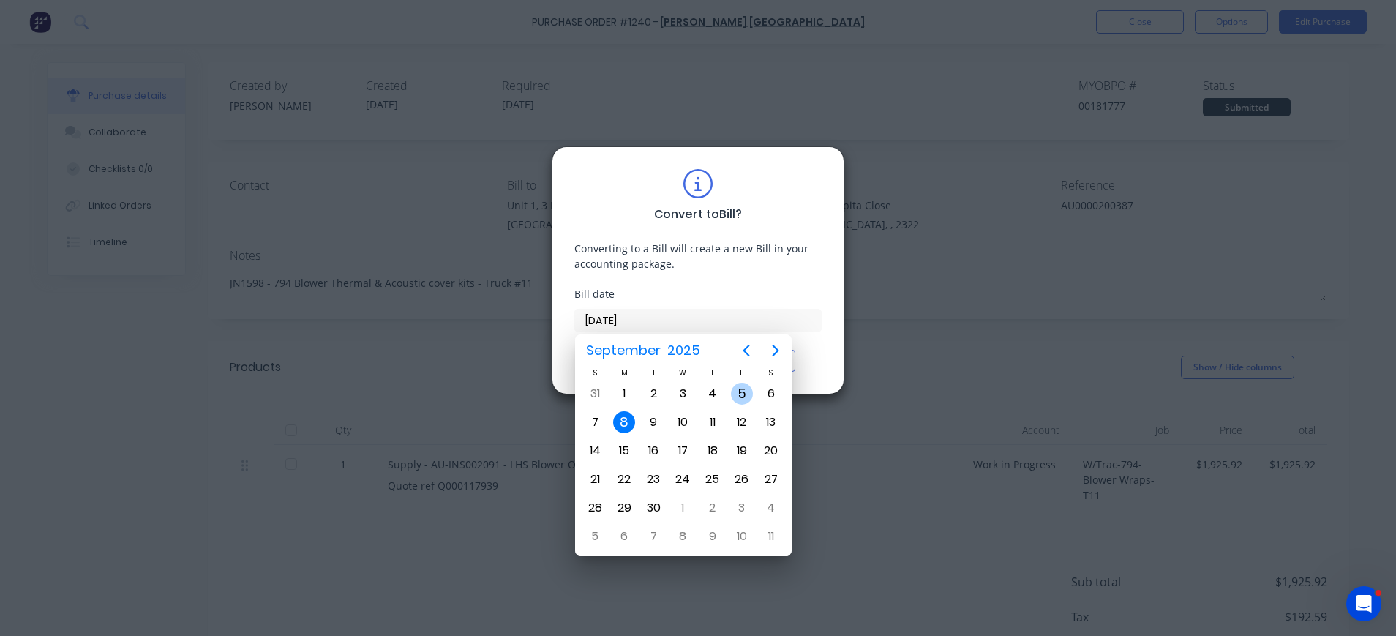
click at [743, 393] on div "5" at bounding box center [742, 394] width 22 height 22
type input "[DATE]"
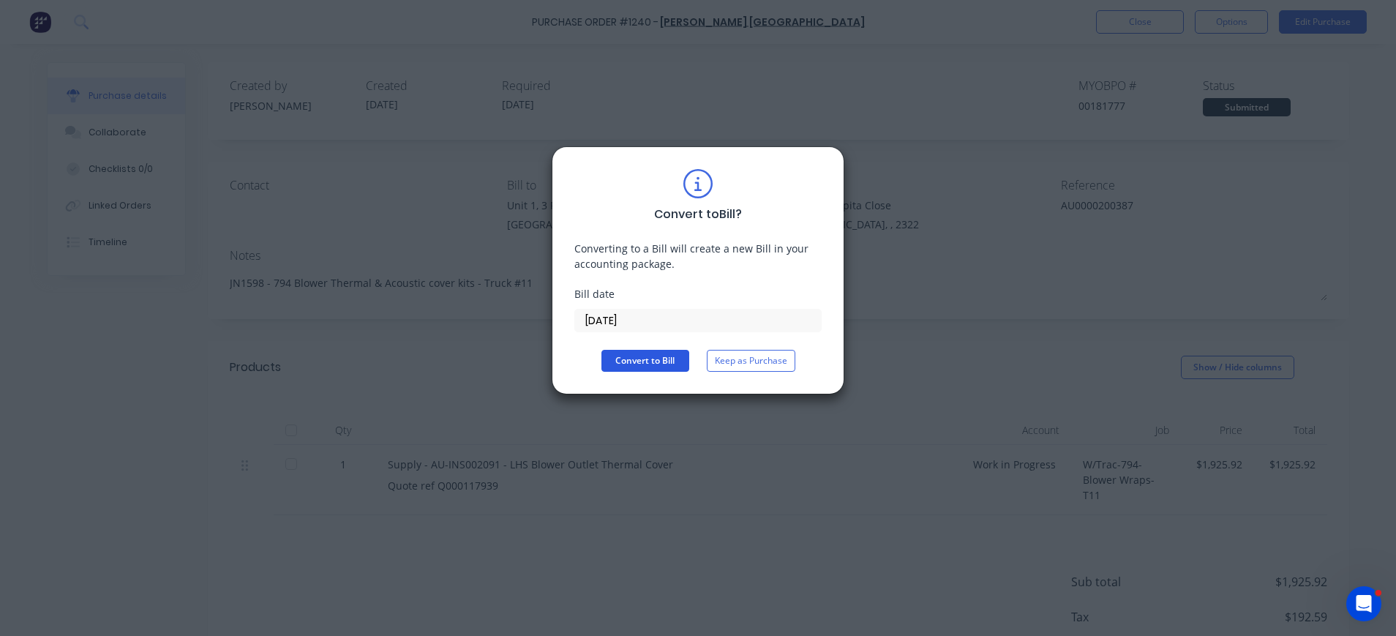
click at [631, 359] on button "Convert to Bill" at bounding box center [645, 361] width 88 height 22
type textarea "x"
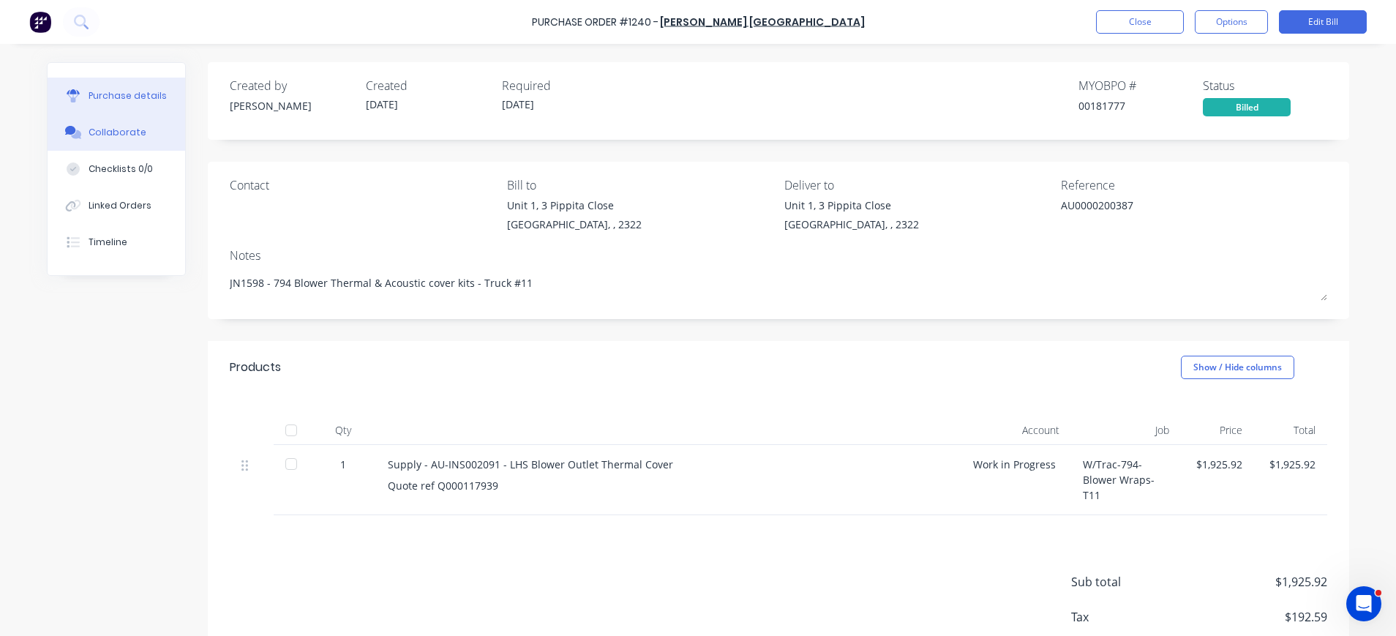
drag, startPoint x: 130, startPoint y: 138, endPoint x: 192, endPoint y: 139, distance: 61.5
click at [132, 138] on button "Collaborate" at bounding box center [117, 132] width 138 height 37
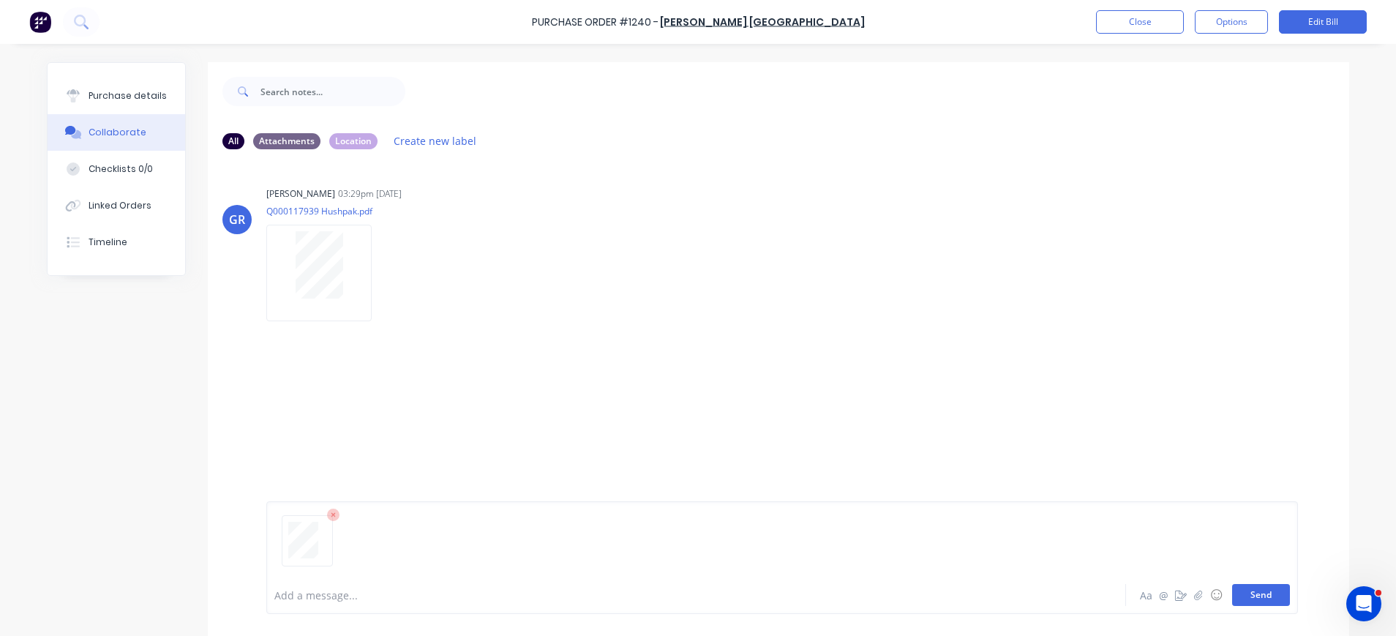
click at [1253, 598] on button "Send" at bounding box center [1261, 595] width 58 height 22
click at [1125, 26] on button "Close" at bounding box center [1140, 21] width 88 height 23
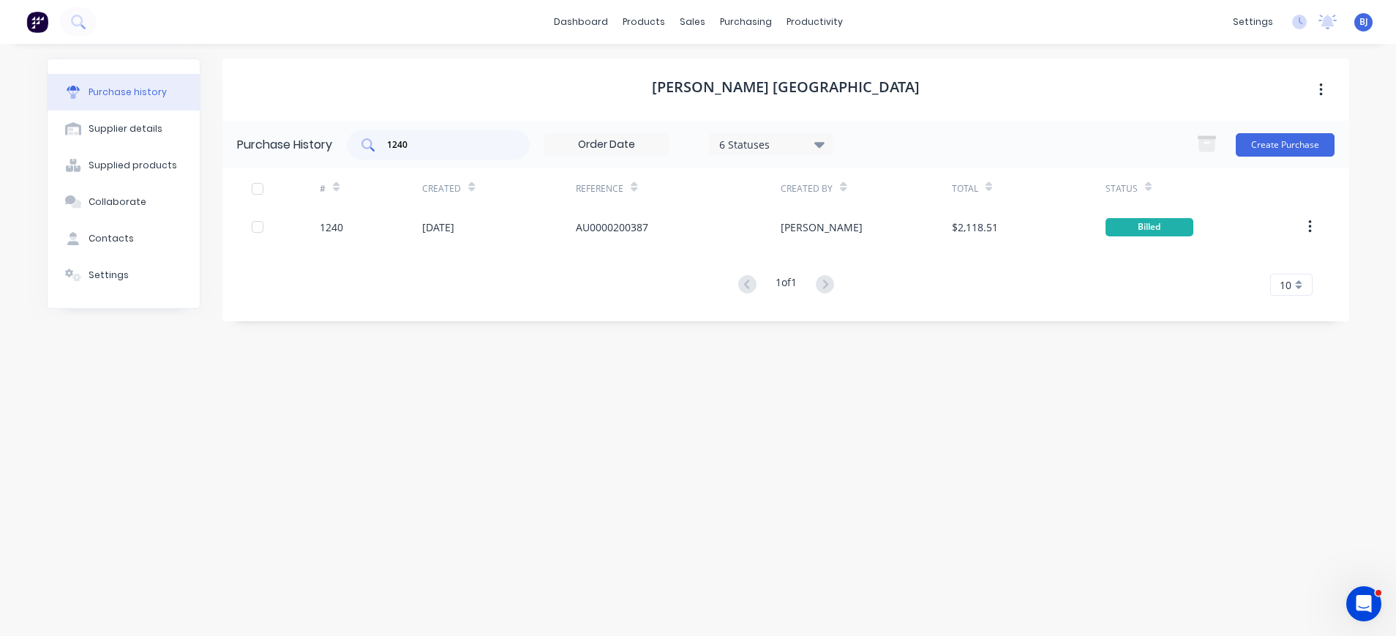
click at [461, 146] on input "1240" at bounding box center [446, 145] width 121 height 15
drag, startPoint x: 433, startPoint y: 139, endPoint x: 354, endPoint y: 137, distance: 79.1
click at [354, 137] on div "1240" at bounding box center [438, 144] width 183 height 29
type input "1234"
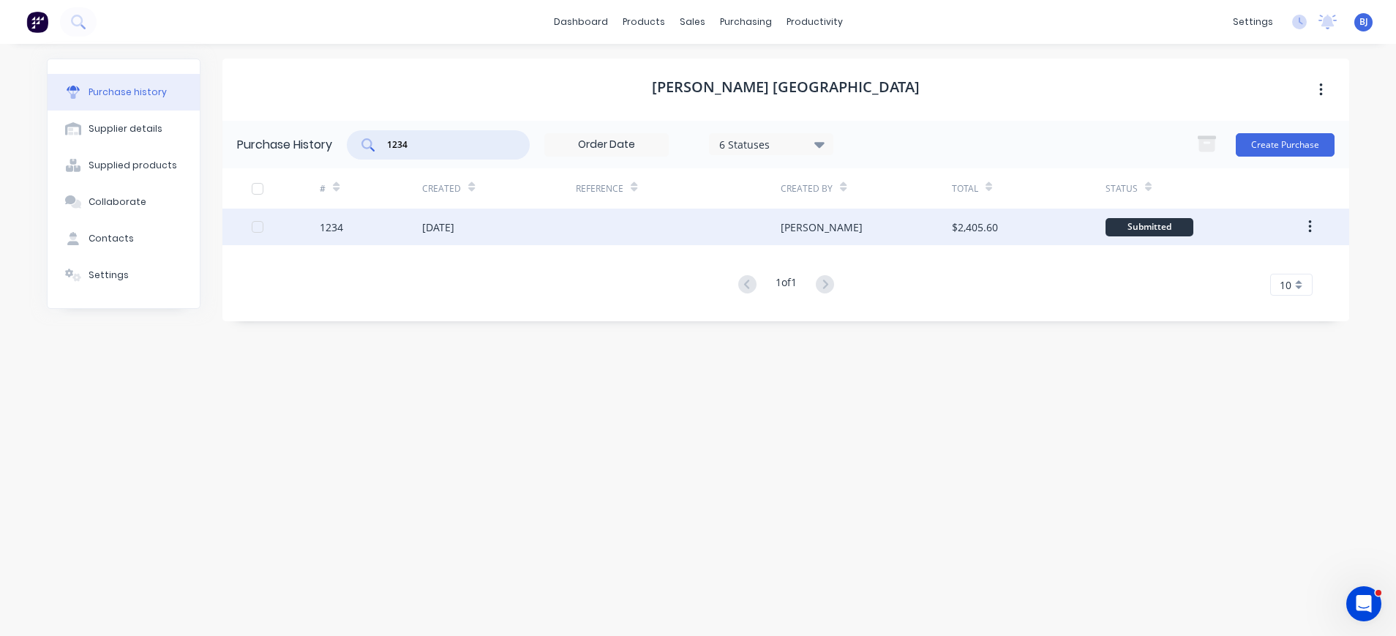
click at [441, 229] on div "[DATE]" at bounding box center [438, 227] width 32 height 15
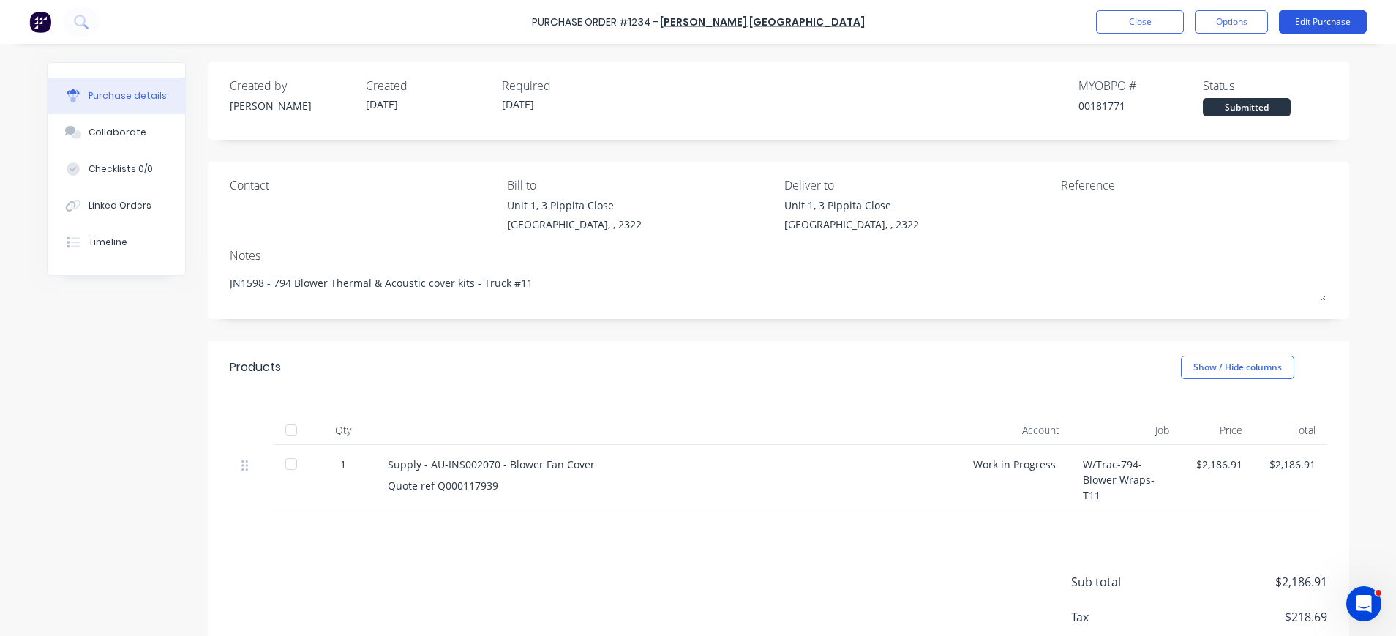
click at [1283, 27] on button "Edit Purchase" at bounding box center [1323, 21] width 88 height 23
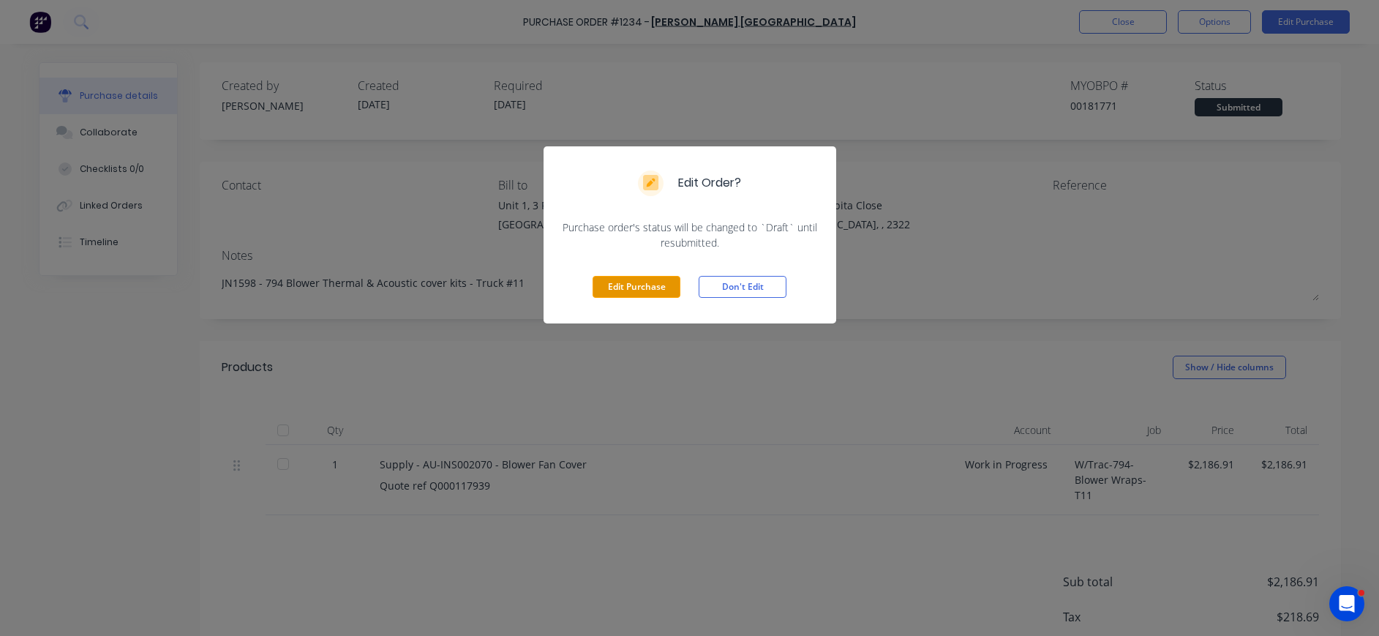
click at [654, 290] on button "Edit Purchase" at bounding box center [637, 287] width 88 height 22
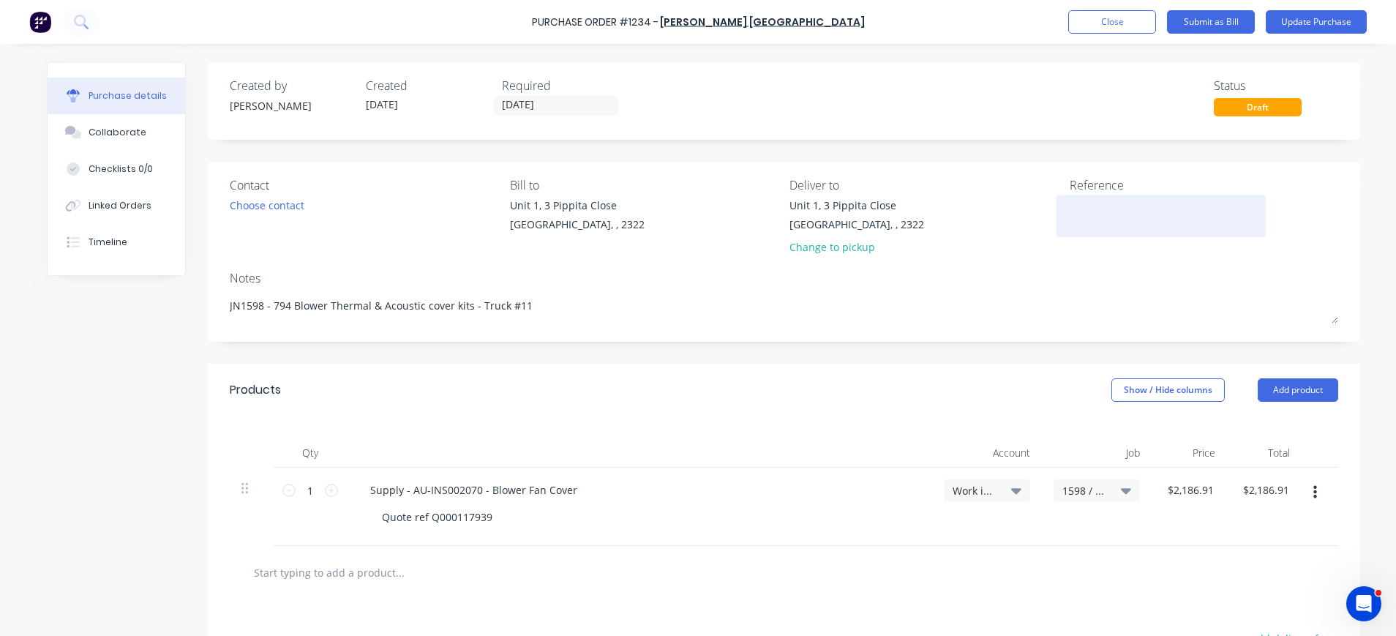
click at [1070, 206] on textarea at bounding box center [1161, 214] width 183 height 33
paste textarea "AU0000200381"
type textarea "x"
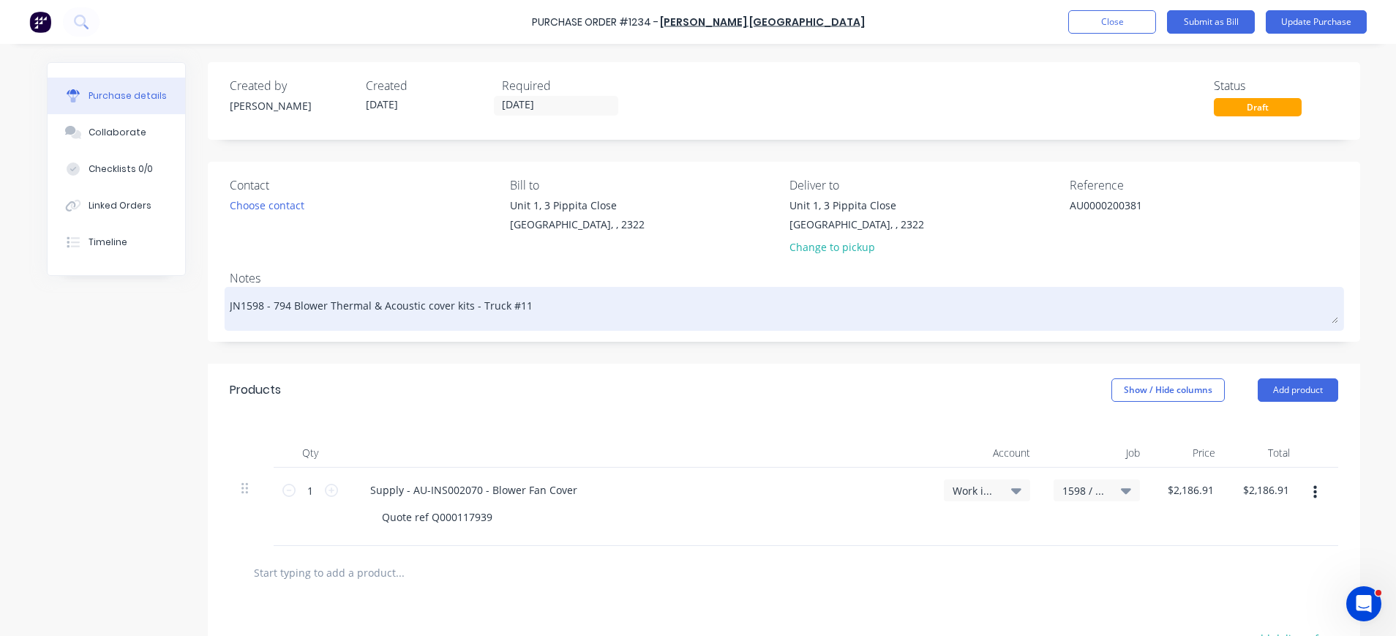
type textarea "AU0000200381"
type textarea "x"
type textarea "AU0000200381"
click at [1139, 290] on div "JN1598 - 794 Blower Thermal & Acoustic cover kits - Truck #11" at bounding box center [784, 308] width 1109 height 37
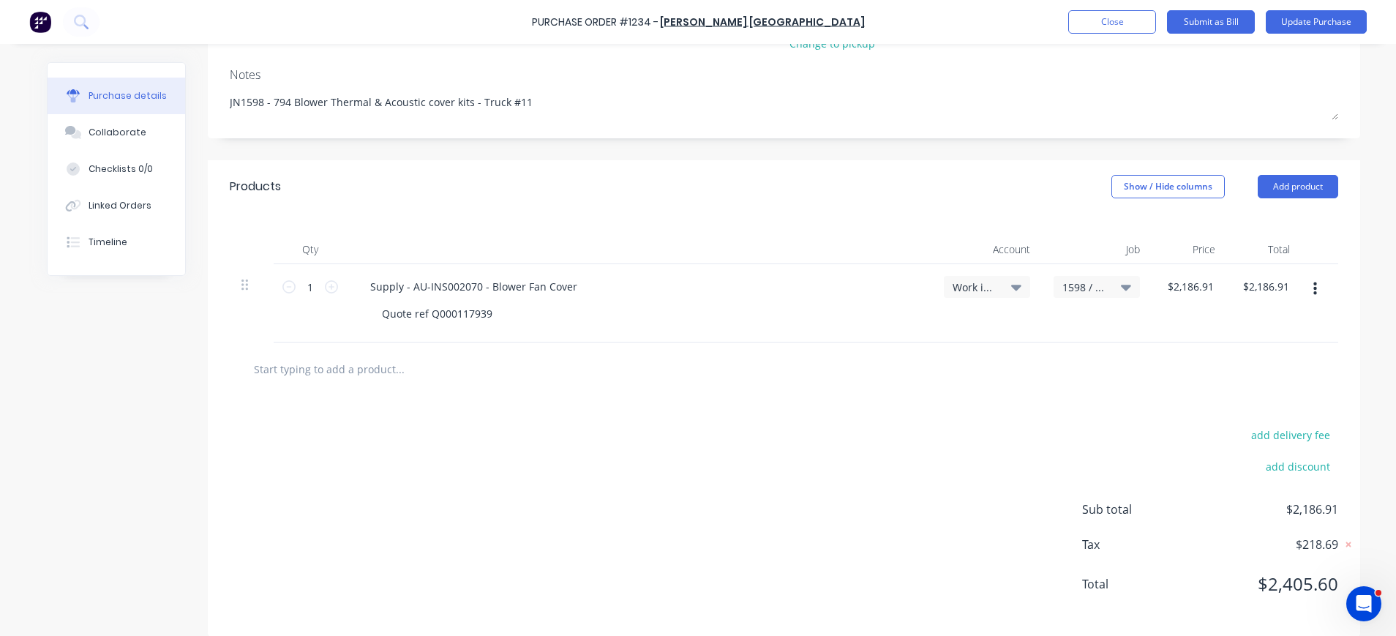
scroll to position [219, 0]
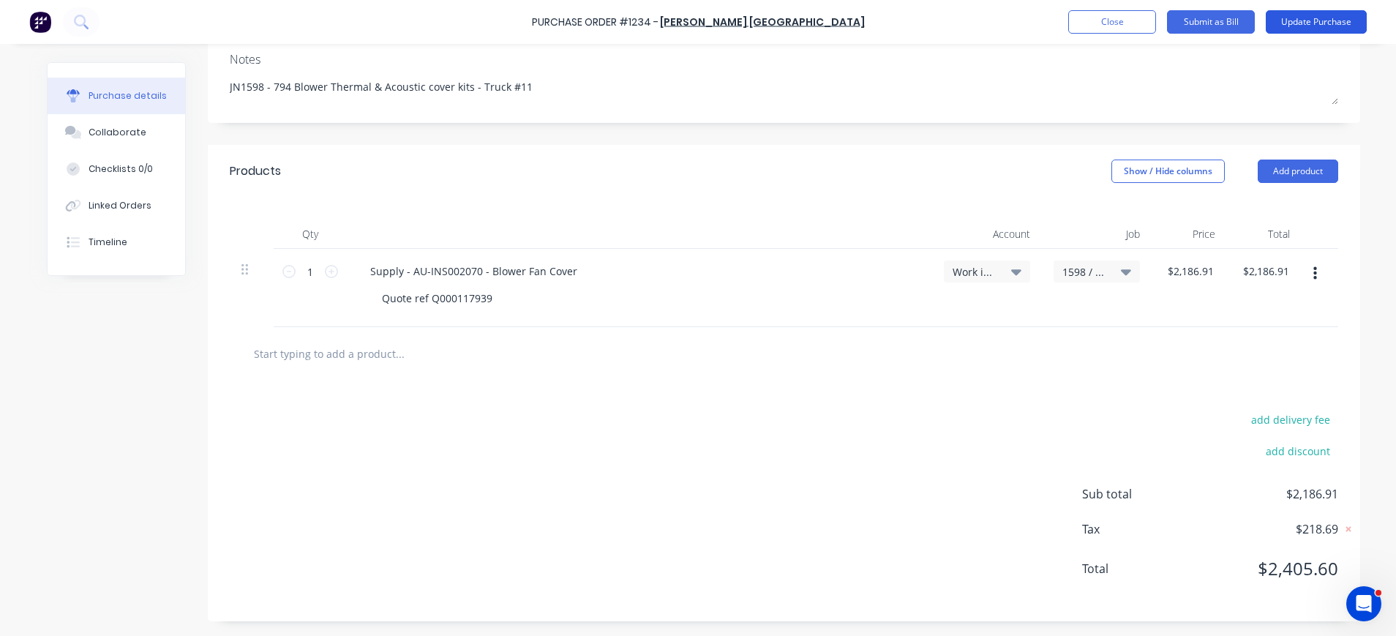
click at [1330, 25] on button "Update Purchase" at bounding box center [1316, 21] width 101 height 23
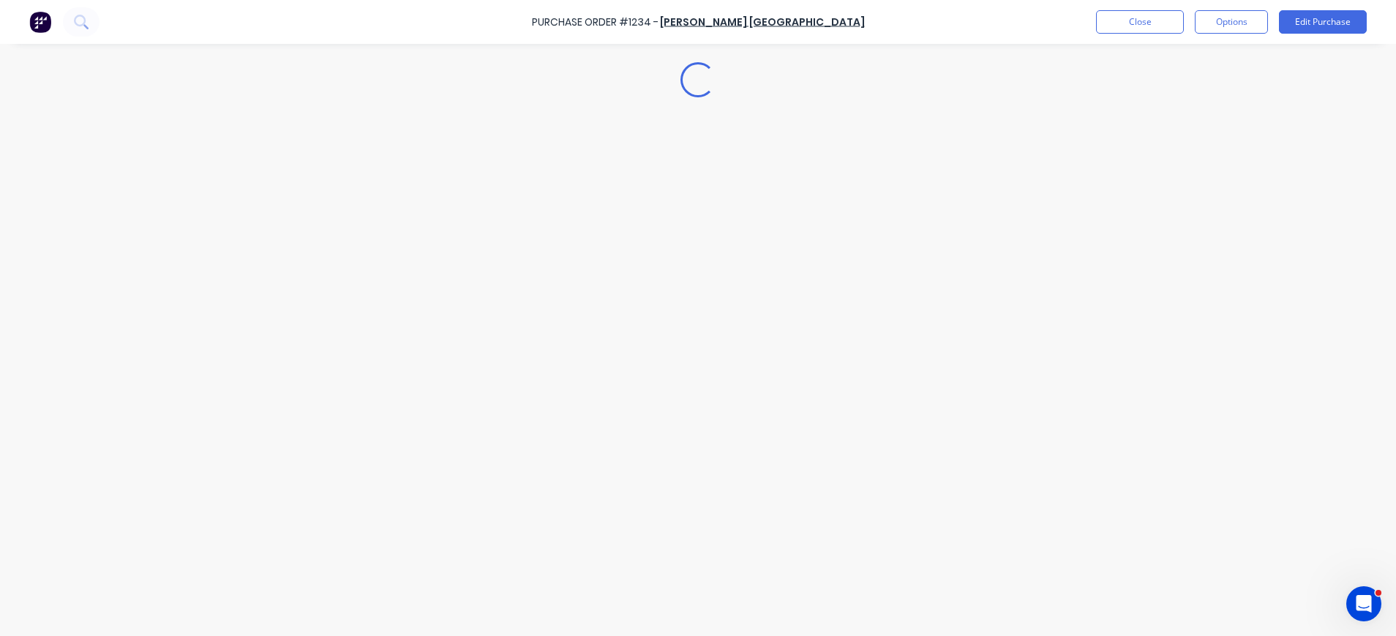
scroll to position [0, 0]
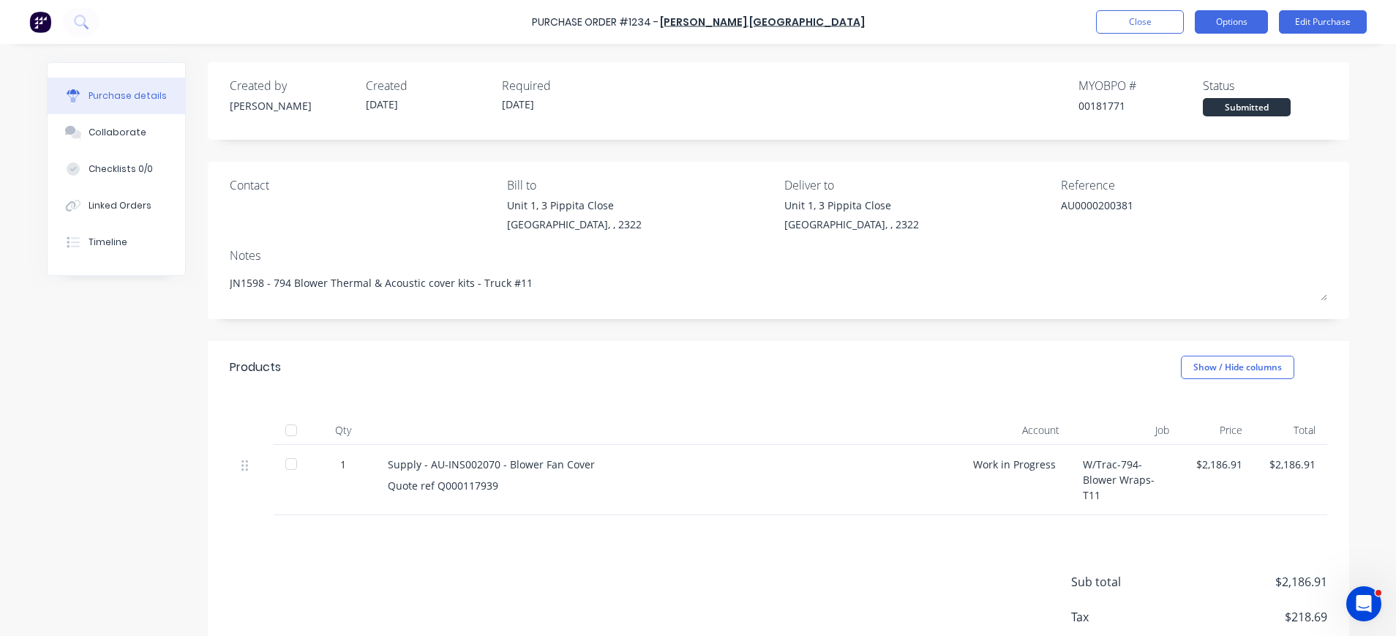
click at [1221, 23] on button "Options" at bounding box center [1231, 21] width 73 height 23
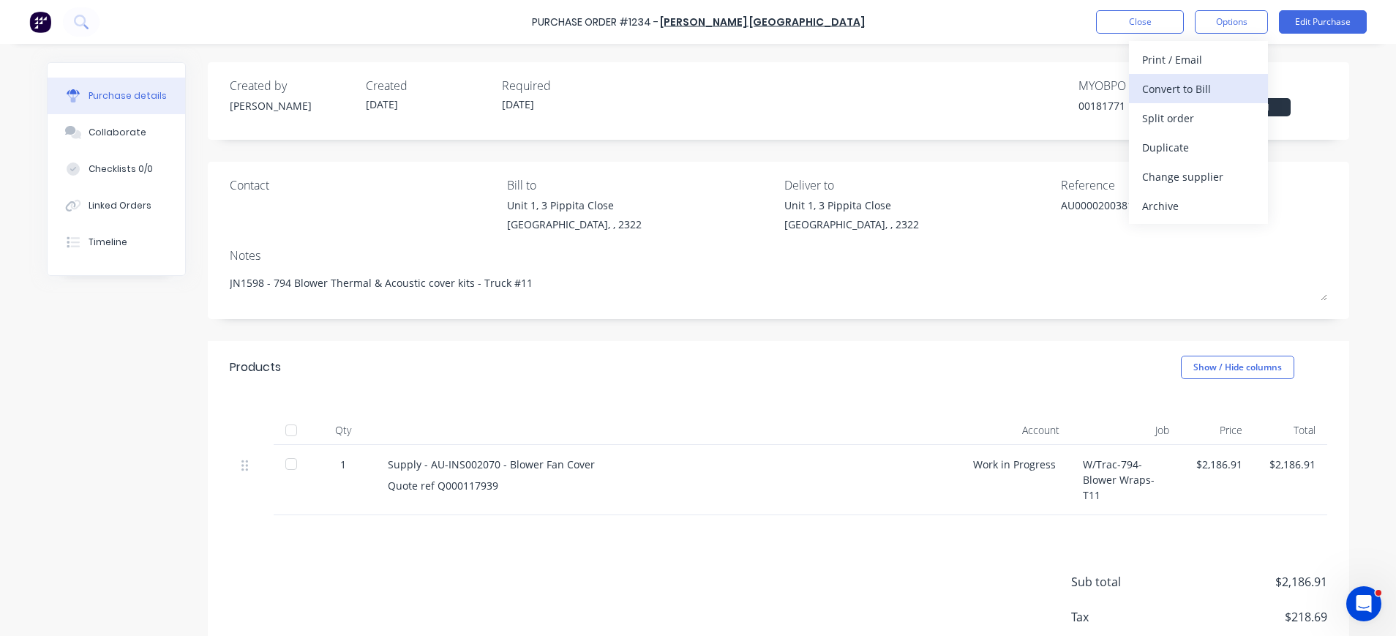
click at [1177, 90] on div "Convert to Bill" at bounding box center [1198, 88] width 113 height 21
type textarea "x"
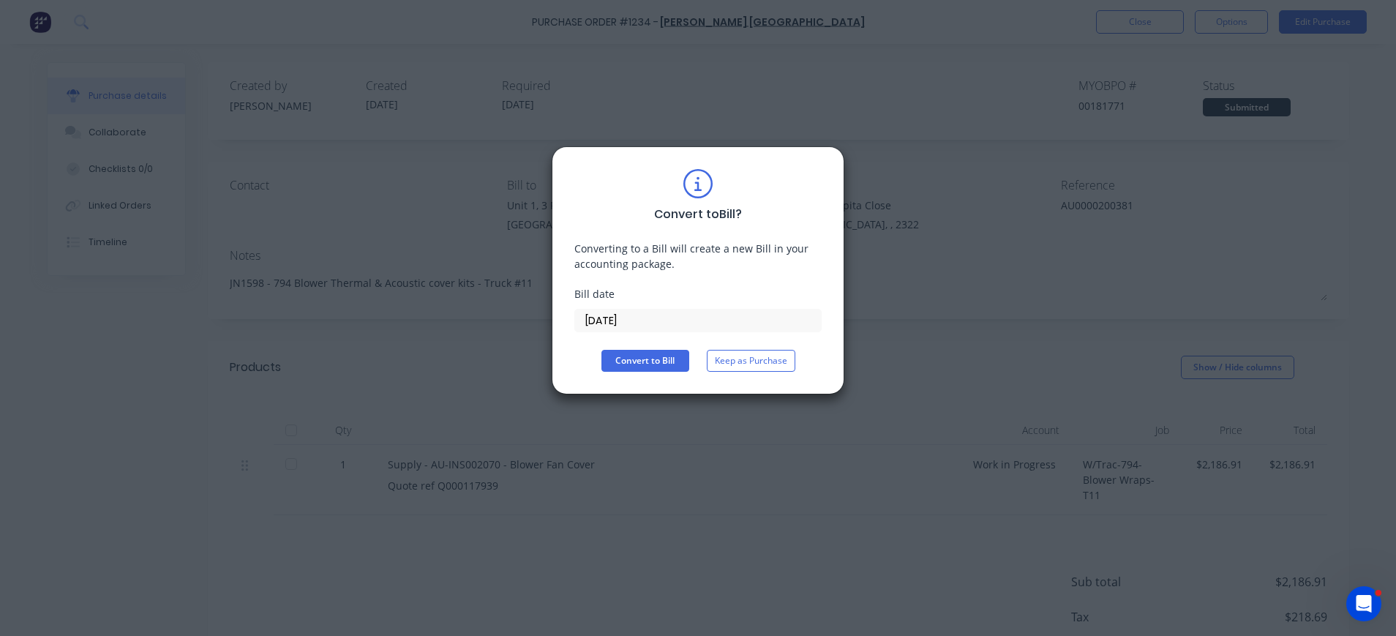
drag, startPoint x: 615, startPoint y: 312, endPoint x: 630, endPoint y: 325, distance: 20.2
click at [618, 315] on input "[DATE]" at bounding box center [698, 321] width 246 height 22
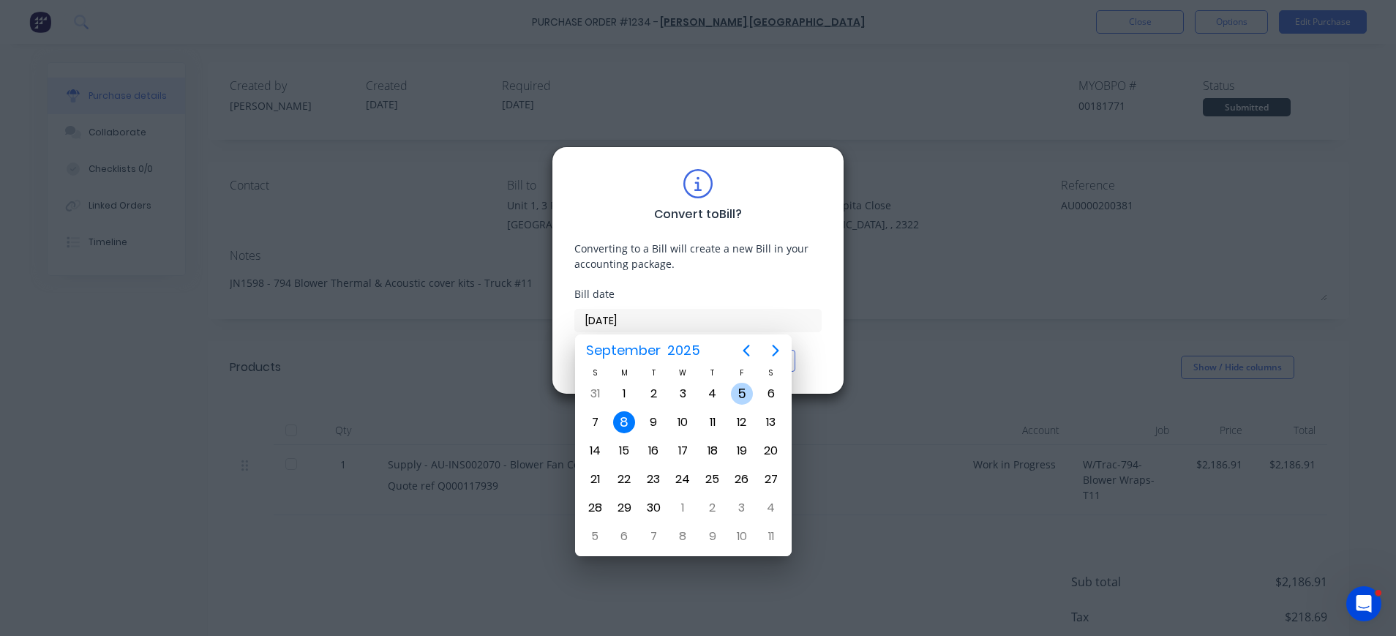
click at [744, 390] on div "5" at bounding box center [742, 394] width 22 height 22
type input "[DATE]"
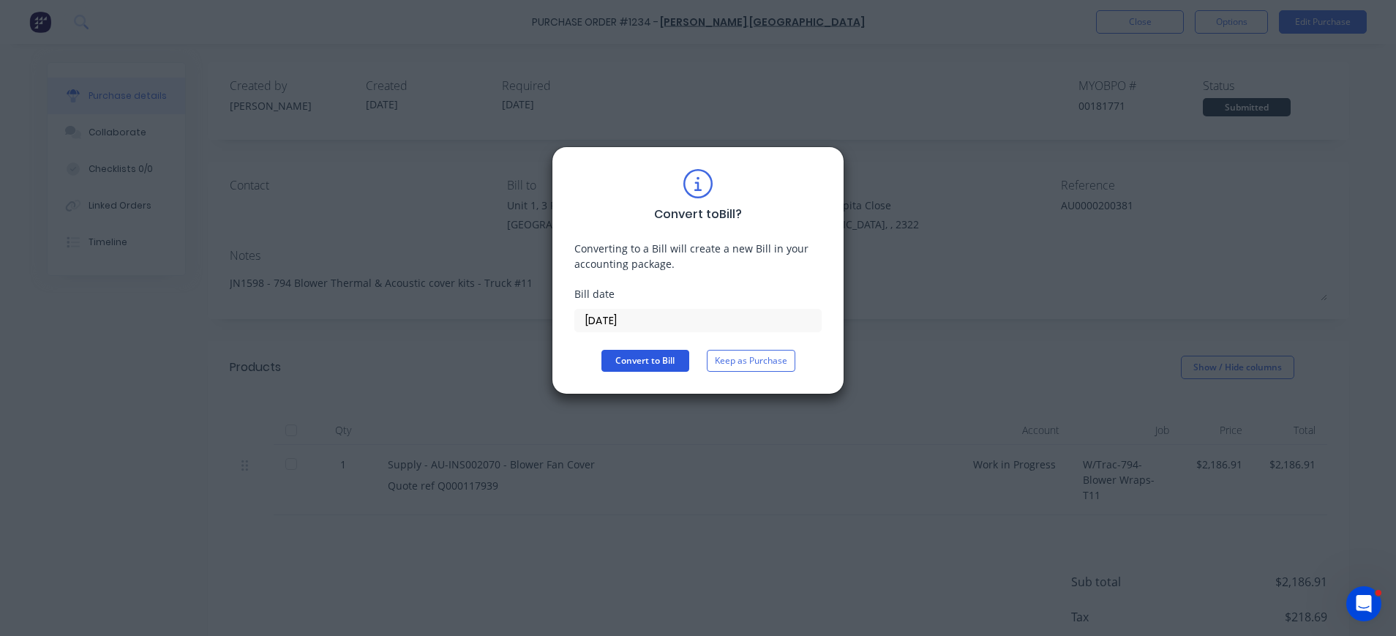
click at [658, 361] on button "Convert to Bill" at bounding box center [645, 361] width 88 height 22
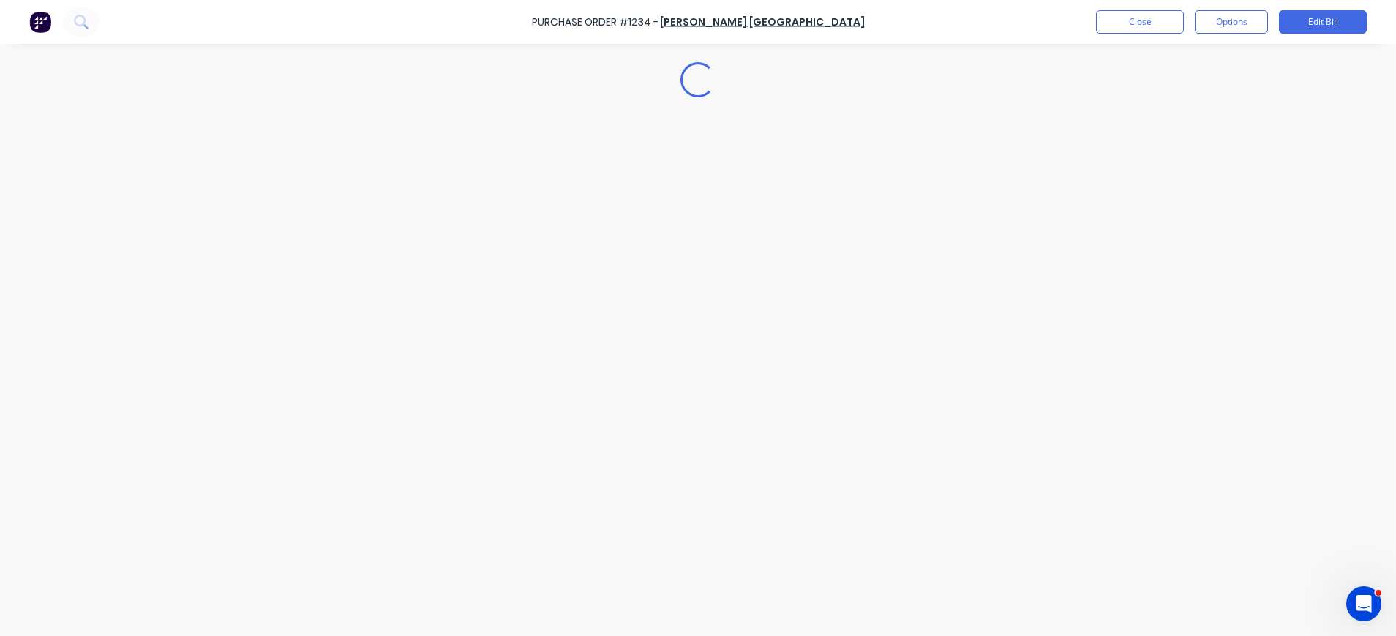
type textarea "x"
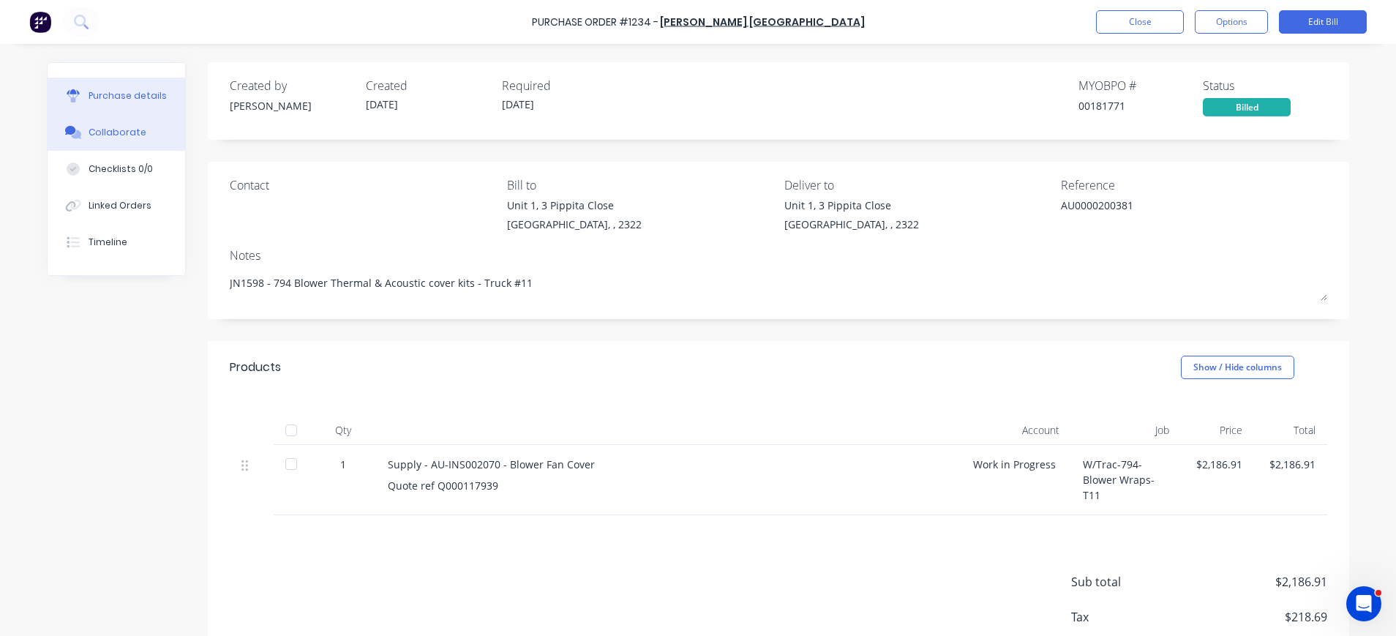
drag, startPoint x: 96, startPoint y: 127, endPoint x: 233, endPoint y: 121, distance: 137.0
click at [97, 127] on div "Collaborate" at bounding box center [118, 132] width 58 height 13
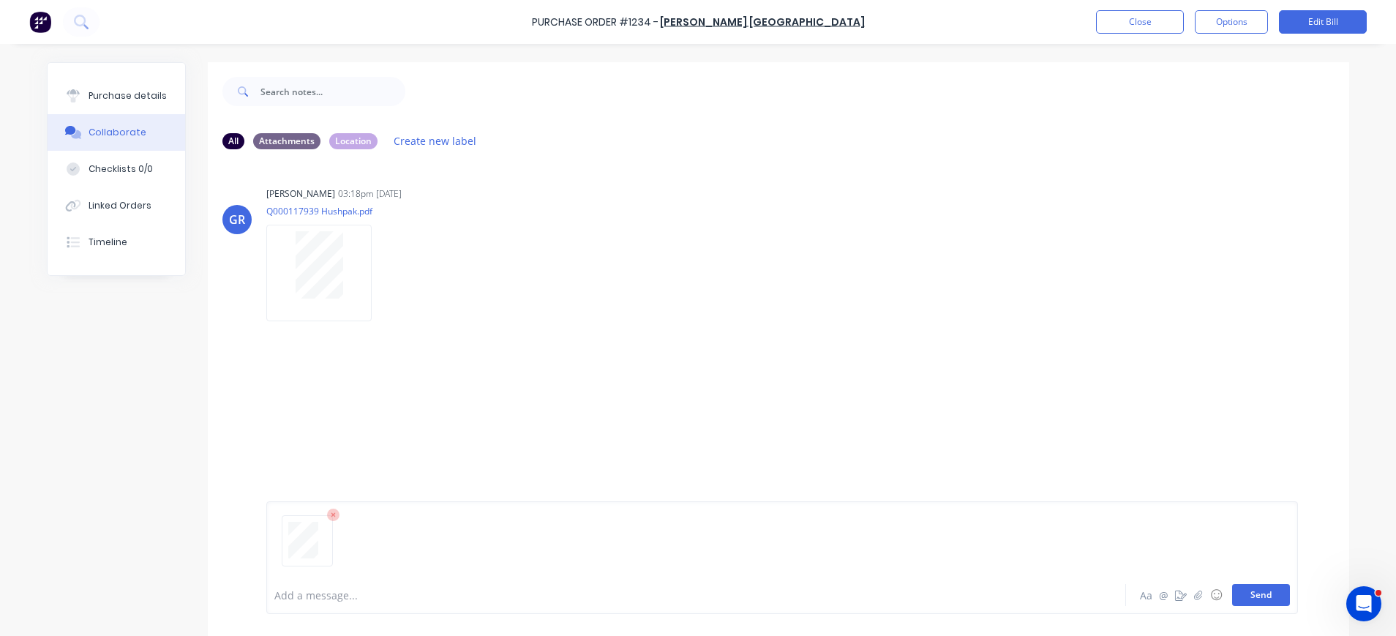
click at [1264, 596] on button "Send" at bounding box center [1261, 595] width 58 height 22
click at [1122, 22] on button "Close" at bounding box center [1140, 21] width 88 height 23
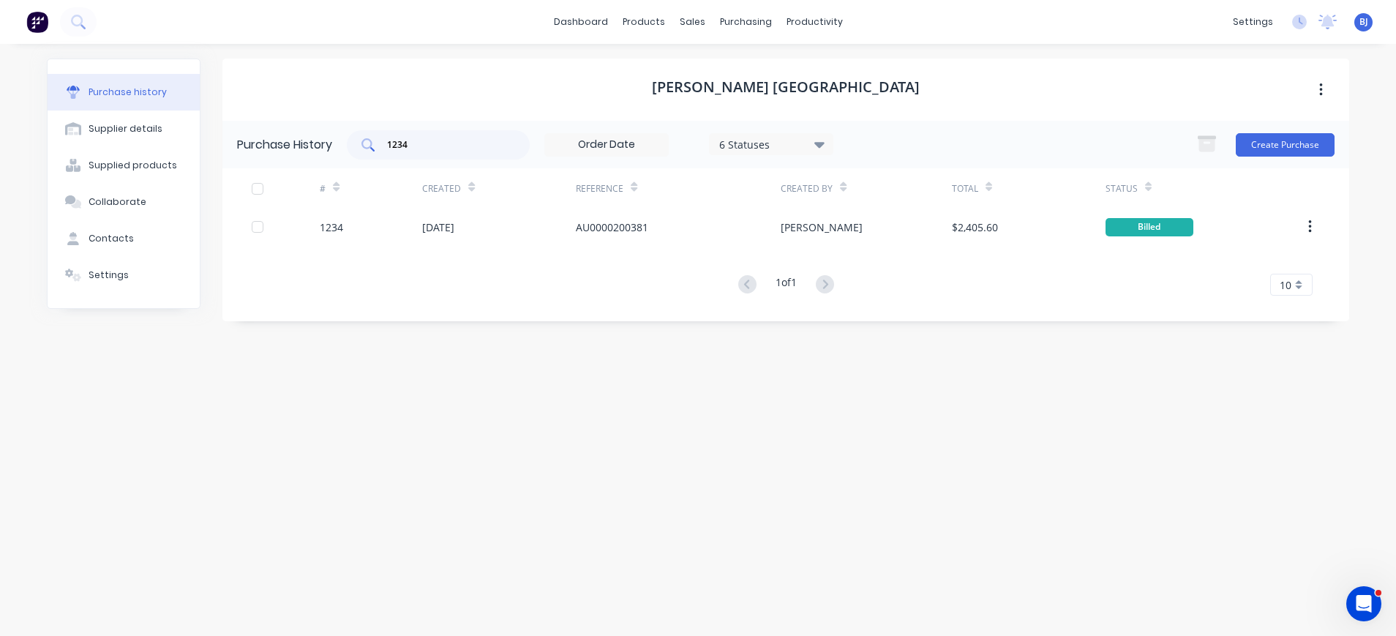
click at [472, 138] on input "1234" at bounding box center [446, 145] width 121 height 15
drag, startPoint x: 450, startPoint y: 138, endPoint x: 380, endPoint y: 143, distance: 70.4
click at [378, 144] on div "1234" at bounding box center [438, 144] width 183 height 29
type input "1235"
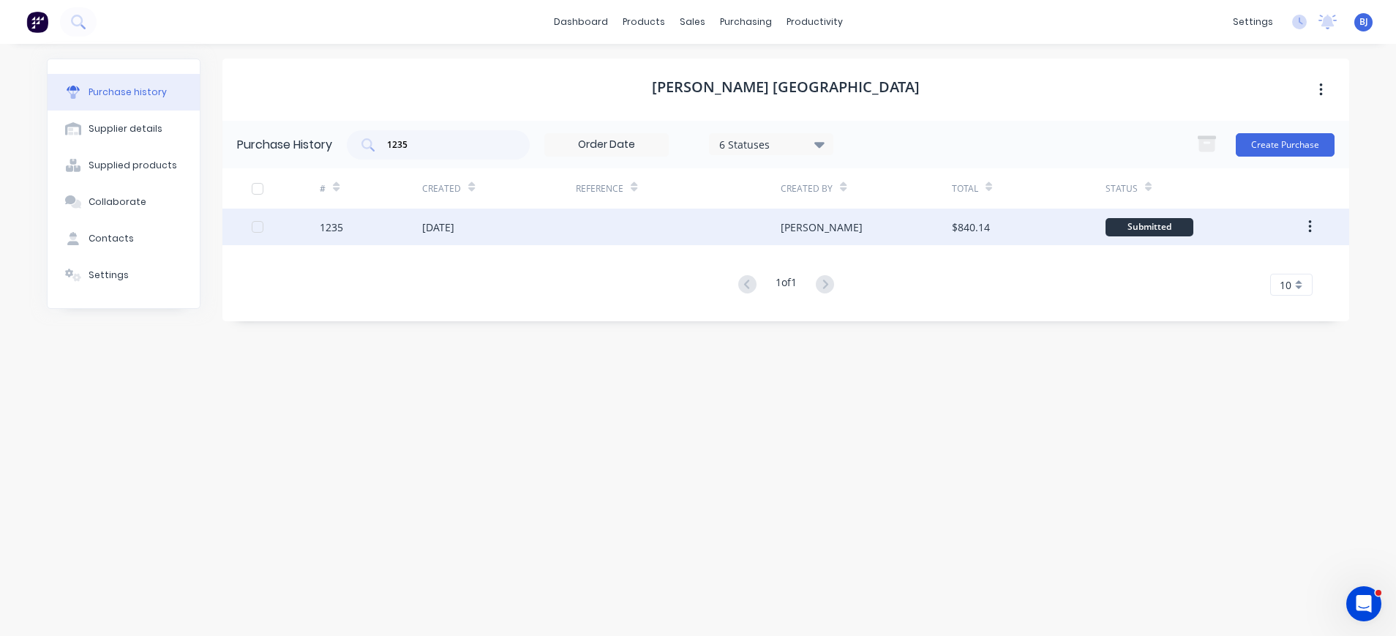
click at [454, 222] on div "[DATE]" at bounding box center [438, 227] width 32 height 15
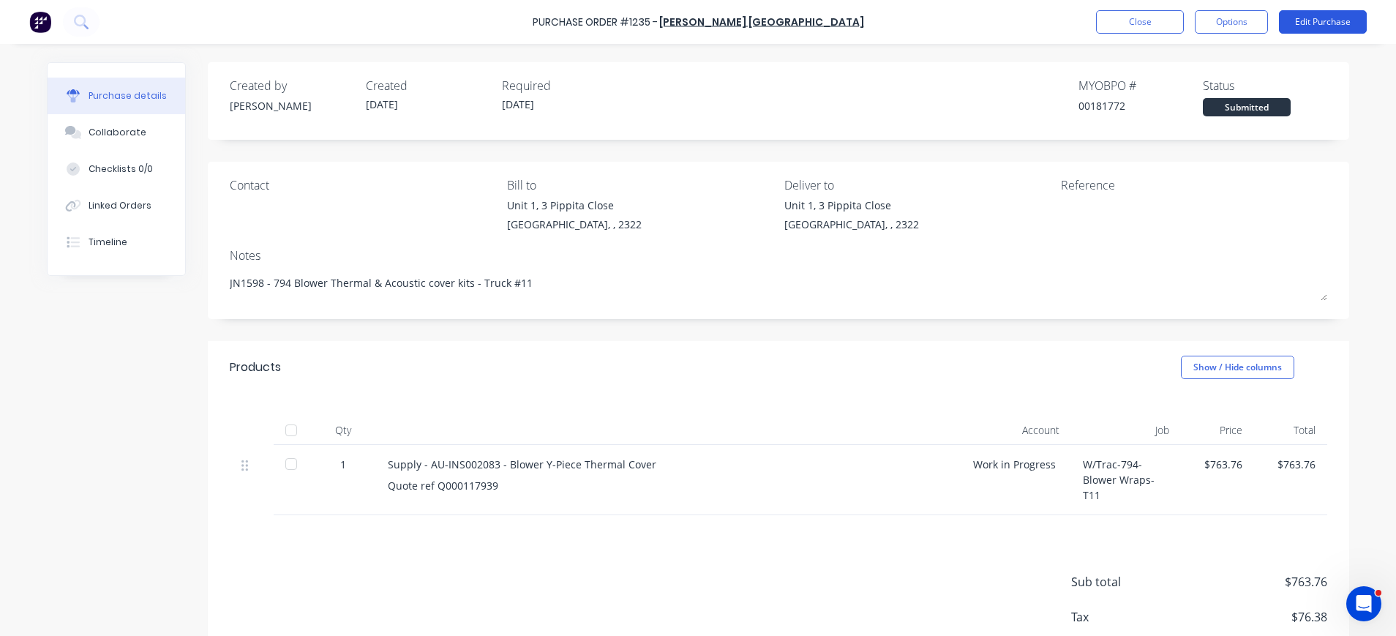
click at [1313, 24] on button "Edit Purchase" at bounding box center [1323, 21] width 88 height 23
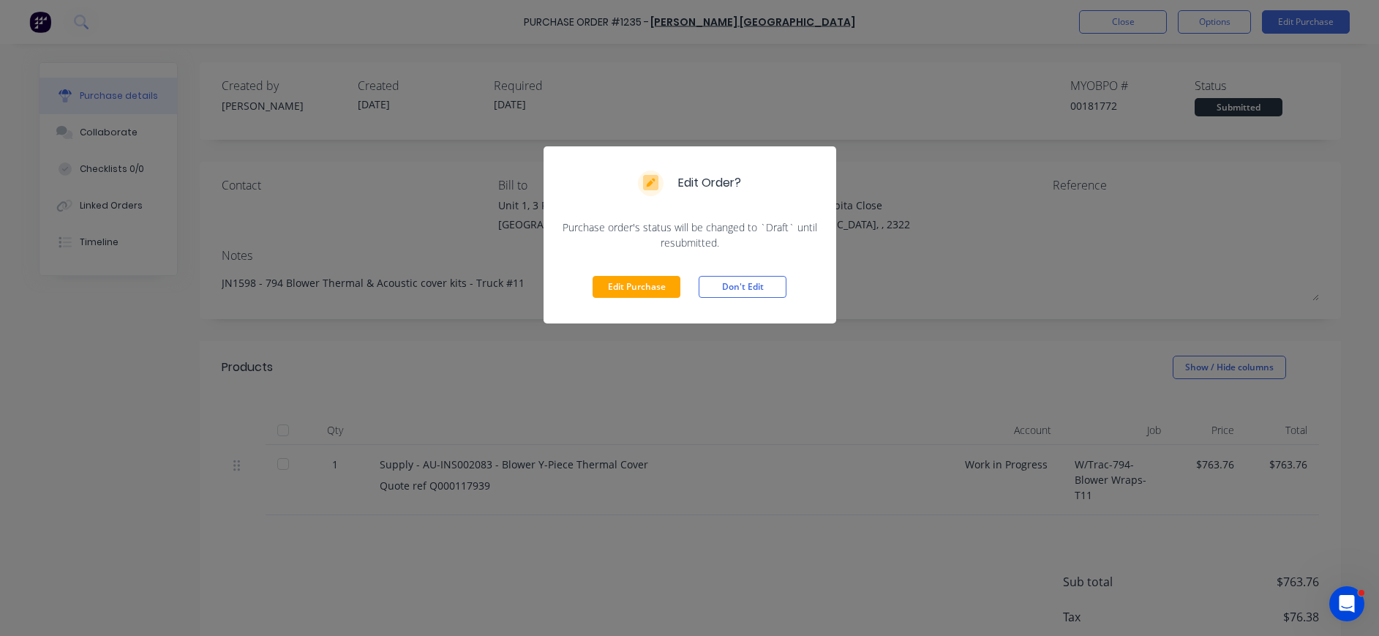
drag, startPoint x: 631, startPoint y: 282, endPoint x: 955, endPoint y: 282, distance: 324.2
click at [644, 284] on button "Edit Purchase" at bounding box center [637, 287] width 88 height 22
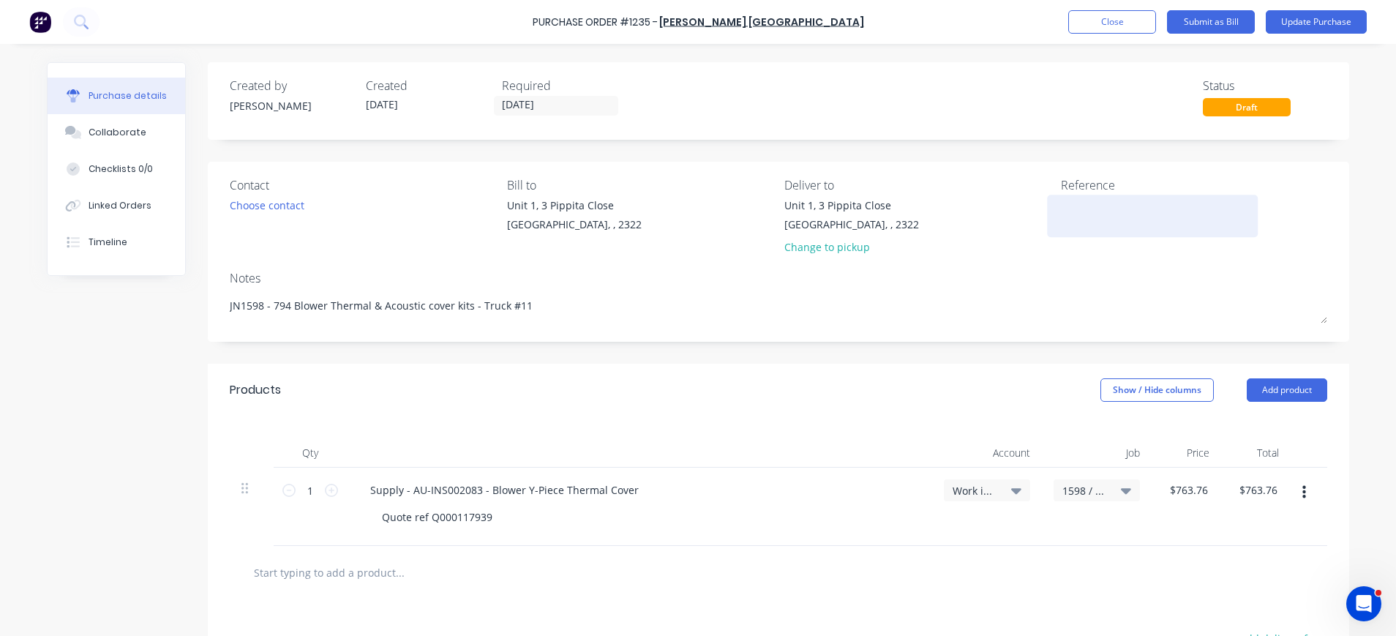
click at [1079, 202] on textarea at bounding box center [1152, 214] width 183 height 33
type textarea "x"
paste textarea "AU0000200382"
type textarea "AU0000200382"
type textarea "x"
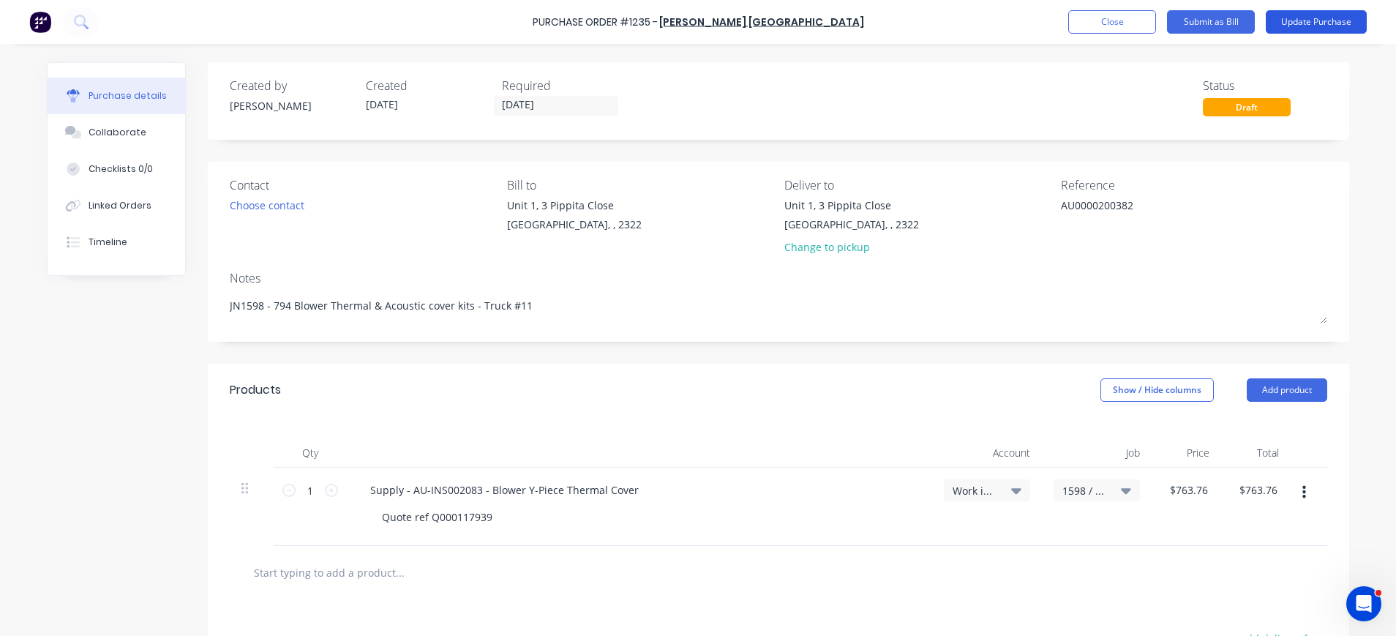
type textarea "AU0000200382"
click at [1305, 20] on button "Update Purchase" at bounding box center [1316, 21] width 101 height 23
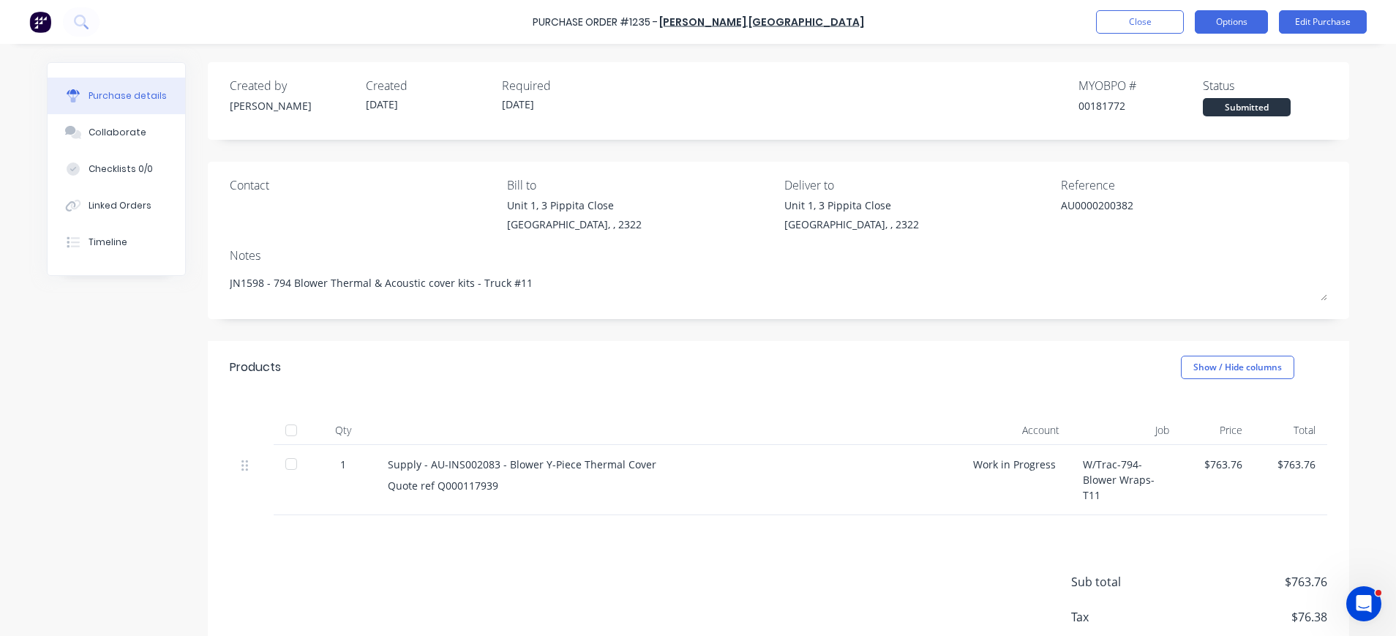
click at [1235, 20] on button "Options" at bounding box center [1231, 21] width 73 height 23
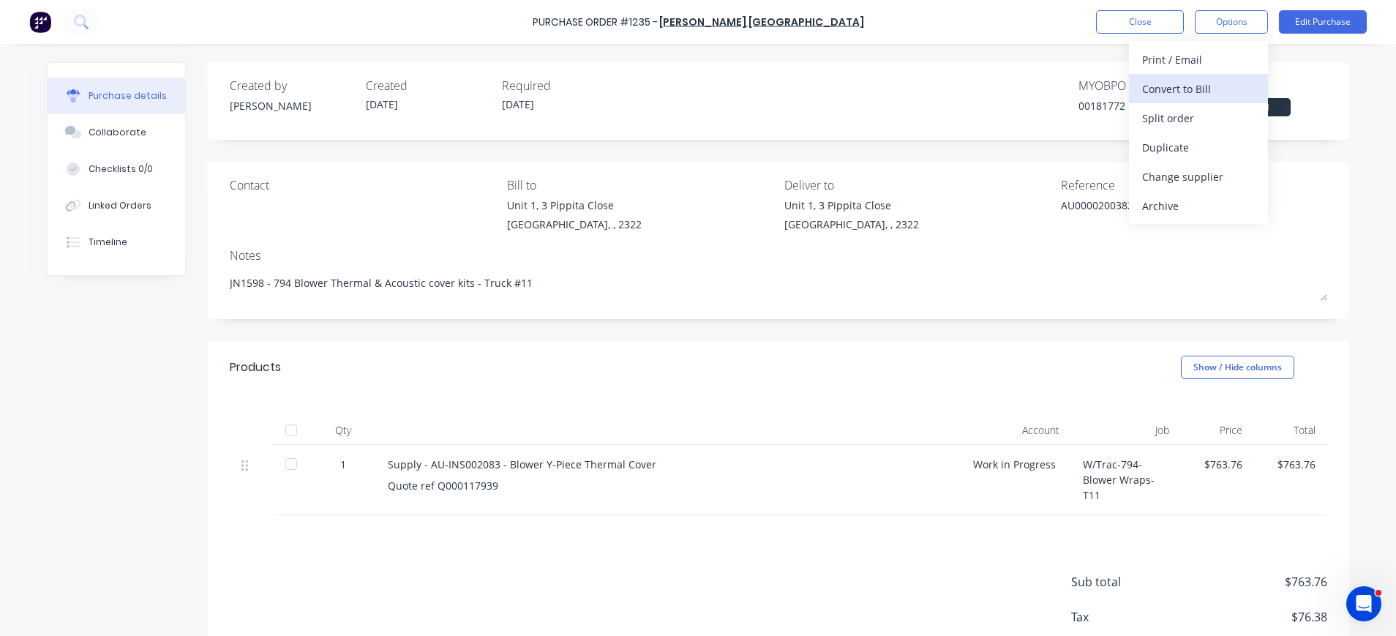
click at [1211, 93] on div "Convert to Bill" at bounding box center [1198, 88] width 113 height 21
type textarea "x"
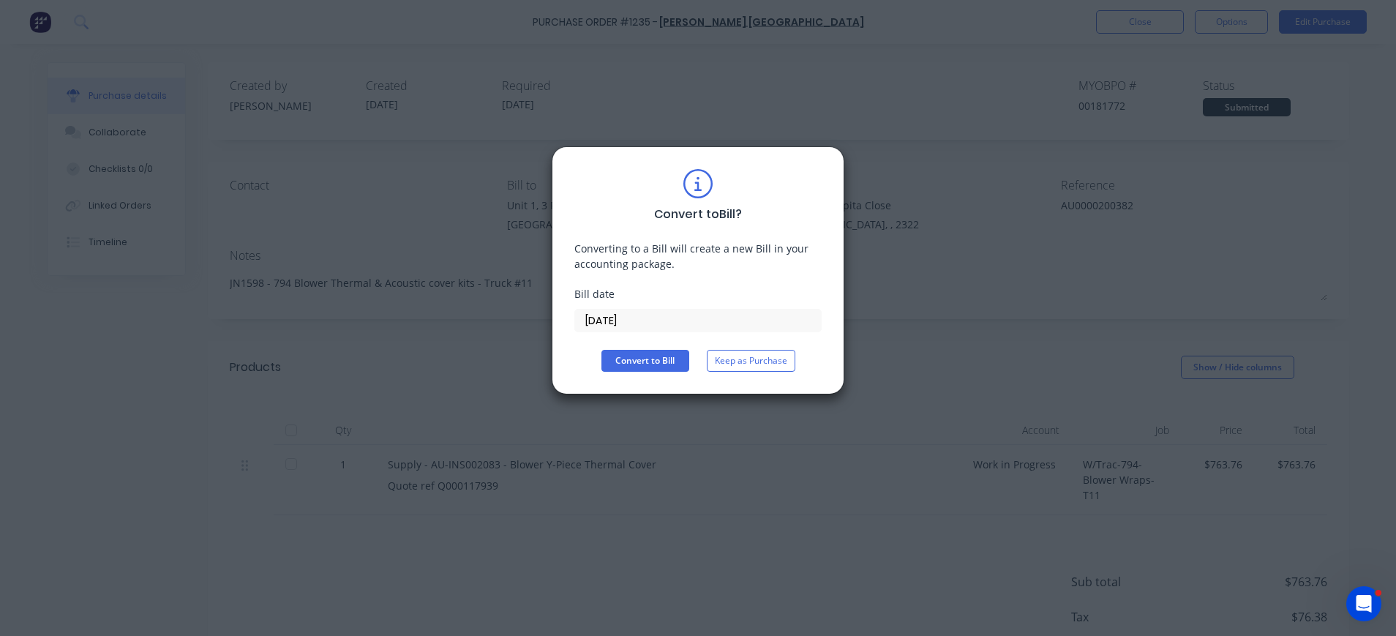
click at [603, 326] on input "[DATE]" at bounding box center [698, 321] width 246 height 22
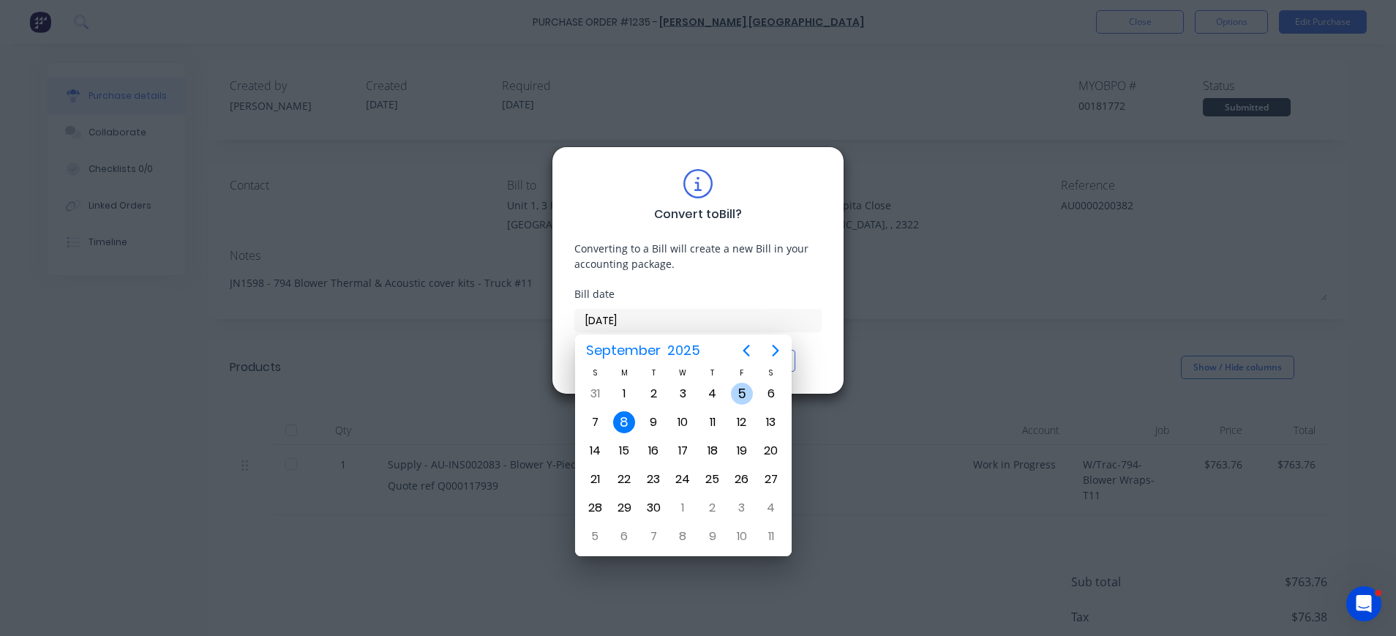
click at [738, 397] on div "5" at bounding box center [742, 394] width 22 height 22
type input "[DATE]"
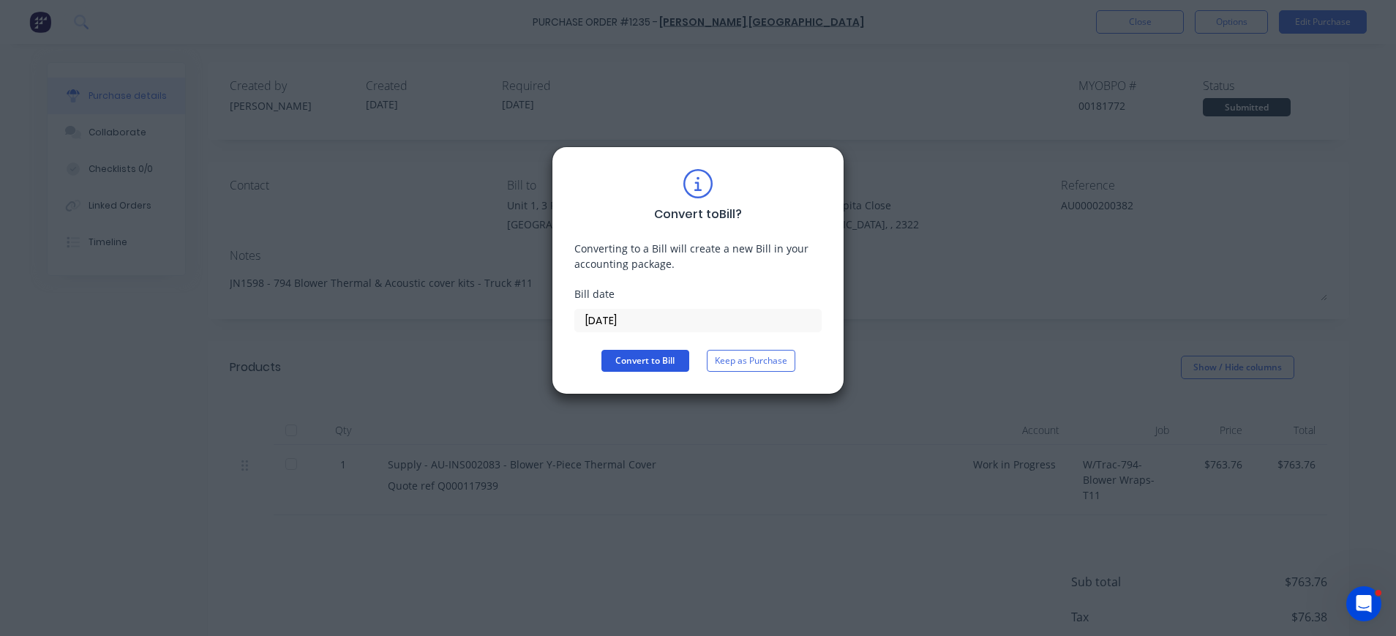
click at [631, 357] on button "Convert to Bill" at bounding box center [645, 361] width 88 height 22
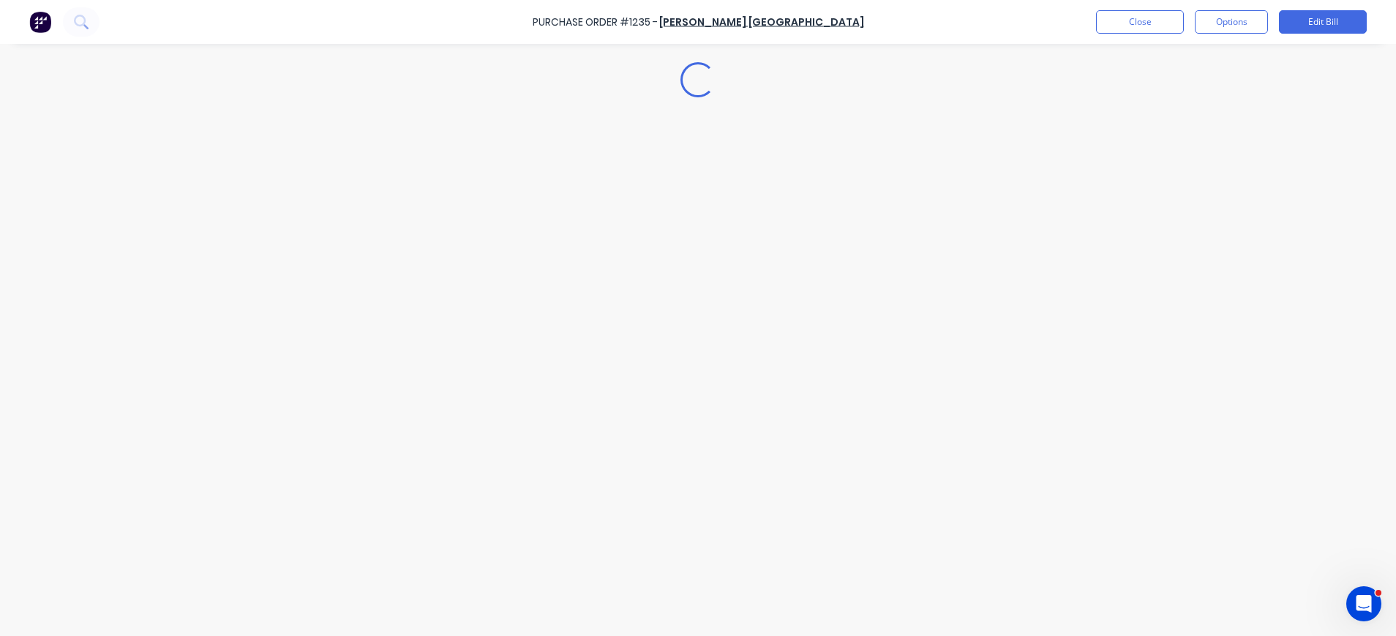
type textarea "x"
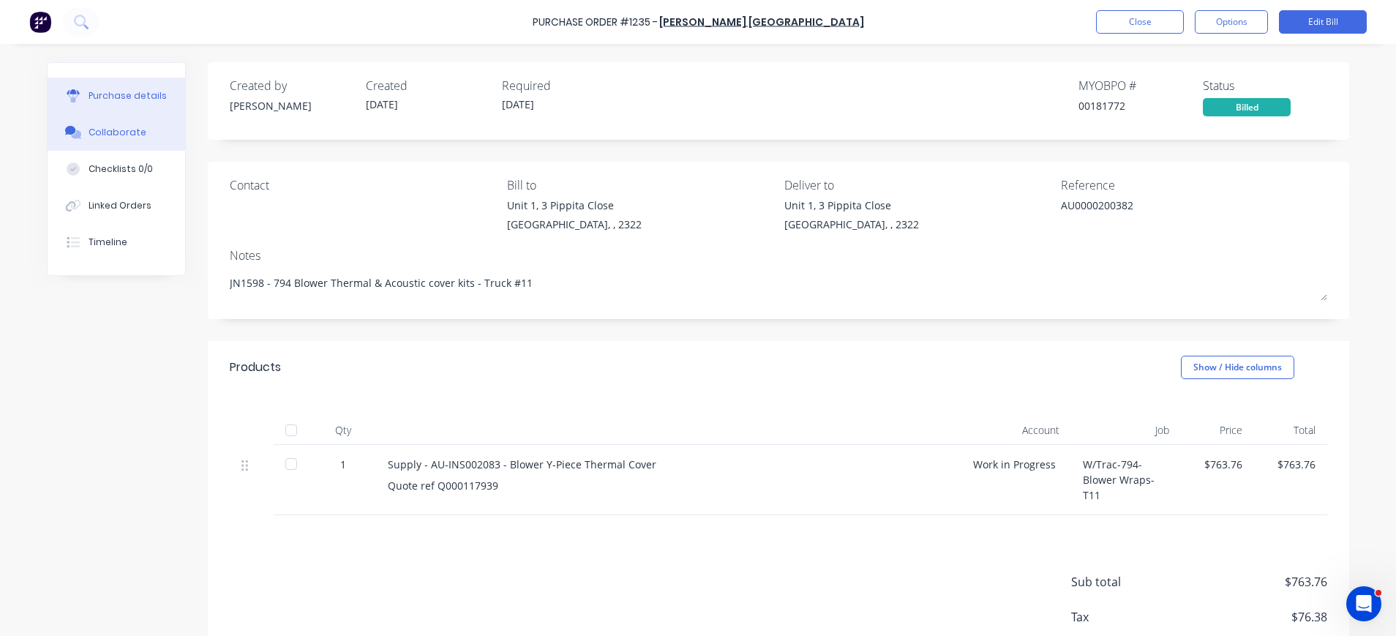
click at [92, 135] on div "Collaborate" at bounding box center [118, 132] width 58 height 13
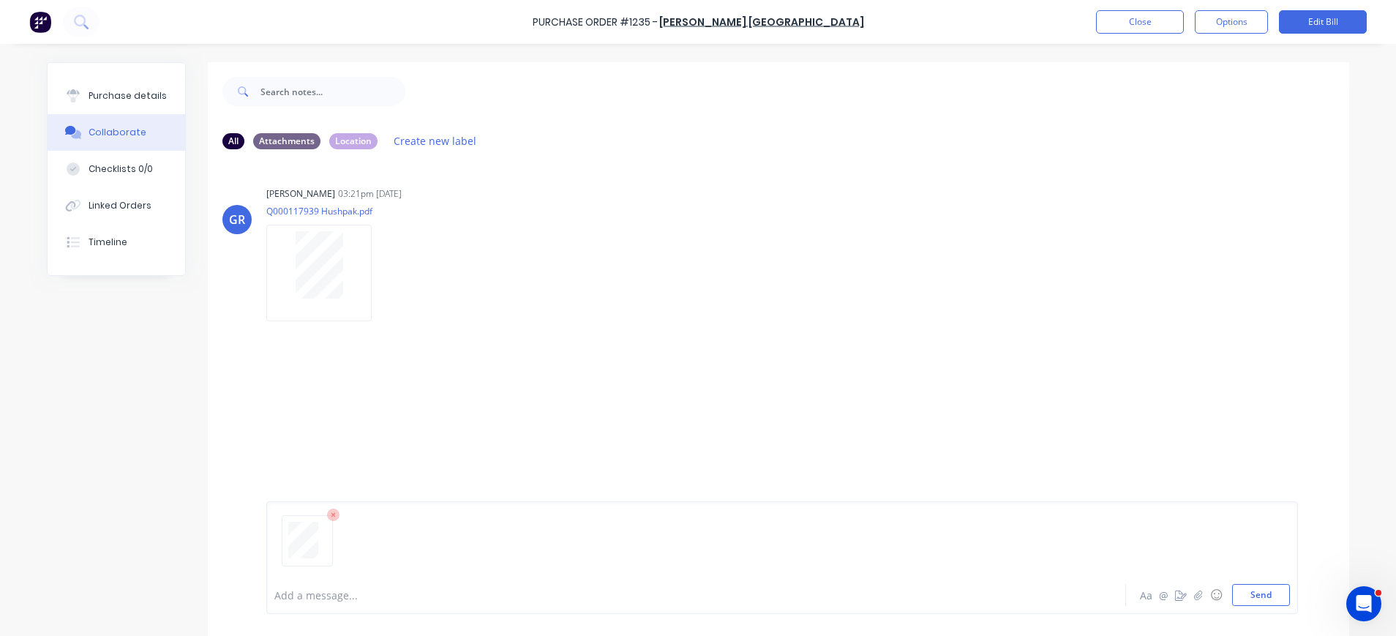
drag, startPoint x: 1259, startPoint y: 599, endPoint x: 1281, endPoint y: 394, distance: 206.0
click at [1260, 599] on button "Send" at bounding box center [1261, 595] width 58 height 22
click at [1144, 18] on button "Close" at bounding box center [1140, 21] width 88 height 23
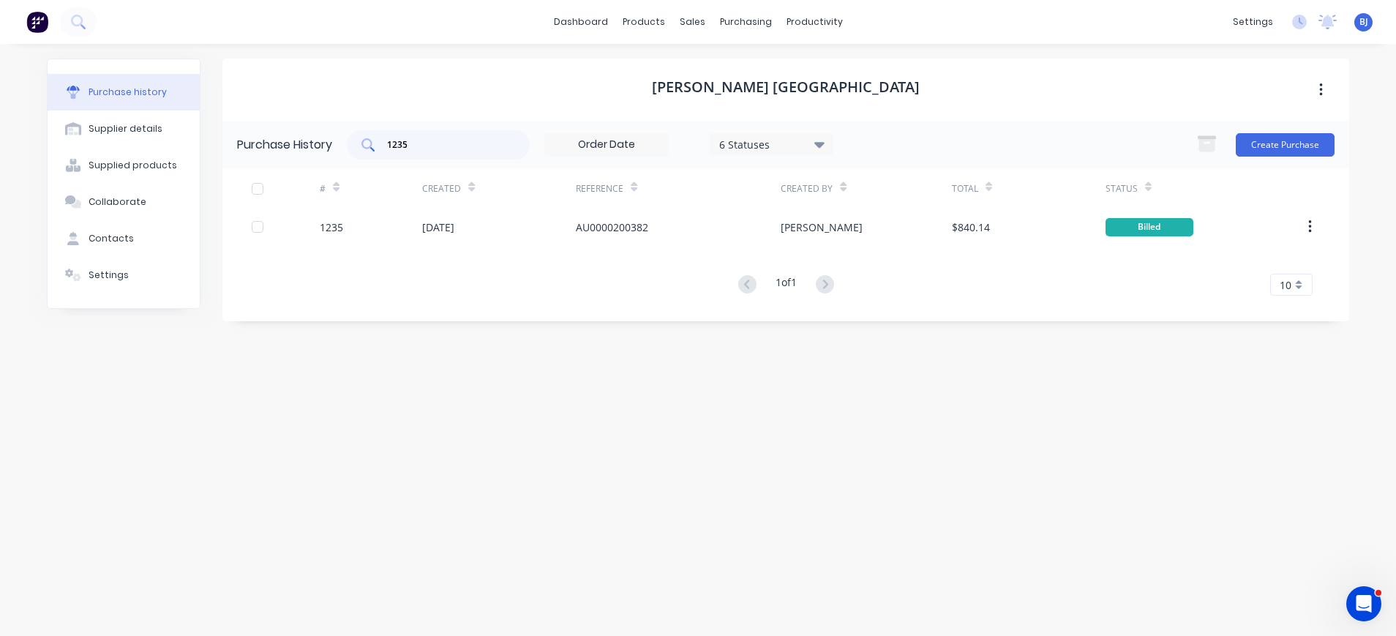
click at [458, 133] on div "1235" at bounding box center [438, 144] width 183 height 29
drag, startPoint x: 440, startPoint y: 146, endPoint x: 331, endPoint y: 149, distance: 108.3
click at [331, 149] on div "Purchase History 1235 6 Statuses 6 Statuses Create Purchase" at bounding box center [785, 145] width 1127 height 48
type input "1239"
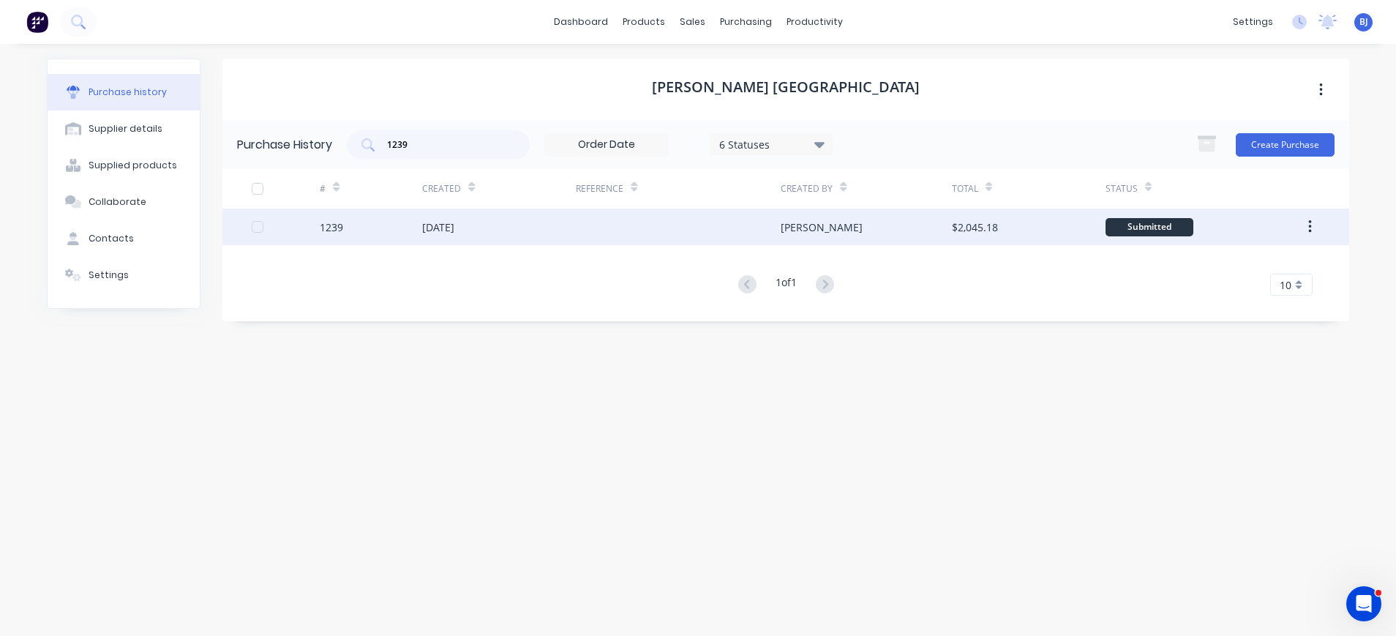
click at [454, 222] on div "[DATE]" at bounding box center [438, 227] width 32 height 15
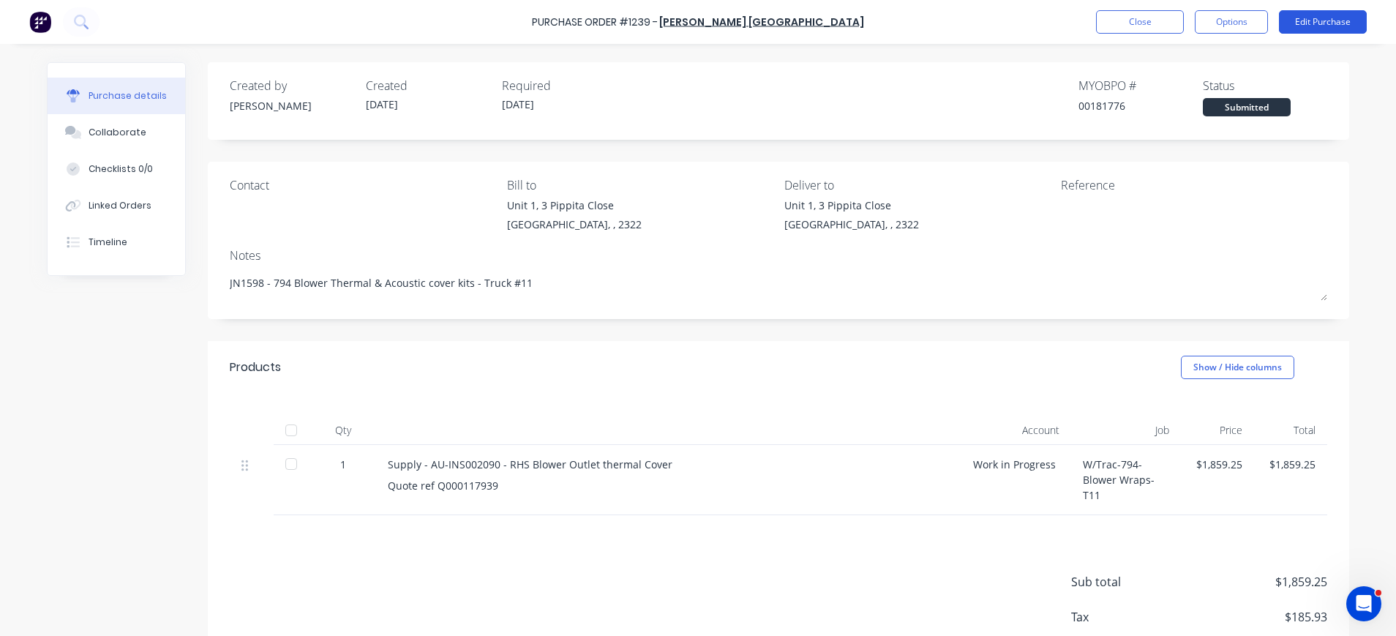
click at [1319, 10] on button "Edit Purchase" at bounding box center [1323, 21] width 88 height 23
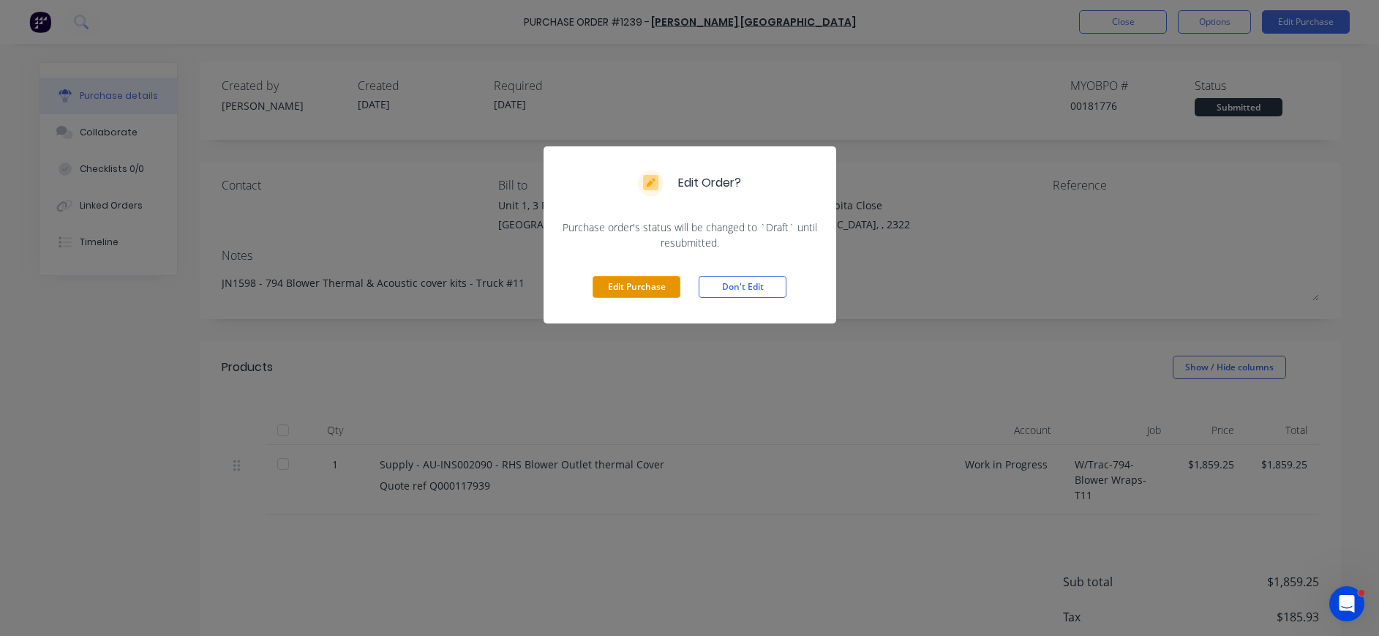
click at [608, 289] on button "Edit Purchase" at bounding box center [637, 287] width 88 height 22
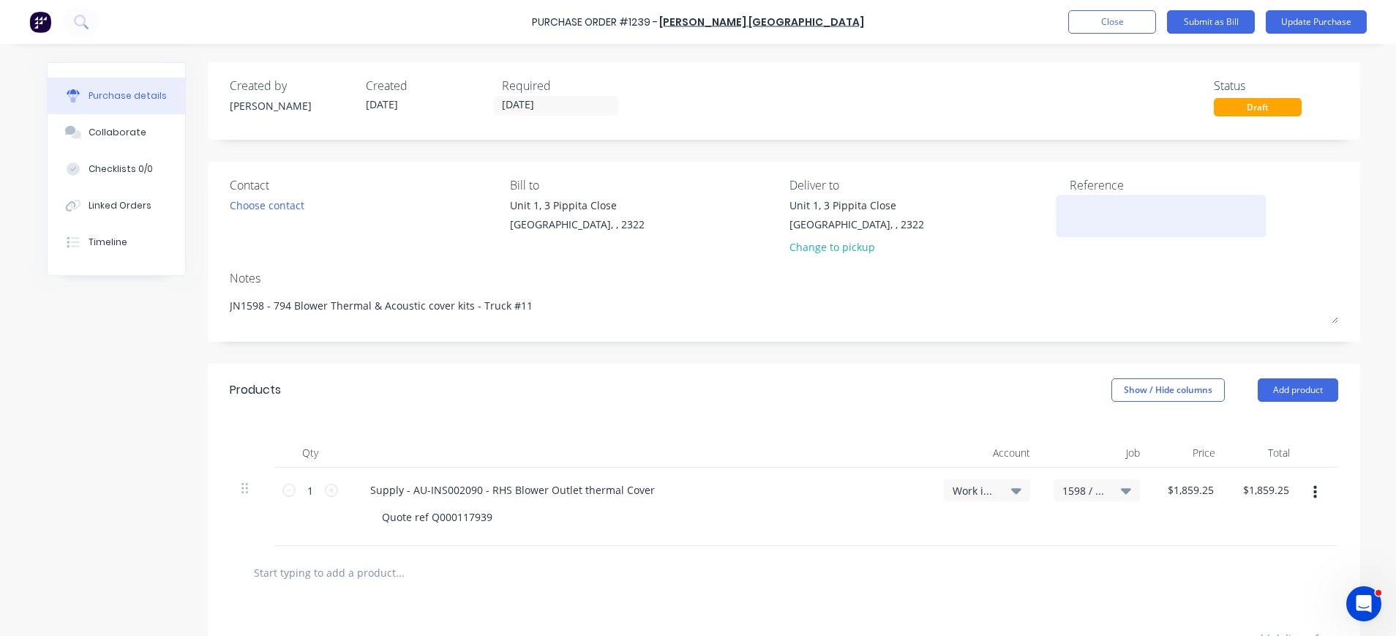
click at [1070, 214] on textarea at bounding box center [1161, 214] width 183 height 33
type textarea "x"
paste textarea "AU0000200386"
type textarea "AU0000200386"
type textarea "x"
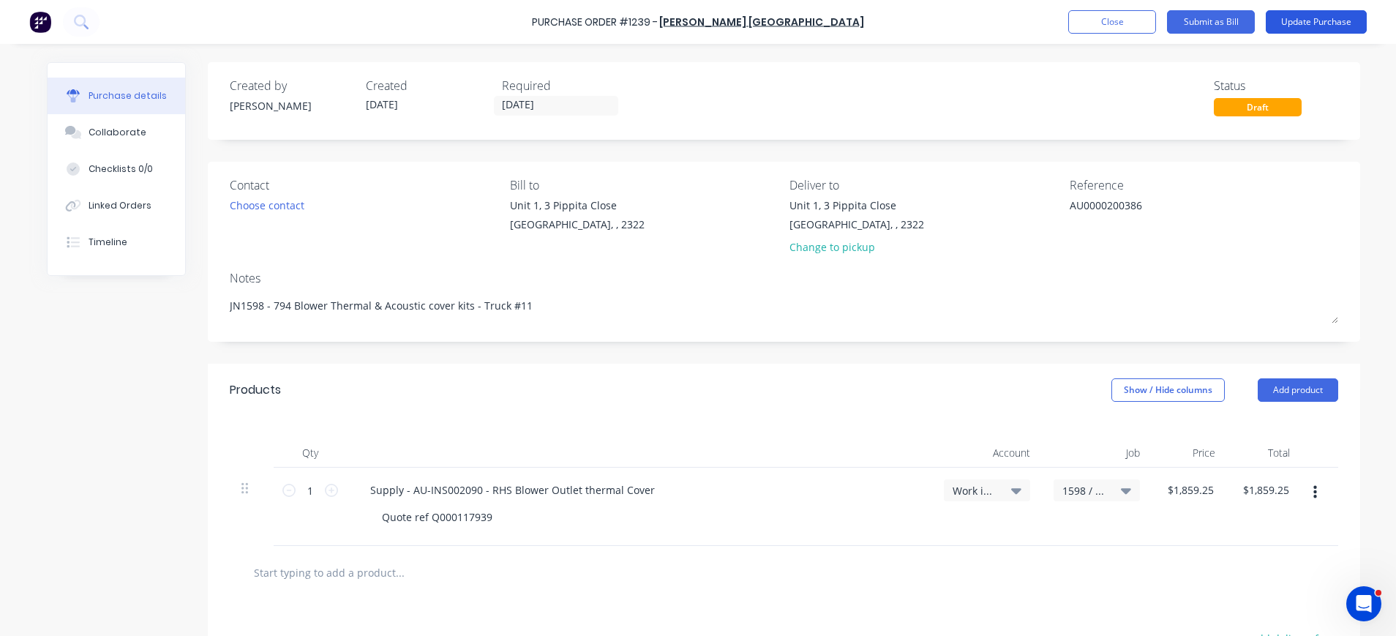
type textarea "AU0000200386"
click at [1307, 15] on button "Update Purchase" at bounding box center [1316, 21] width 101 height 23
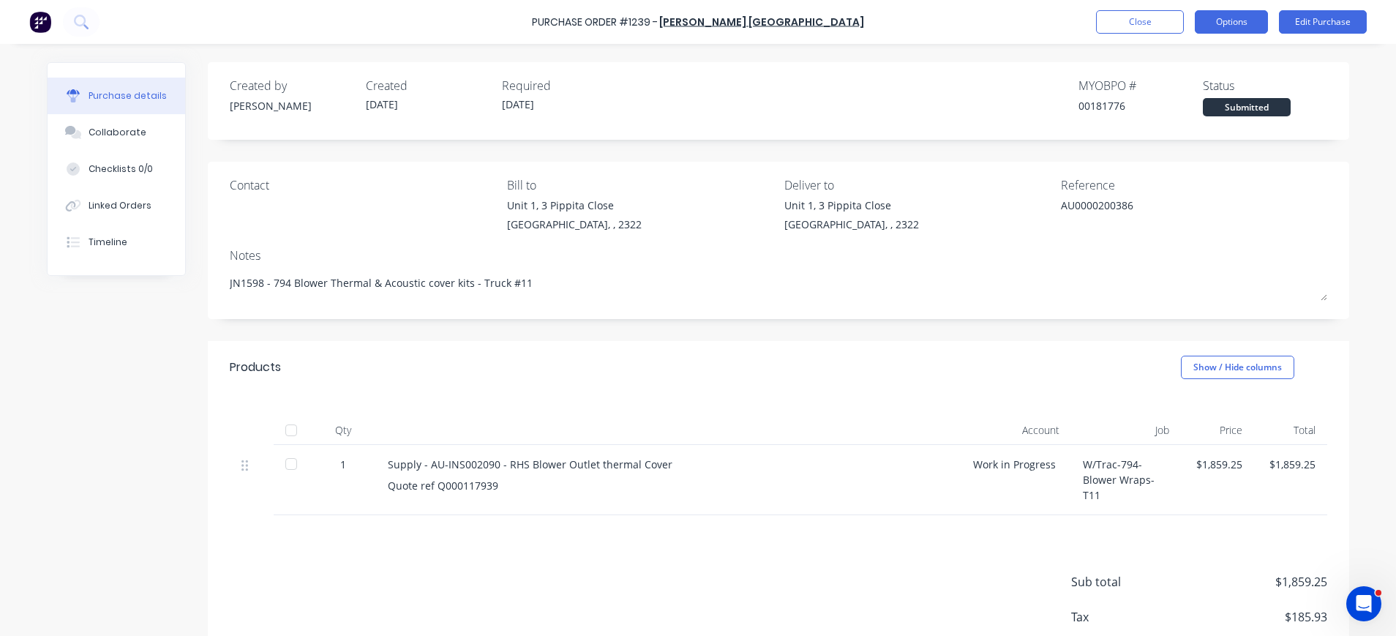
click at [1249, 23] on button "Options" at bounding box center [1231, 21] width 73 height 23
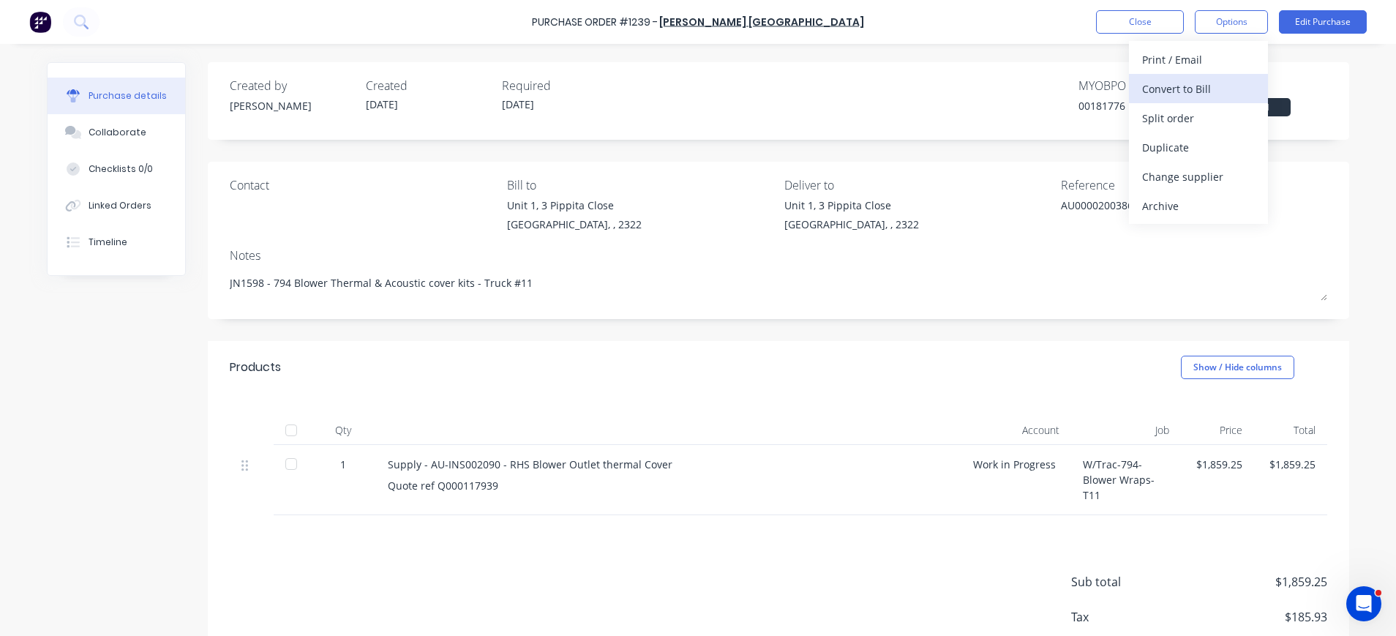
click at [1166, 90] on div "Convert to Bill" at bounding box center [1198, 88] width 113 height 21
type textarea "x"
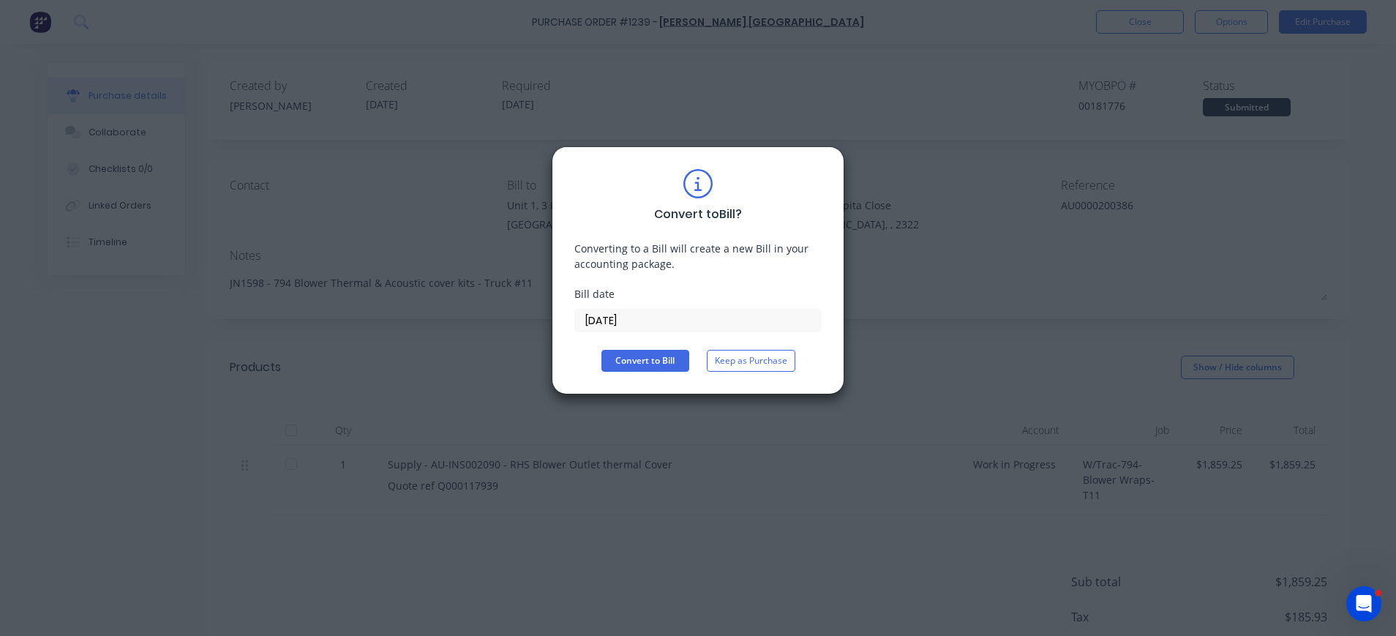
click at [625, 323] on input "[DATE]" at bounding box center [698, 321] width 246 height 22
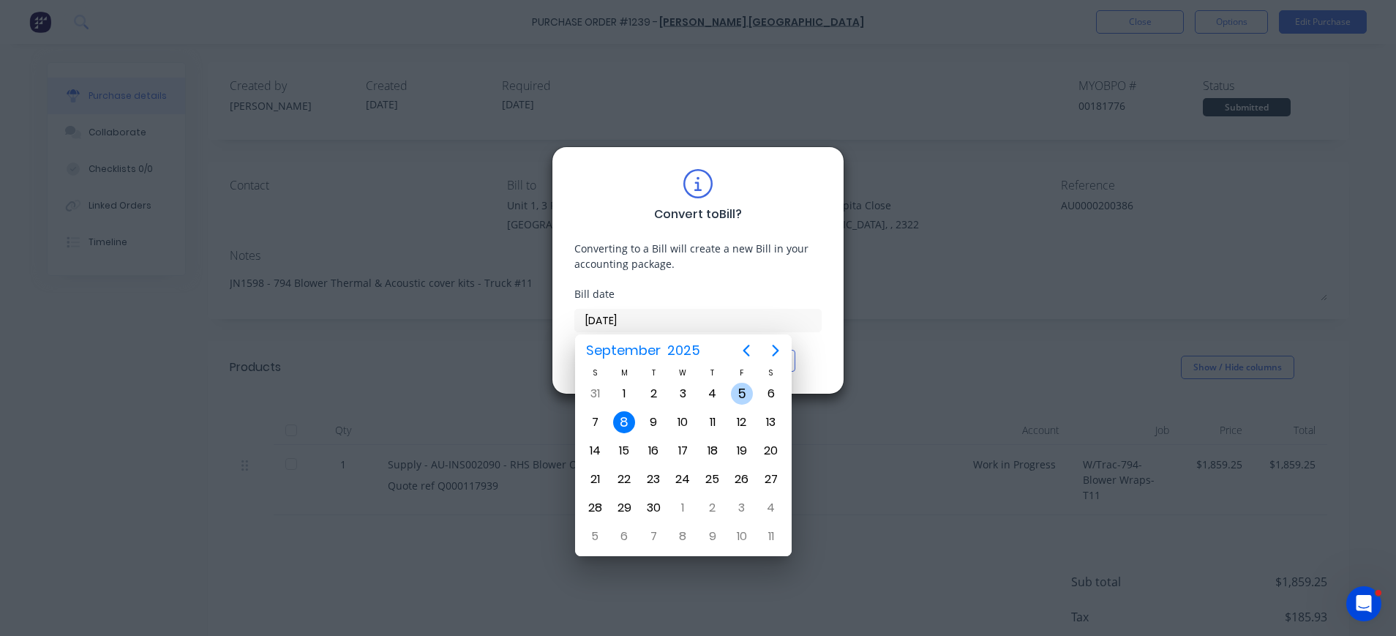
click at [736, 395] on div "5" at bounding box center [742, 394] width 22 height 22
type input "[DATE]"
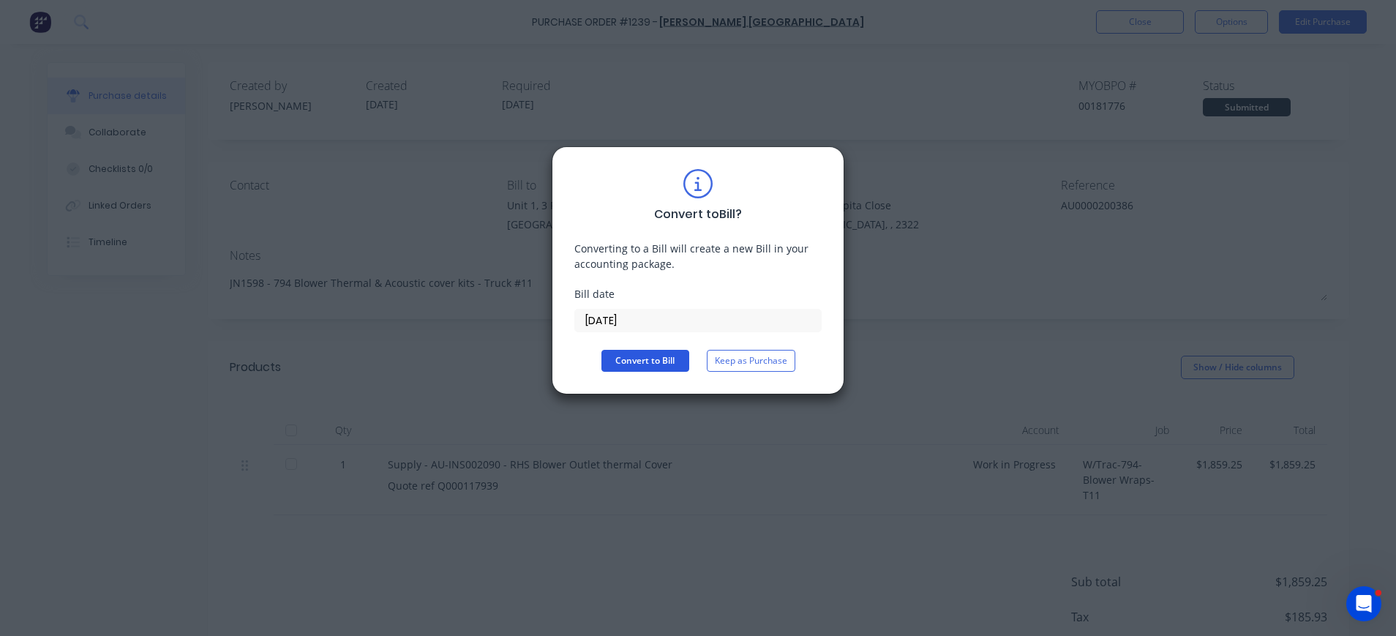
click at [644, 359] on button "Convert to Bill" at bounding box center [645, 361] width 88 height 22
type textarea "x"
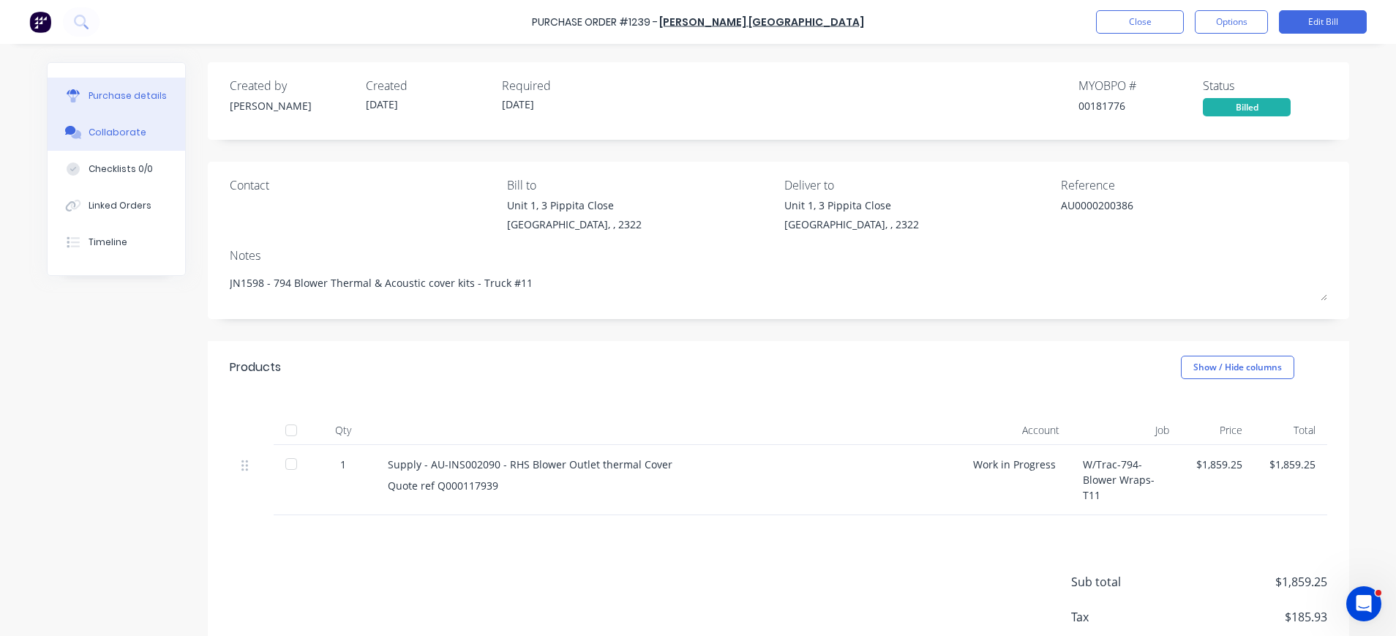
click at [77, 130] on button "Collaborate" at bounding box center [117, 132] width 138 height 37
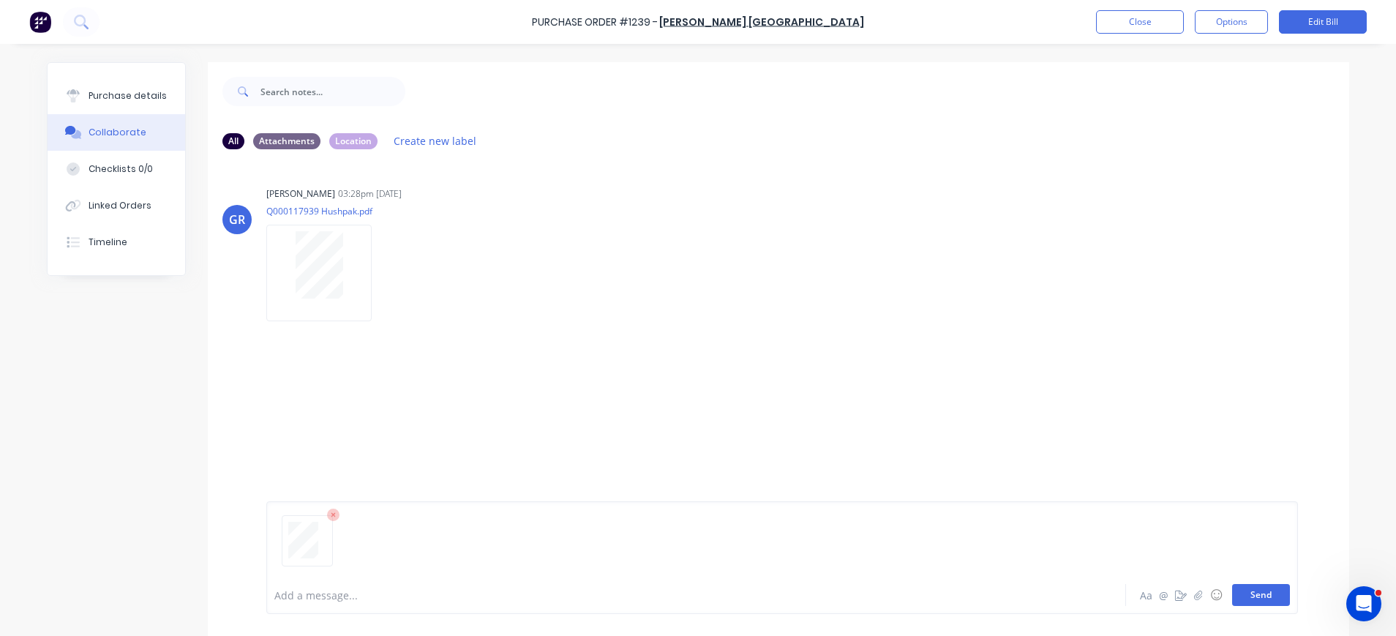
click at [1249, 586] on button "Send" at bounding box center [1261, 595] width 58 height 22
click at [1133, 22] on button "Close" at bounding box center [1140, 21] width 88 height 23
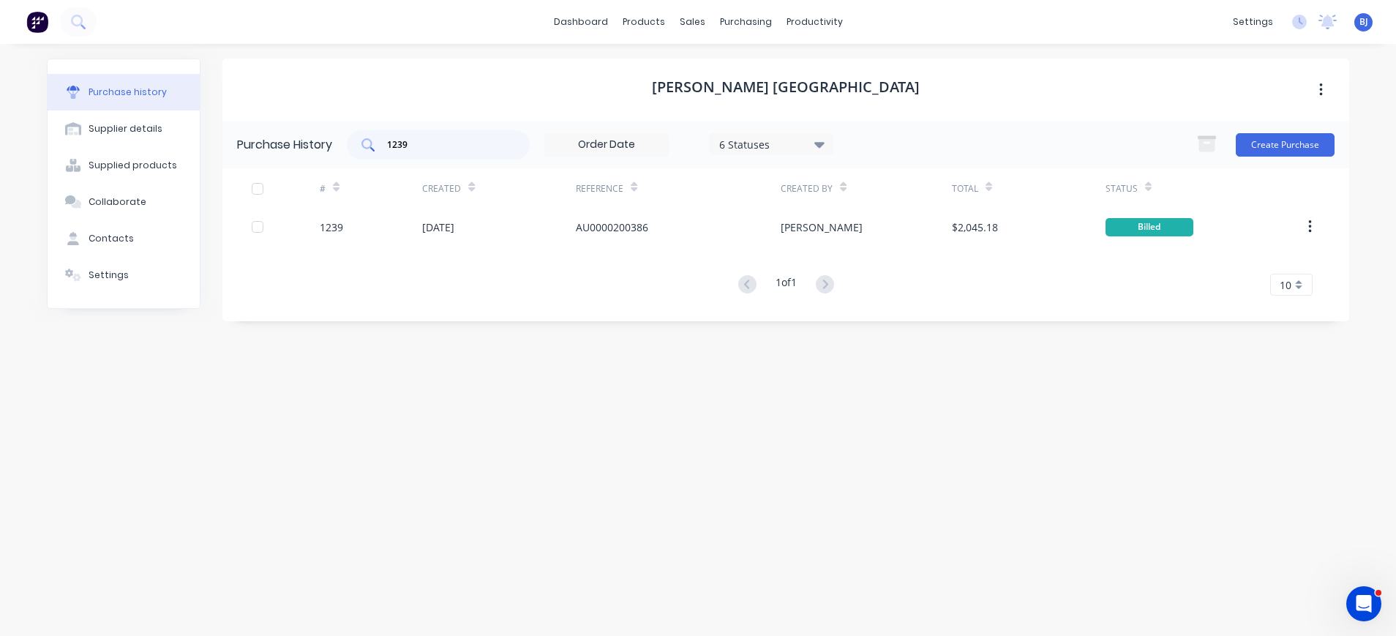
click at [488, 149] on input "1239" at bounding box center [446, 145] width 121 height 15
drag, startPoint x: 420, startPoint y: 145, endPoint x: 362, endPoint y: 145, distance: 57.8
click at [362, 145] on div "1239" at bounding box center [438, 144] width 183 height 29
click at [413, 148] on input "1239" at bounding box center [446, 145] width 121 height 15
type input "1236"
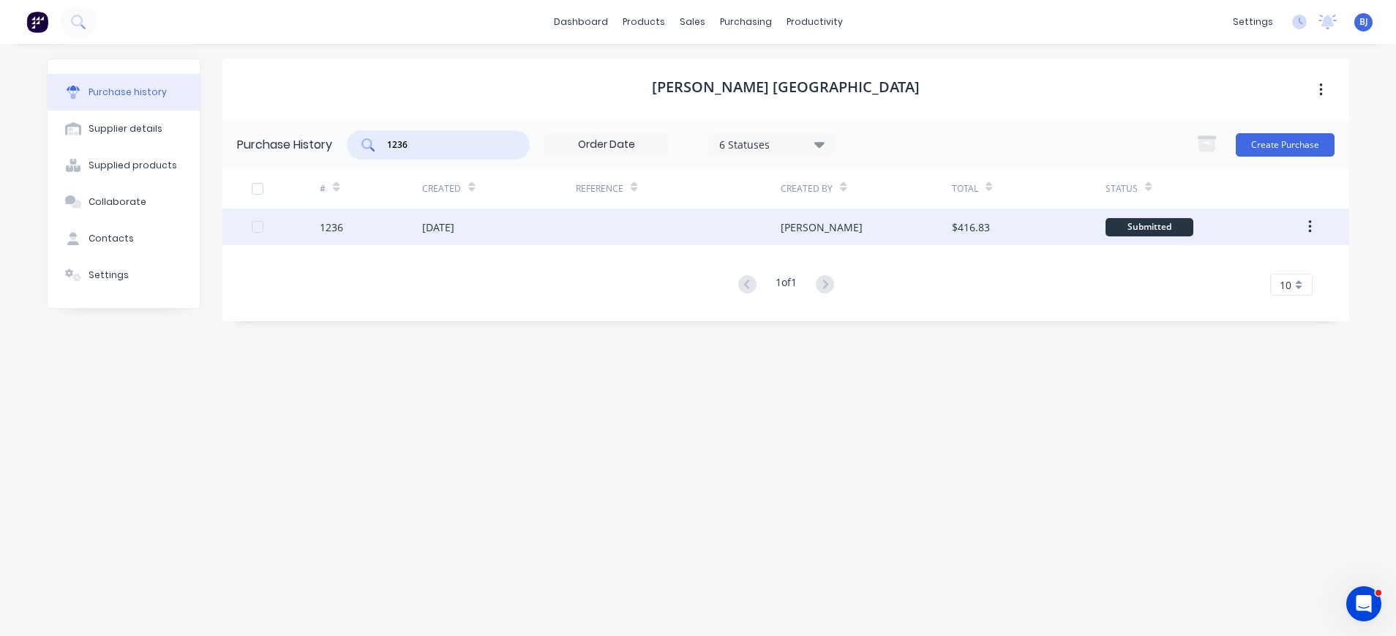
click at [454, 224] on div "[DATE]" at bounding box center [438, 227] width 32 height 15
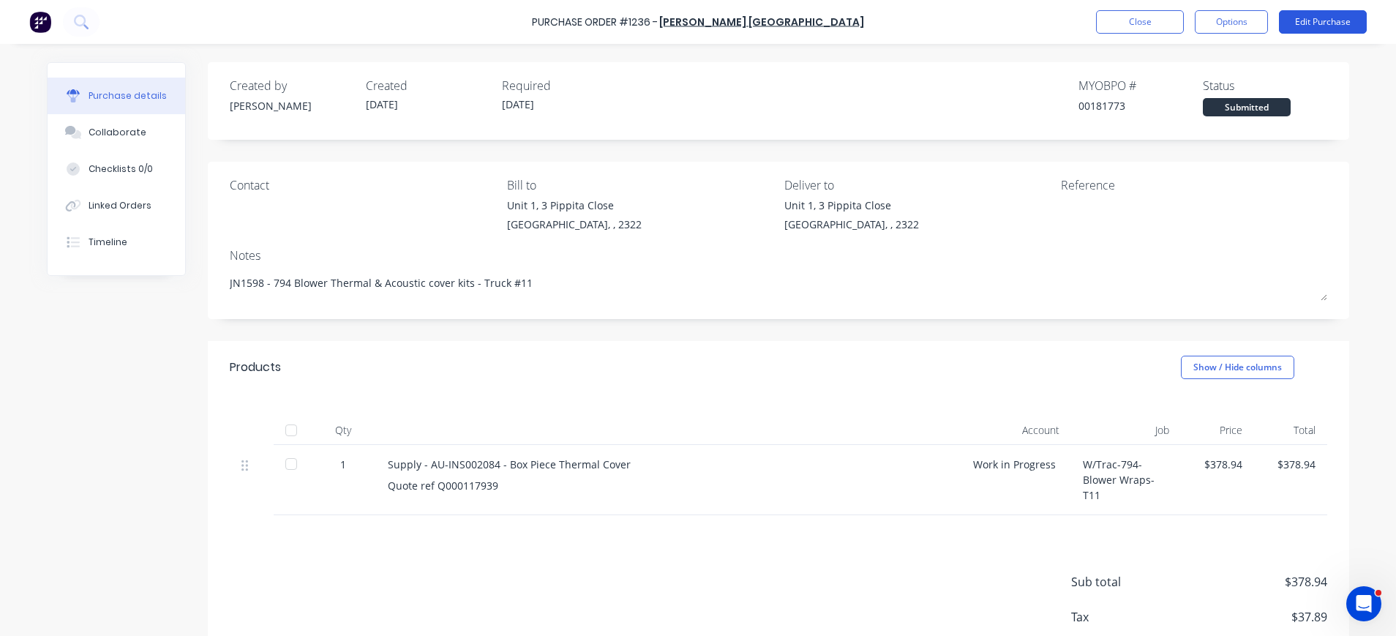
click at [1308, 21] on button "Edit Purchase" at bounding box center [1323, 21] width 88 height 23
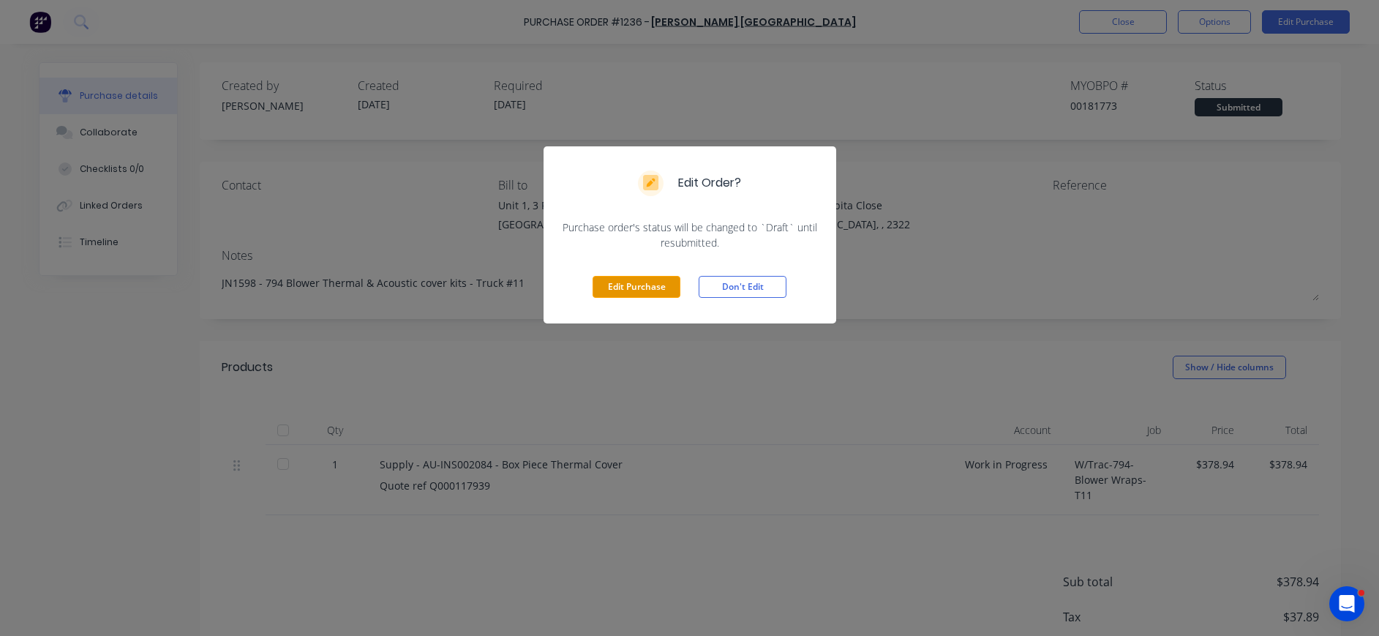
click at [626, 282] on button "Edit Purchase" at bounding box center [637, 287] width 88 height 22
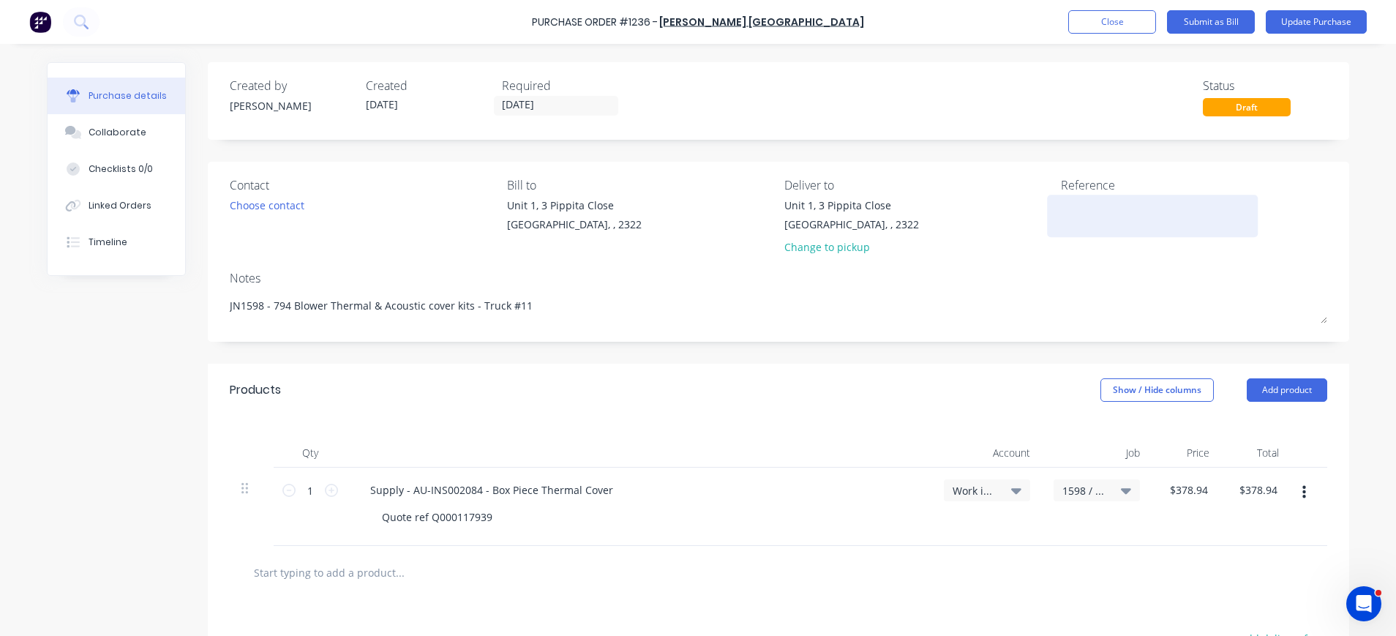
click at [1087, 209] on textarea at bounding box center [1152, 214] width 183 height 33
type textarea "x"
paste textarea "AU0000200383"
type textarea "AU0000200383"
type textarea "x"
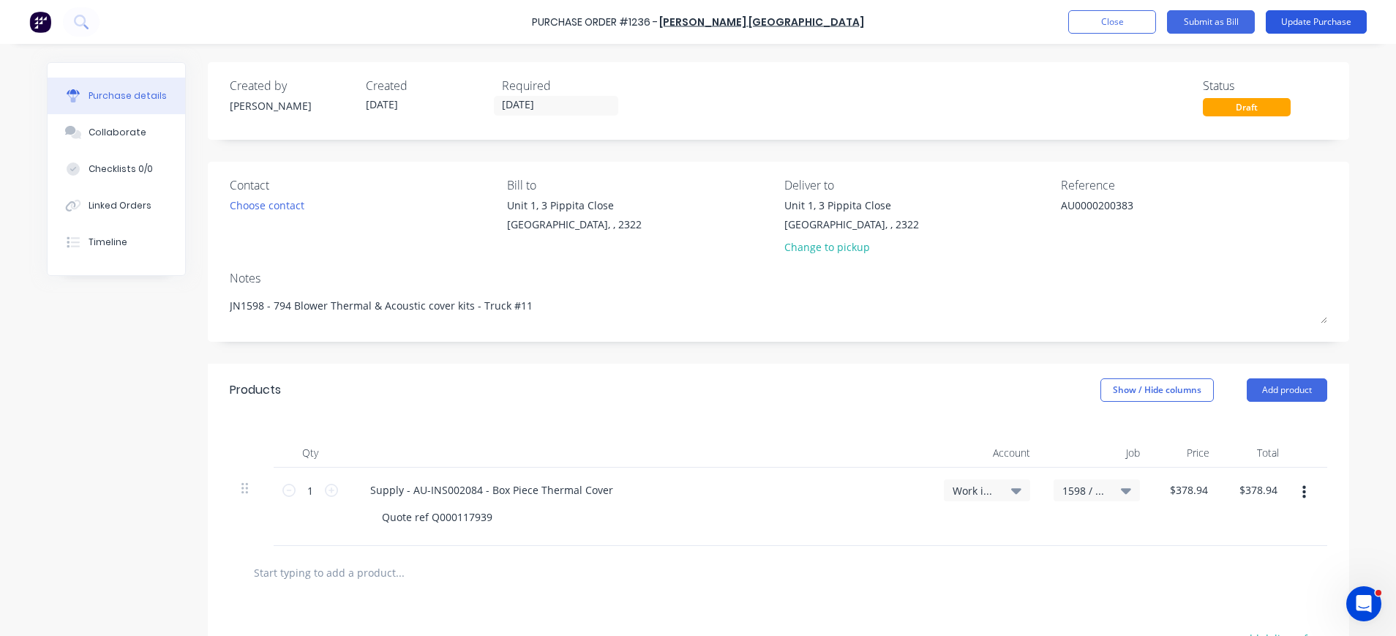
type textarea "AU0000200383"
click at [1301, 16] on button "Update Purchase" at bounding box center [1316, 21] width 101 height 23
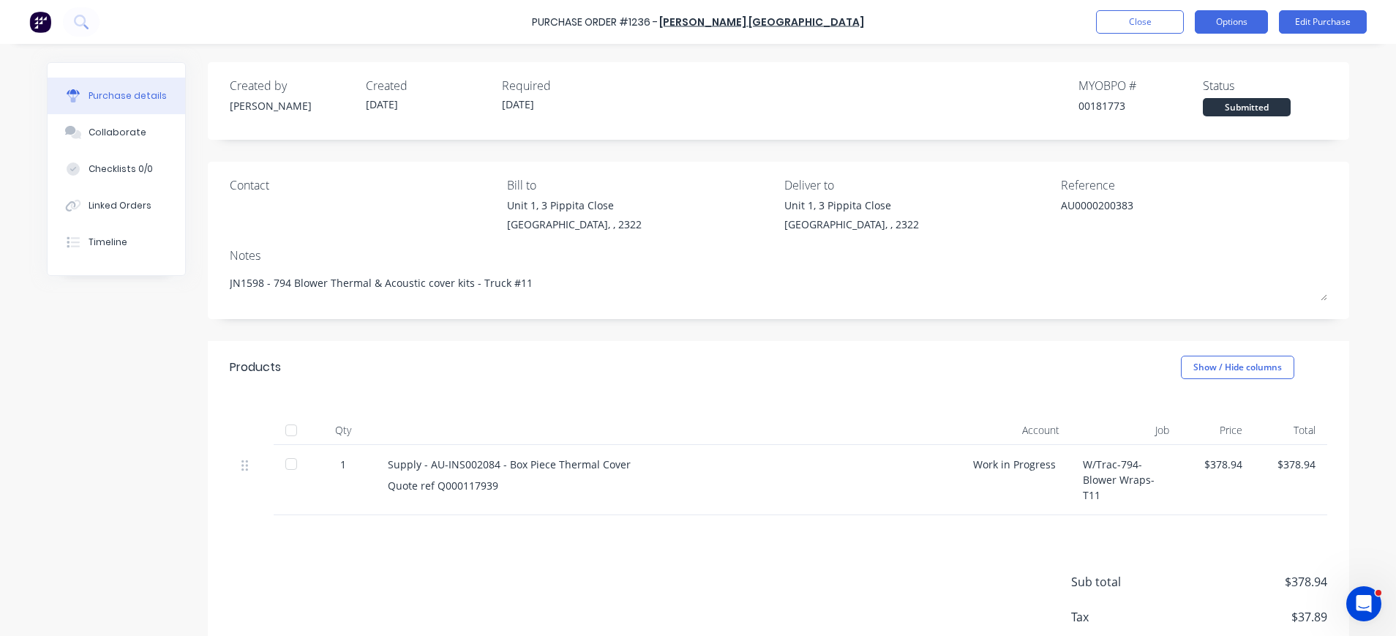
click at [1230, 22] on button "Options" at bounding box center [1231, 21] width 73 height 23
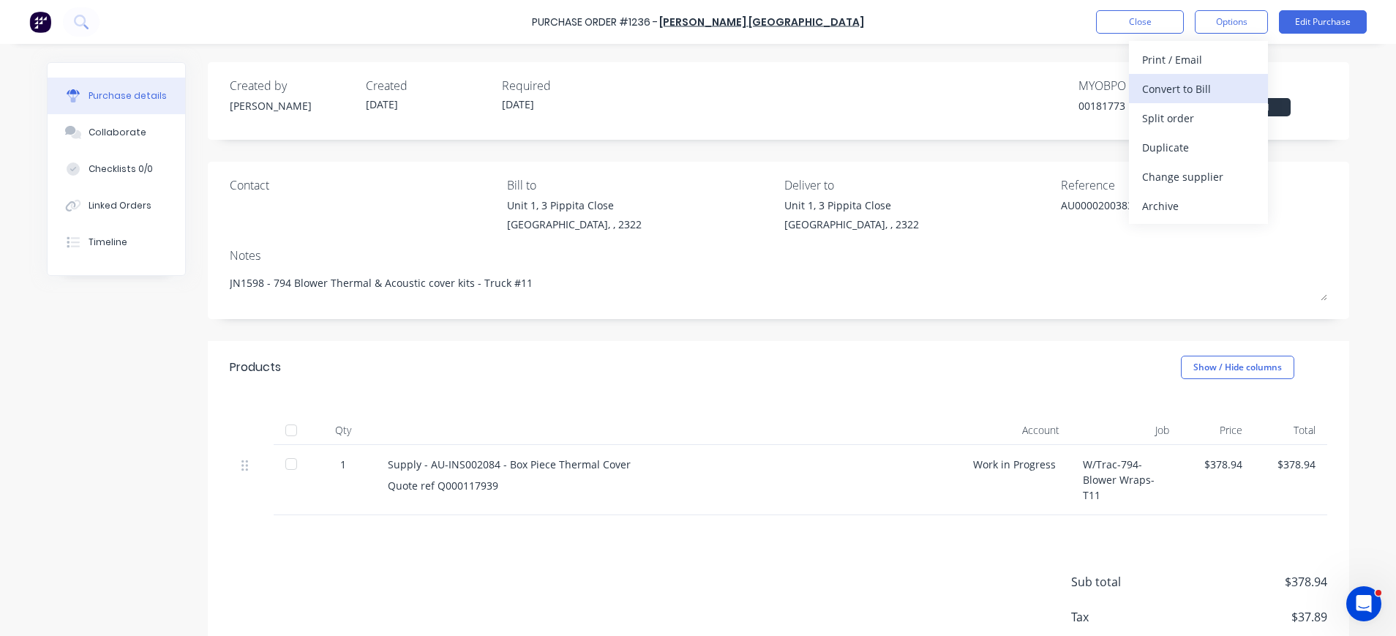
click at [1210, 83] on div "Convert to Bill" at bounding box center [1198, 88] width 113 height 21
type textarea "x"
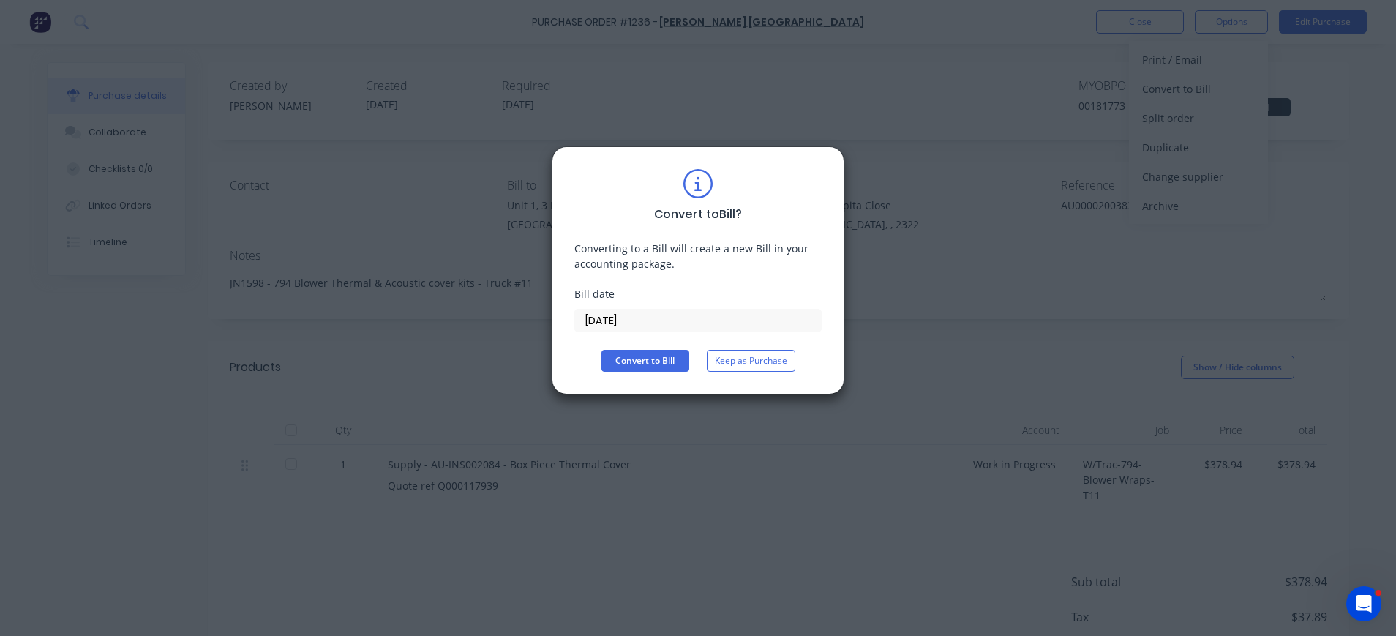
drag, startPoint x: 629, startPoint y: 326, endPoint x: 634, endPoint y: 332, distance: 7.8
click at [629, 327] on input "[DATE]" at bounding box center [698, 321] width 246 height 22
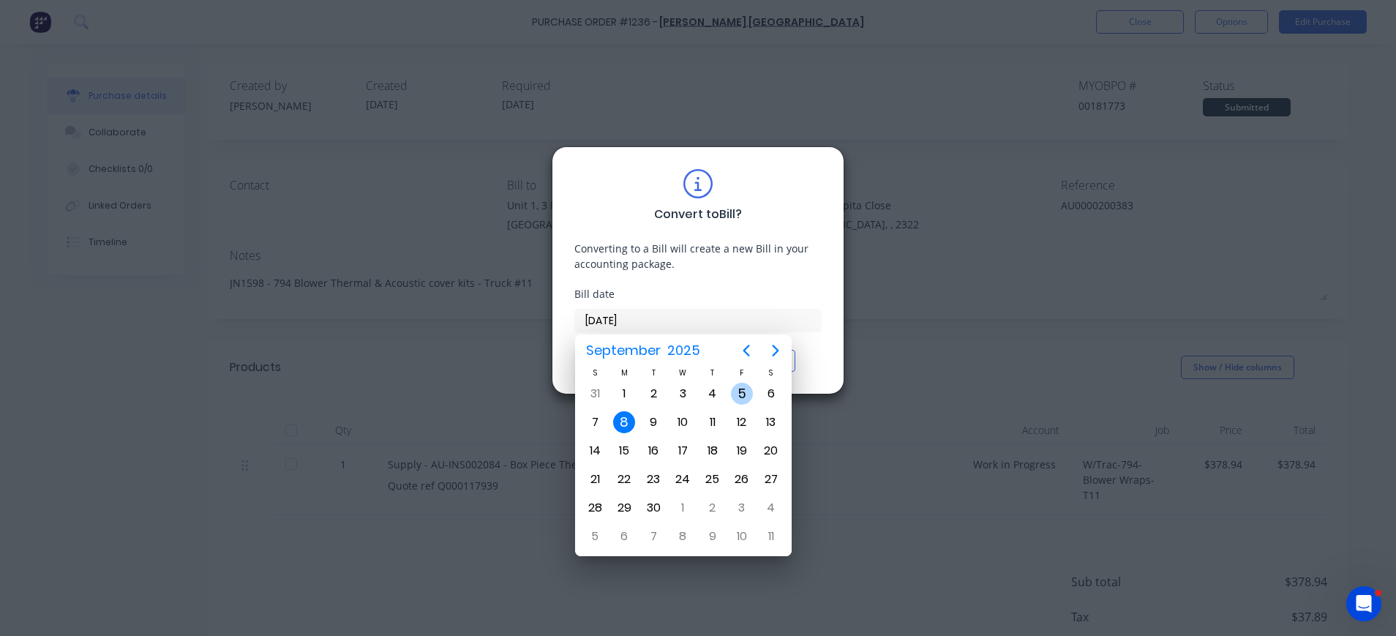
click at [742, 394] on div "5" at bounding box center [742, 394] width 22 height 22
type input "[DATE]"
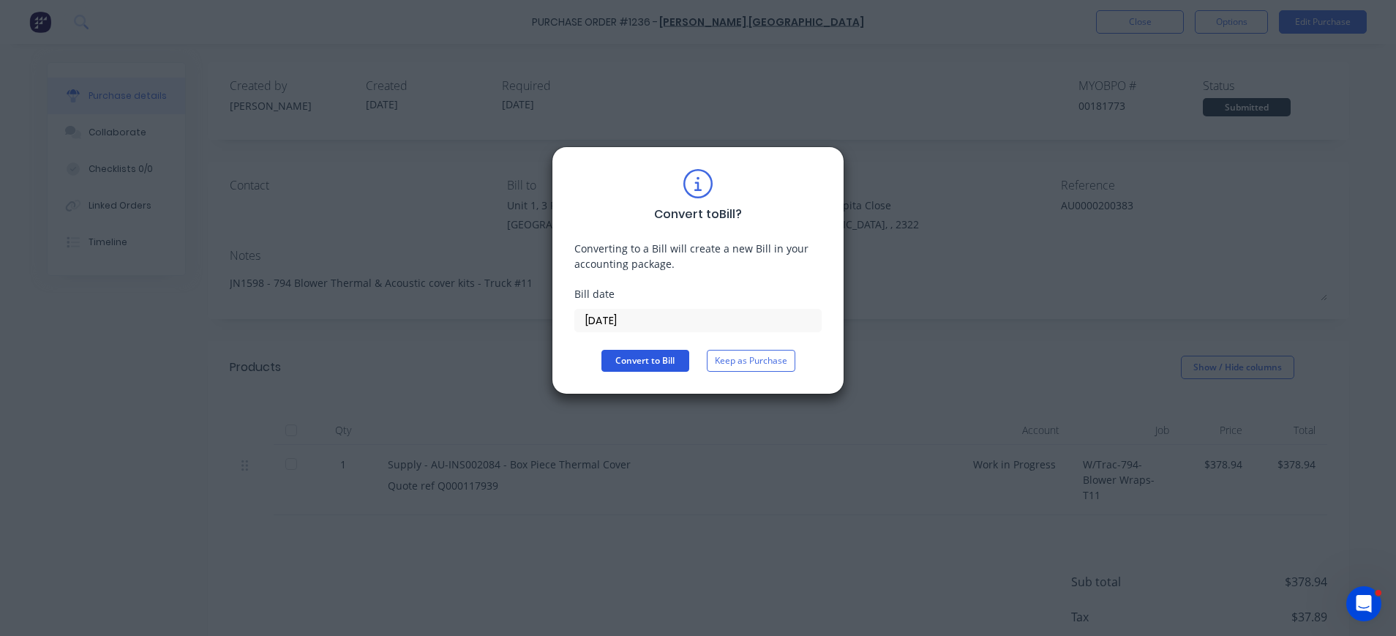
click at [640, 364] on button "Convert to Bill" at bounding box center [645, 361] width 88 height 22
type textarea "x"
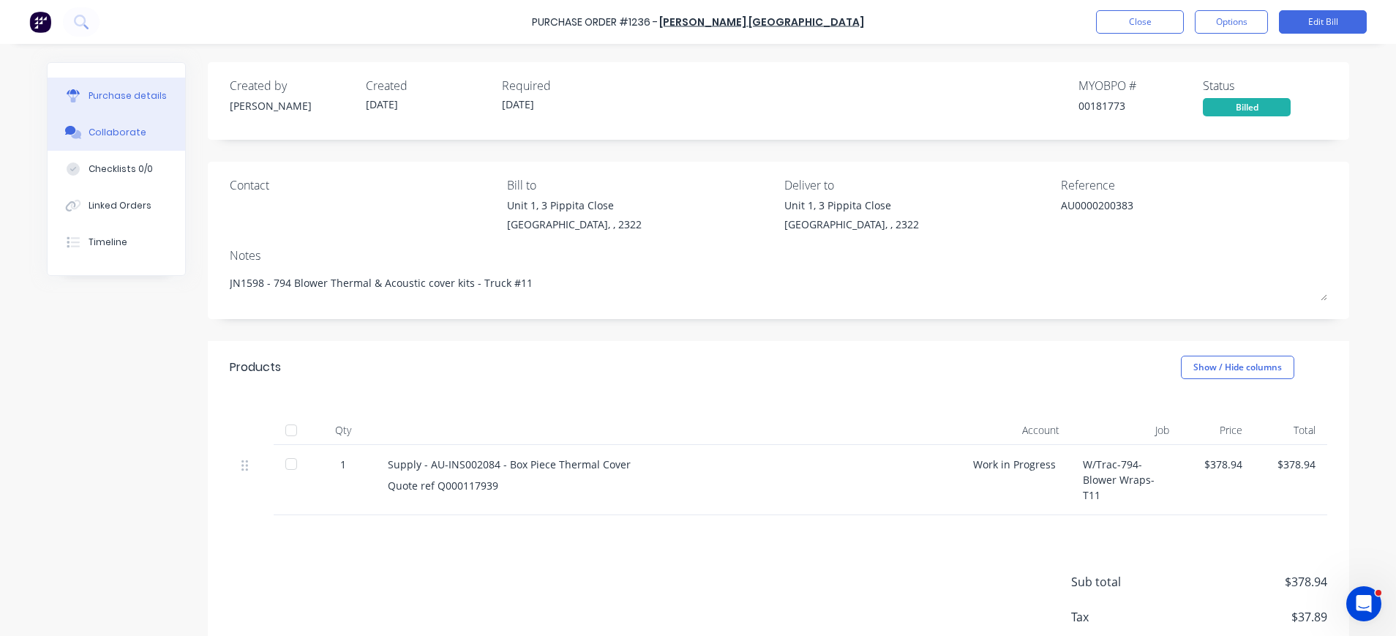
drag, startPoint x: 132, startPoint y: 130, endPoint x: 166, endPoint y: 141, distance: 36.1
click at [134, 131] on button "Collaborate" at bounding box center [117, 132] width 138 height 37
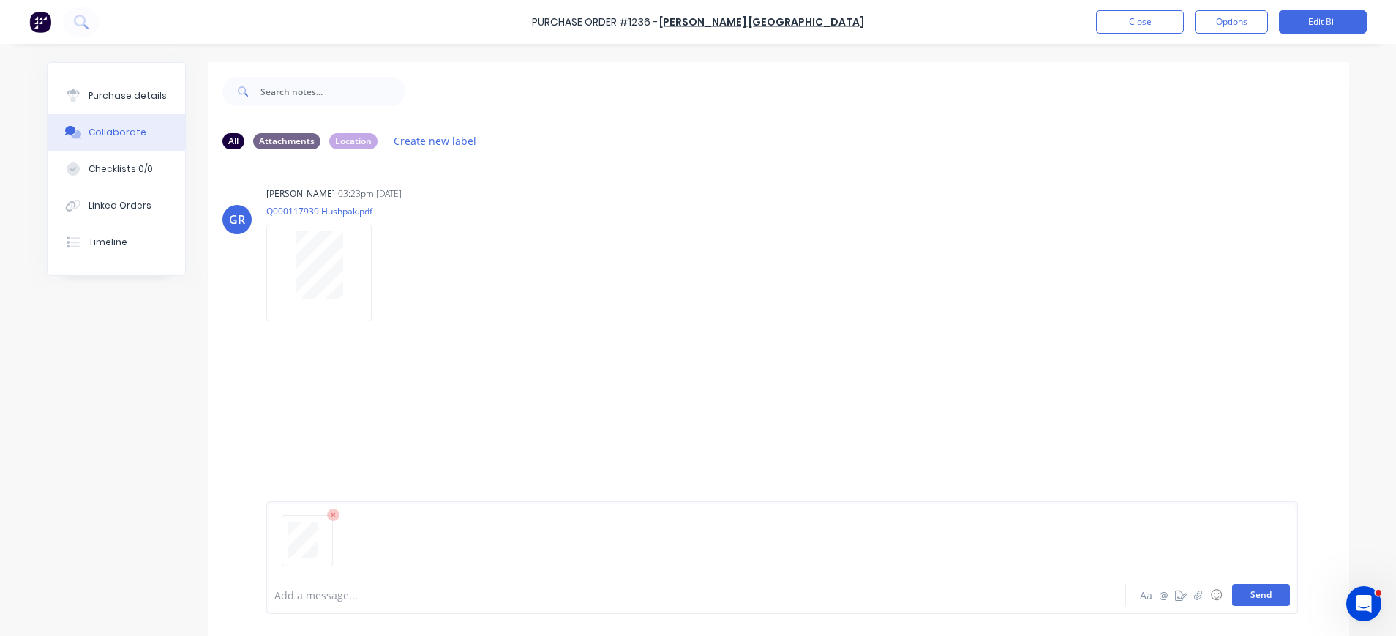
click at [1235, 596] on button "Send" at bounding box center [1261, 595] width 58 height 22
click at [1144, 21] on button "Close" at bounding box center [1140, 21] width 88 height 23
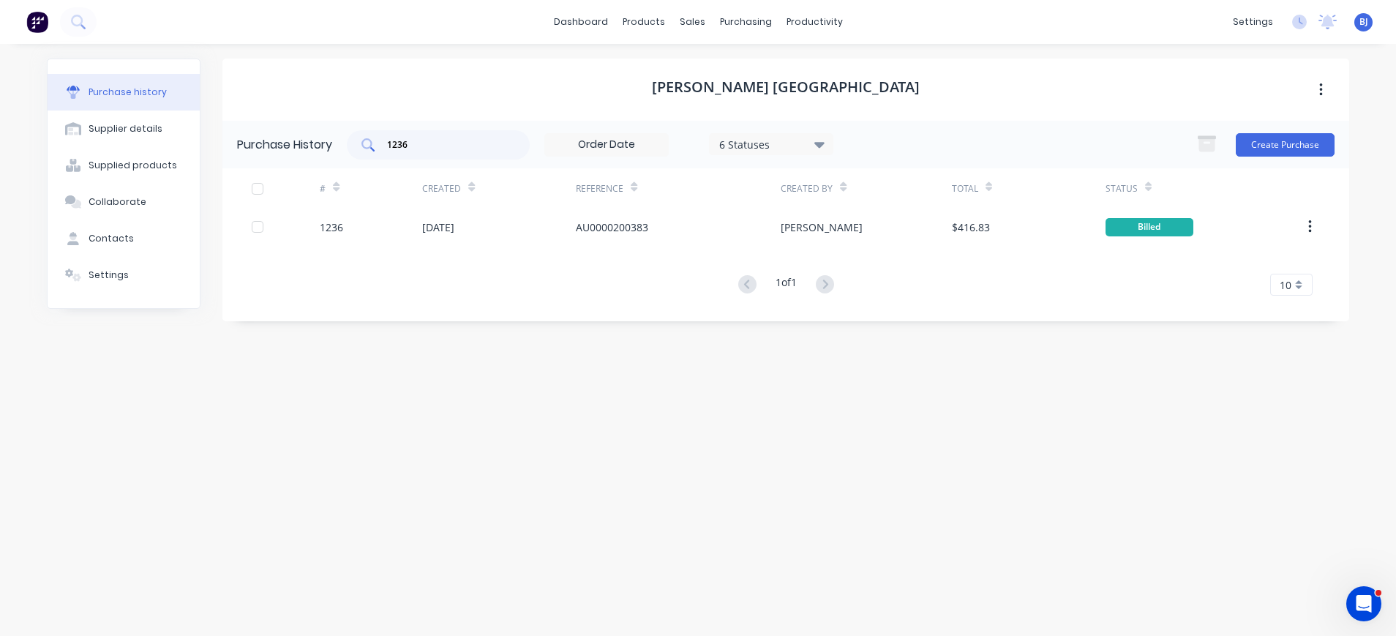
click at [476, 148] on input "1236" at bounding box center [446, 145] width 121 height 15
drag, startPoint x: 453, startPoint y: 148, endPoint x: 345, endPoint y: 147, distance: 108.3
click at [345, 147] on div "Purchase History 1236 6 Statuses 6 Statuses Create Purchase" at bounding box center [785, 145] width 1127 height 48
type input "1235"
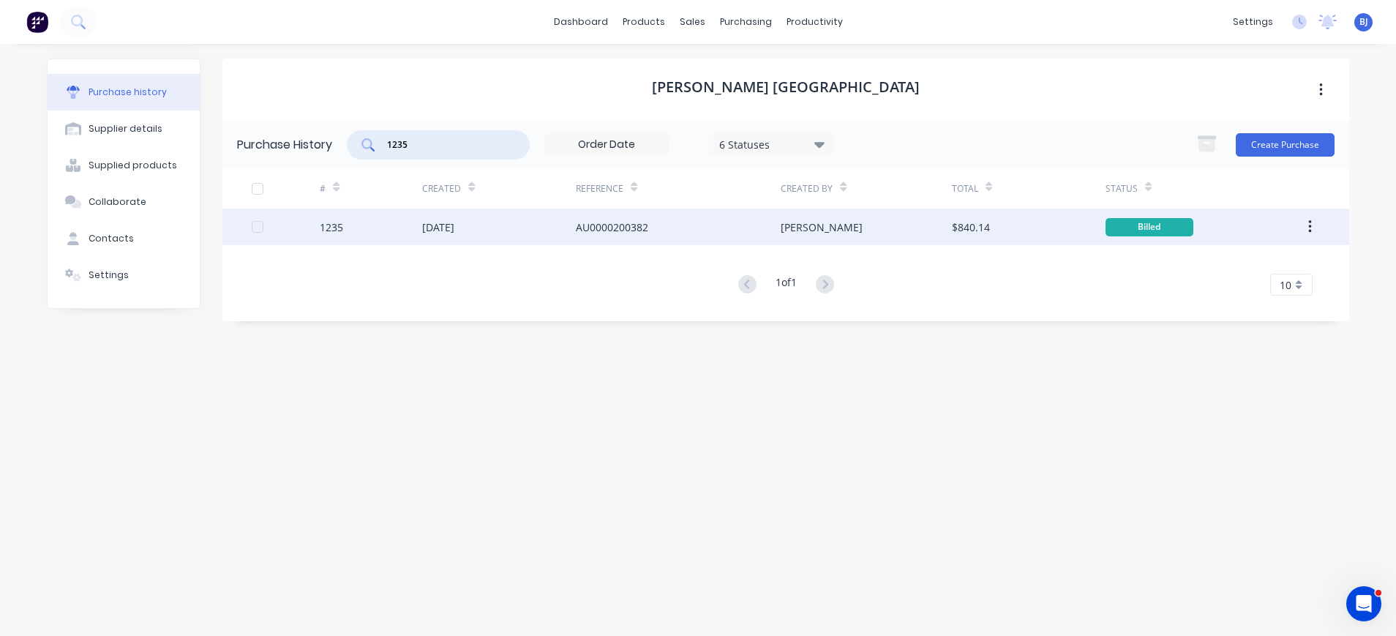
click at [454, 220] on div "[DATE]" at bounding box center [438, 227] width 32 height 15
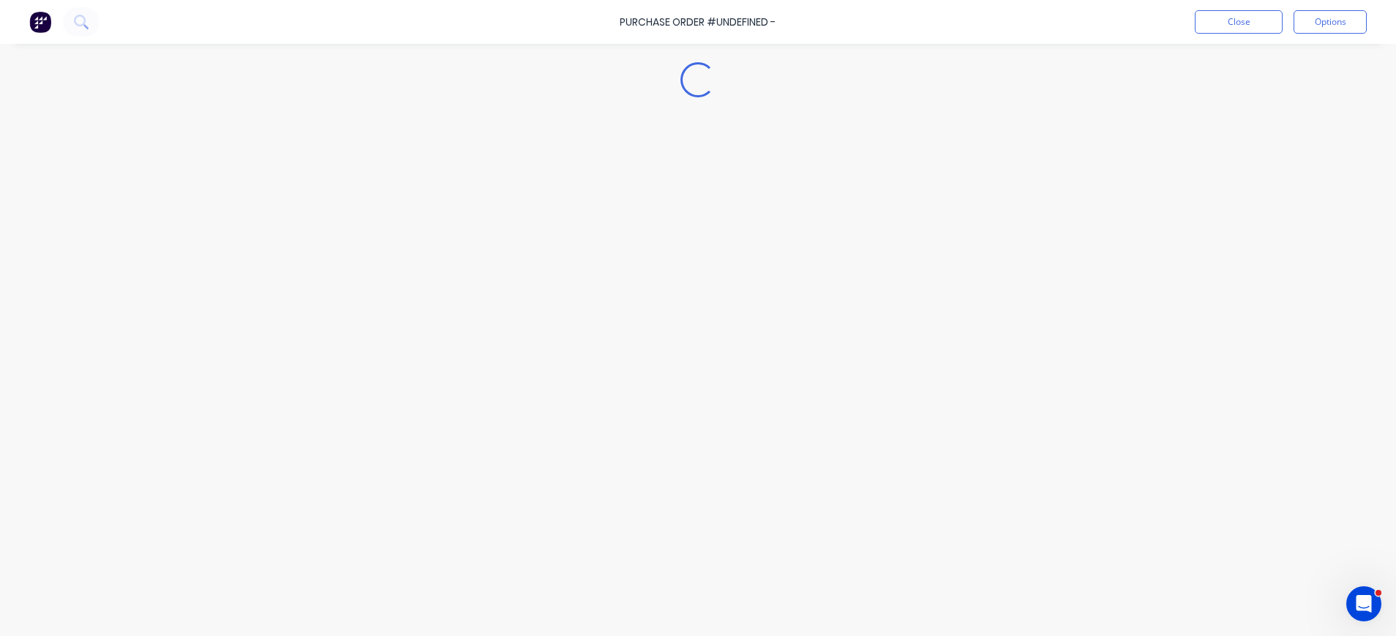
type textarea "x"
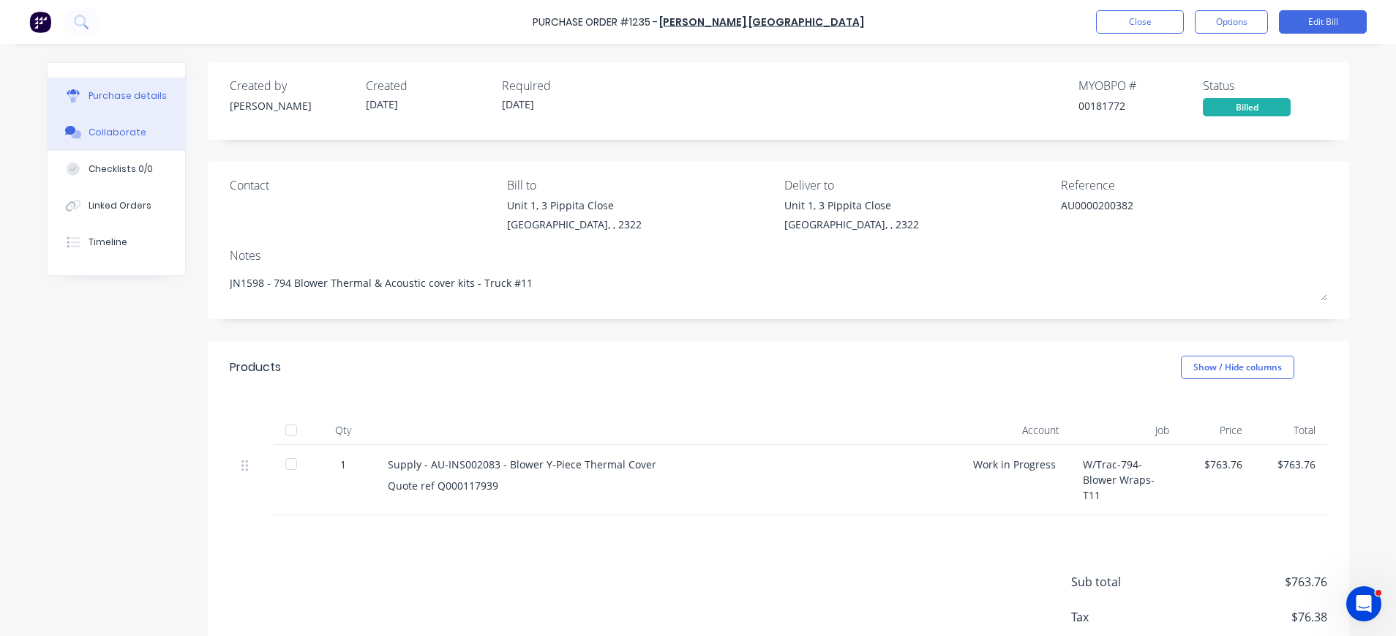
click at [108, 132] on div "Collaborate" at bounding box center [118, 132] width 58 height 13
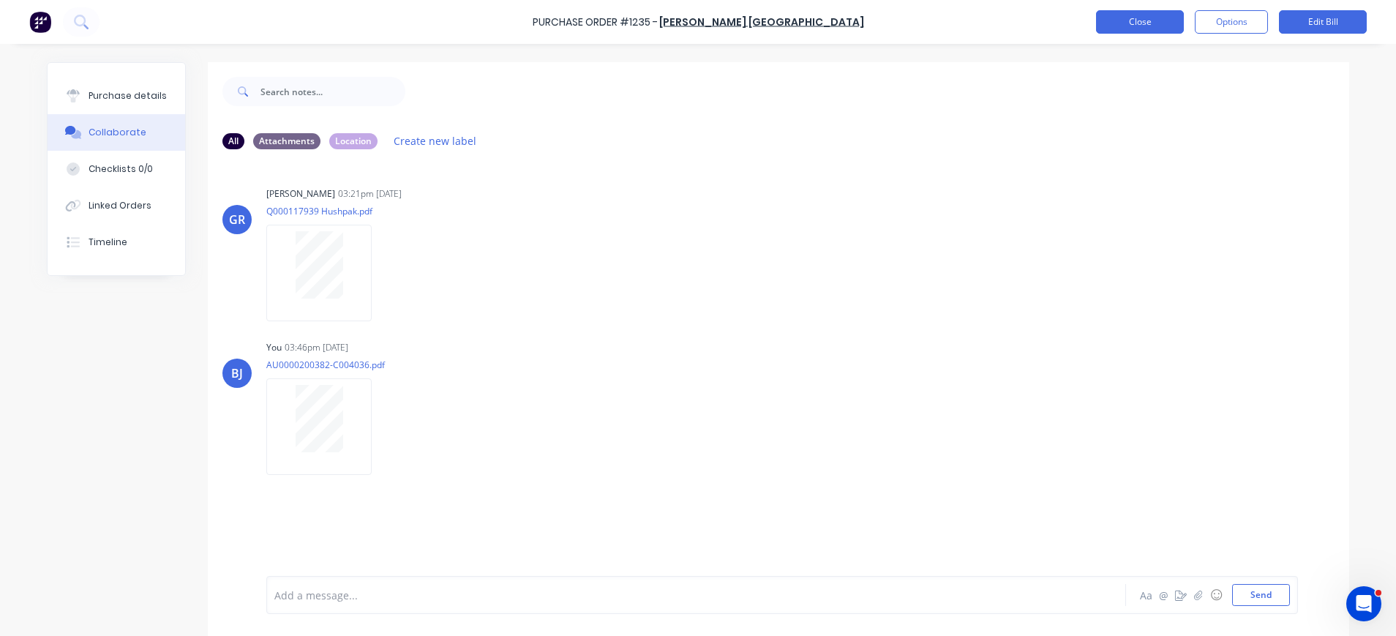
click at [1151, 29] on button "Close" at bounding box center [1140, 21] width 88 height 23
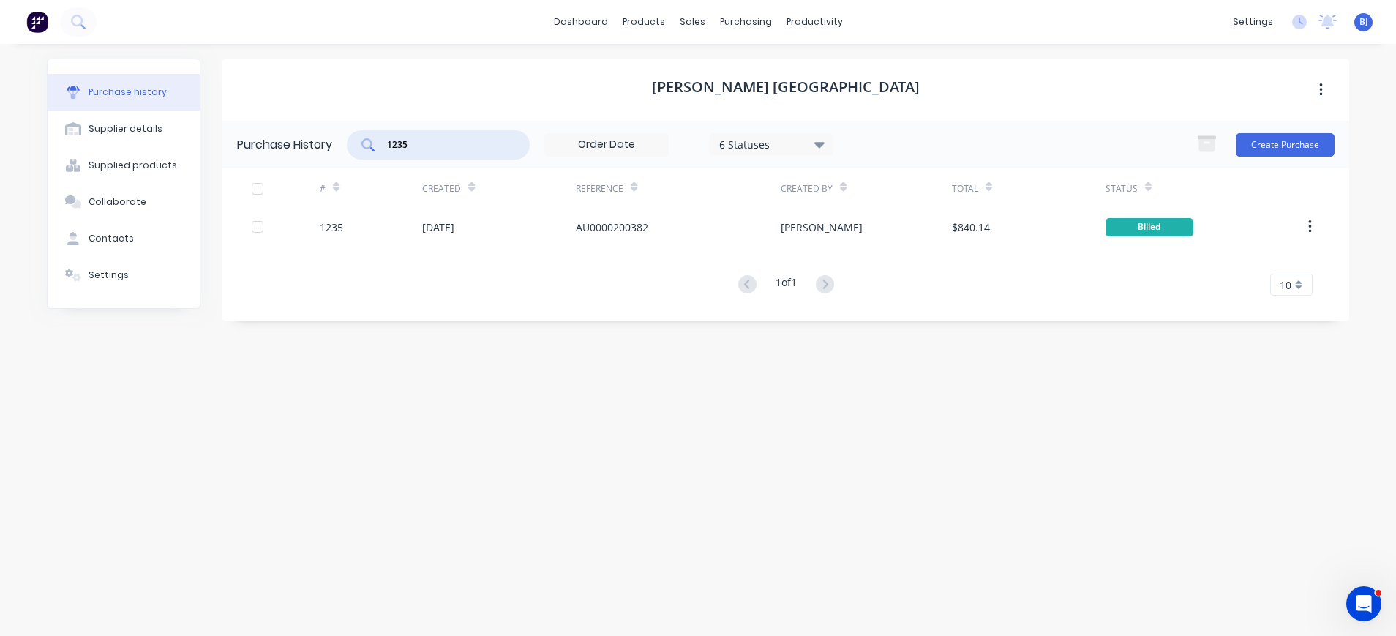
click at [433, 148] on input "1235" at bounding box center [446, 145] width 121 height 15
drag, startPoint x: 419, startPoint y: 146, endPoint x: 361, endPoint y: 143, distance: 57.8
click at [361, 143] on div "1235" at bounding box center [438, 144] width 183 height 29
type input "1237"
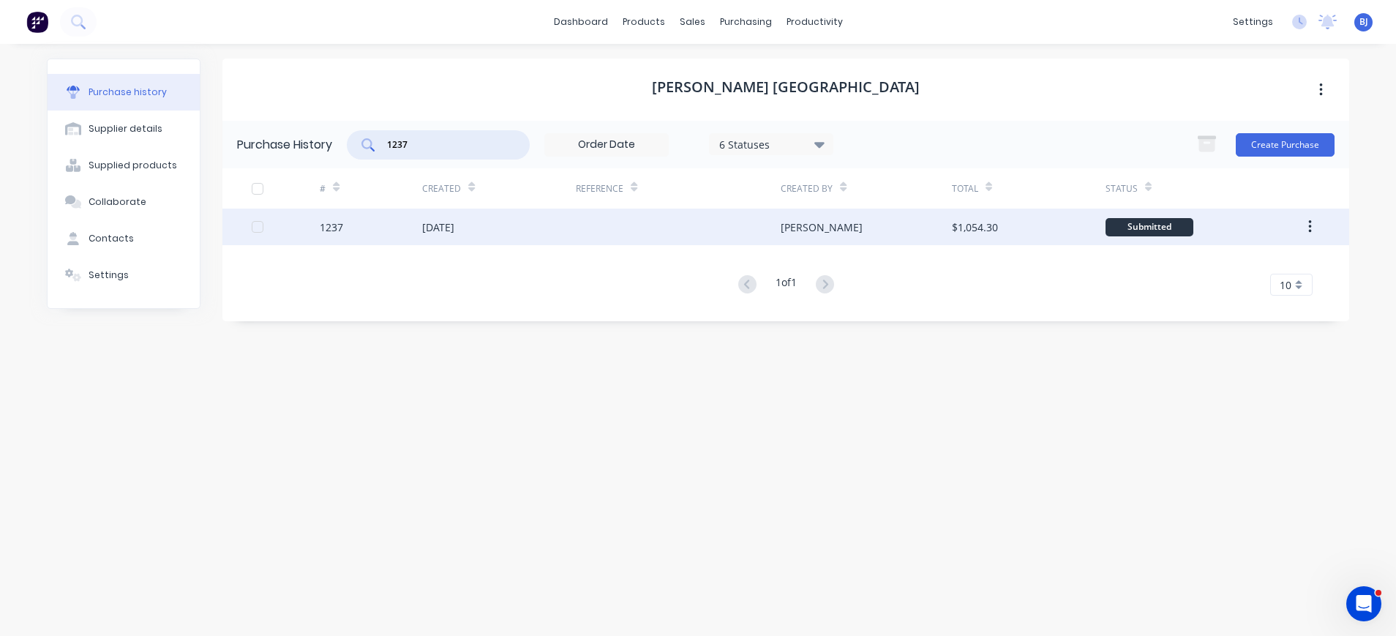
click at [477, 236] on div "[DATE]" at bounding box center [499, 227] width 154 height 37
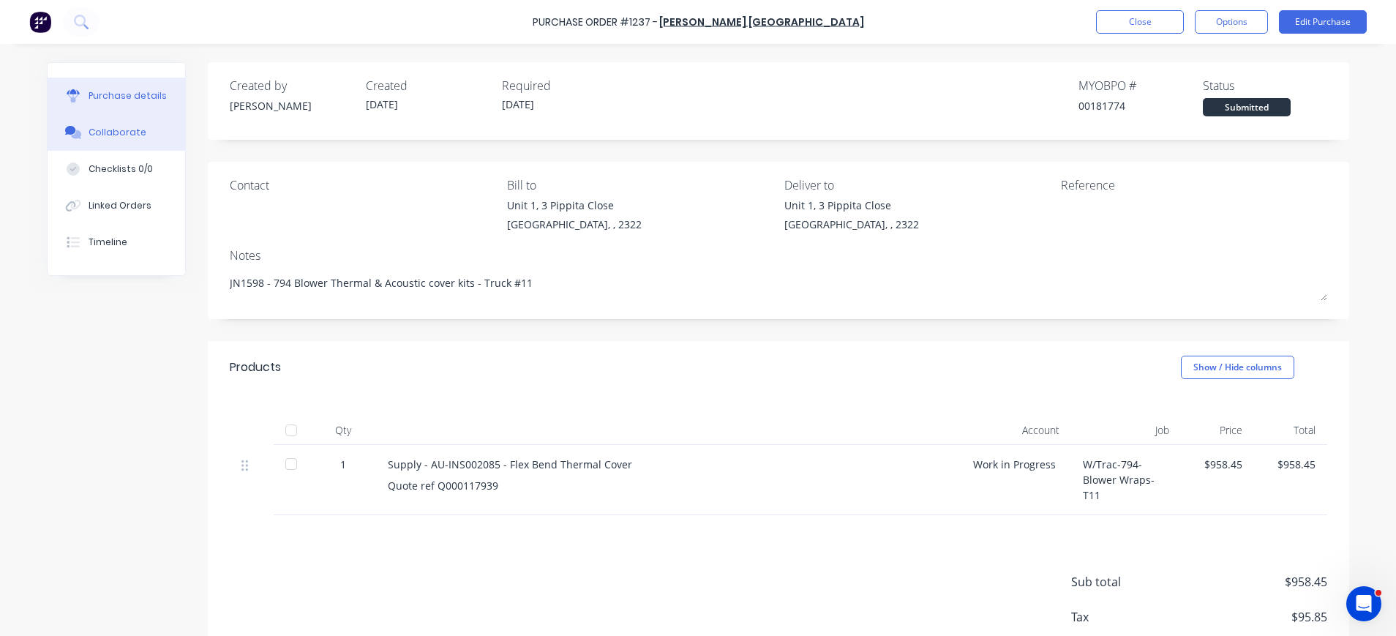
click at [116, 130] on div "Collaborate" at bounding box center [118, 132] width 58 height 13
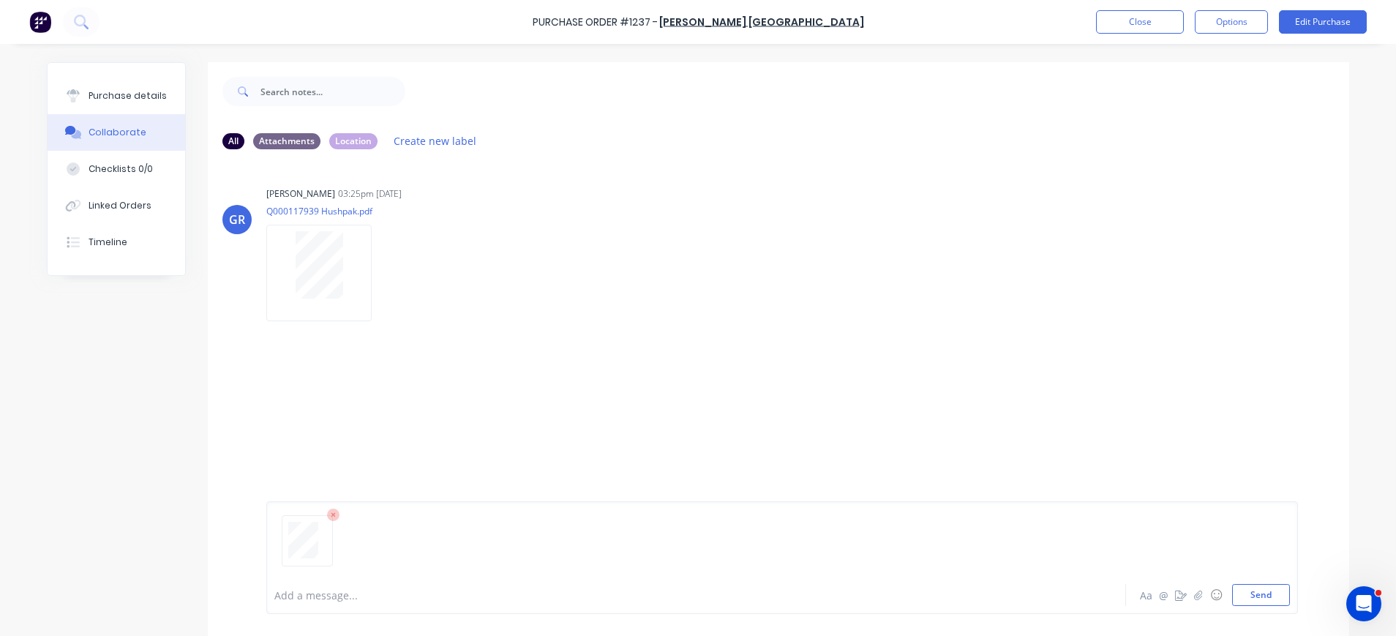
drag, startPoint x: 1260, startPoint y: 591, endPoint x: 1217, endPoint y: 566, distance: 49.8
click at [1258, 591] on button "Send" at bounding box center [1261, 595] width 58 height 22
click at [89, 100] on div "Purchase details" at bounding box center [128, 95] width 78 height 13
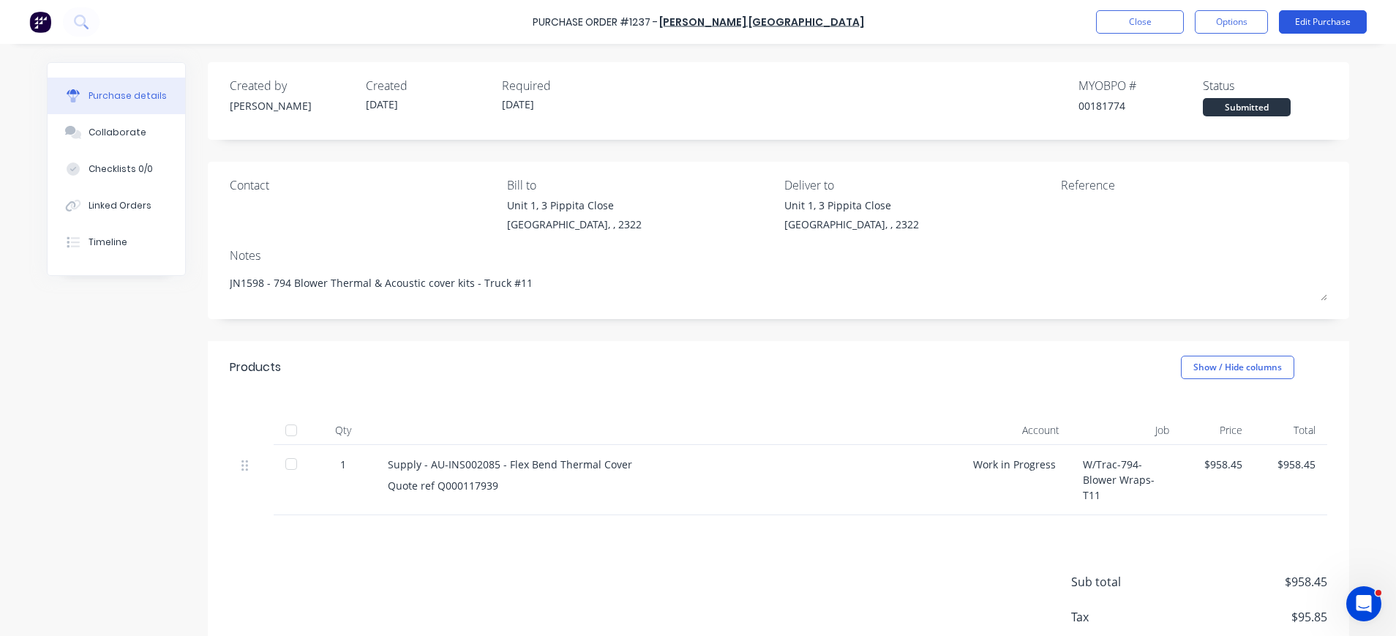
click at [1302, 20] on button "Edit Purchase" at bounding box center [1323, 21] width 88 height 23
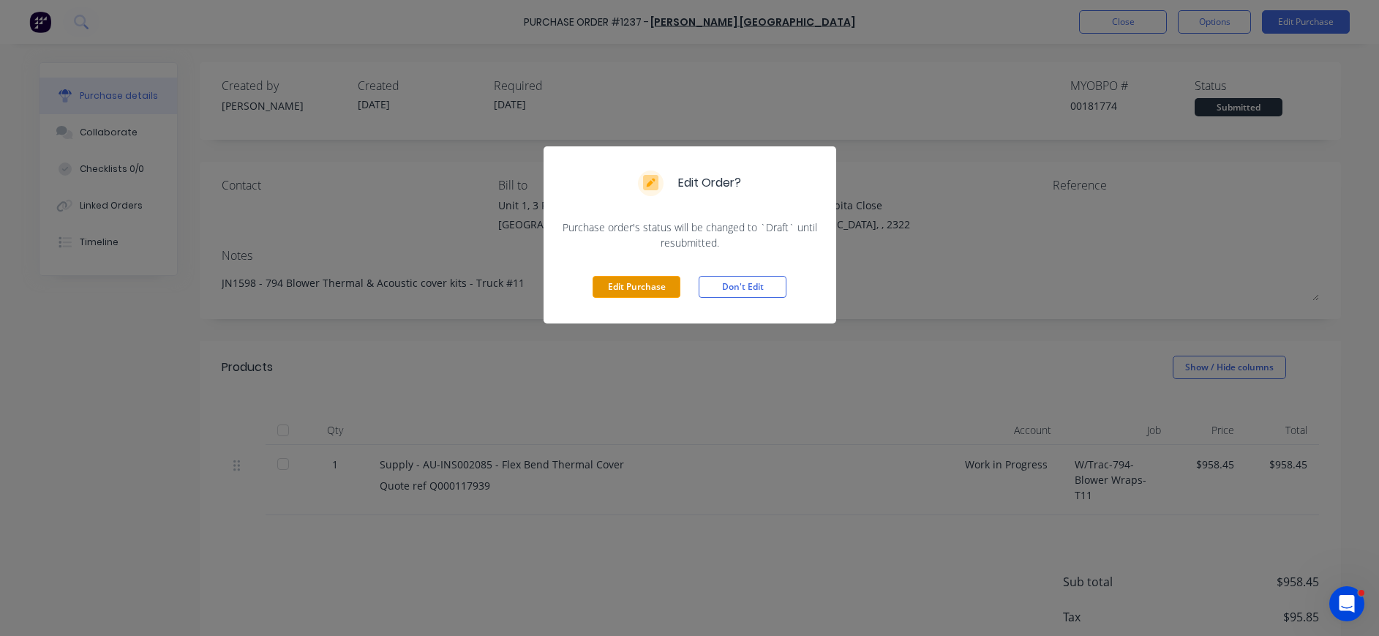
click at [596, 277] on button "Edit Purchase" at bounding box center [637, 287] width 88 height 22
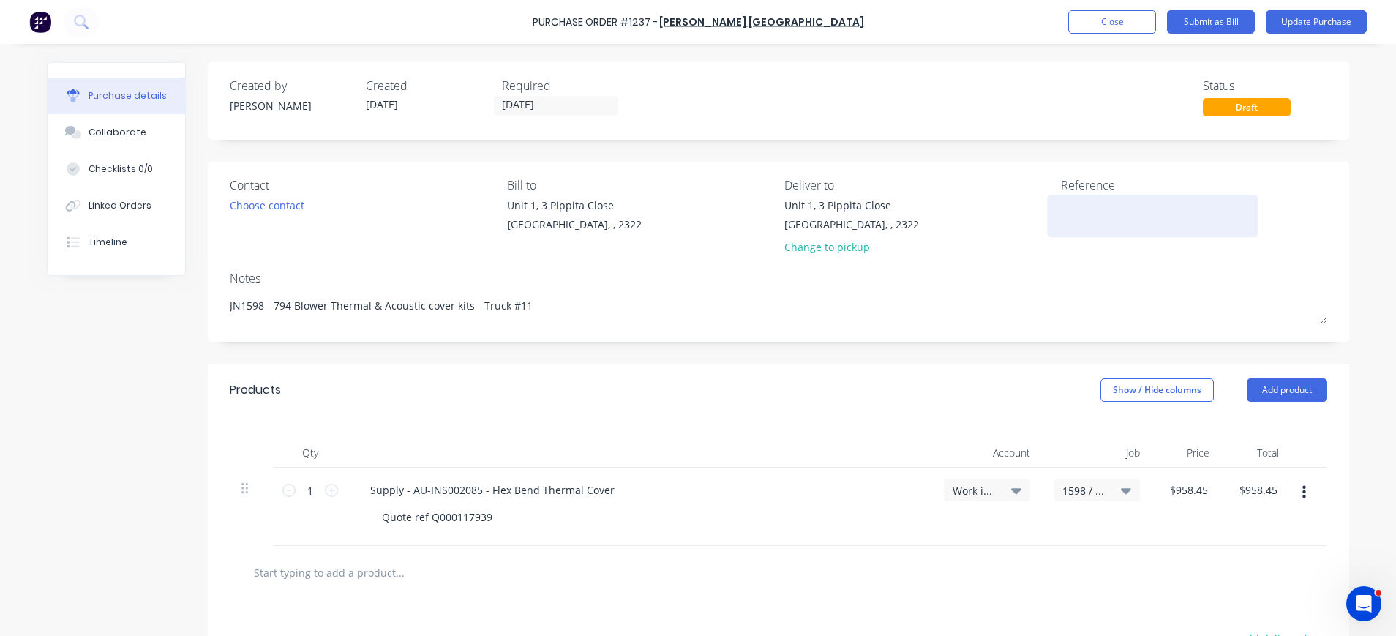
click at [1061, 206] on textarea at bounding box center [1152, 214] width 183 height 33
type textarea "x"
paste textarea "AU0000200384"
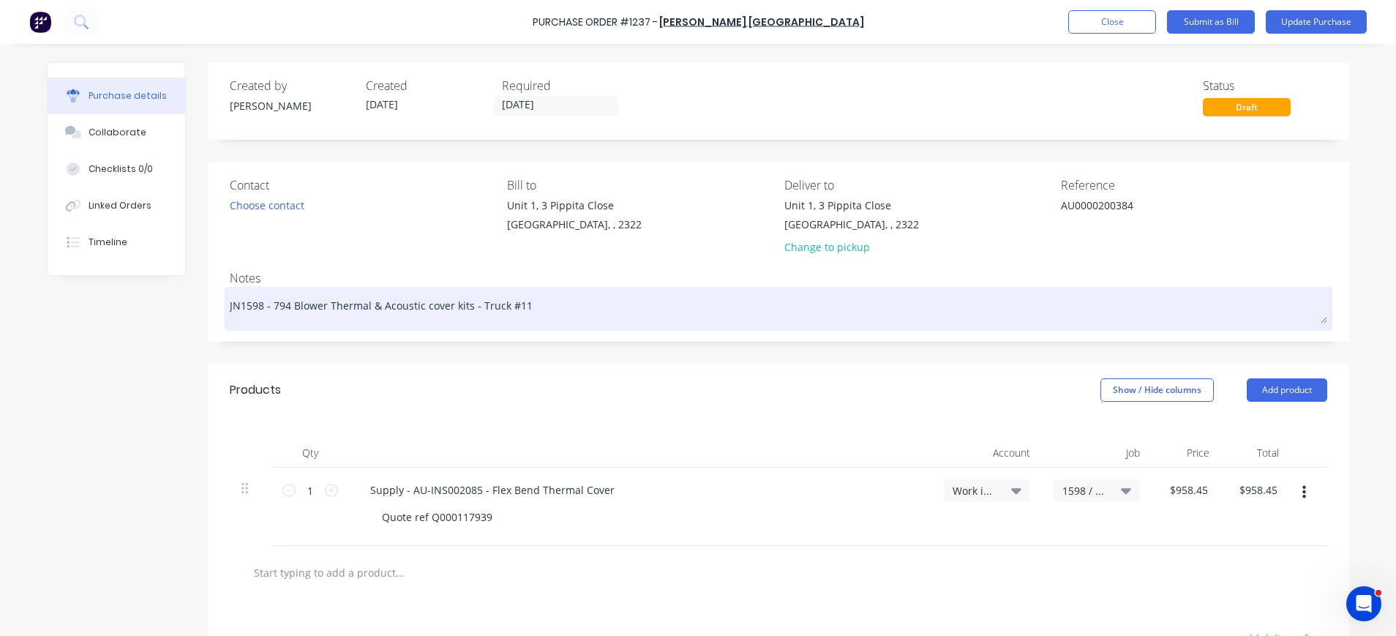
type textarea "AU0000200384"
type textarea "x"
type textarea "AU0000200384"
click at [756, 316] on textarea "JN1598 - 794 Blower Thermal & Acoustic cover kits - Truck #11" at bounding box center [779, 306] width 1098 height 33
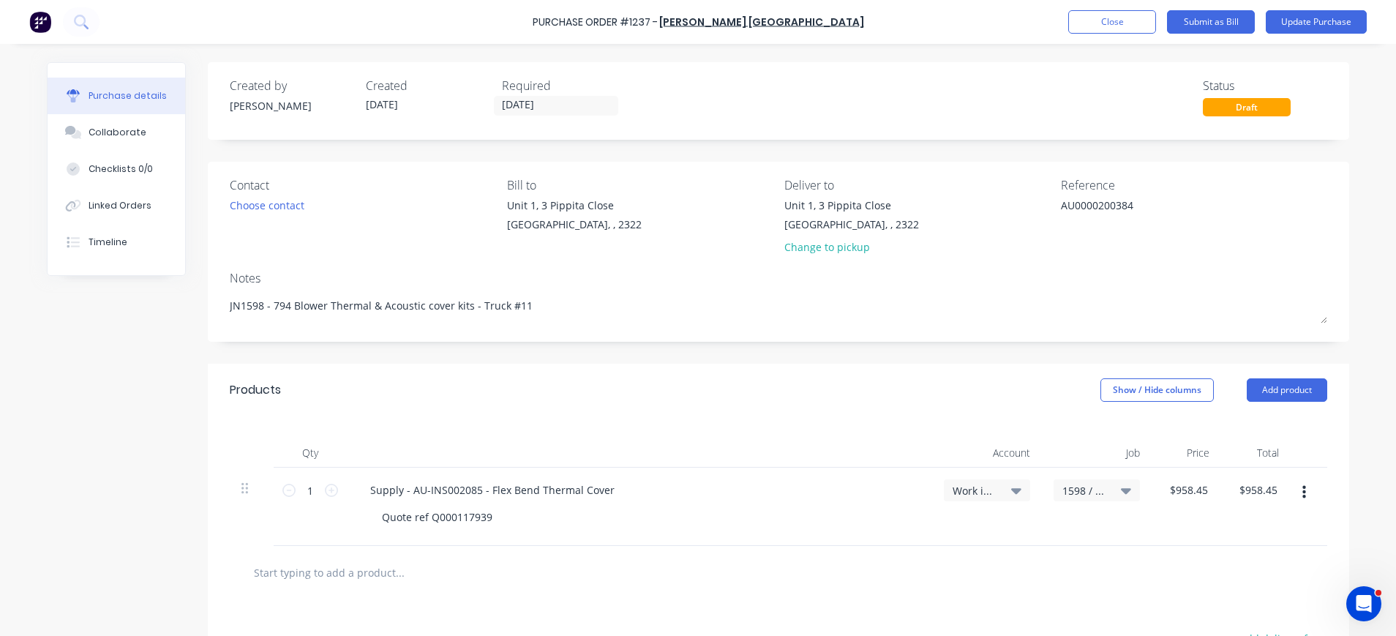
click at [912, 487] on div "Supply - AU-INS002085 - Flex Bend Thermal Cover" at bounding box center [640, 489] width 562 height 21
click at [1310, 23] on button "Update Purchase" at bounding box center [1316, 21] width 101 height 23
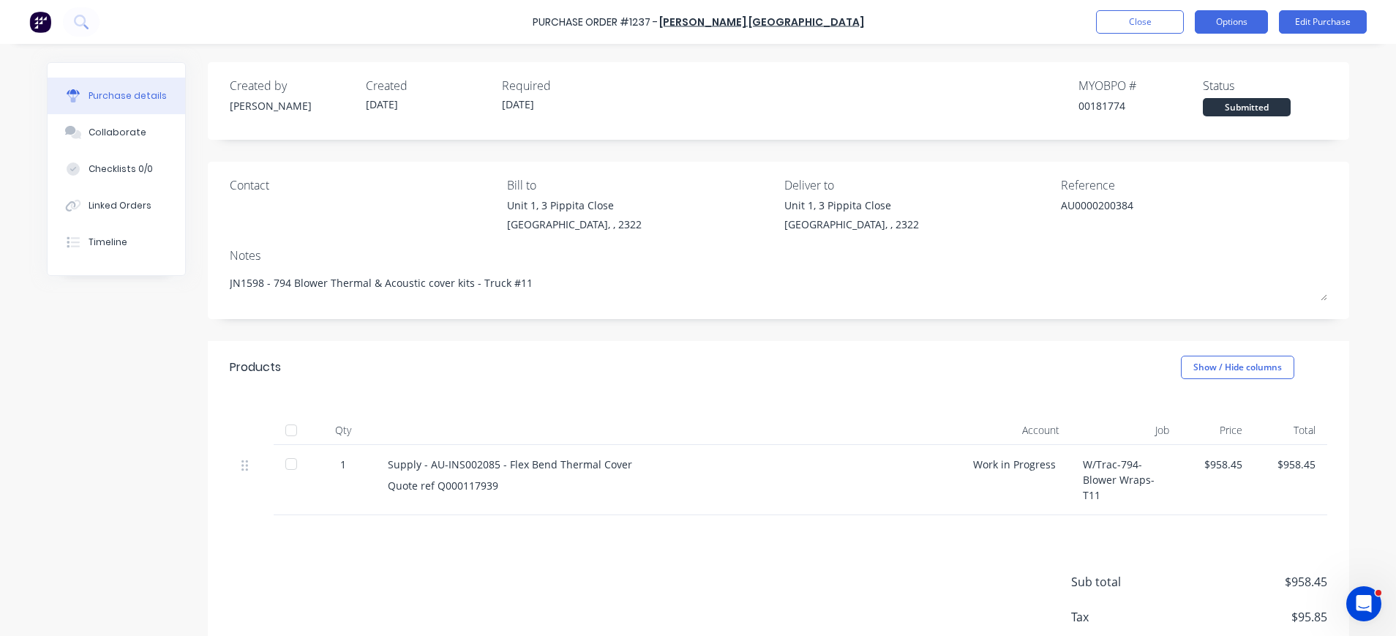
click at [1240, 20] on button "Options" at bounding box center [1231, 21] width 73 height 23
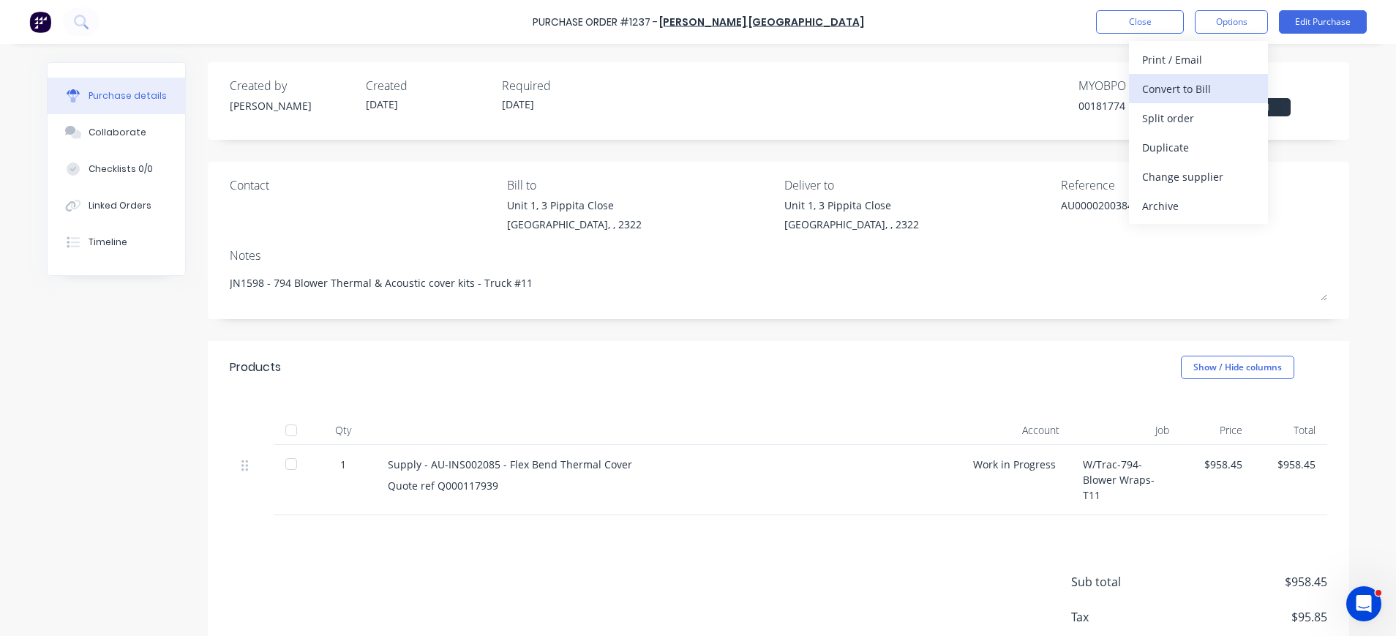
click at [1199, 83] on div "Convert to Bill" at bounding box center [1198, 88] width 113 height 21
type textarea "x"
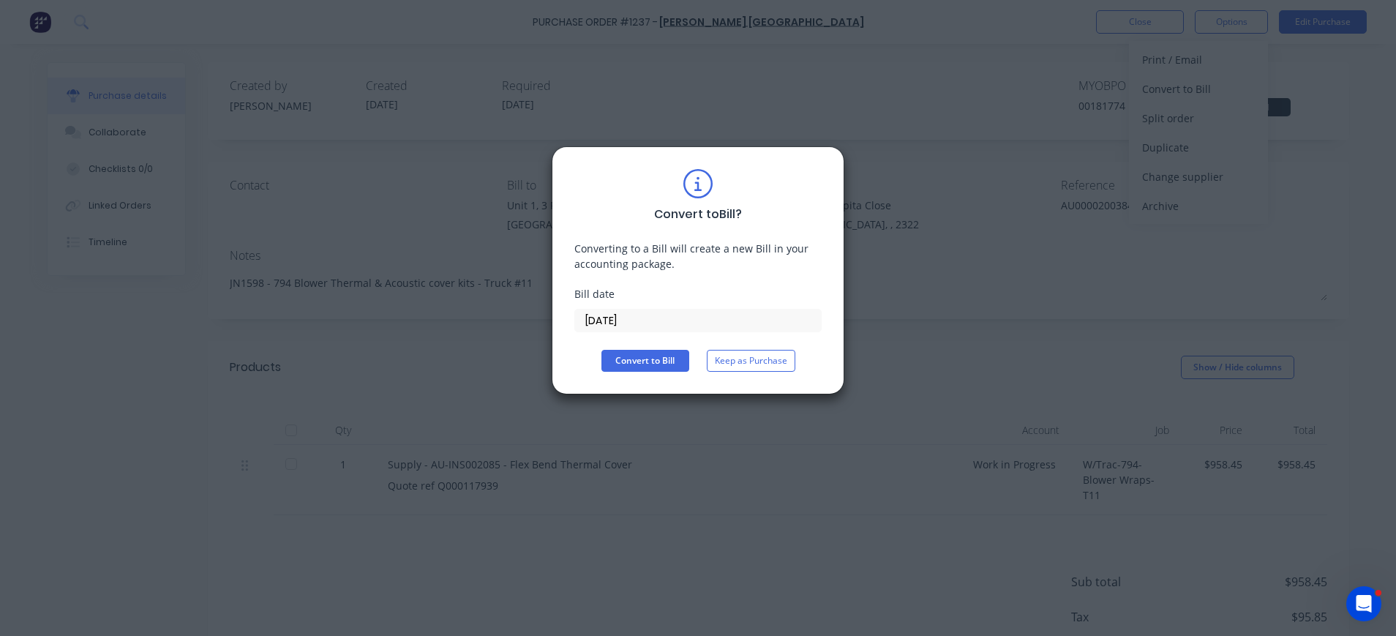
click at [588, 323] on input "[DATE]" at bounding box center [698, 321] width 246 height 22
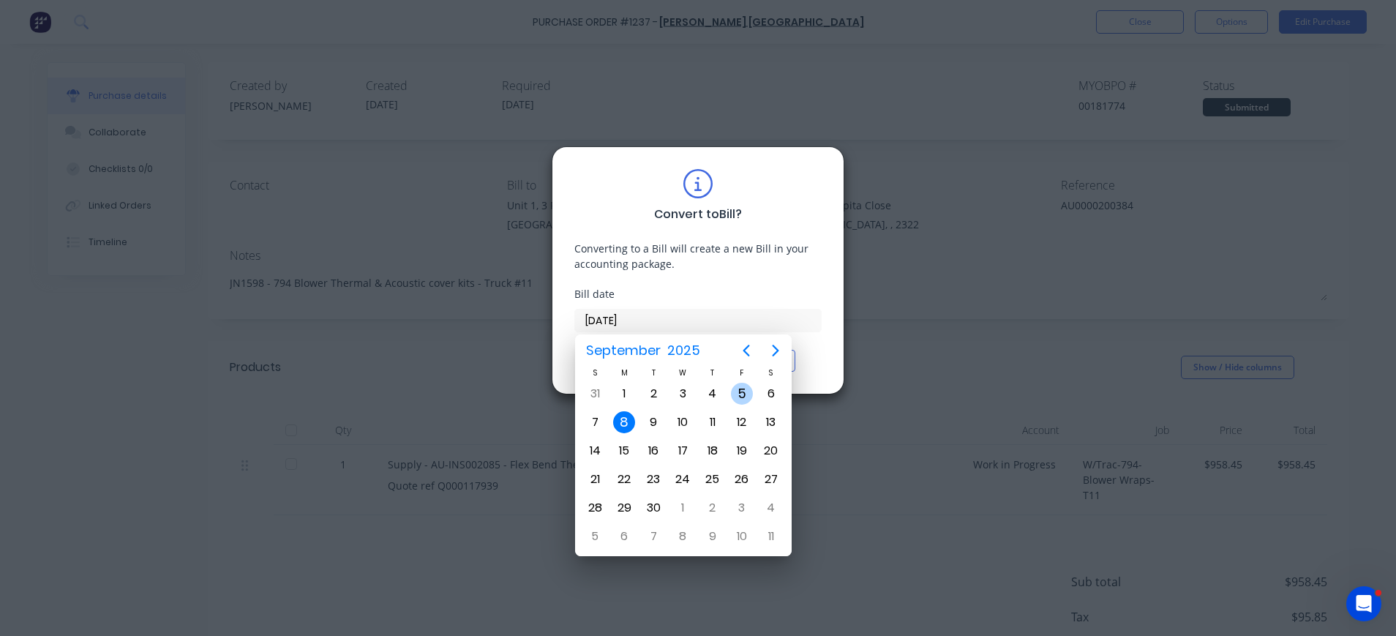
click at [743, 392] on div "5" at bounding box center [742, 394] width 22 height 22
type input "[DATE]"
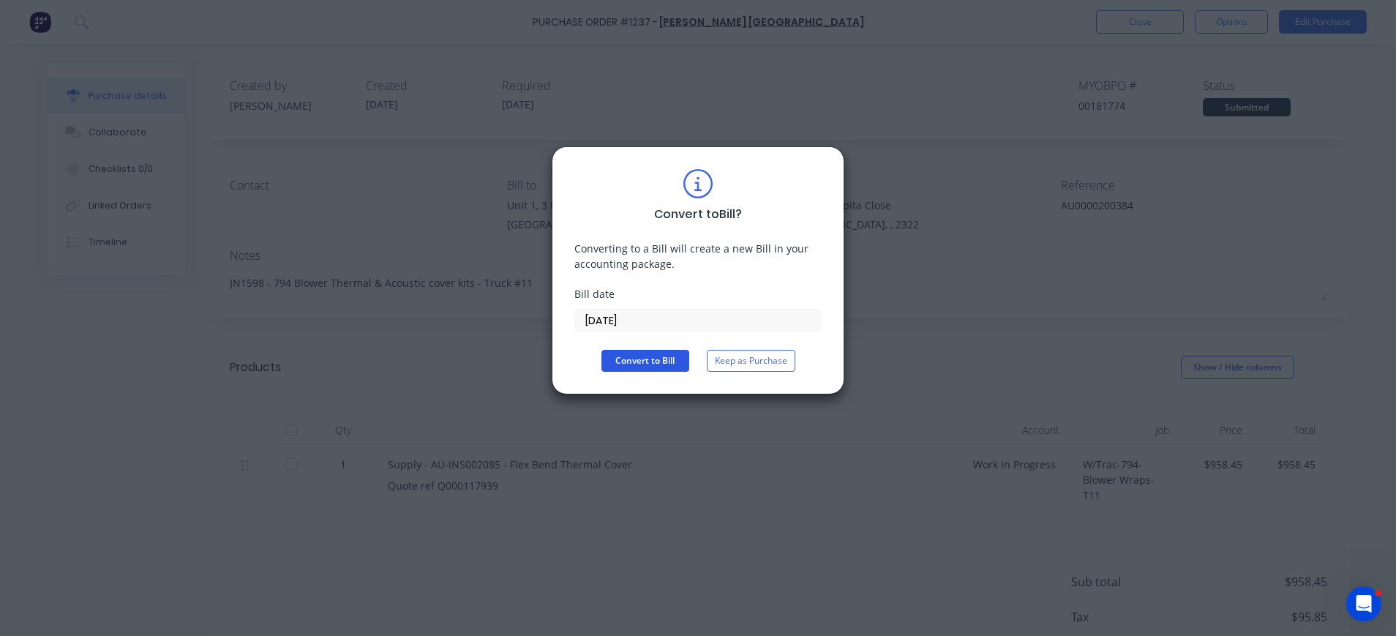
click at [611, 360] on button "Convert to Bill" at bounding box center [645, 361] width 88 height 22
type textarea "x"
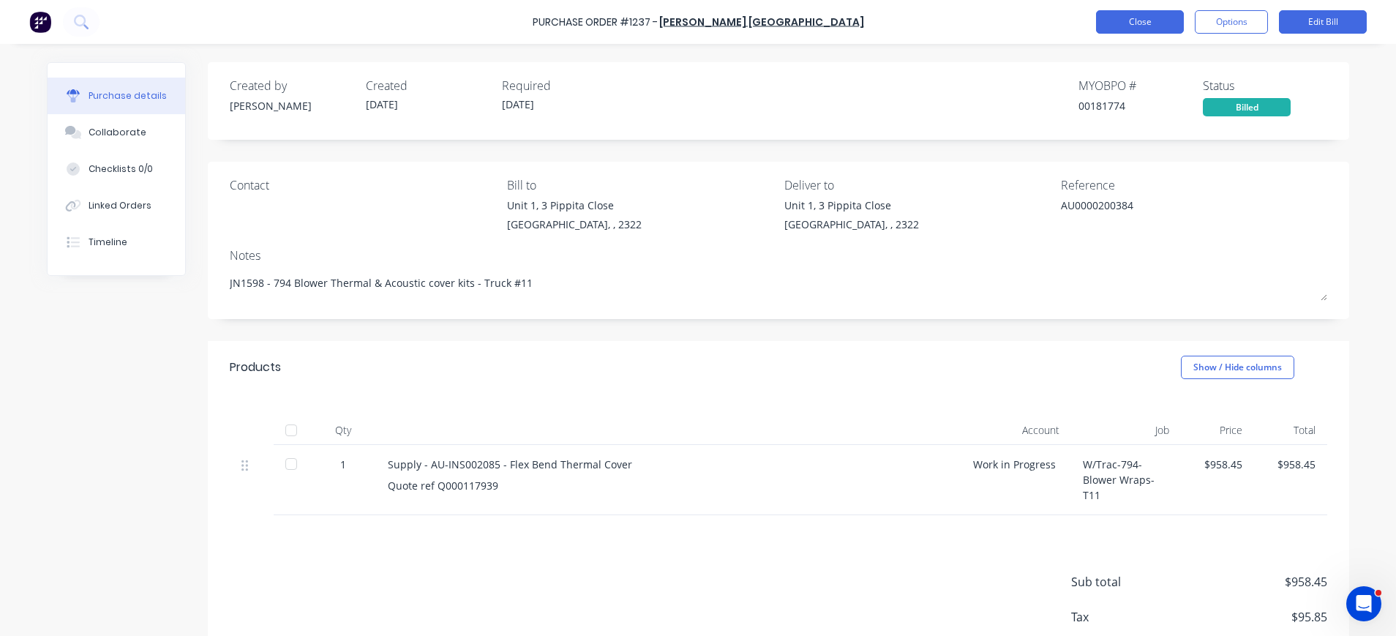
click at [1150, 20] on button "Close" at bounding box center [1140, 21] width 88 height 23
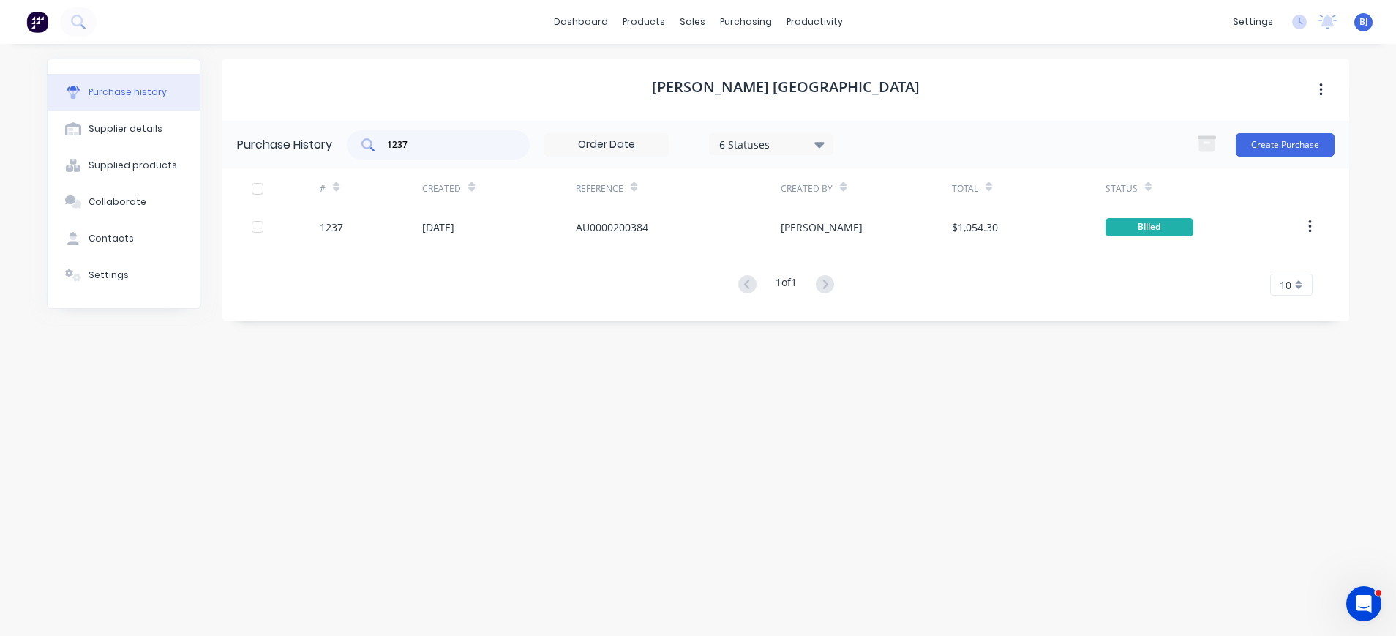
click at [418, 151] on input "1237" at bounding box center [446, 145] width 121 height 15
drag, startPoint x: 418, startPoint y: 151, endPoint x: 375, endPoint y: 149, distance: 43.2
click at [375, 149] on div "1237" at bounding box center [438, 144] width 183 height 29
drag, startPoint x: 419, startPoint y: 152, endPoint x: 419, endPoint y: 132, distance: 20.5
click at [408, 137] on div "1239" at bounding box center [438, 144] width 183 height 29
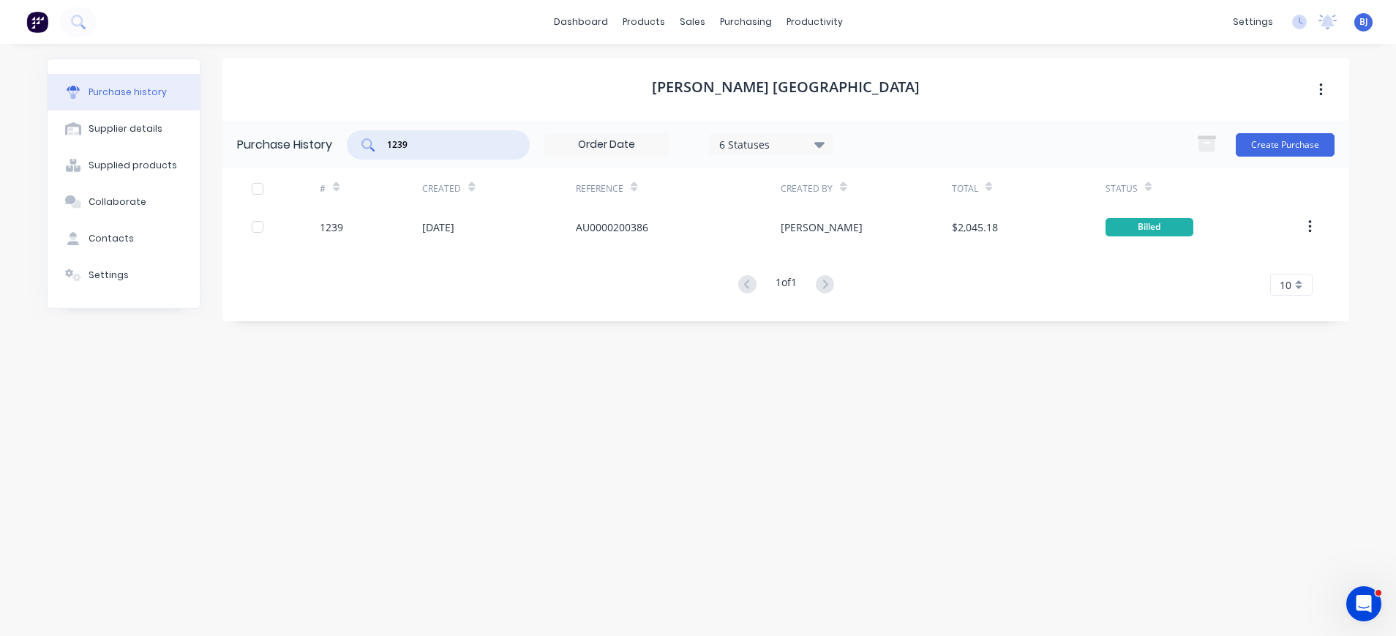
drag, startPoint x: 430, startPoint y: 140, endPoint x: 369, endPoint y: 140, distance: 61.5
click at [369, 140] on div "1239" at bounding box center [438, 144] width 183 height 29
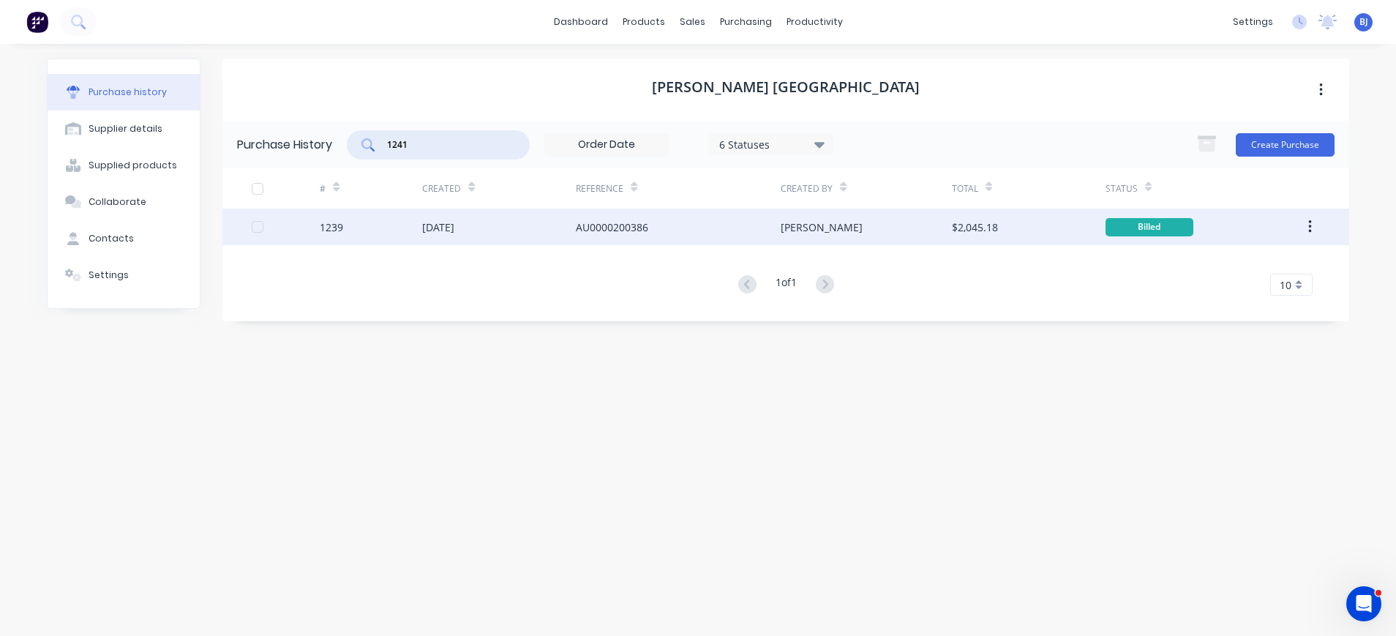
type input "1241"
click at [454, 226] on div "[DATE]" at bounding box center [438, 227] width 32 height 15
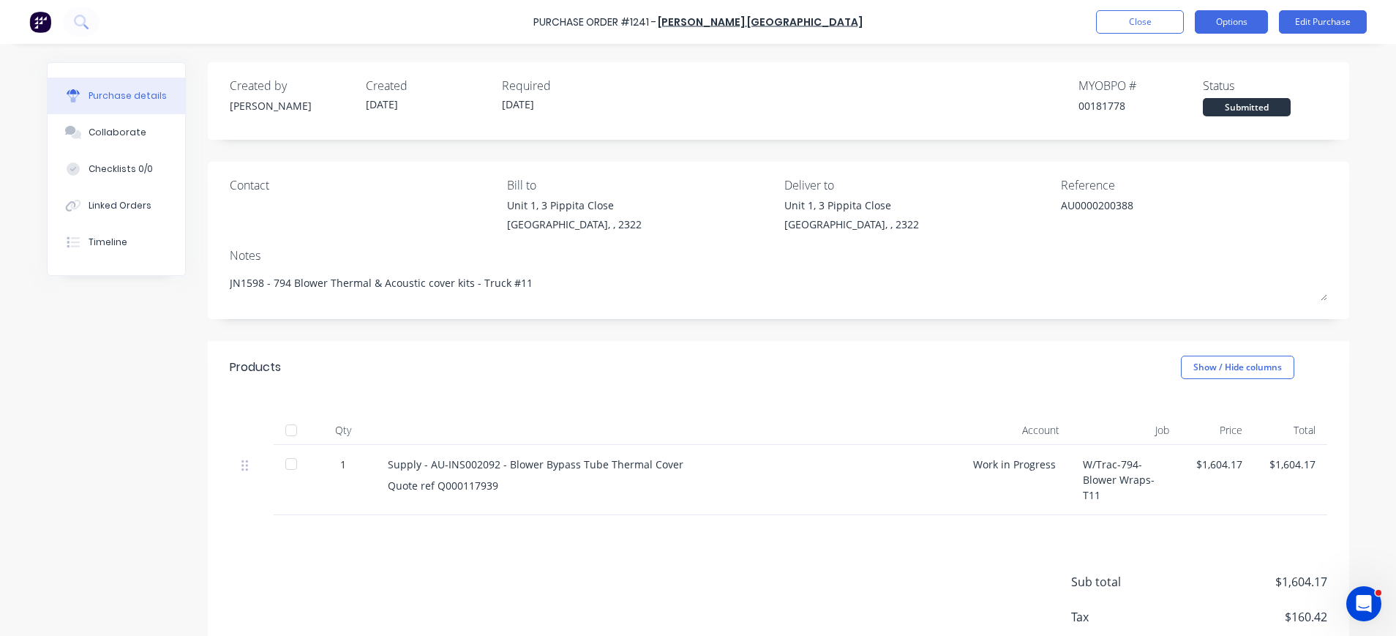
click at [1234, 23] on button "Options" at bounding box center [1231, 21] width 73 height 23
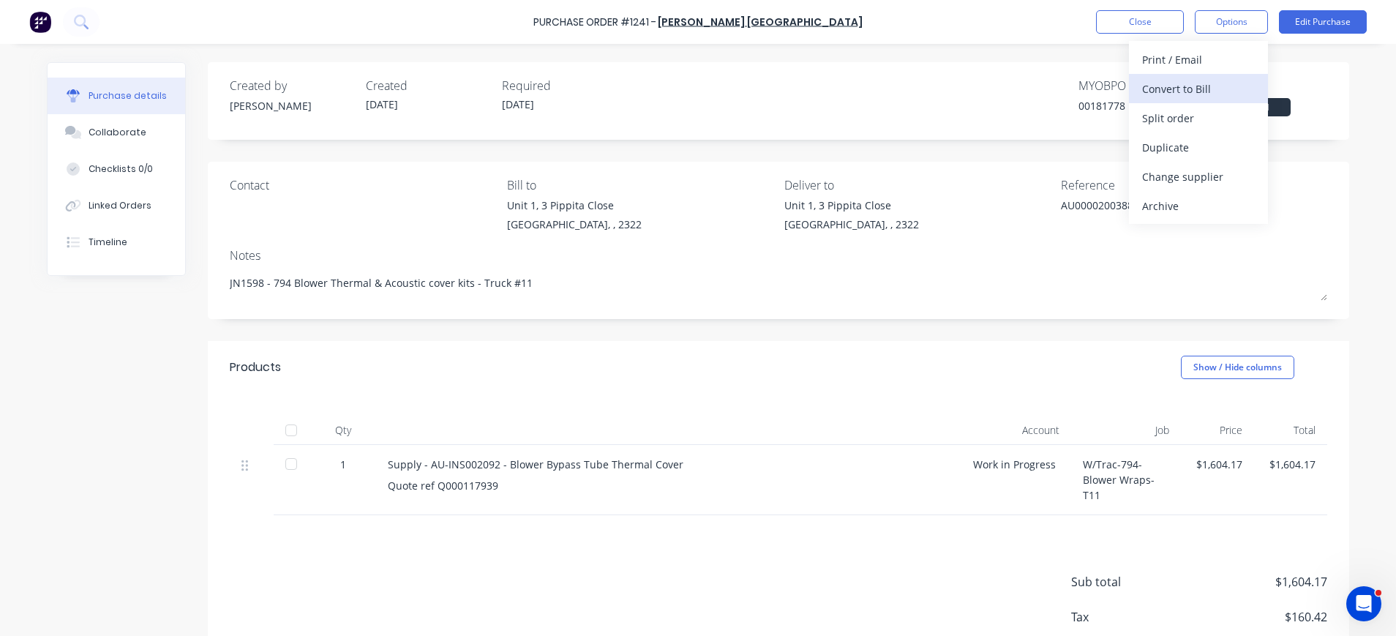
click at [1175, 89] on div "Convert to Bill" at bounding box center [1198, 88] width 113 height 21
type textarea "x"
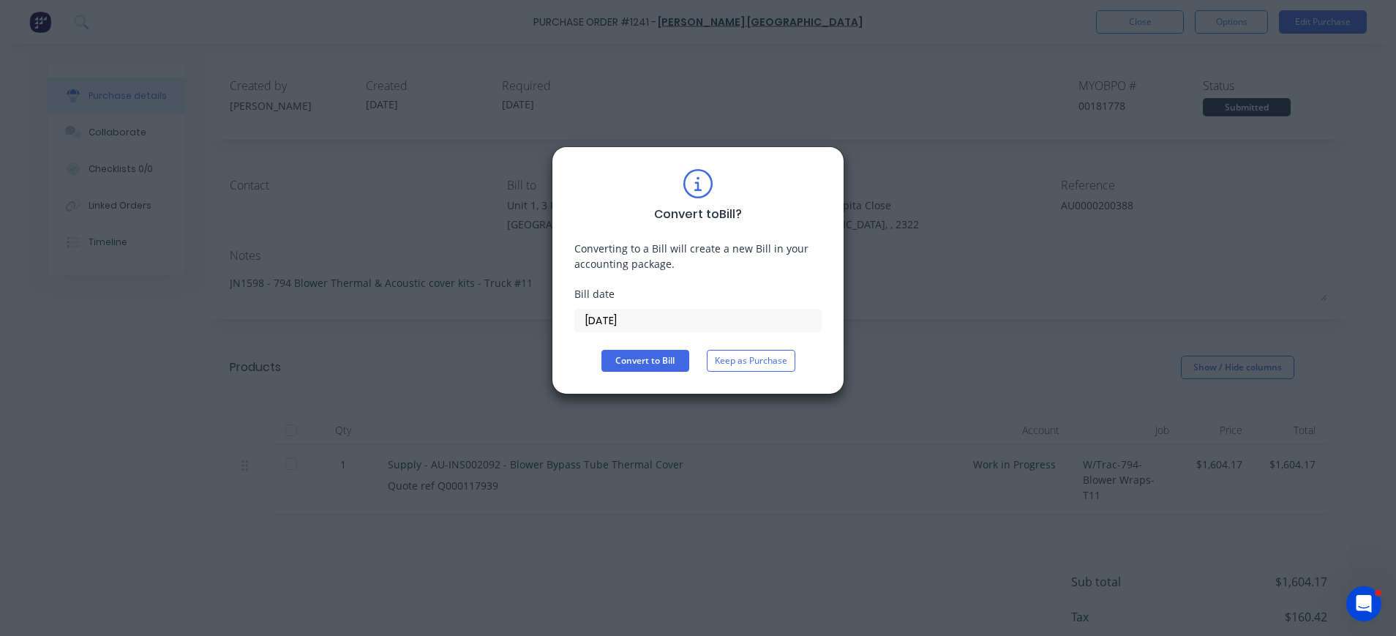
drag, startPoint x: 630, startPoint y: 316, endPoint x: 627, endPoint y: 339, distance: 22.9
click at [630, 318] on input "[DATE]" at bounding box center [698, 321] width 246 height 22
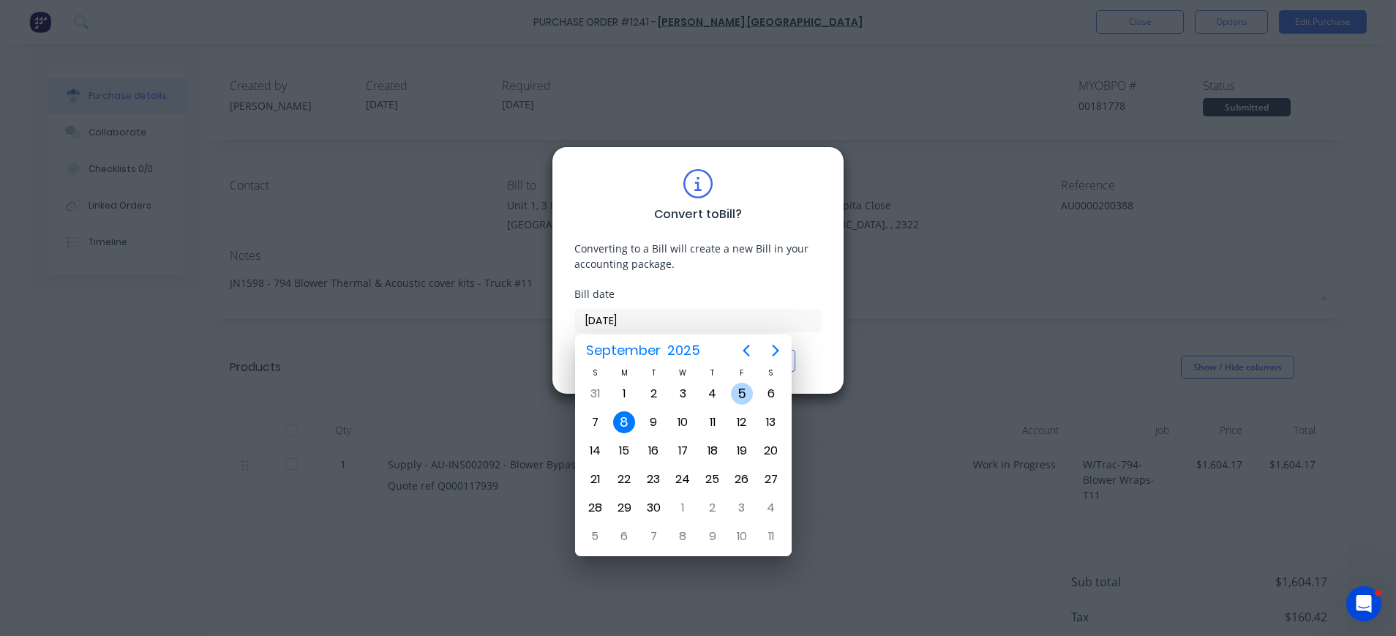
click at [745, 390] on div "5" at bounding box center [742, 394] width 22 height 22
type input "[DATE]"
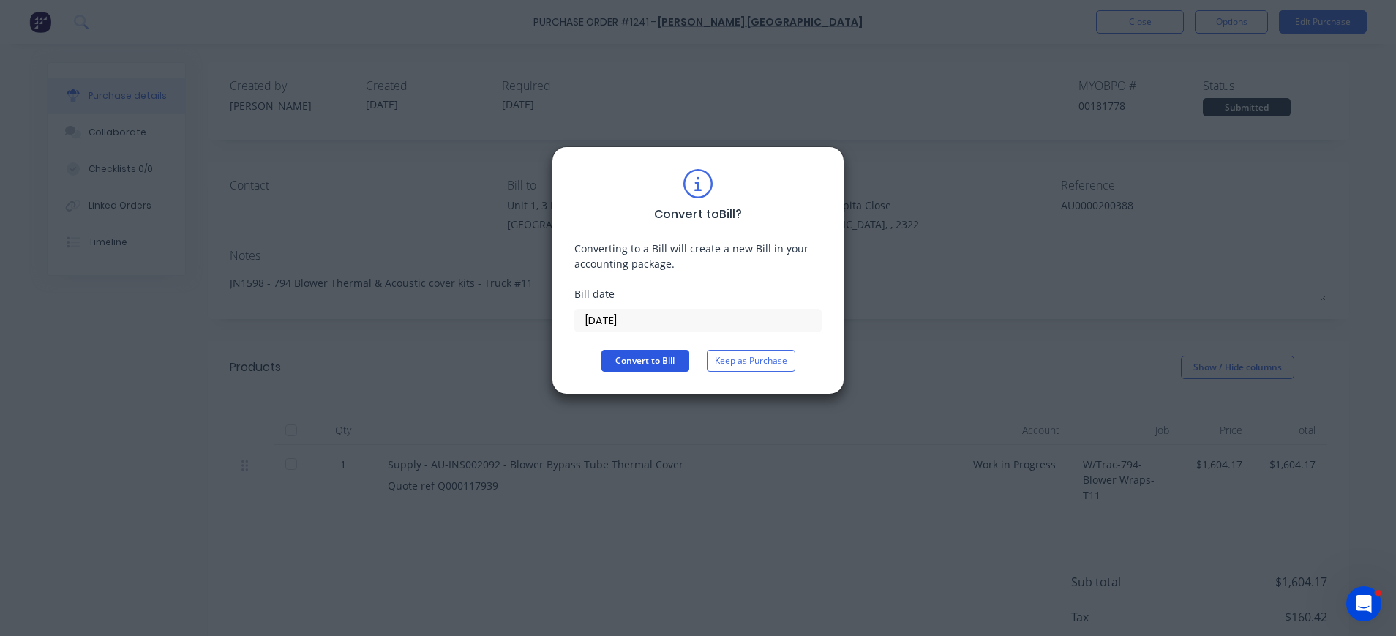
drag, startPoint x: 608, startPoint y: 359, endPoint x: 666, endPoint y: 373, distance: 59.5
click at [610, 359] on button "Convert to Bill" at bounding box center [645, 361] width 88 height 22
type textarea "x"
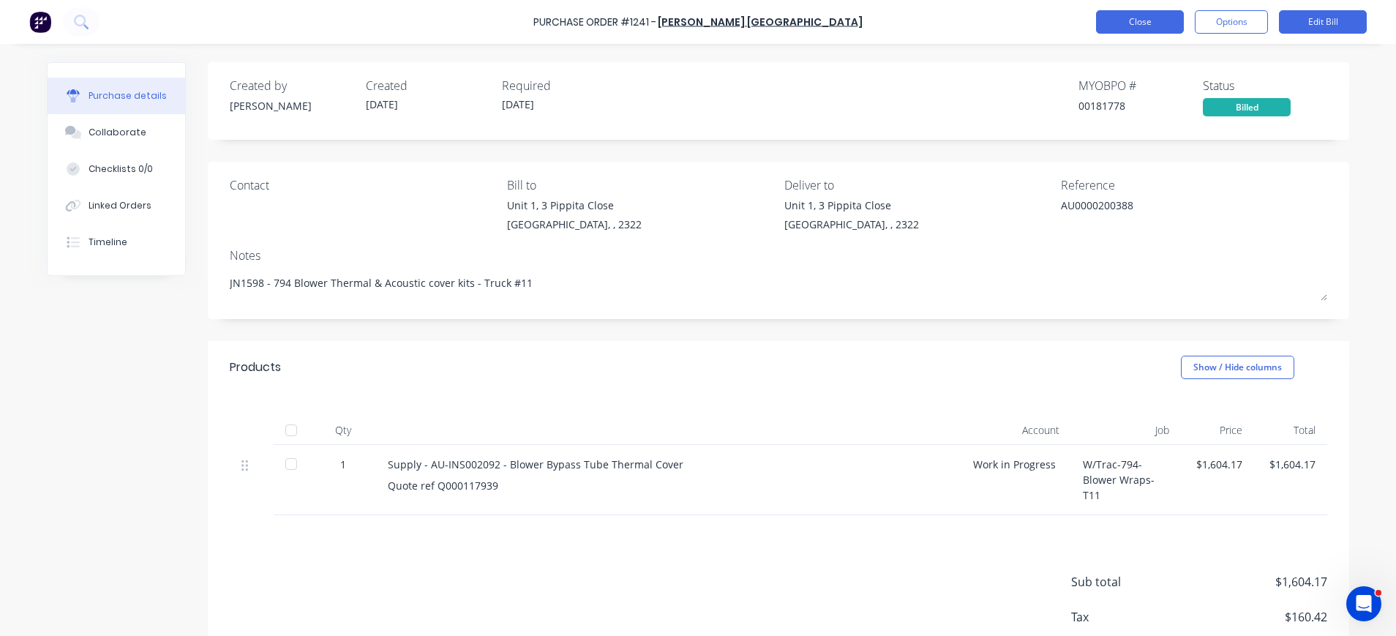
click at [1150, 20] on button "Close" at bounding box center [1140, 21] width 88 height 23
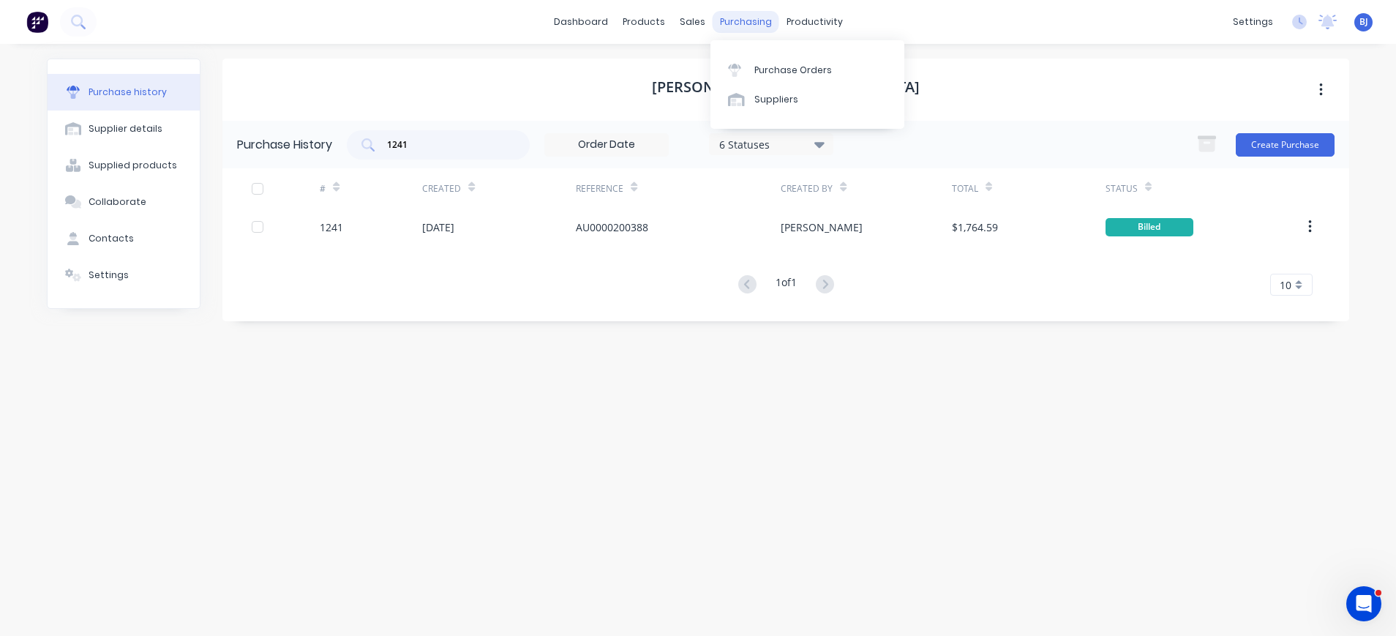
click at [746, 19] on div "purchasing" at bounding box center [746, 22] width 67 height 22
drag, startPoint x: 746, startPoint y: 19, endPoint x: 735, endPoint y: 18, distance: 11.1
click at [735, 18] on div "purchasing" at bounding box center [746, 22] width 67 height 22
click at [771, 67] on div "Purchase Orders" at bounding box center [793, 70] width 78 height 13
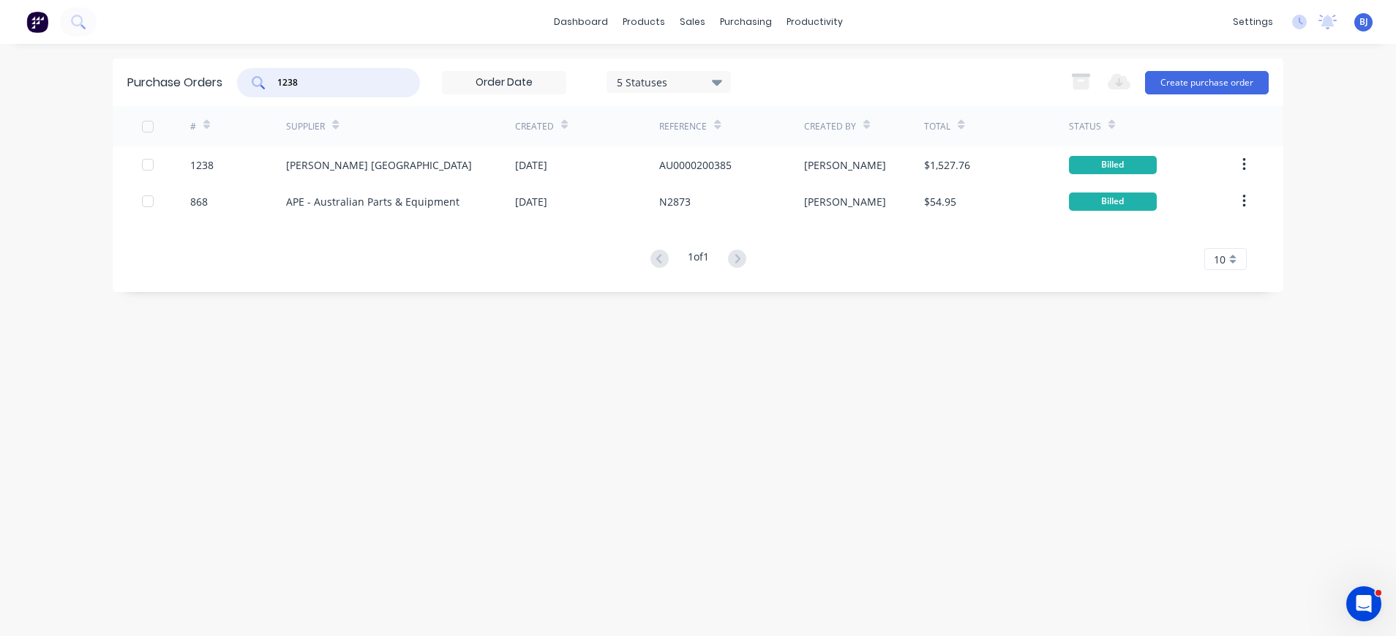
click at [306, 83] on input "1238" at bounding box center [336, 82] width 121 height 15
drag, startPoint x: 306, startPoint y: 83, endPoint x: 244, endPoint y: 83, distance: 62.2
click at [244, 83] on div "1238" at bounding box center [328, 82] width 183 height 29
type input "1396"
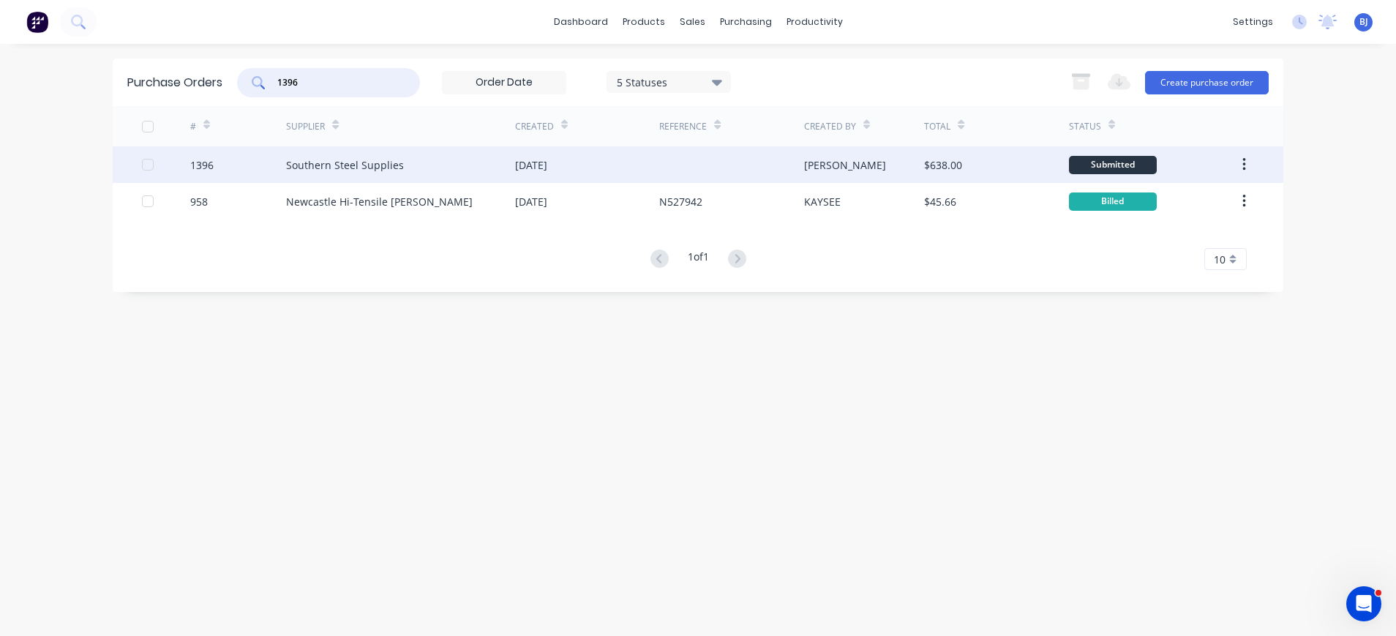
click at [329, 165] on div "Southern Steel Supplies" at bounding box center [345, 164] width 118 height 15
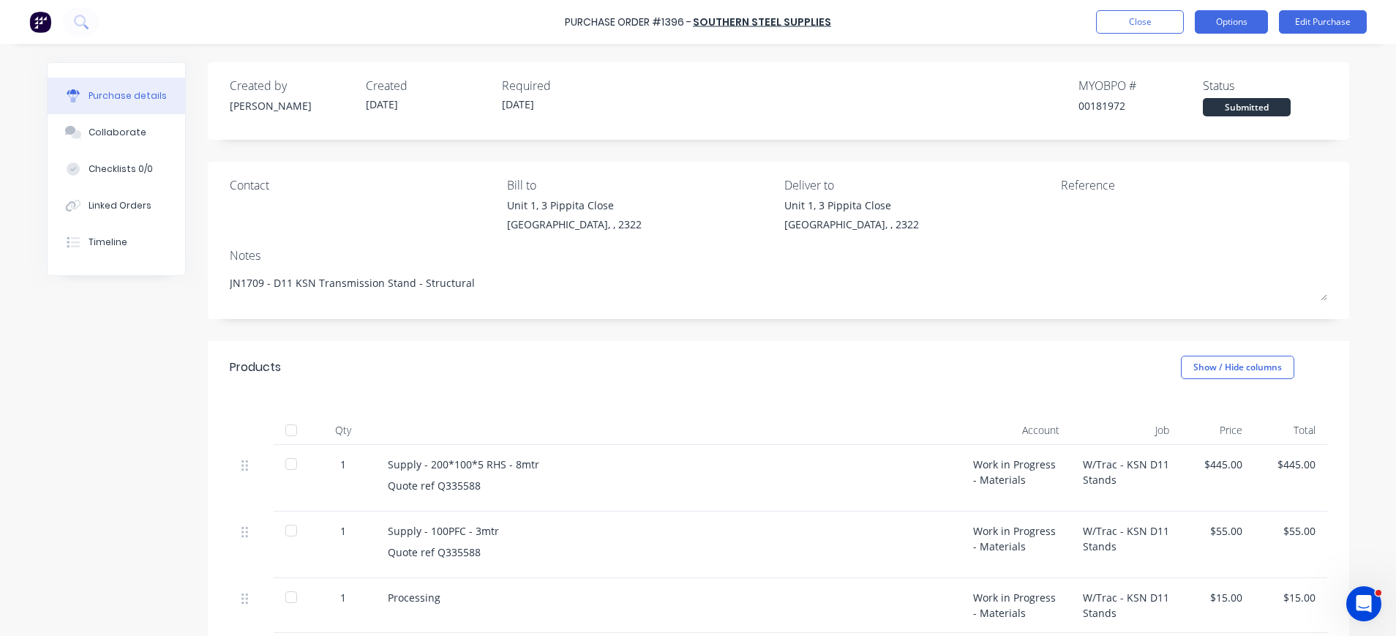
click at [1218, 20] on button "Options" at bounding box center [1231, 21] width 73 height 23
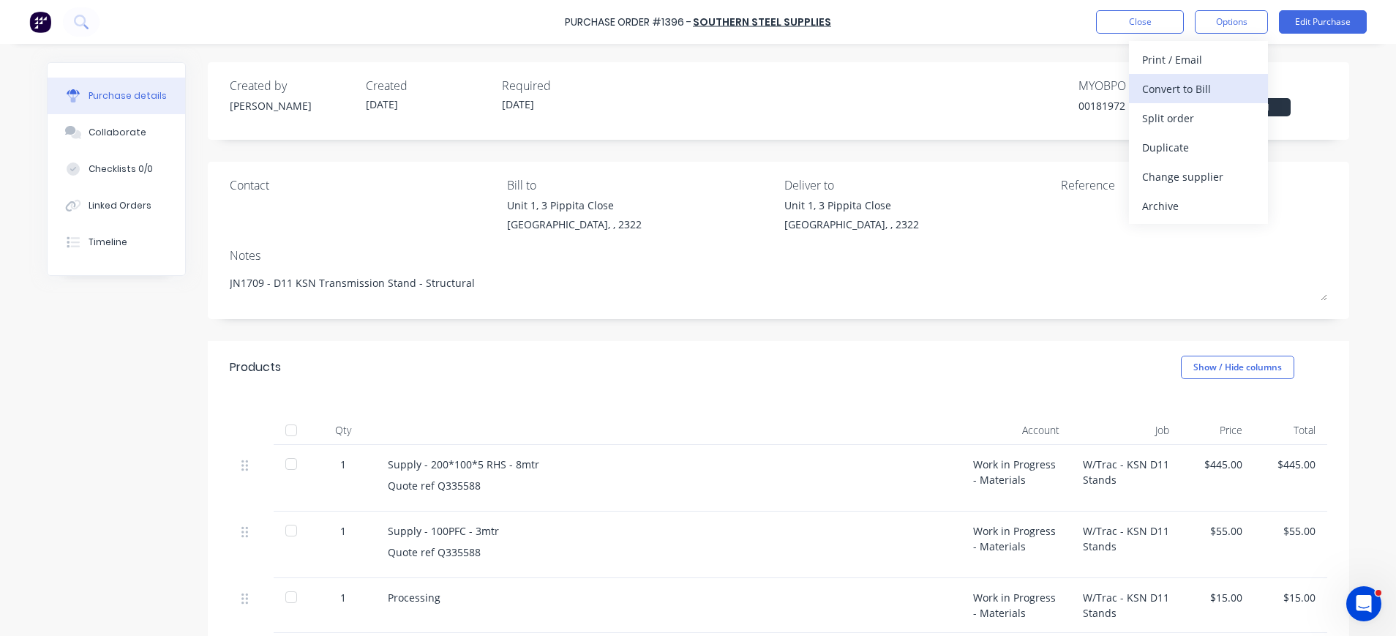
click at [1198, 88] on div "Convert to Bill" at bounding box center [1198, 88] width 113 height 21
type textarea "x"
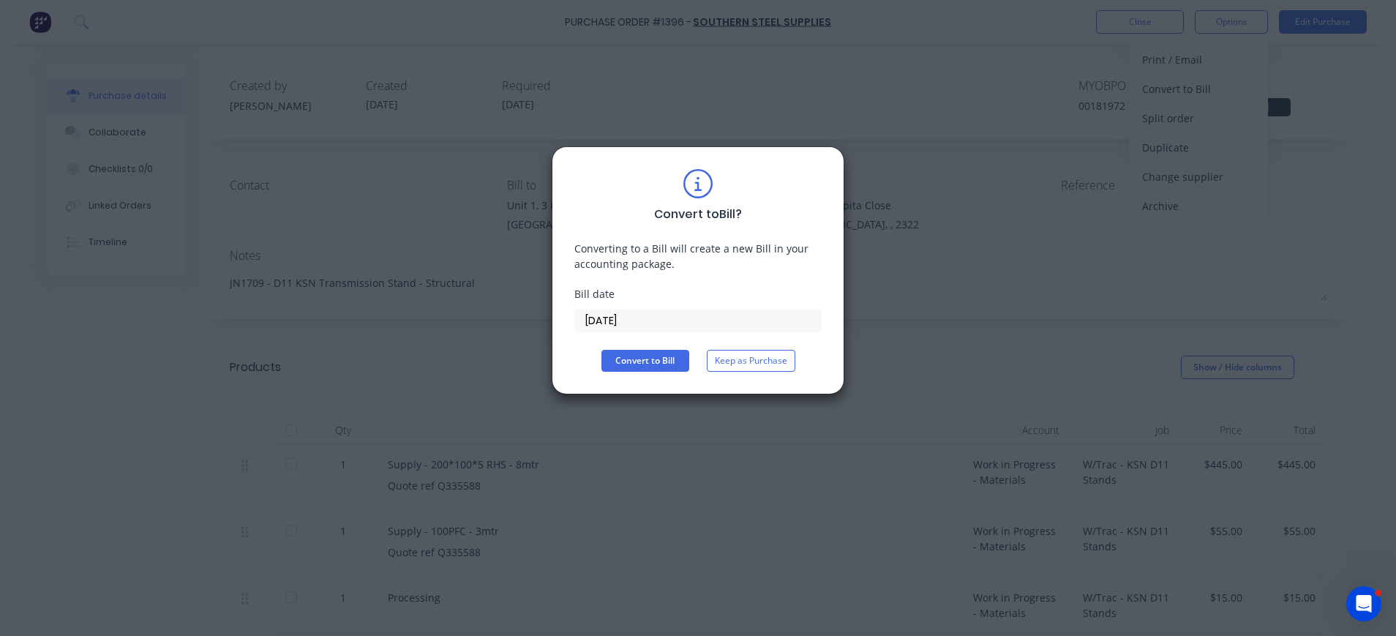
click at [631, 310] on label "[DATE]" at bounding box center [697, 320] width 247 height 23
click at [631, 310] on input "[DATE]" at bounding box center [698, 321] width 246 height 22
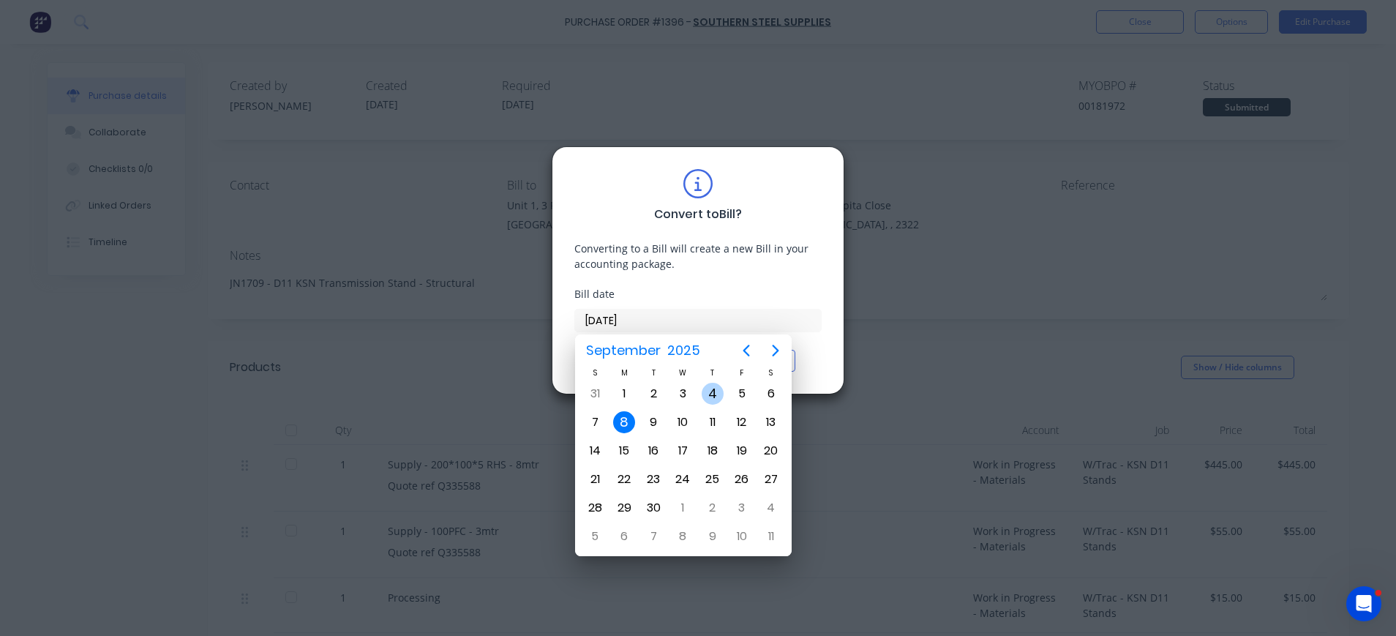
click at [712, 400] on div "4" at bounding box center [713, 394] width 22 height 22
type input "[DATE]"
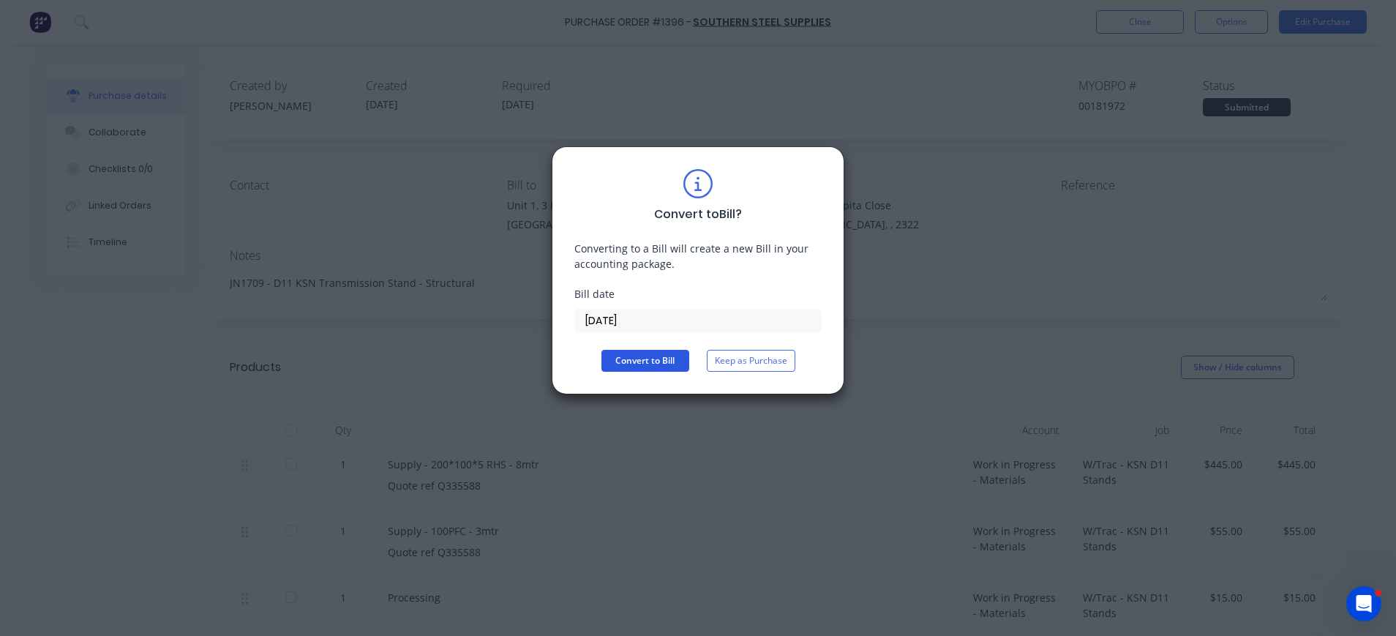
click at [638, 360] on button "Convert to Bill" at bounding box center [645, 361] width 88 height 22
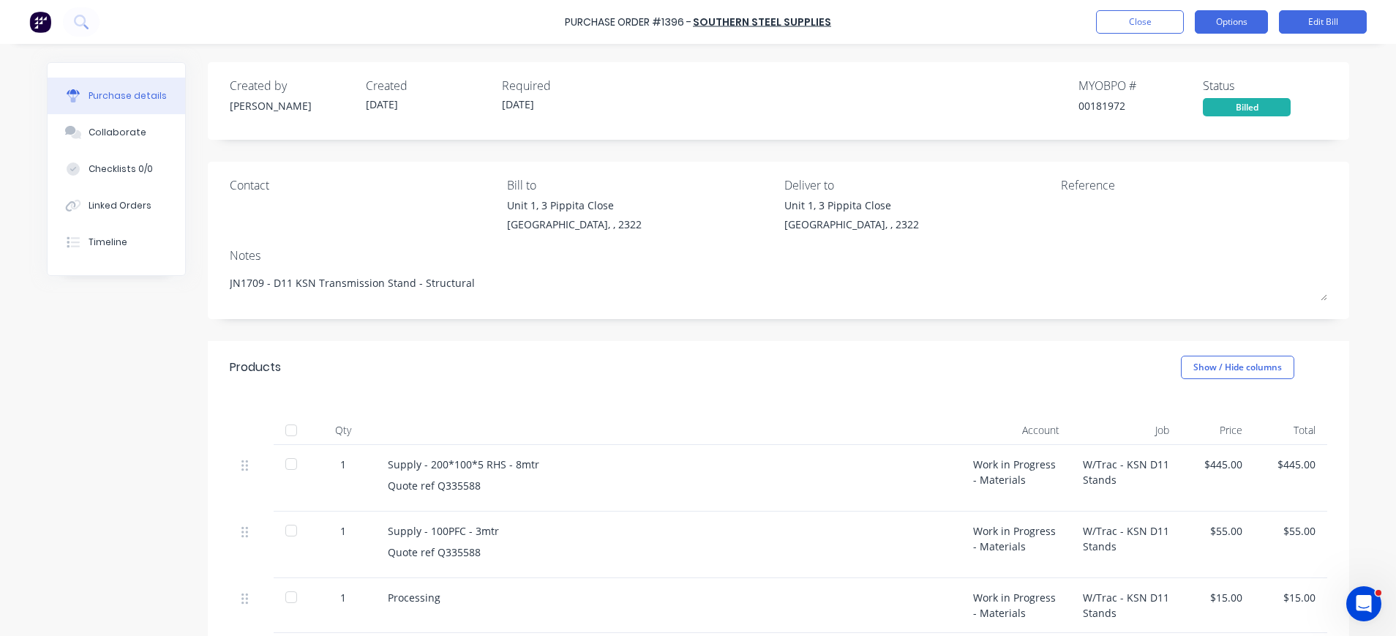
click at [1229, 11] on button "Options" at bounding box center [1231, 21] width 73 height 23
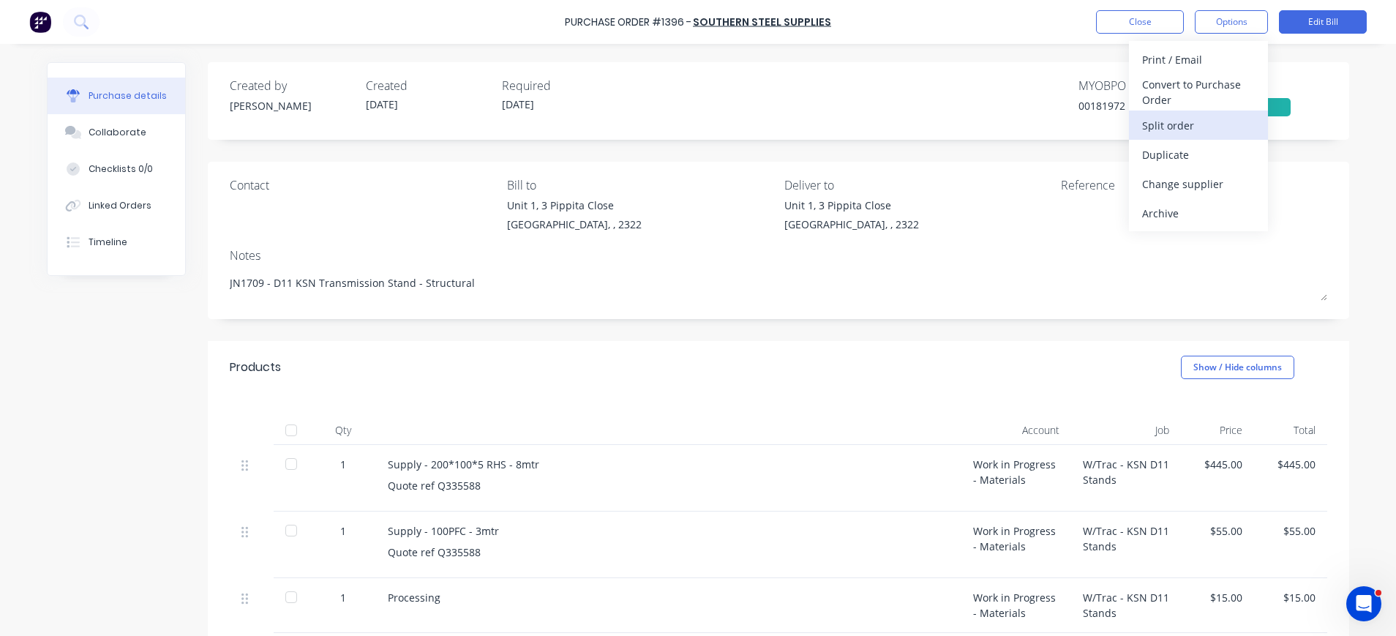
click at [1177, 126] on div "Split order" at bounding box center [1198, 125] width 113 height 21
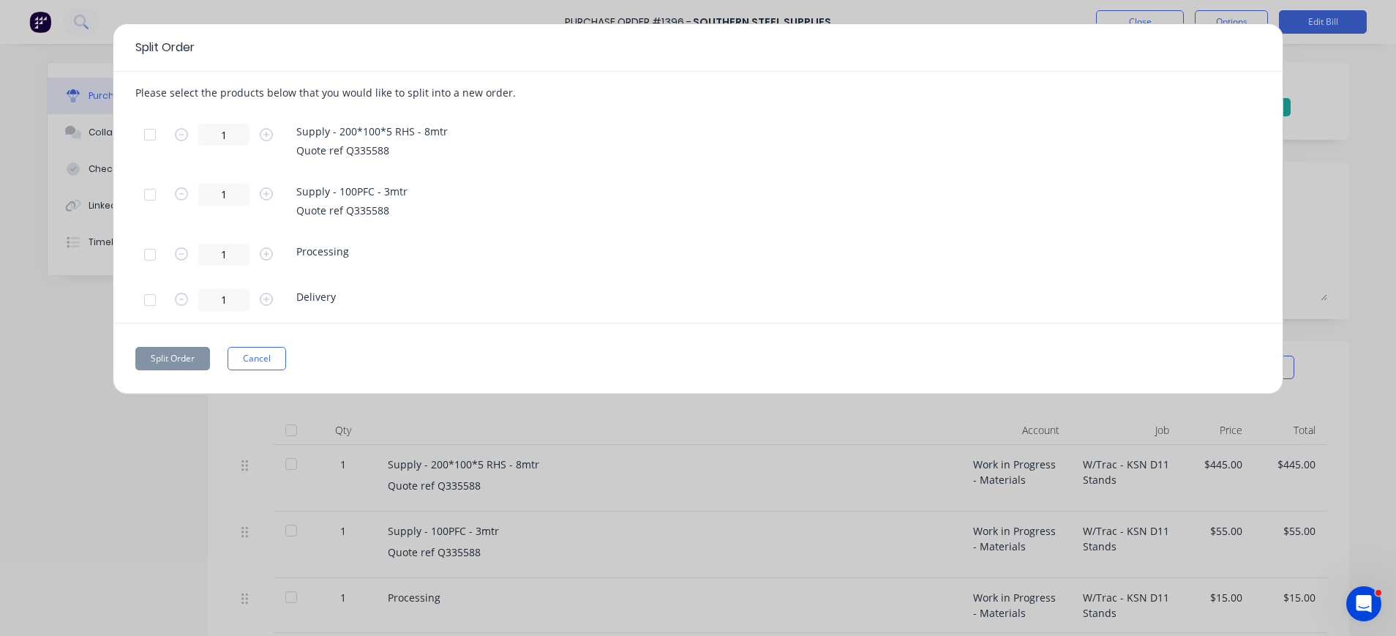
click at [146, 194] on div at bounding box center [149, 194] width 29 height 29
click at [182, 357] on button "Split Order" at bounding box center [172, 358] width 75 height 23
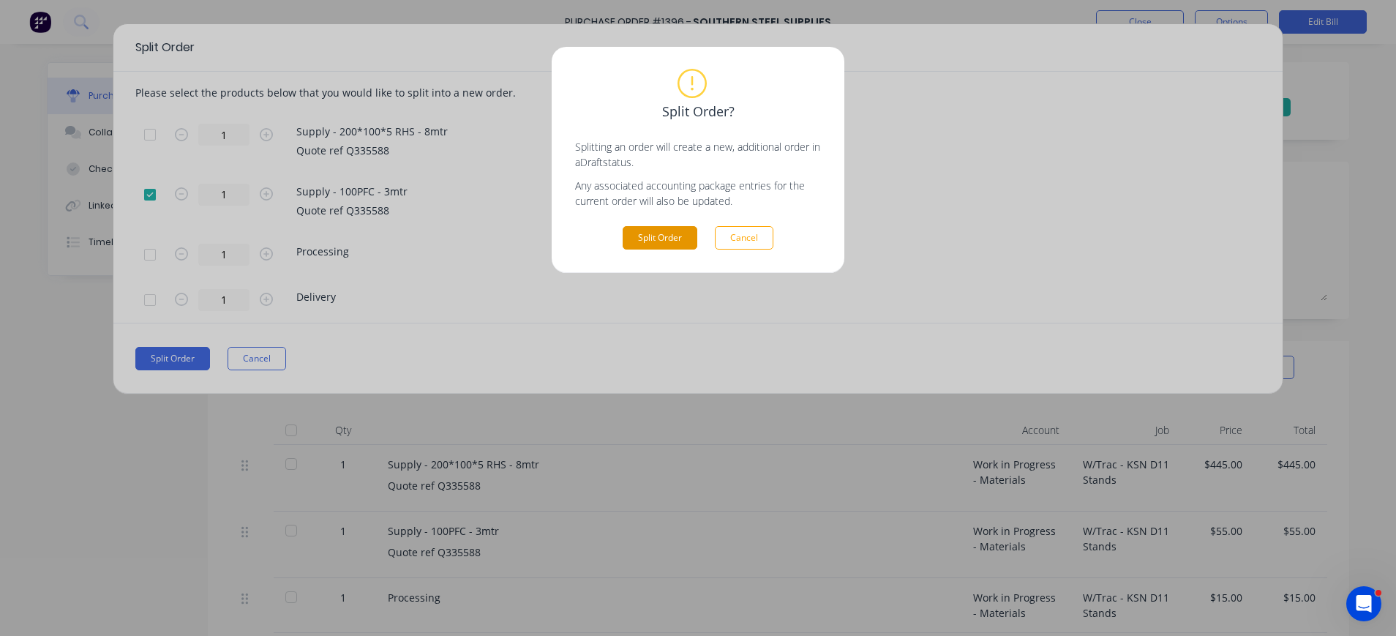
click at [675, 234] on button "Split Order" at bounding box center [660, 237] width 75 height 23
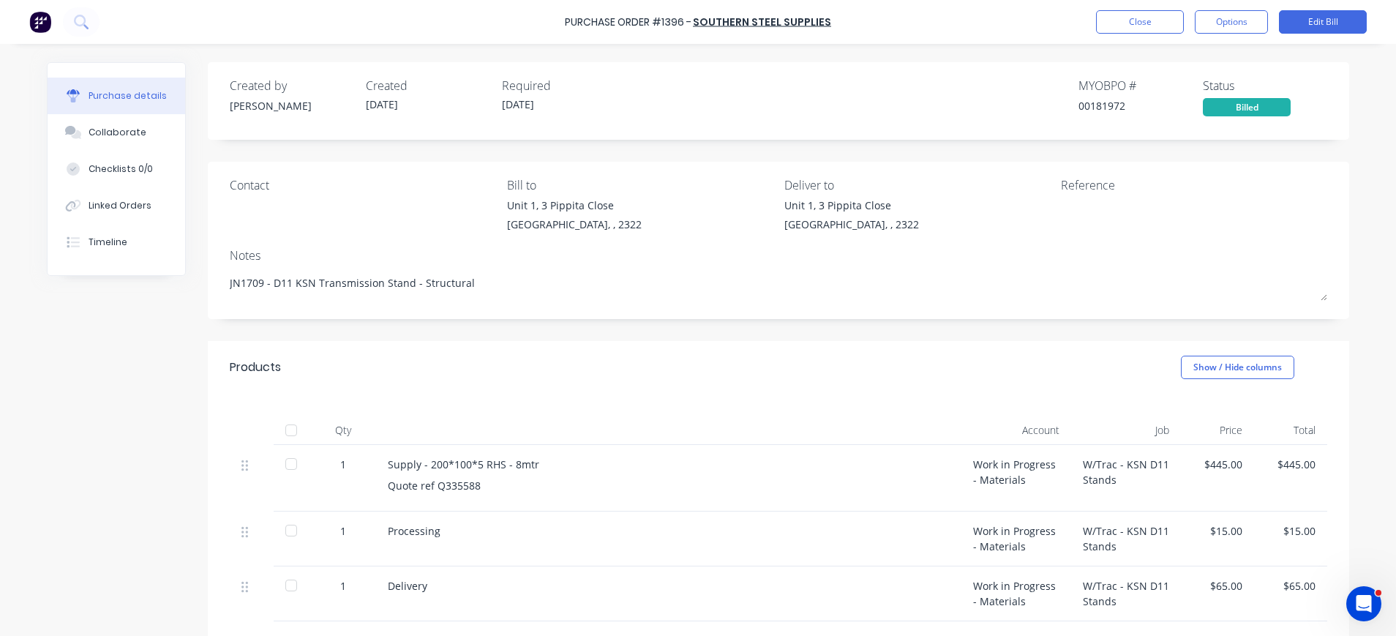
click at [1108, 531] on div "W/Trac - KSN D11 Stands" at bounding box center [1126, 538] width 110 height 55
click at [1079, 533] on div "W/Trac - KSN D11 Stands" at bounding box center [1126, 538] width 110 height 55
click at [1246, 25] on button "Options" at bounding box center [1231, 21] width 73 height 23
click at [1313, 15] on button "Edit Bill" at bounding box center [1323, 21] width 88 height 23
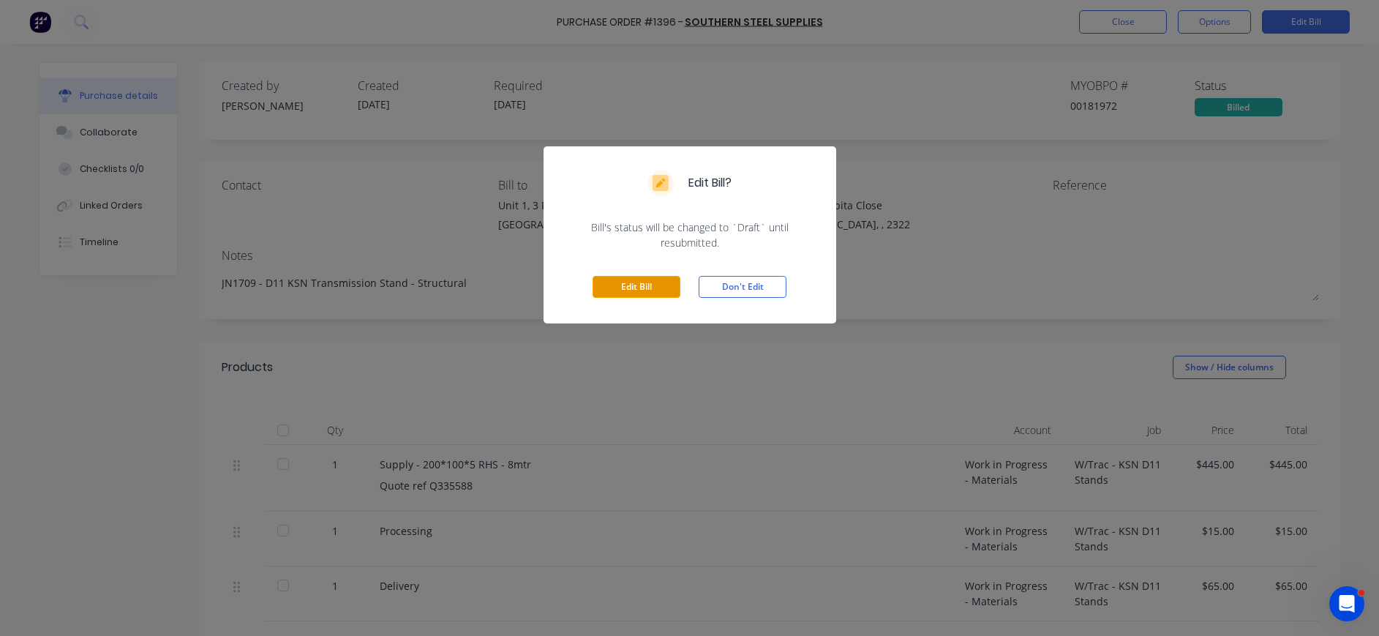
click at [641, 286] on button "Edit Bill" at bounding box center [637, 287] width 88 height 22
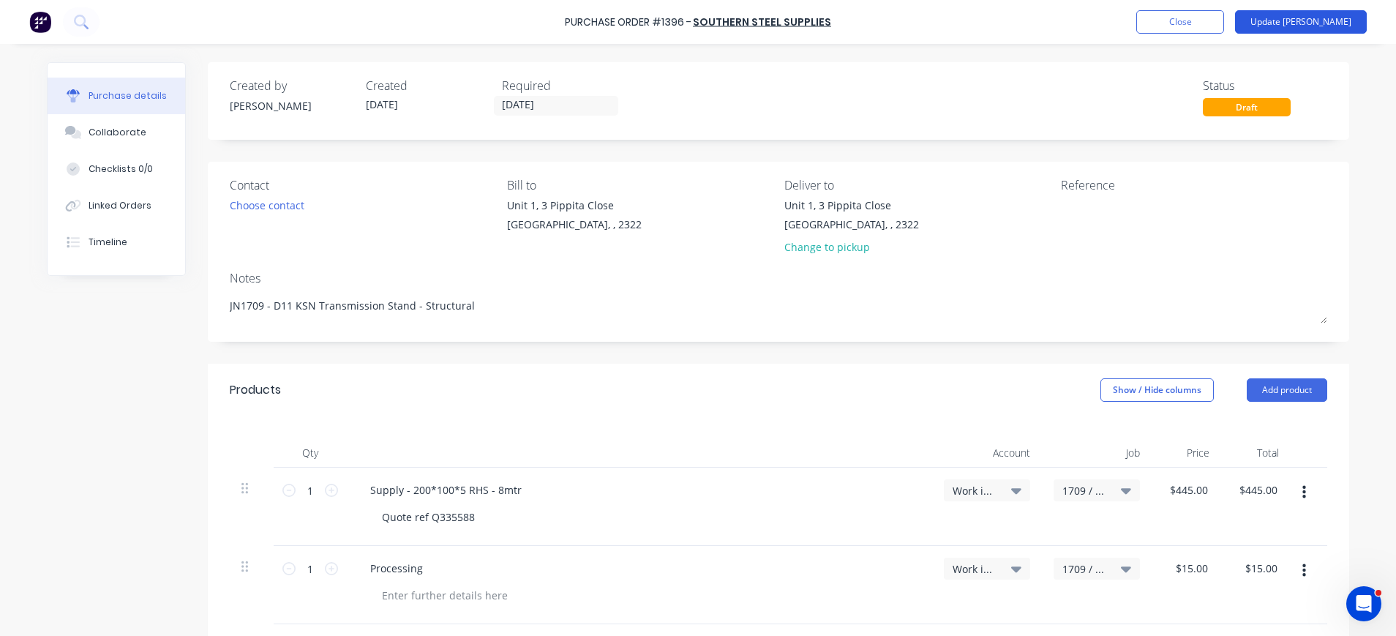
click at [1305, 20] on button "Update [PERSON_NAME]" at bounding box center [1301, 21] width 132 height 23
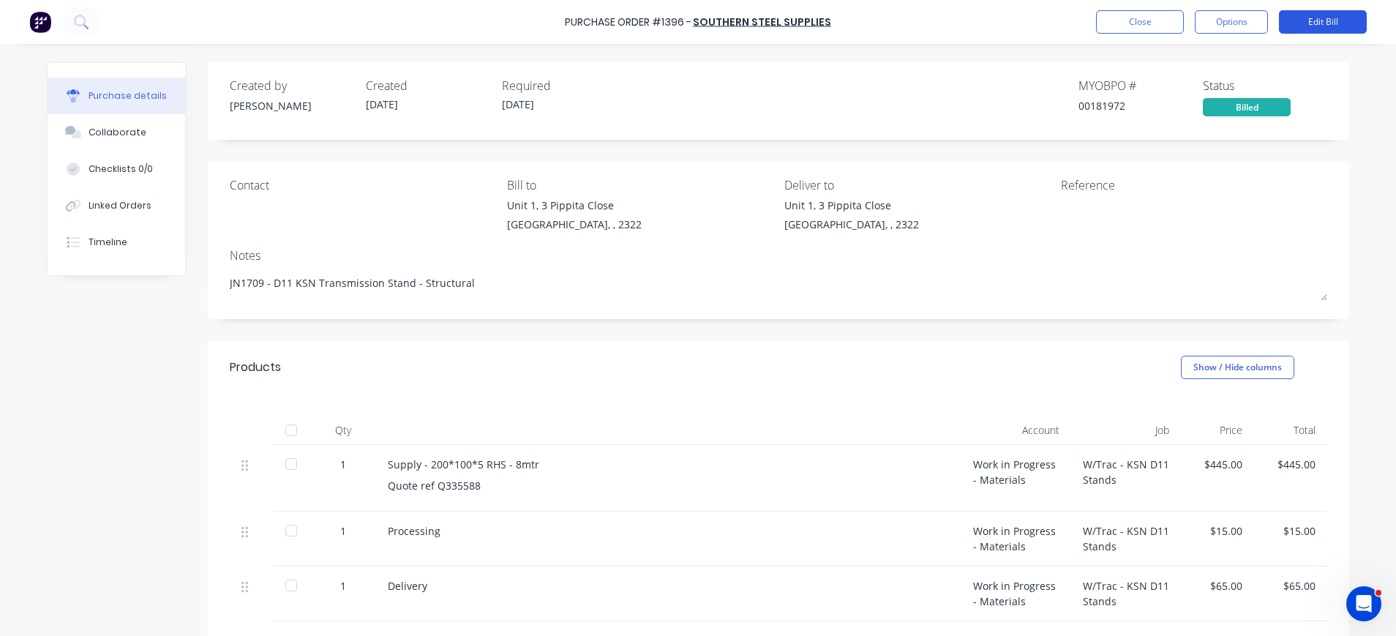
click at [1345, 17] on button "Edit Bill" at bounding box center [1323, 21] width 88 height 23
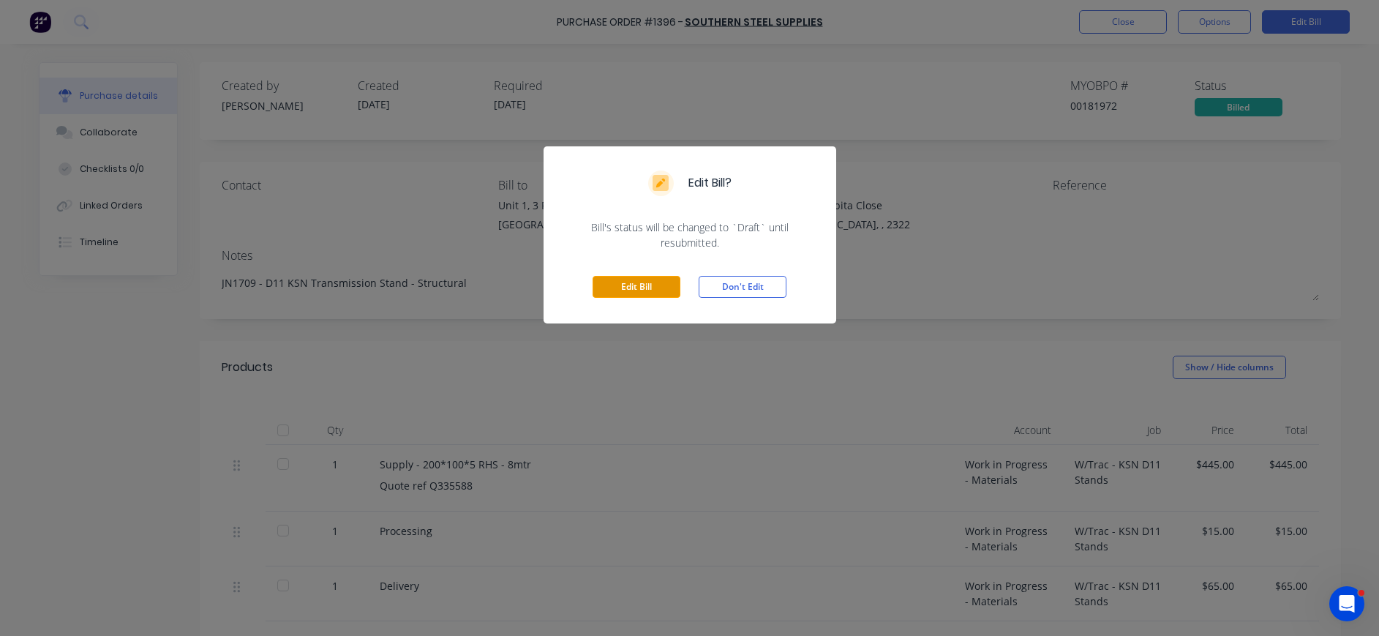
click at [637, 280] on button "Edit Bill" at bounding box center [637, 287] width 88 height 22
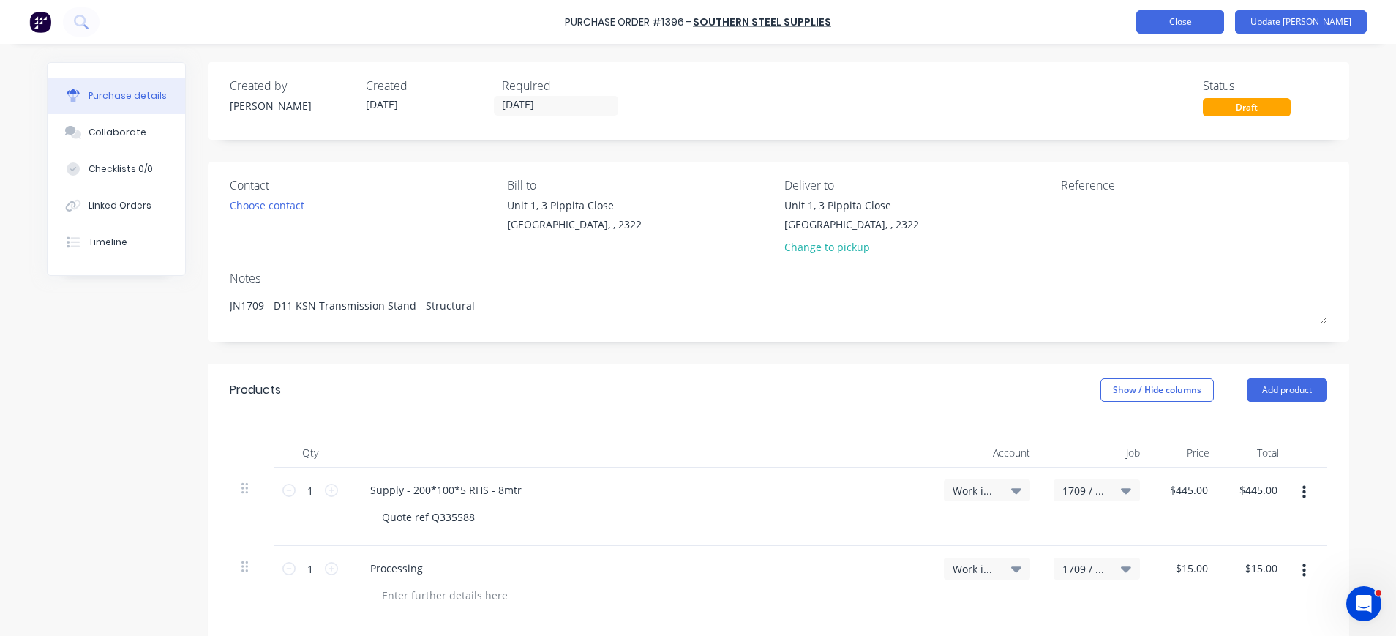
type textarea "x"
click at [1223, 22] on button "Close" at bounding box center [1180, 21] width 88 height 23
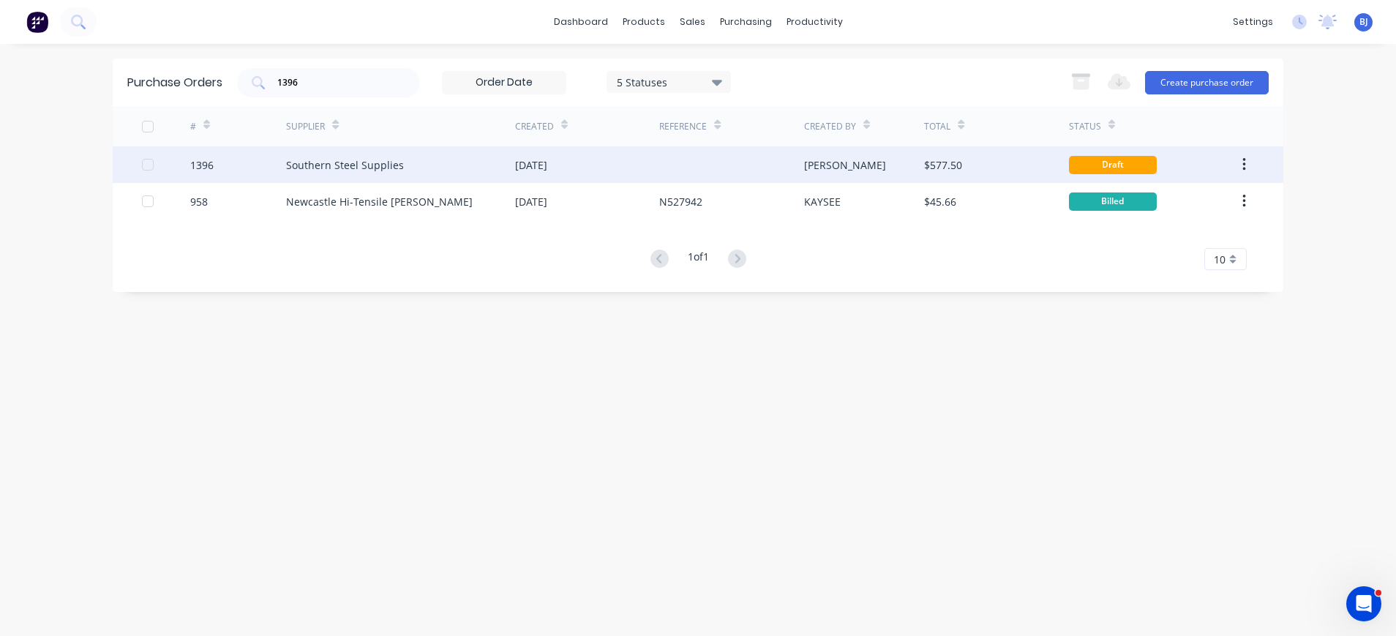
click at [142, 162] on div at bounding box center [147, 164] width 29 height 29
click at [356, 82] on input "1396" at bounding box center [336, 82] width 121 height 15
drag, startPoint x: 355, startPoint y: 81, endPoint x: 239, endPoint y: 78, distance: 116.4
click at [239, 78] on div "1396 5 Statuses 5 Statuses" at bounding box center [484, 82] width 494 height 29
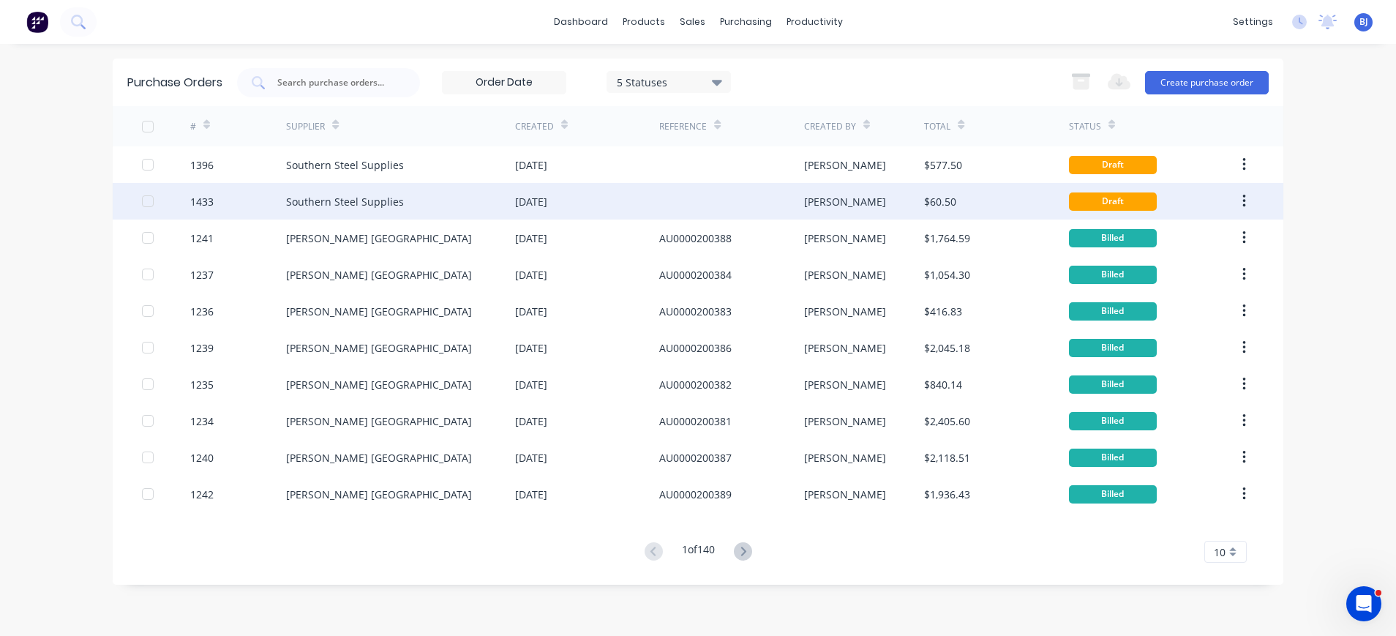
click at [369, 200] on div "Southern Steel Supplies" at bounding box center [345, 201] width 118 height 15
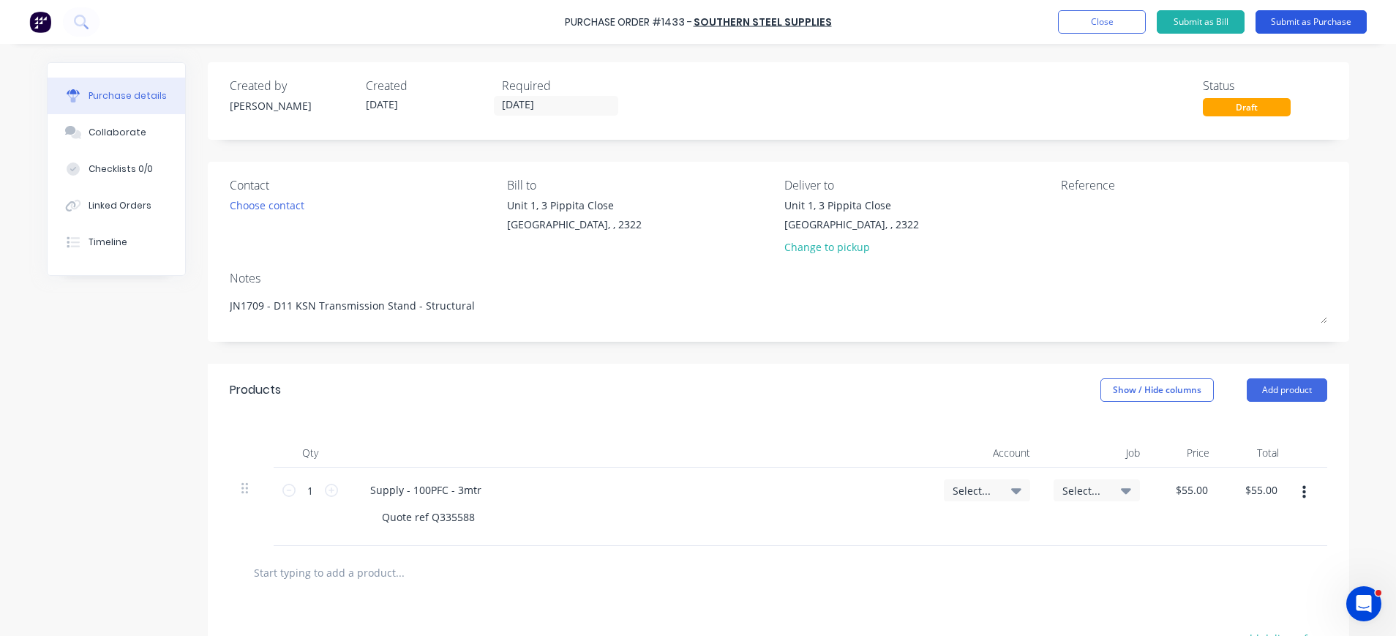
click at [1332, 18] on button "Submit as Purchase" at bounding box center [1311, 21] width 111 height 23
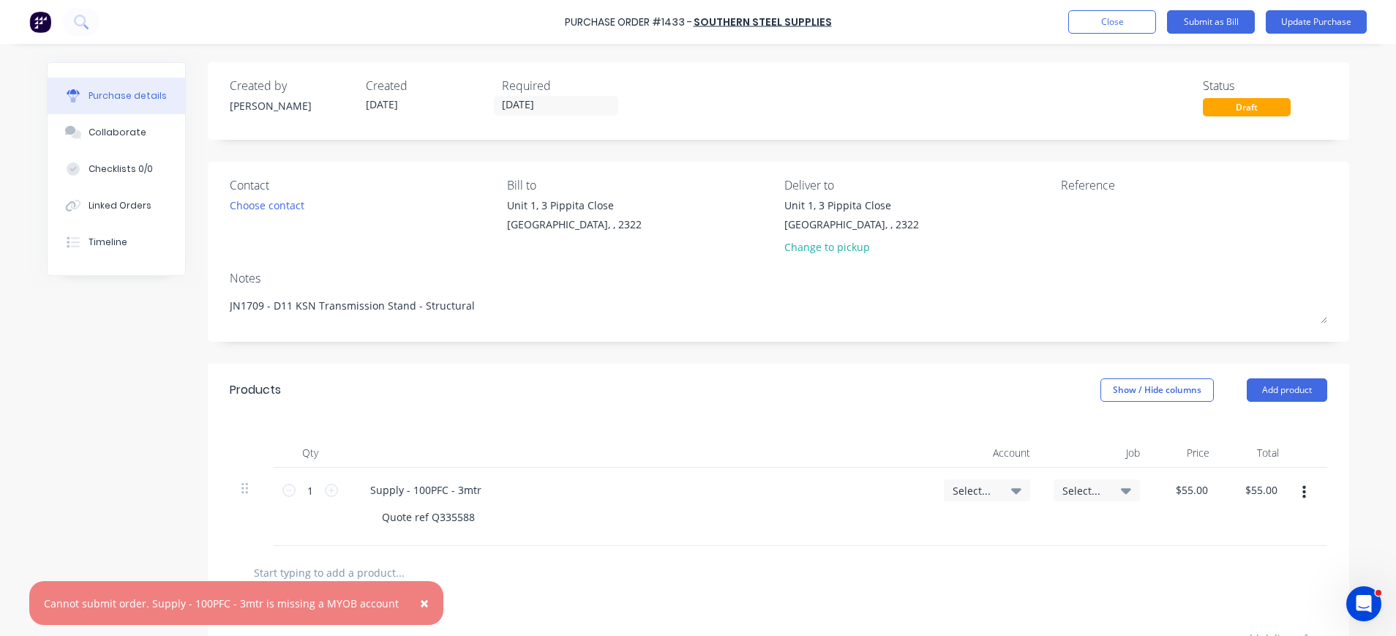
click at [420, 601] on span "×" at bounding box center [424, 603] width 9 height 20
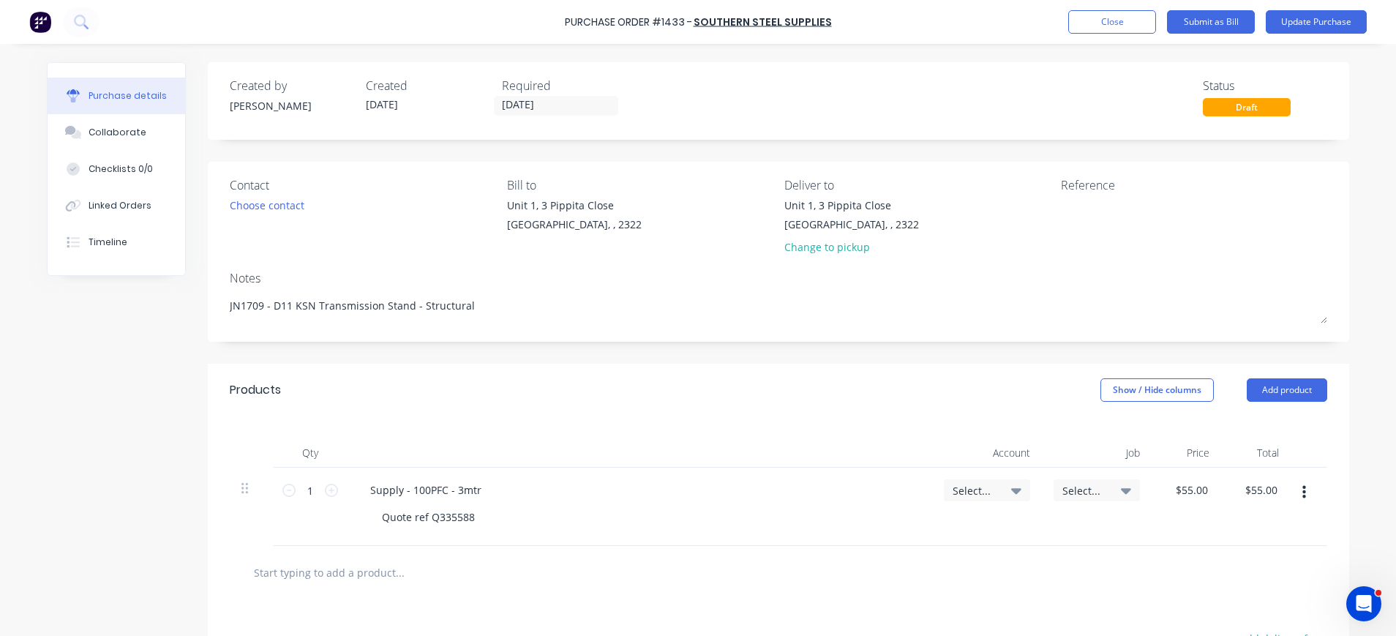
click at [1002, 492] on div "Select..." at bounding box center [987, 490] width 69 height 13
type textarea "x"
click at [927, 532] on input at bounding box center [939, 534] width 150 height 29
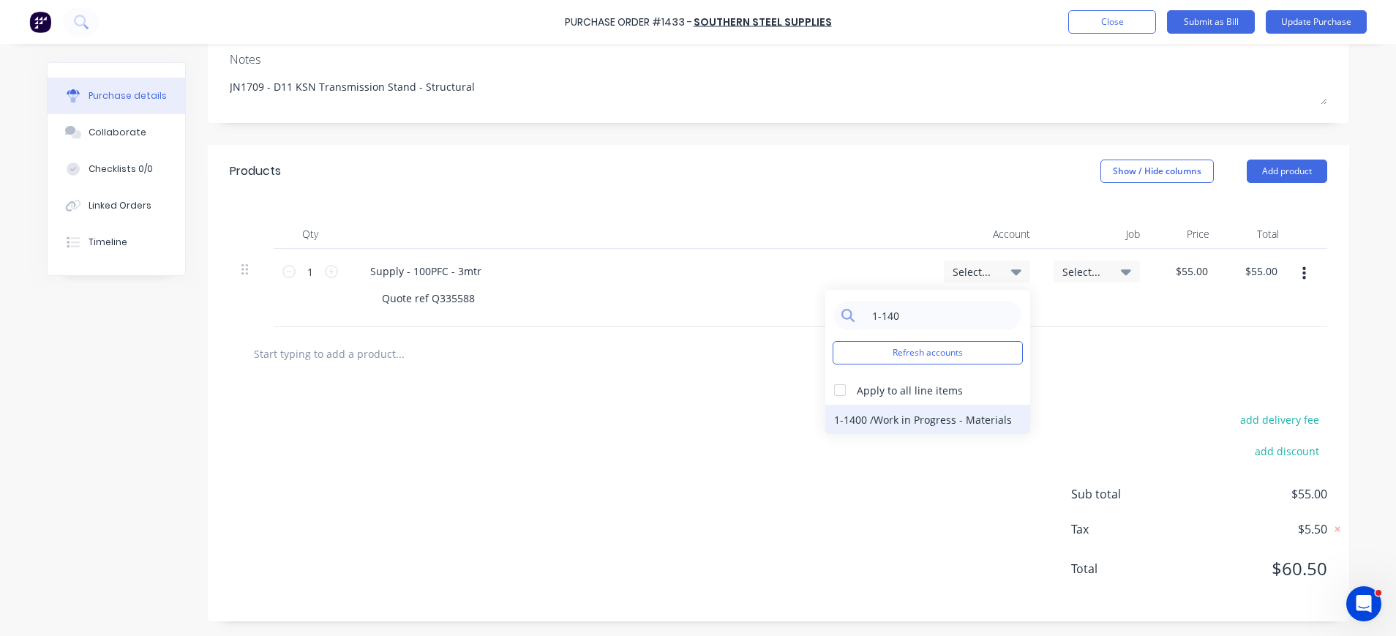
type input "1-140"
click at [857, 423] on div "1-1400 / Work in Progress - Materials" at bounding box center [927, 419] width 205 height 29
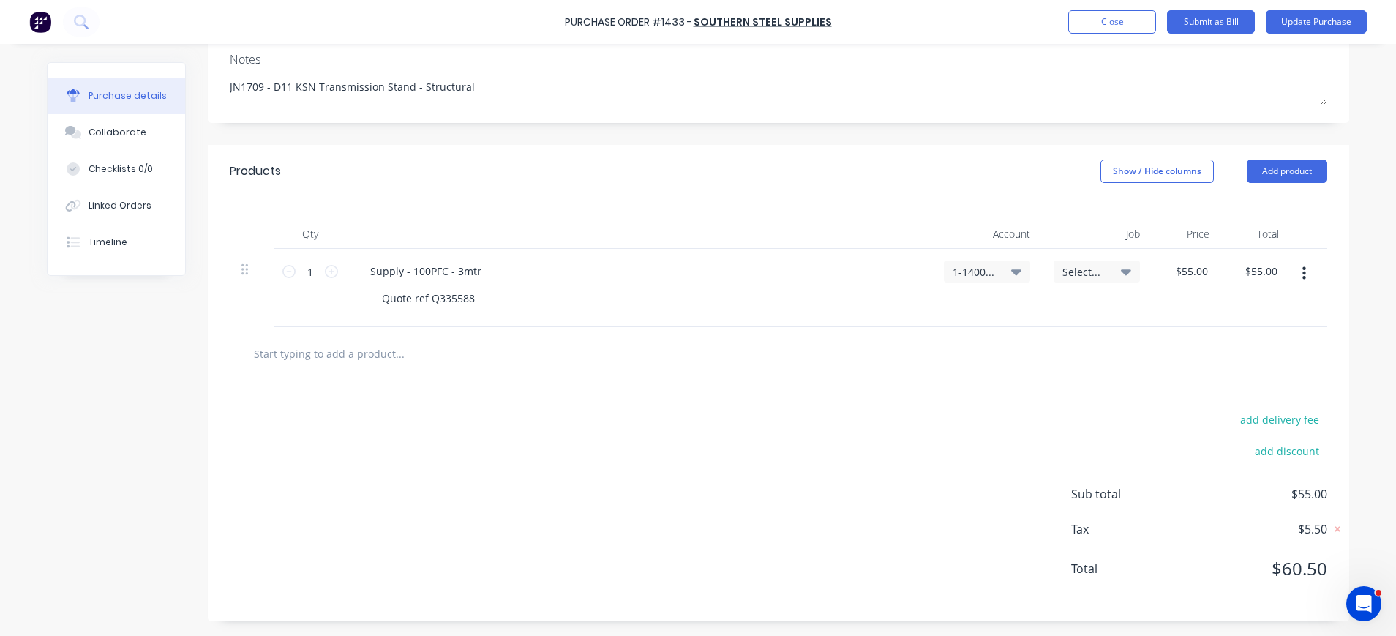
click at [1085, 272] on span "Select..." at bounding box center [1084, 271] width 44 height 15
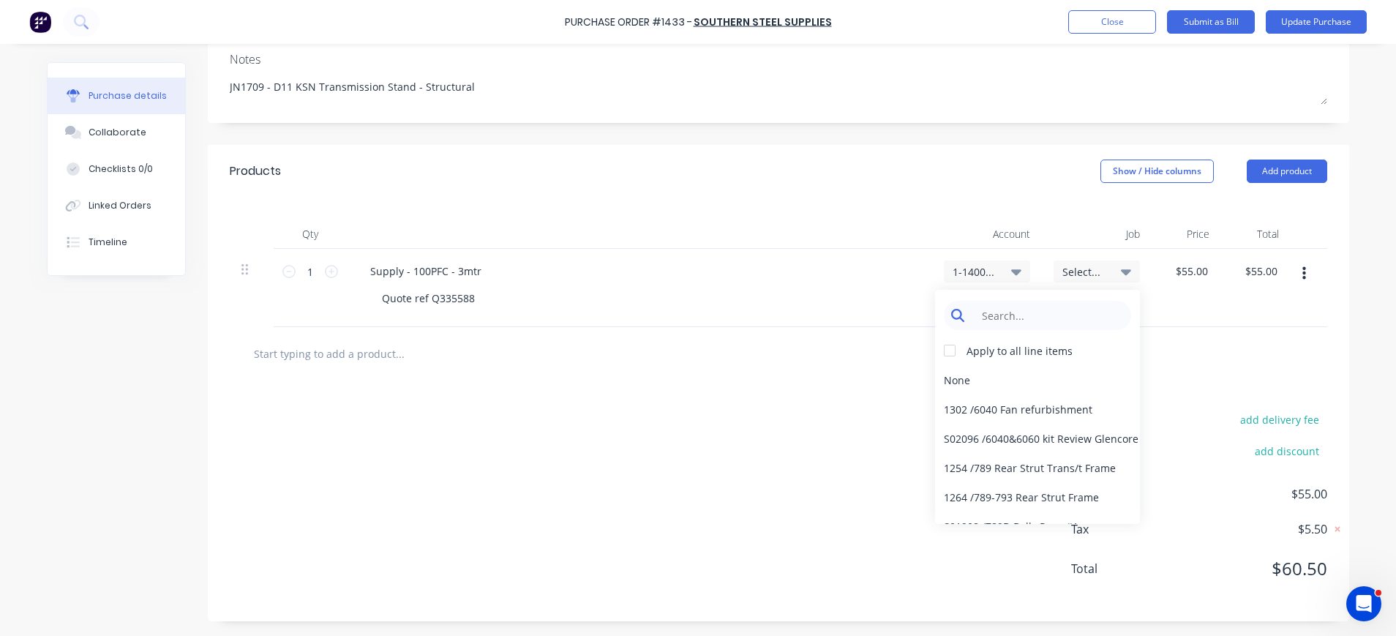
type textarea "x"
click at [1070, 312] on input at bounding box center [1049, 315] width 150 height 29
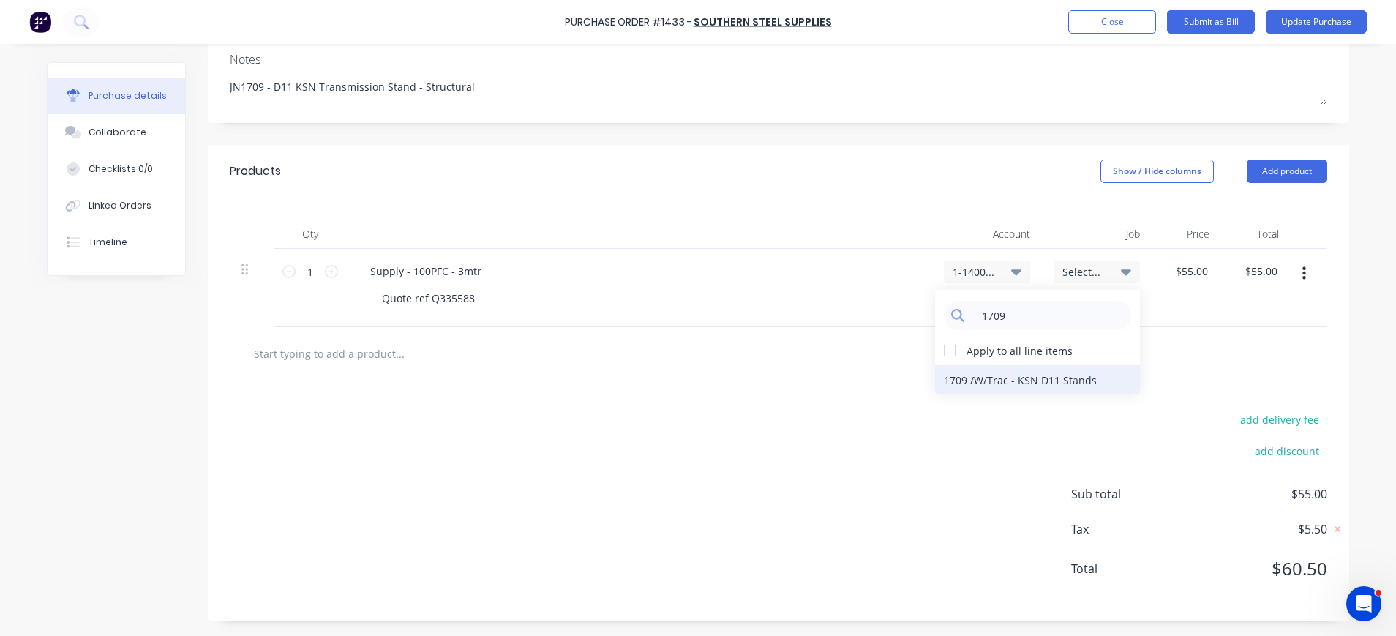
type input "1709"
click at [1065, 377] on div "1709 / W/Trac - KSN D11 Stands" at bounding box center [1037, 379] width 205 height 29
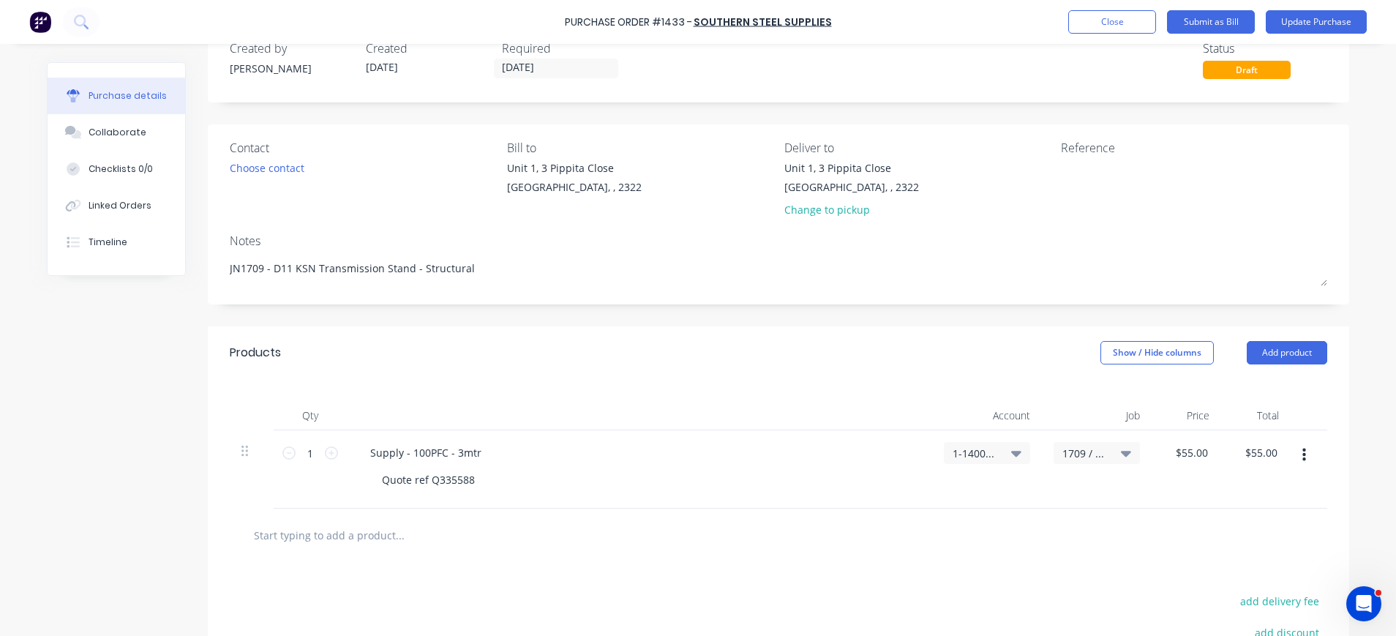
scroll to position [0, 0]
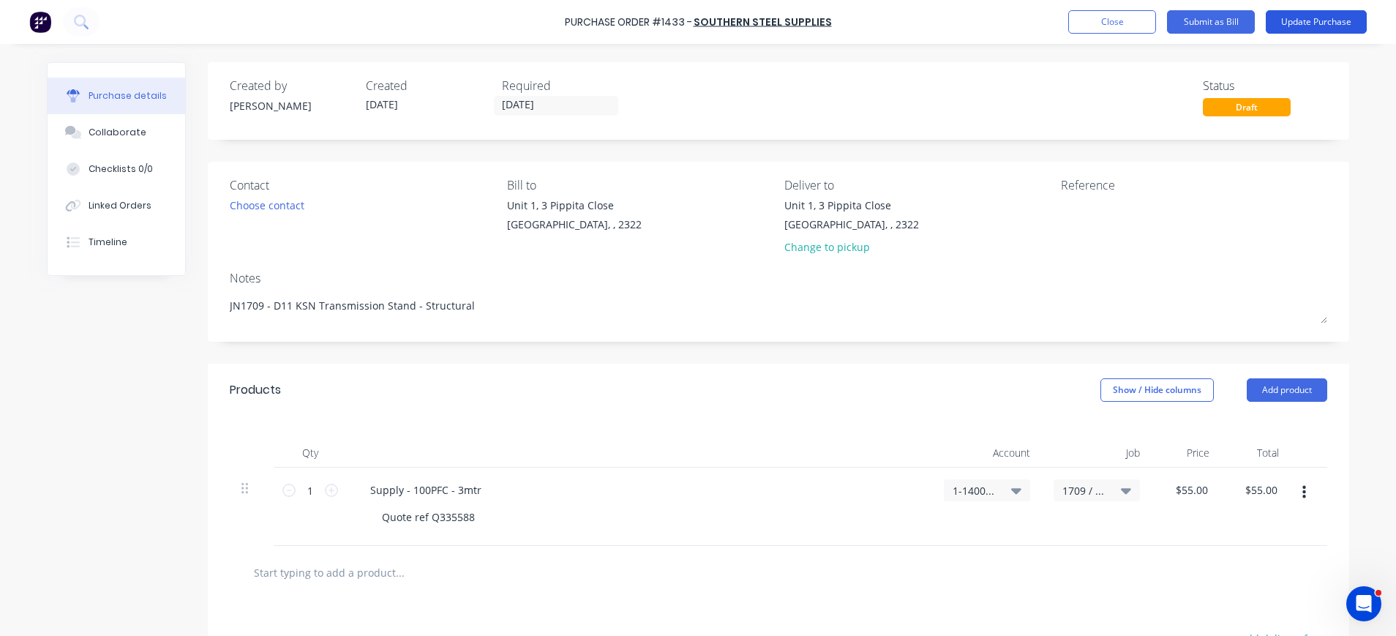
click at [1343, 19] on button "Update Purchase" at bounding box center [1316, 21] width 101 height 23
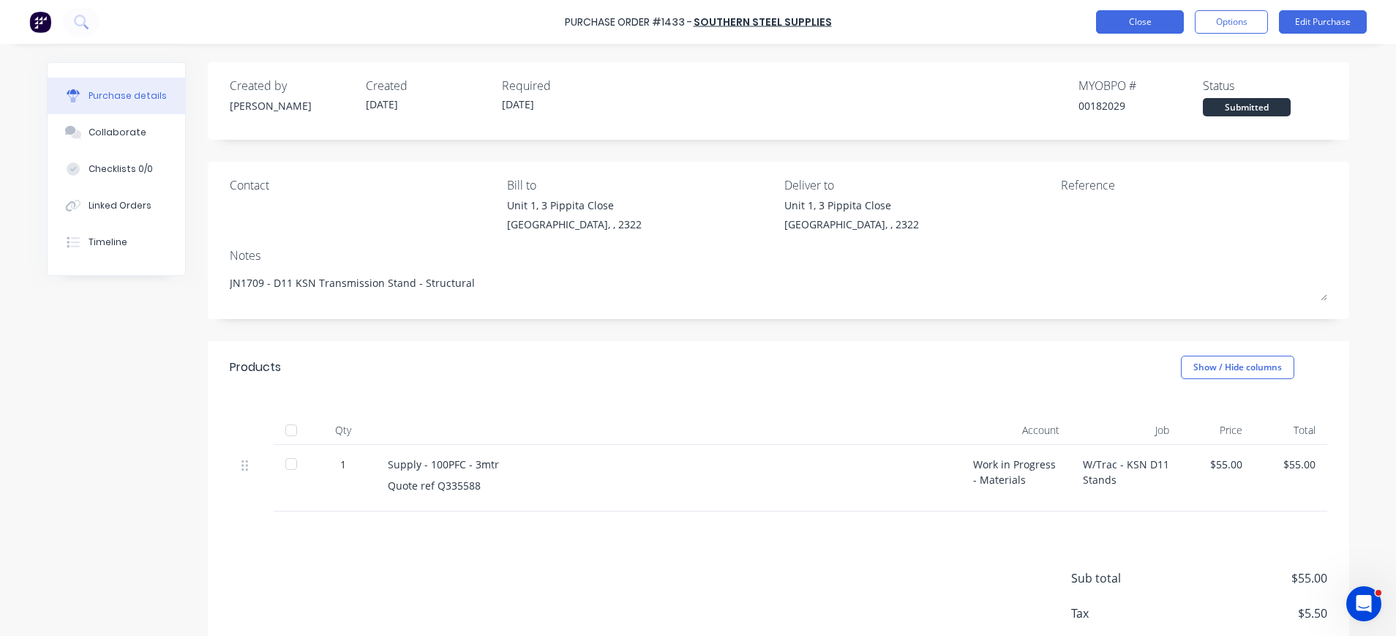
click at [1114, 20] on button "Close" at bounding box center [1140, 21] width 88 height 23
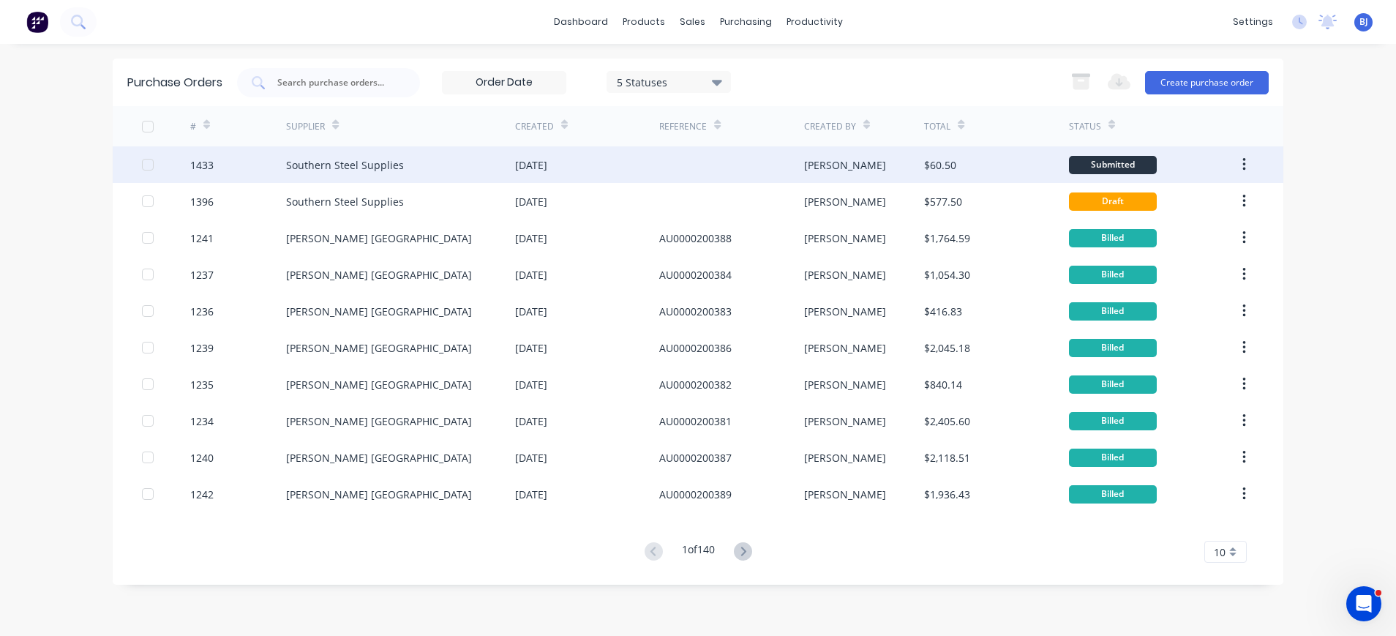
click at [1248, 164] on button "button" at bounding box center [1244, 164] width 34 height 26
click at [408, 165] on div "Southern Steel Supplies" at bounding box center [400, 164] width 229 height 37
type textarea "x"
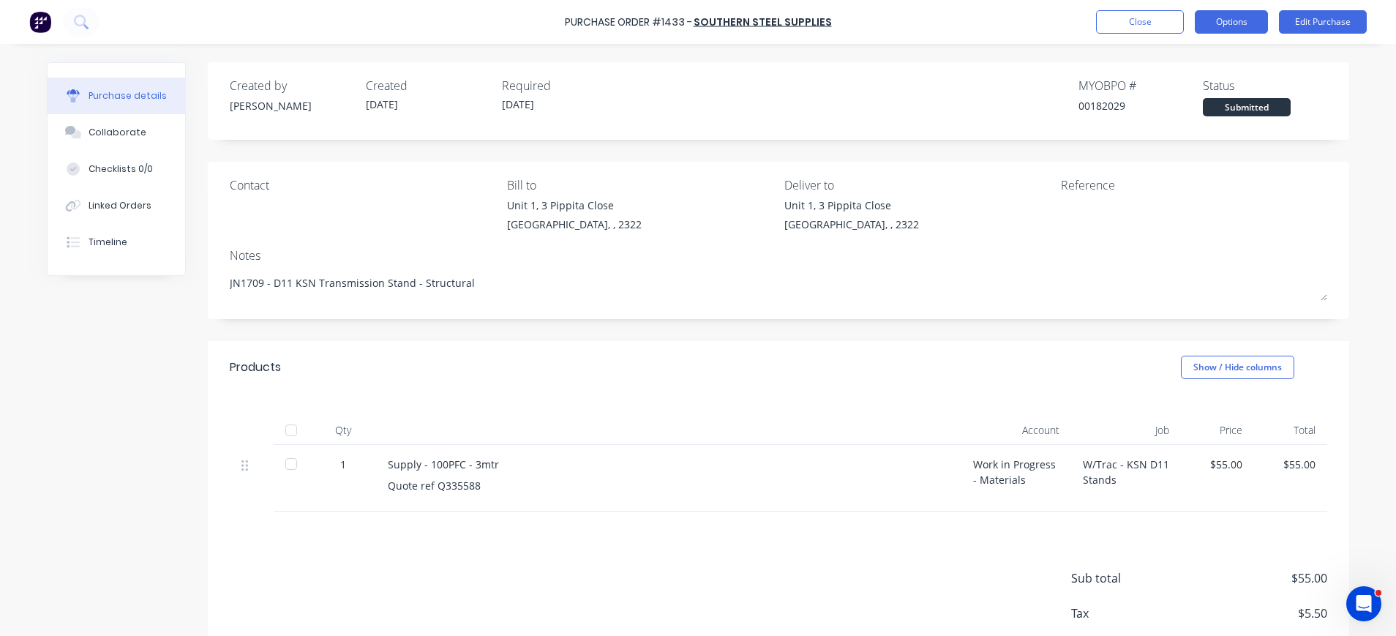
click at [1221, 21] on button "Options" at bounding box center [1231, 21] width 73 height 23
click at [105, 203] on div "Linked Orders" at bounding box center [120, 205] width 63 height 13
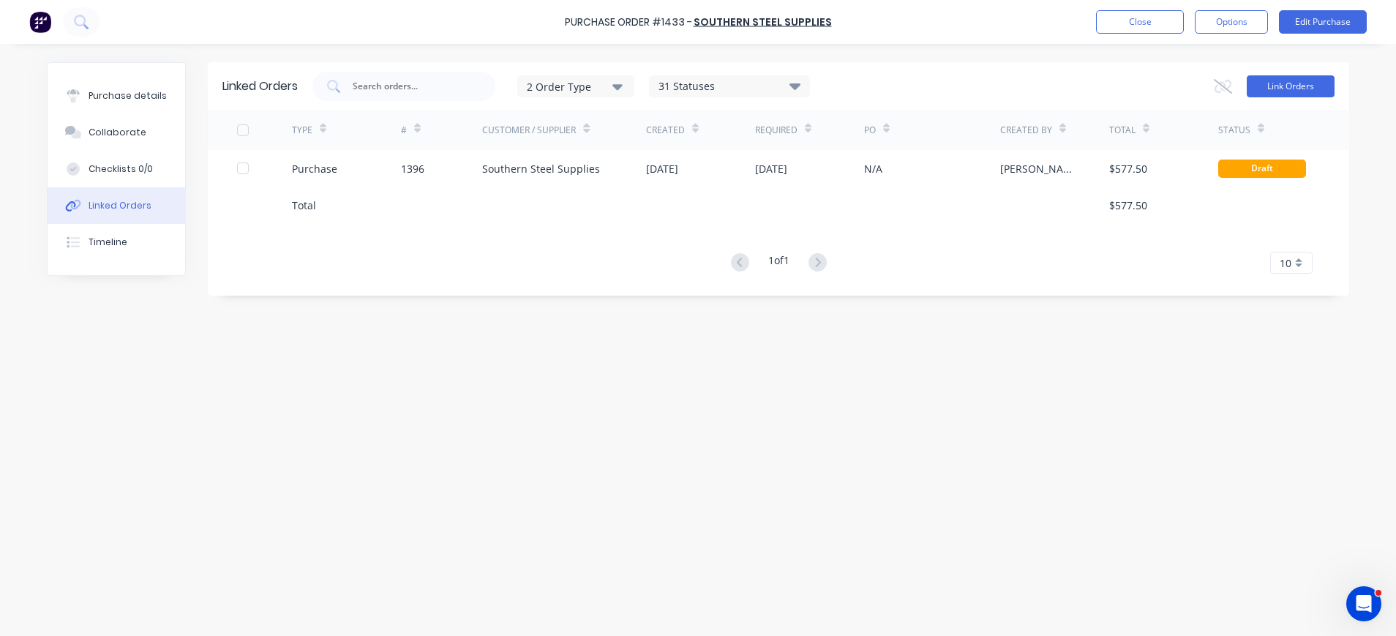
click at [1305, 86] on button "Link Orders" at bounding box center [1291, 86] width 88 height 22
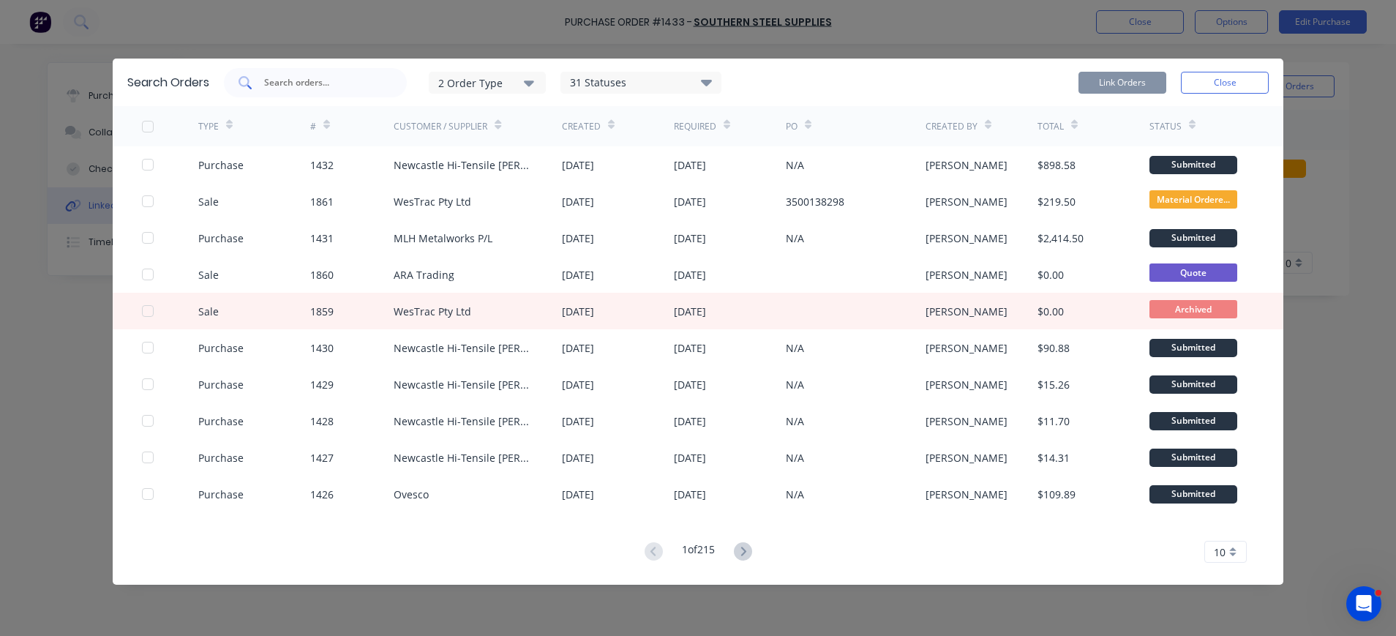
click at [315, 84] on input "text" at bounding box center [323, 82] width 121 height 15
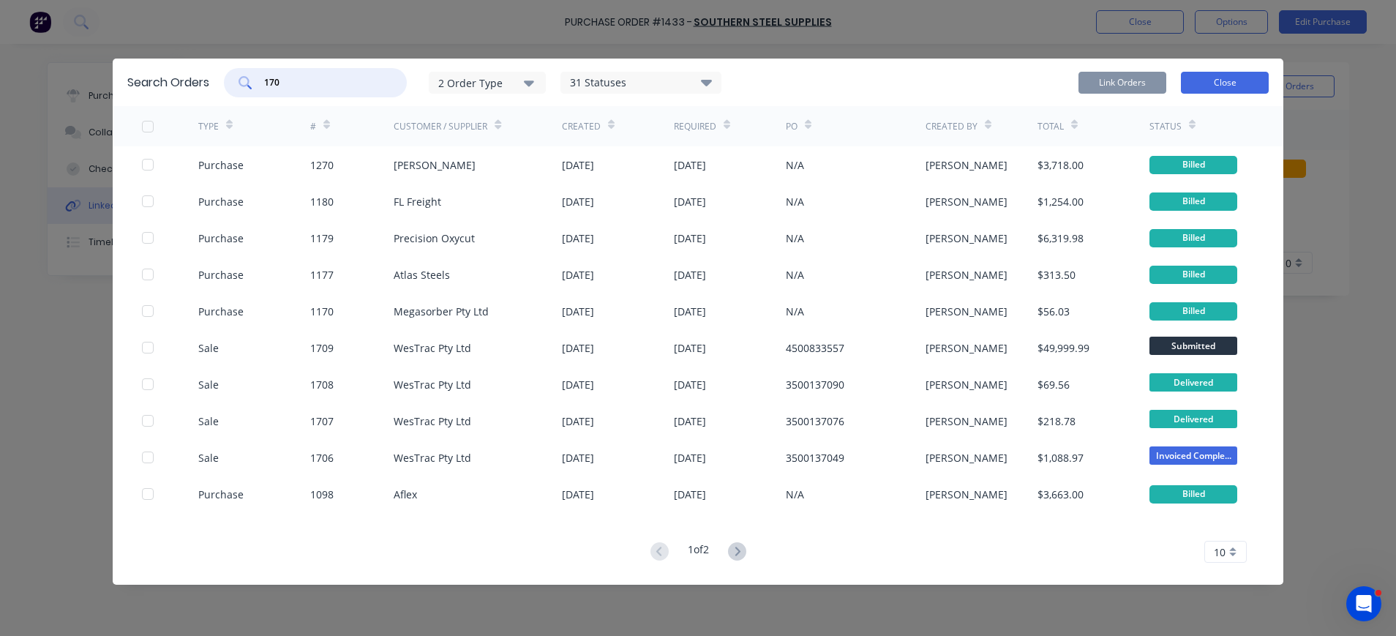
type input "170"
click at [1218, 80] on button "Close" at bounding box center [1225, 83] width 88 height 22
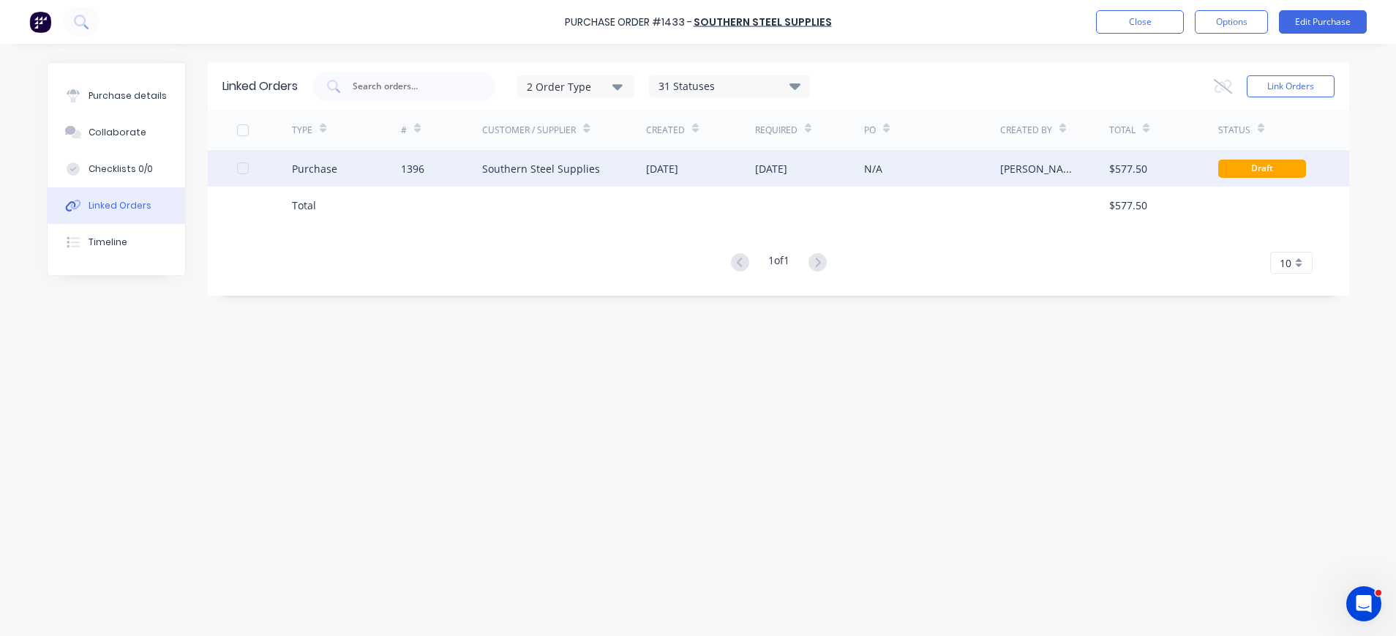
click at [341, 168] on div "Purchase" at bounding box center [346, 168] width 109 height 37
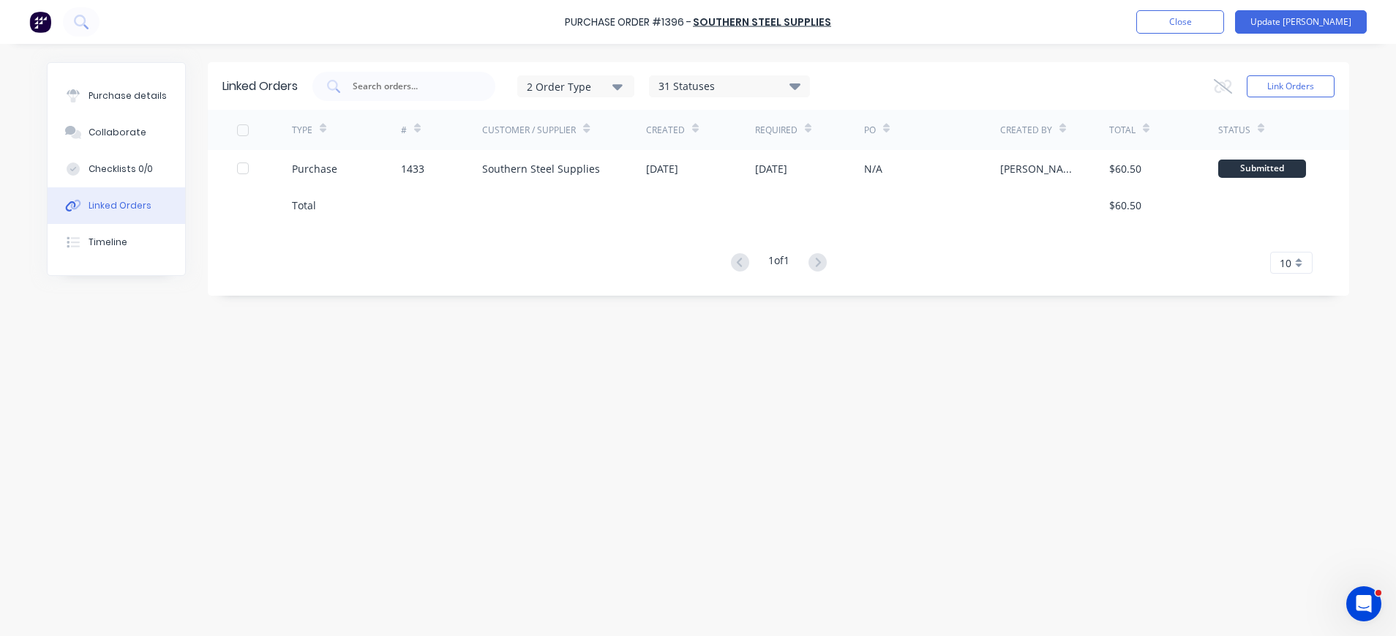
click at [341, 168] on div "Purchase" at bounding box center [346, 168] width 109 height 37
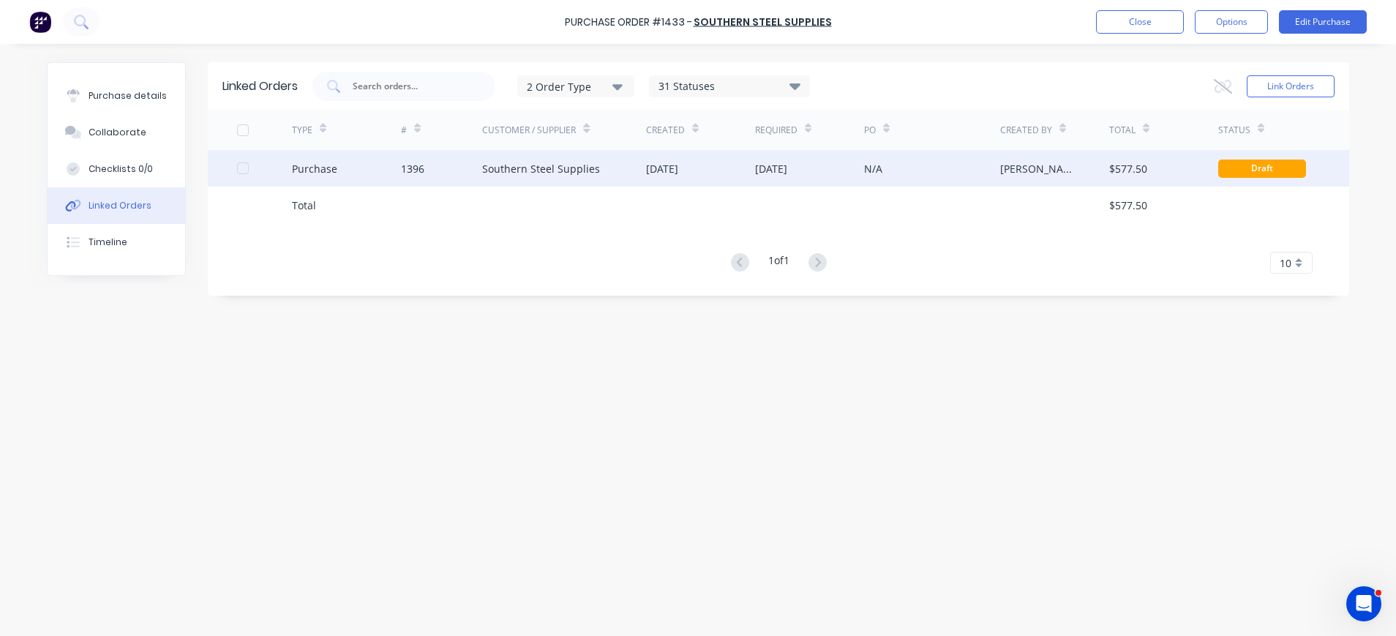
click at [518, 169] on div "Southern Steel Supplies" at bounding box center [541, 168] width 118 height 15
click at [570, 168] on div "Southern Steel Supplies" at bounding box center [541, 168] width 118 height 15
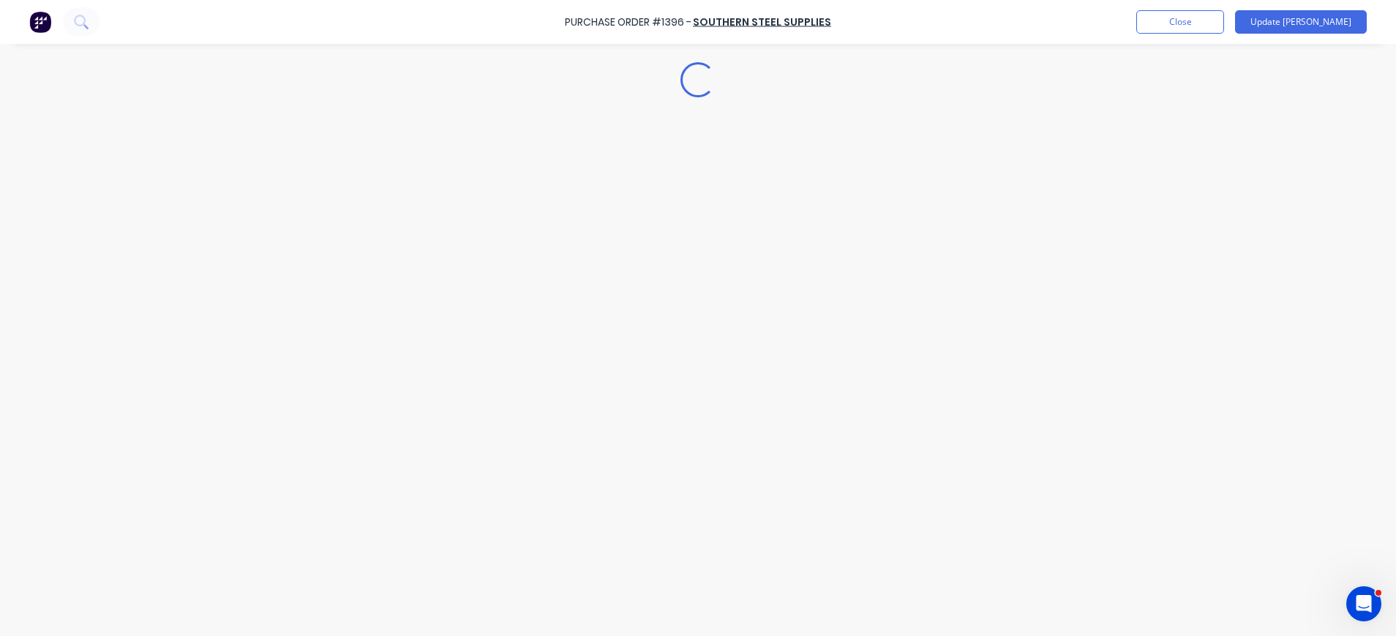
click at [570, 168] on div "Loading..." at bounding box center [698, 296] width 1332 height 563
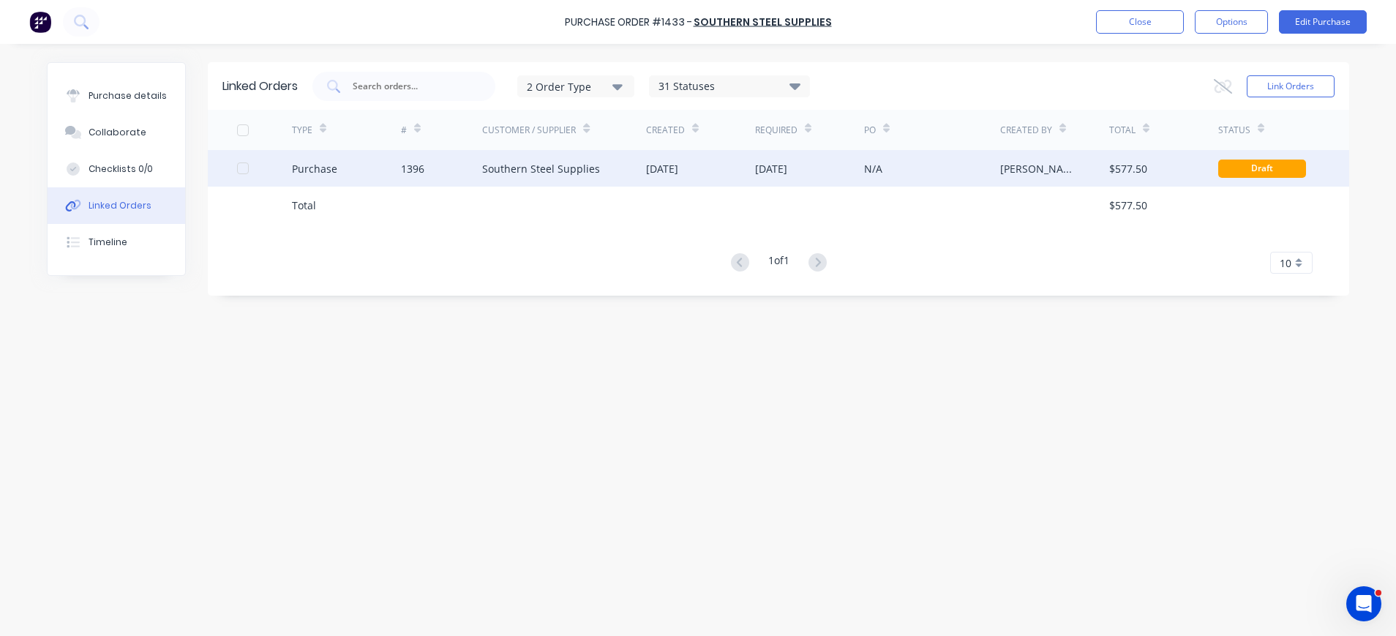
click at [569, 167] on div "Southern Steel Supplies" at bounding box center [541, 168] width 118 height 15
click at [569, 167] on div "Purchase details Collaborate Checklists 0/0 Linked Orders Timeline Linked Order…" at bounding box center [698, 296] width 1332 height 563
click at [309, 161] on div "Purchase" at bounding box center [314, 168] width 45 height 15
click at [513, 164] on div "Southern Steel Supplies" at bounding box center [541, 168] width 118 height 15
click at [507, 164] on div "Southern Steel Supplies" at bounding box center [541, 168] width 118 height 15
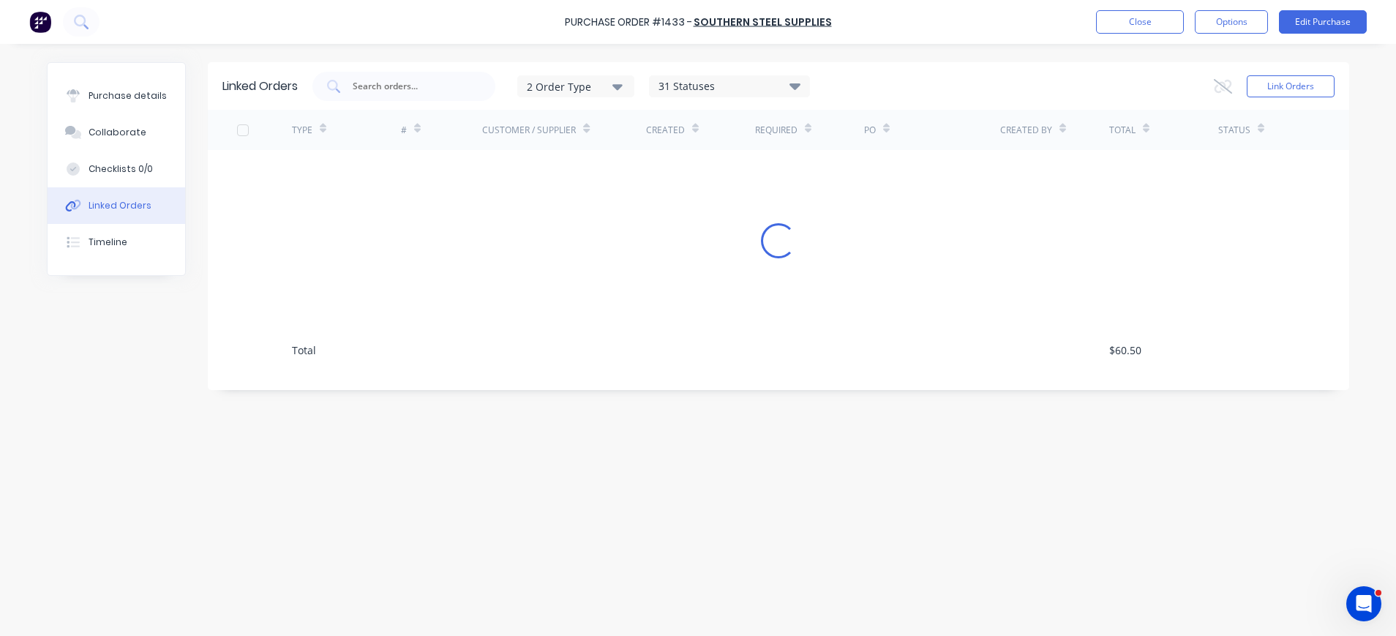
click at [507, 164] on div "Purchase details Collaborate Checklists 0/0 Linked Orders Timeline Linked Order…" at bounding box center [698, 296] width 1332 height 563
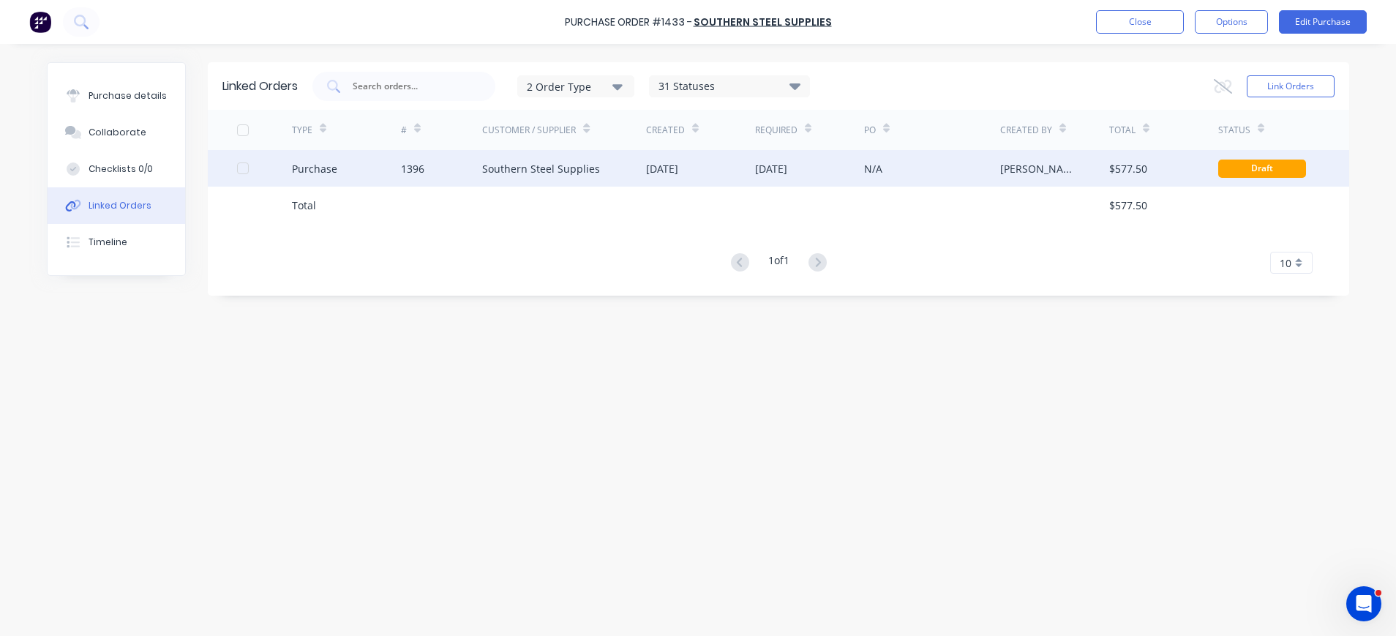
click at [310, 172] on div "Purchase" at bounding box center [314, 168] width 45 height 15
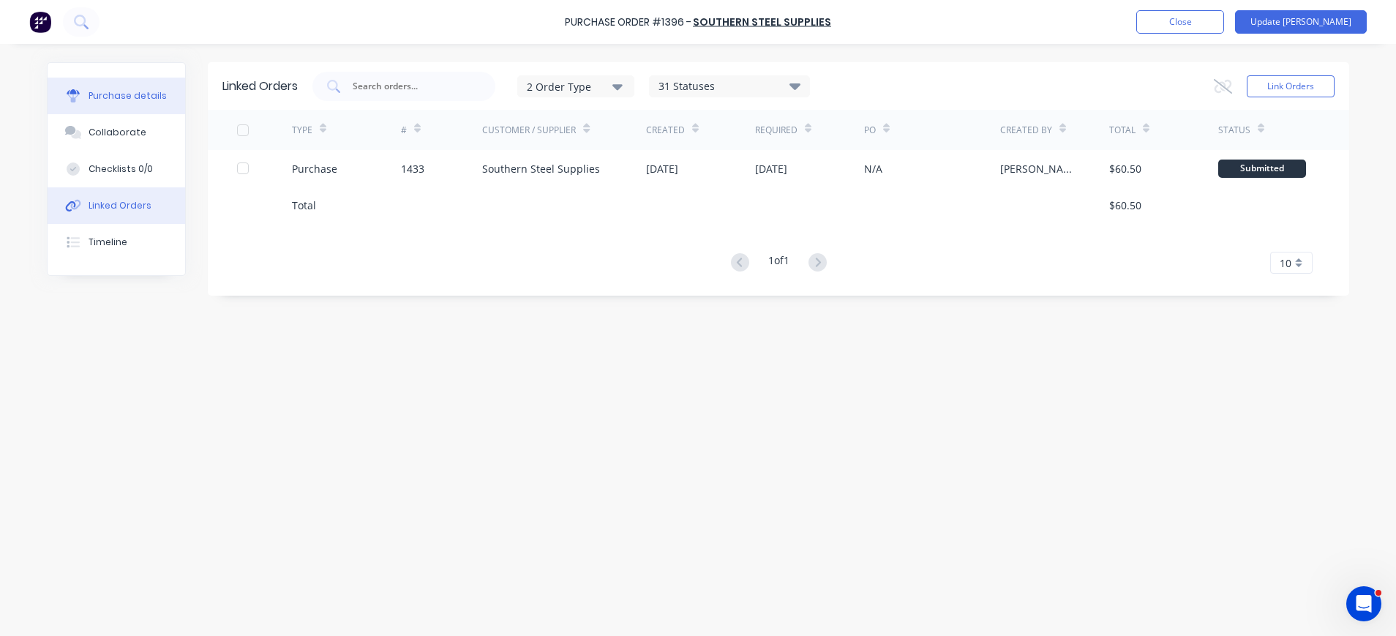
click at [124, 103] on button "Purchase details" at bounding box center [117, 96] width 138 height 37
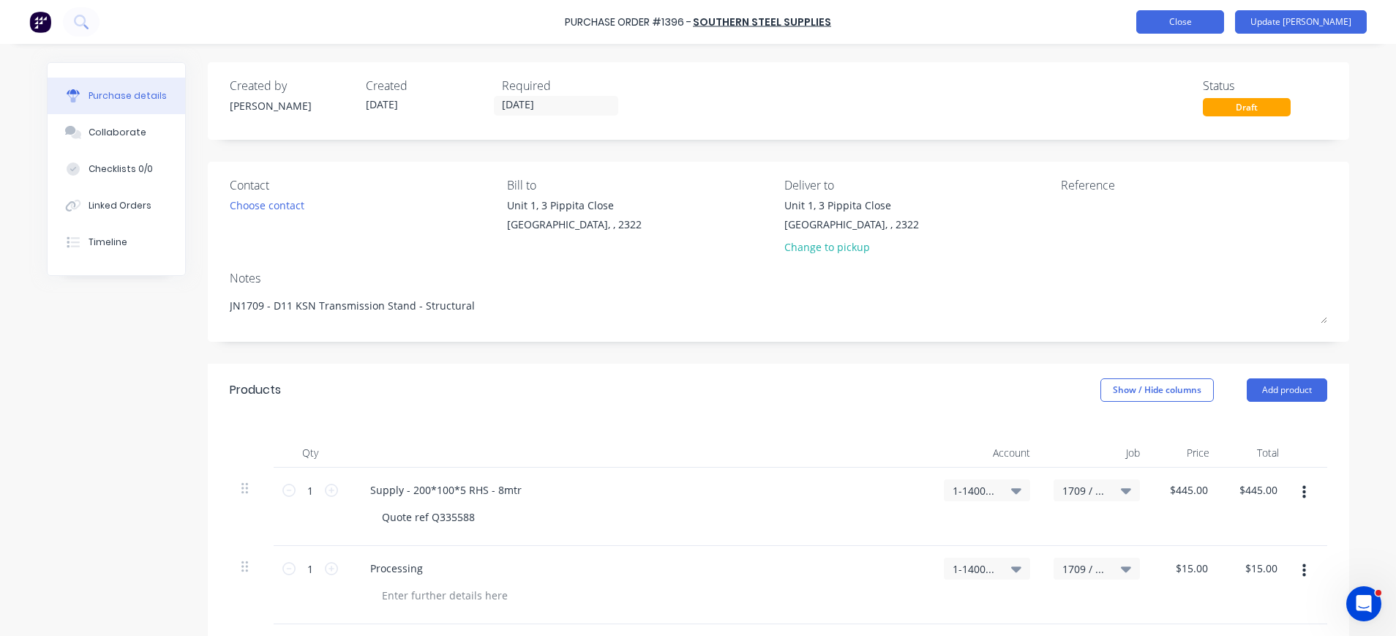
type textarea "x"
click at [1224, 26] on button "Close" at bounding box center [1180, 21] width 88 height 23
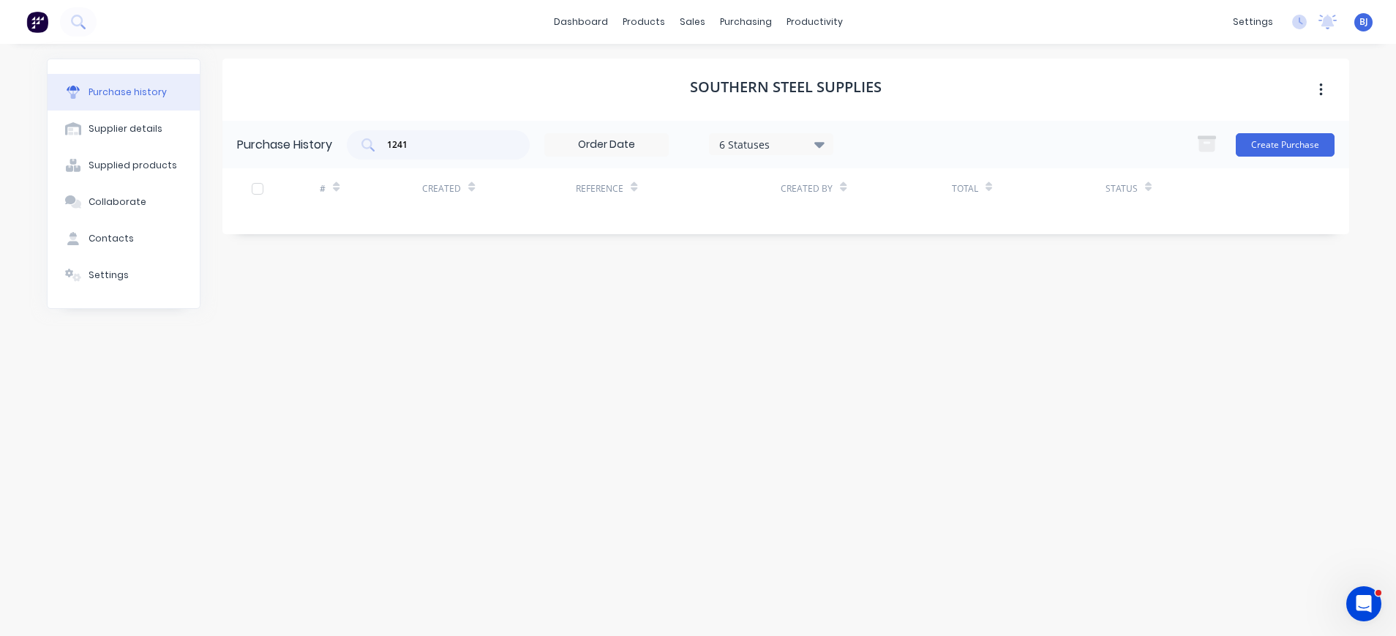
click at [167, 83] on button "Purchase history" at bounding box center [124, 92] width 152 height 37
